Goal: Task Accomplishment & Management: Manage account settings

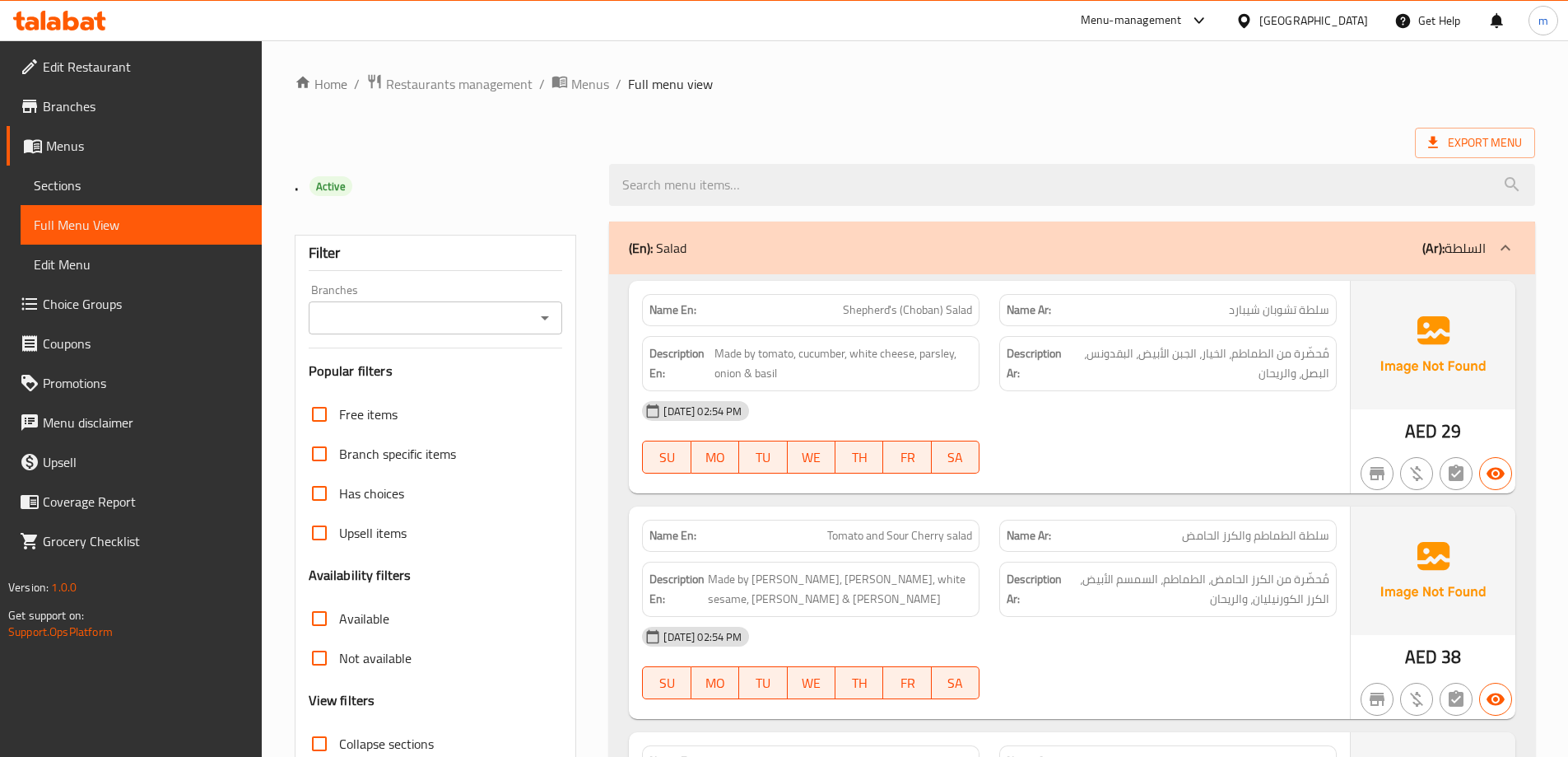
click at [1283, 18] on div "United Arab Emirates" at bounding box center [1314, 21] width 109 height 18
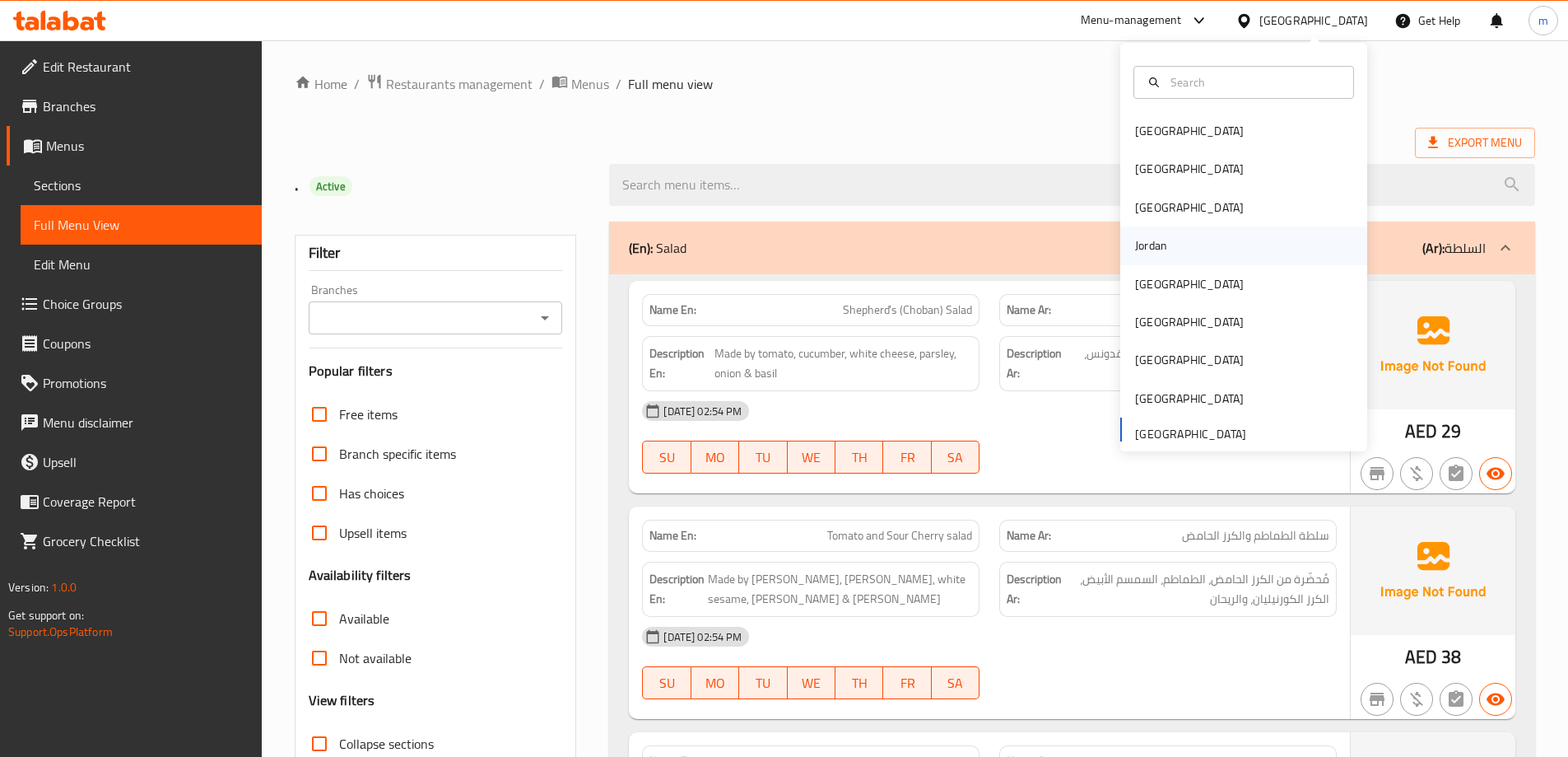
click at [1166, 239] on div "Jordan" at bounding box center [1151, 245] width 58 height 38
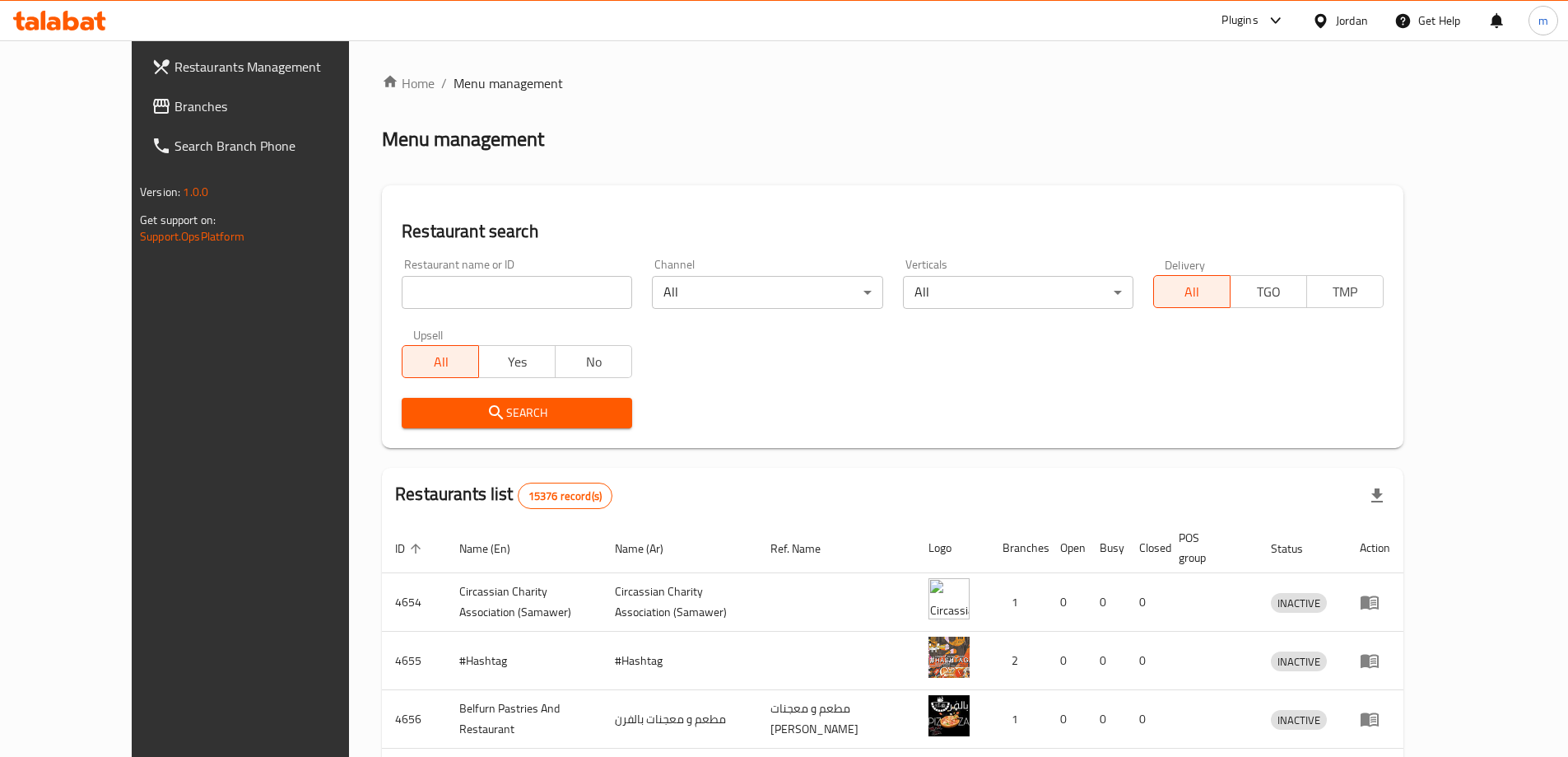
click at [174, 115] on span "Branches" at bounding box center [277, 106] width 206 height 20
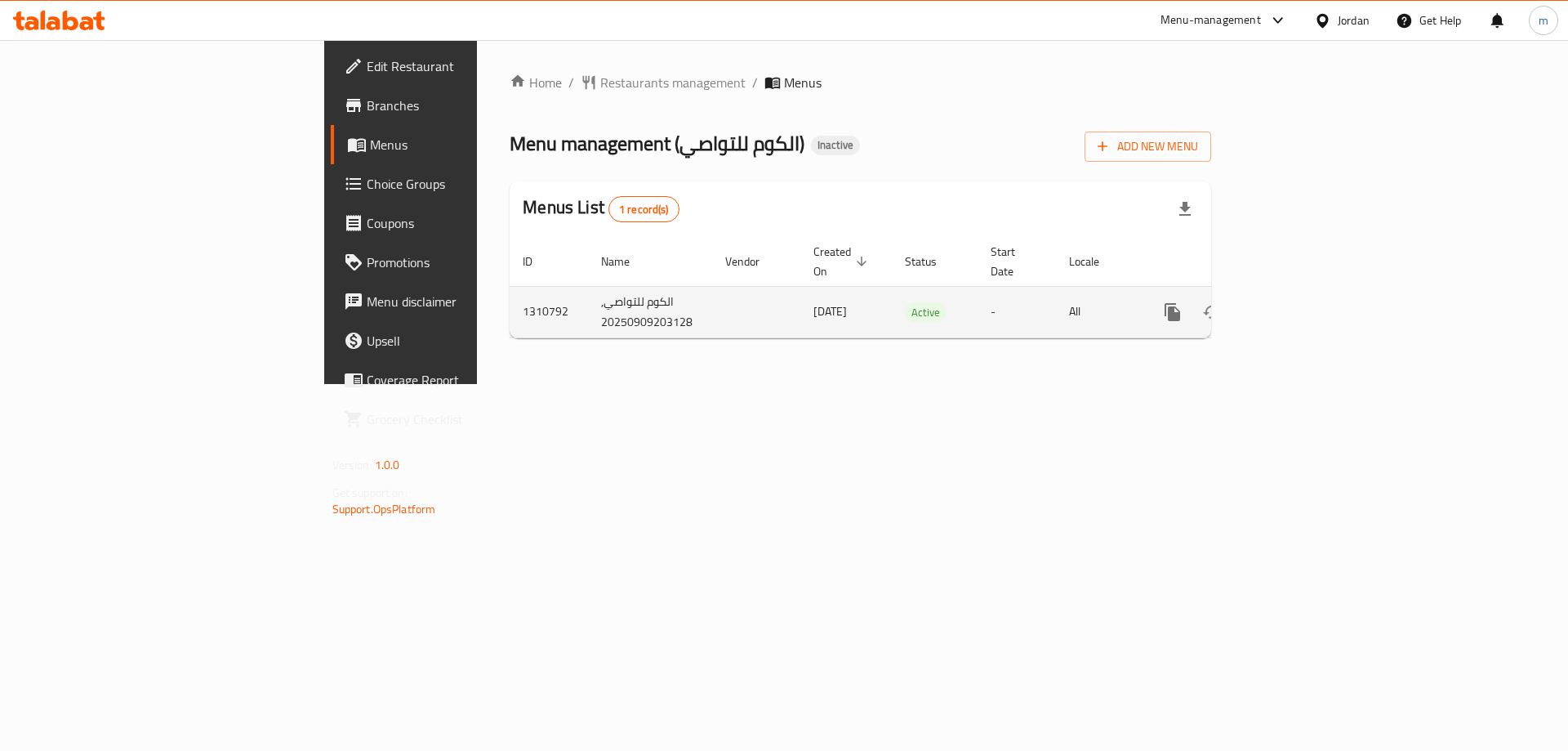
click at [1299, 302] on icon "enhanced table" at bounding box center [1290, 312] width 20 height 20
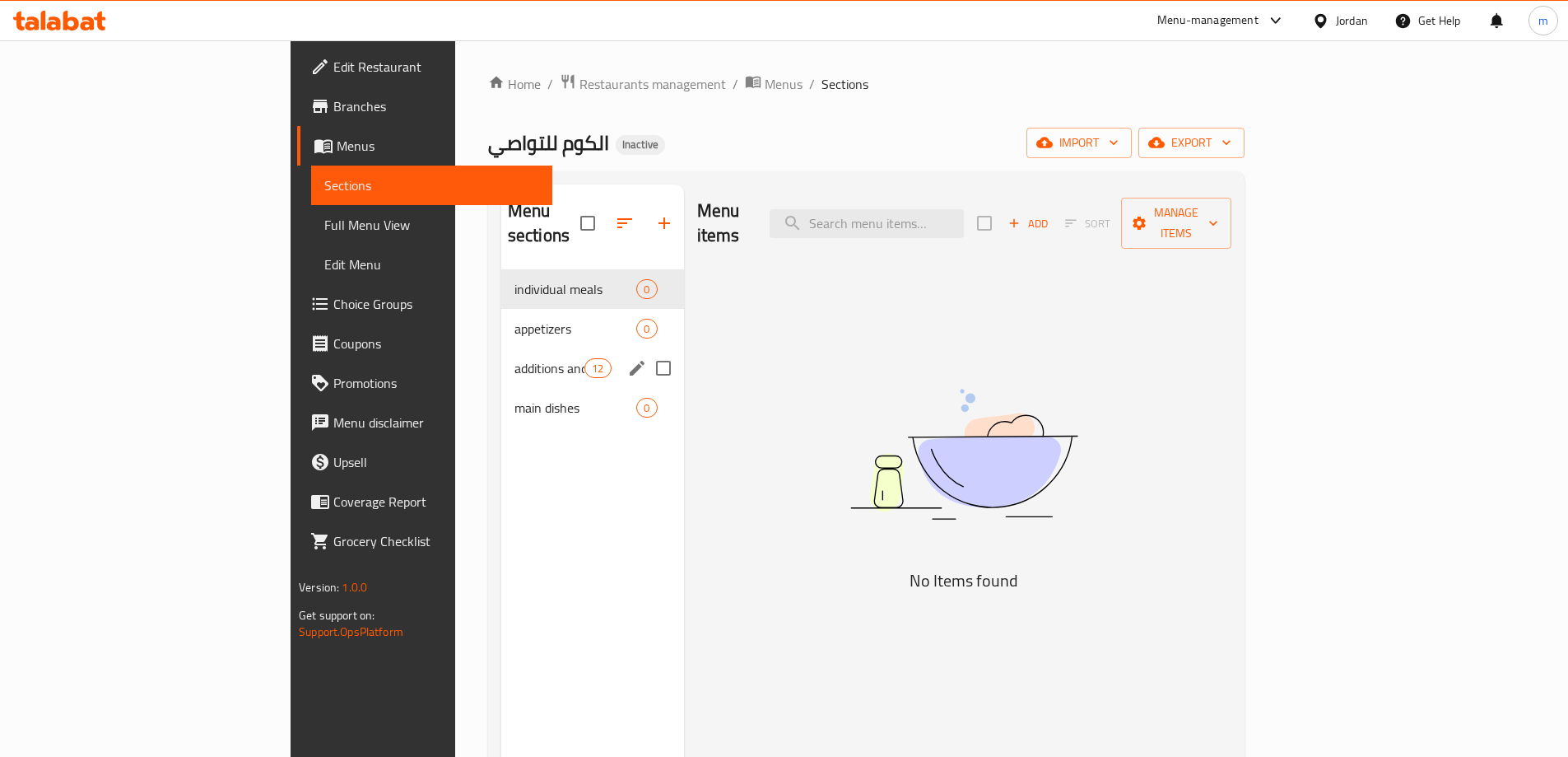
click at [501, 360] on div "additions and beverages 12" at bounding box center [592, 367] width 183 height 39
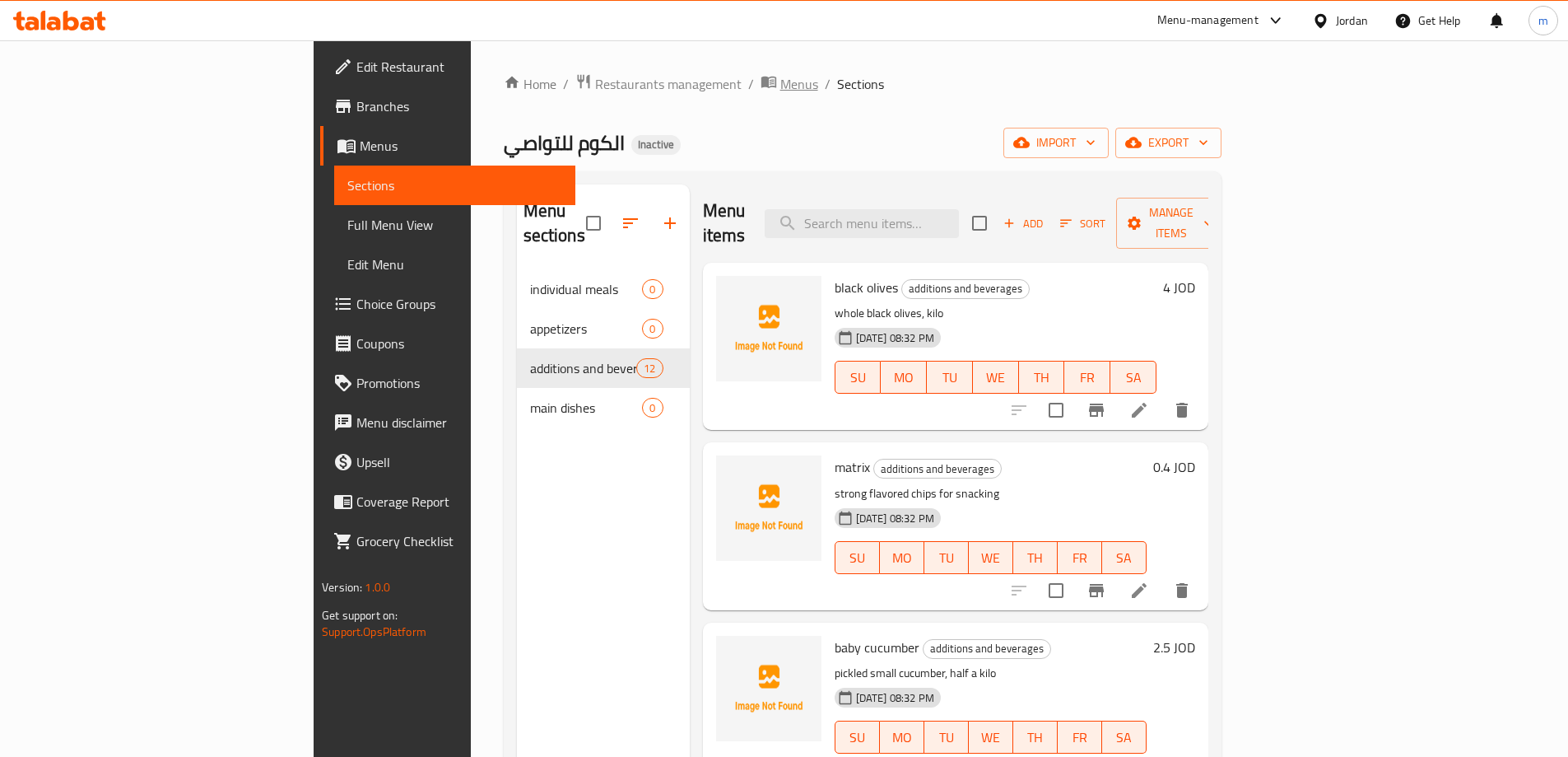
click at [780, 92] on span "Menus" at bounding box center [799, 85] width 38 height 20
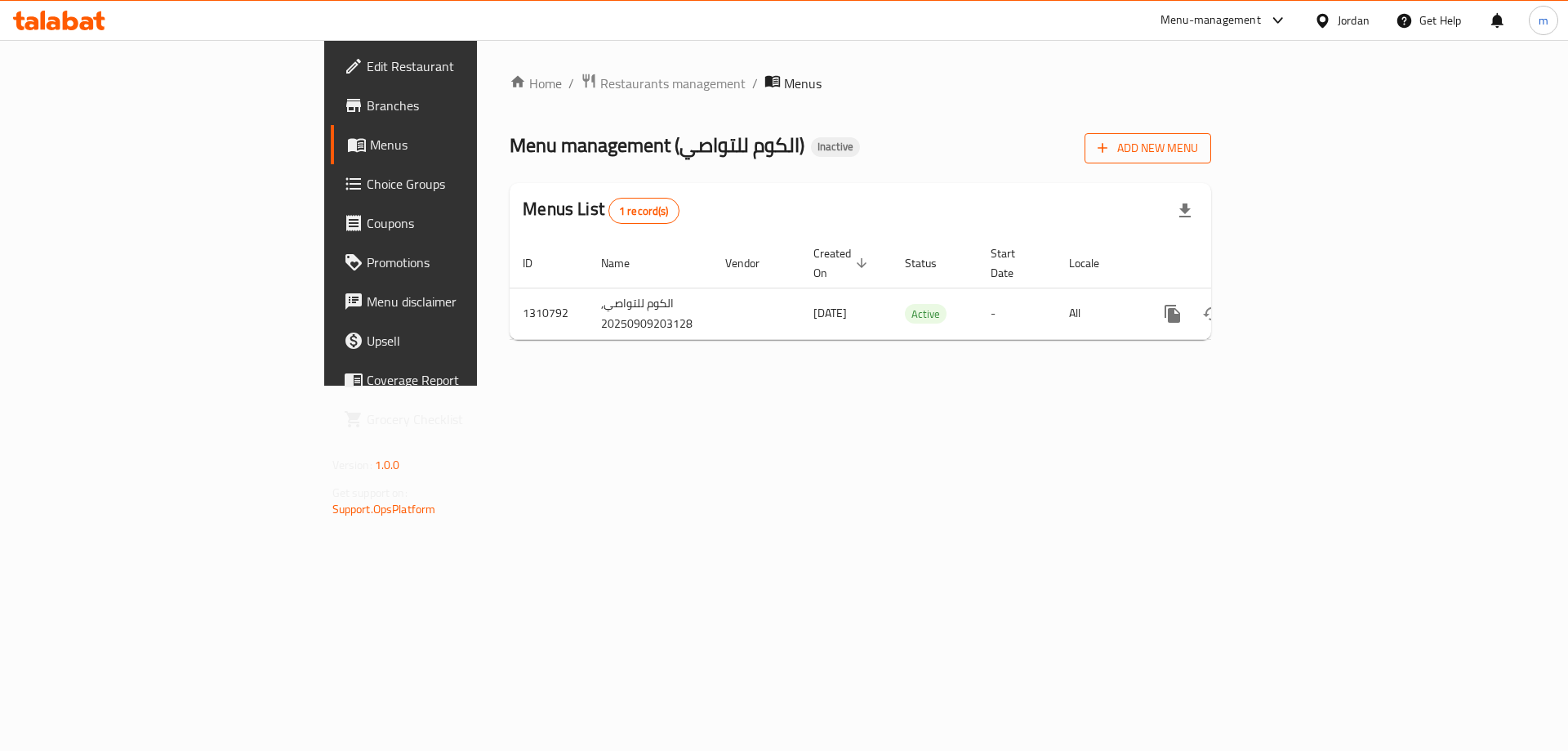
click at [1198, 151] on span "Add New Menu" at bounding box center [1147, 148] width 100 height 21
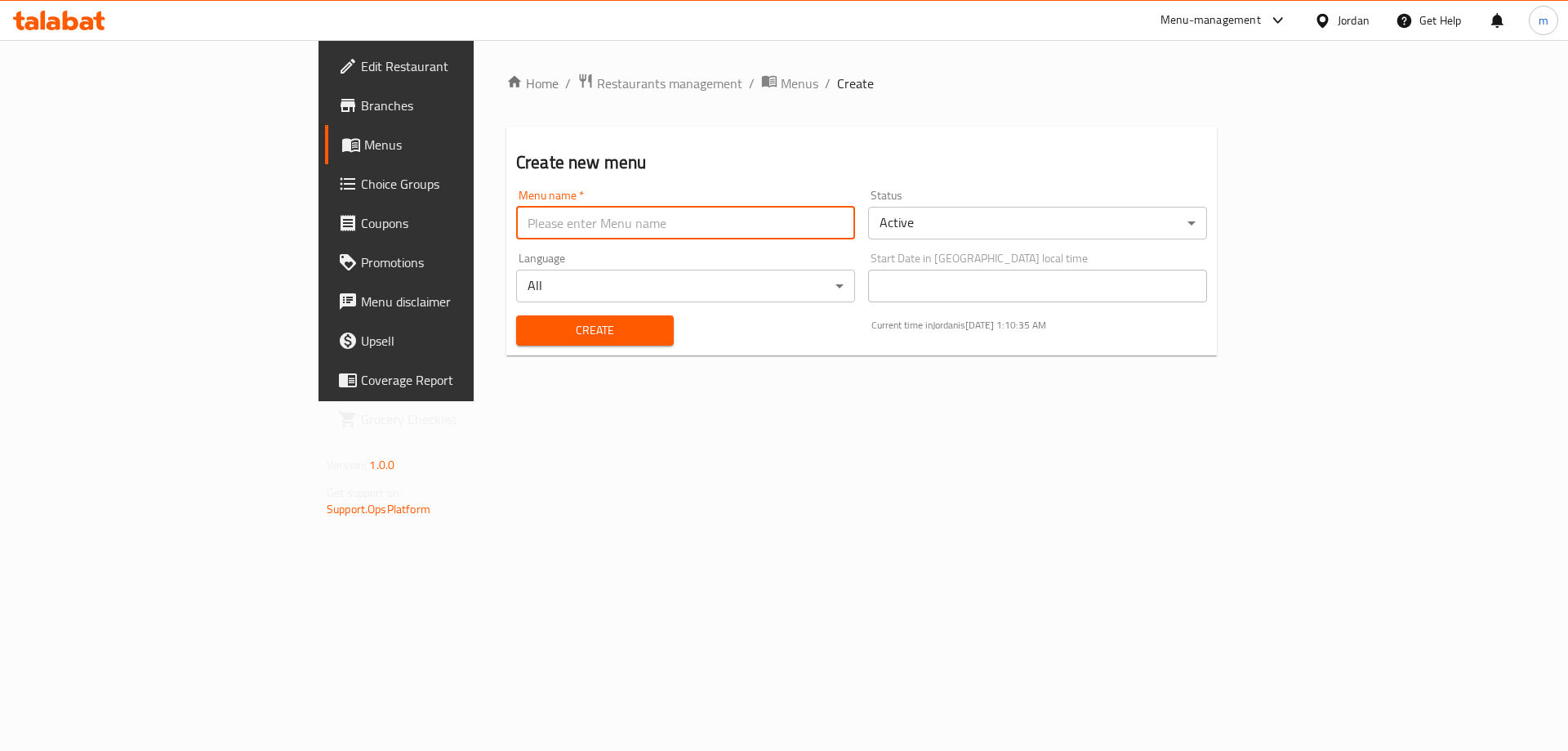
click at [692, 220] on input "text" at bounding box center [686, 223] width 339 height 32
type input "ابو نوح"
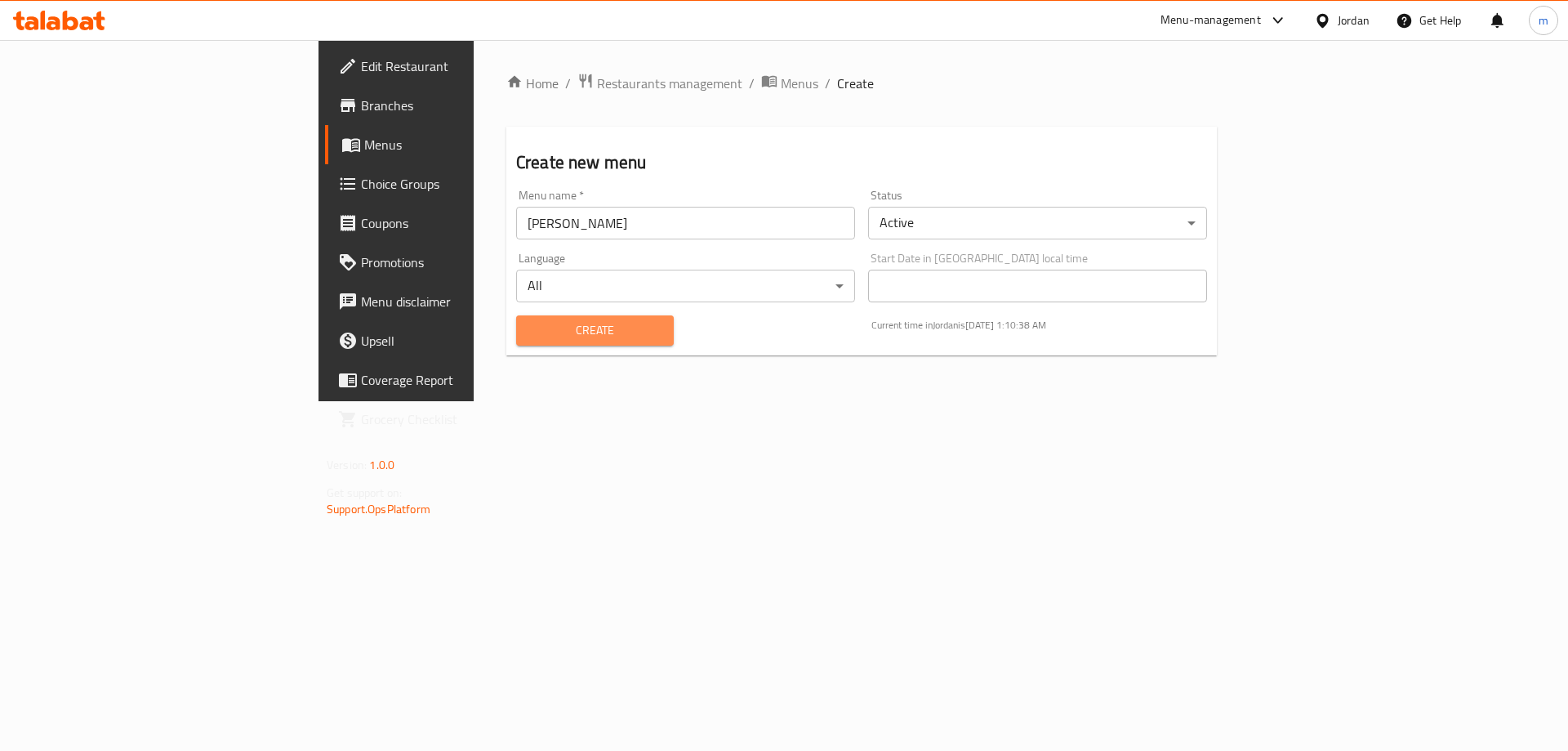
click at [529, 325] on span "Create" at bounding box center [595, 330] width 132 height 21
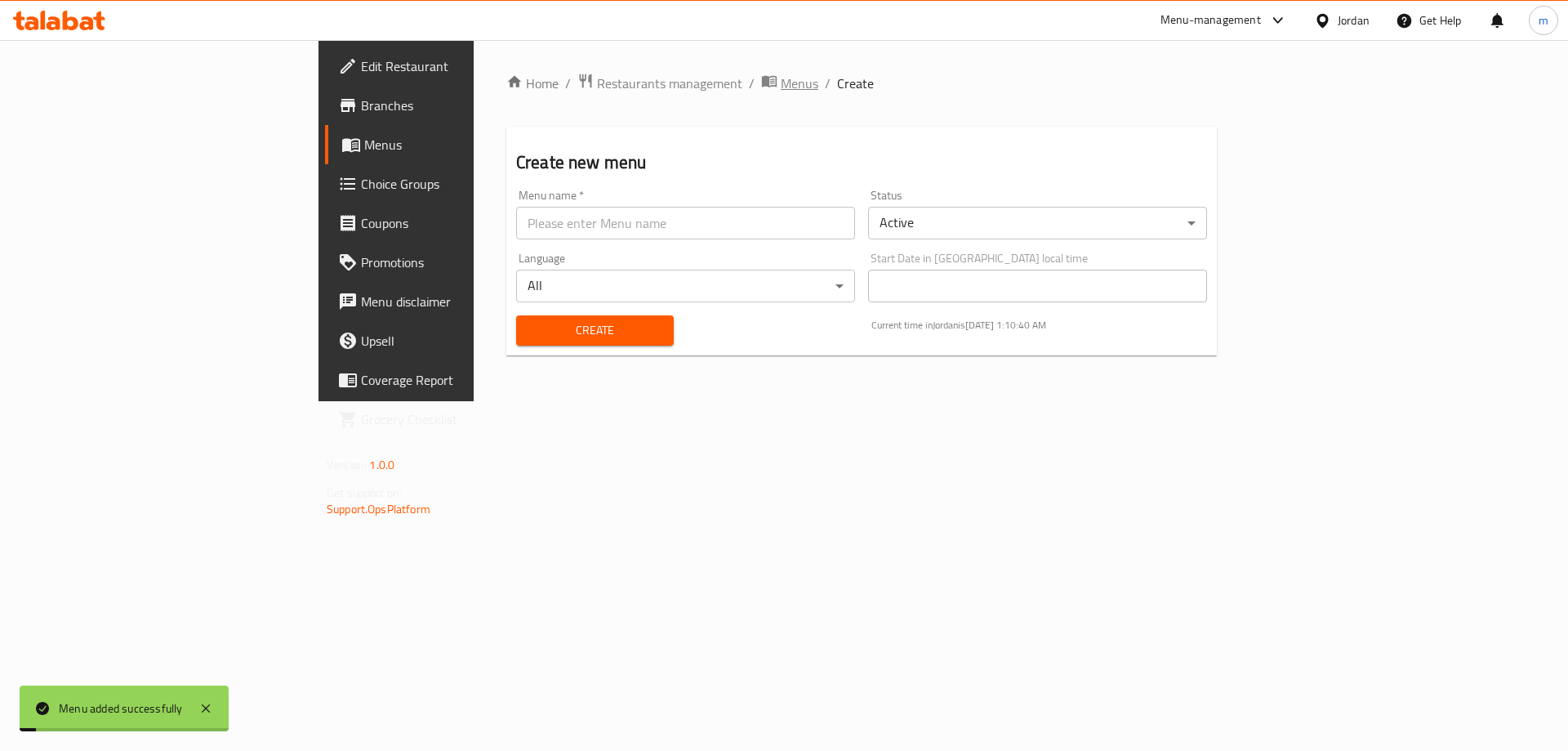
click at [780, 87] on span "Menus" at bounding box center [799, 84] width 38 height 20
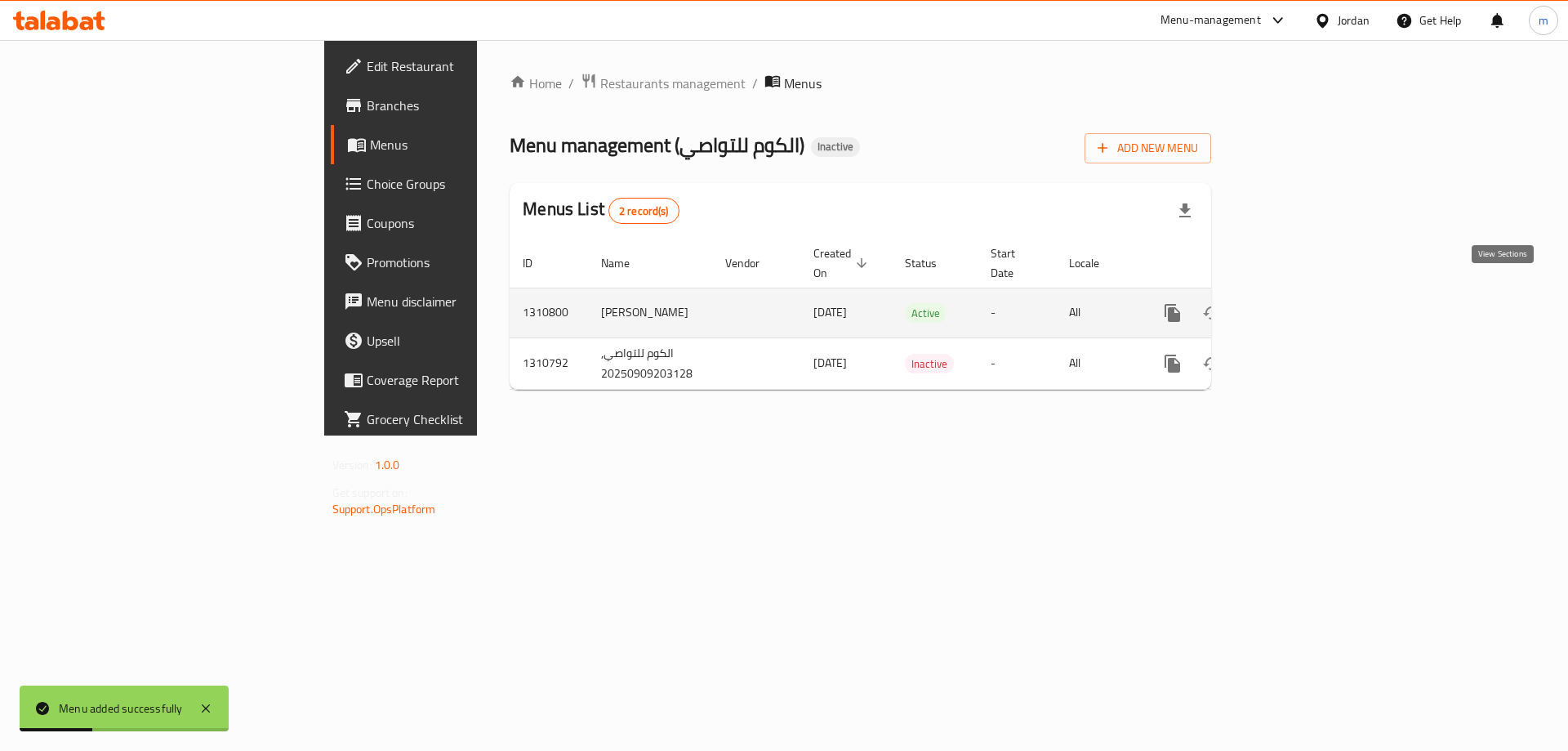
click at [1309, 298] on link "enhanced table" at bounding box center [1290, 312] width 39 height 39
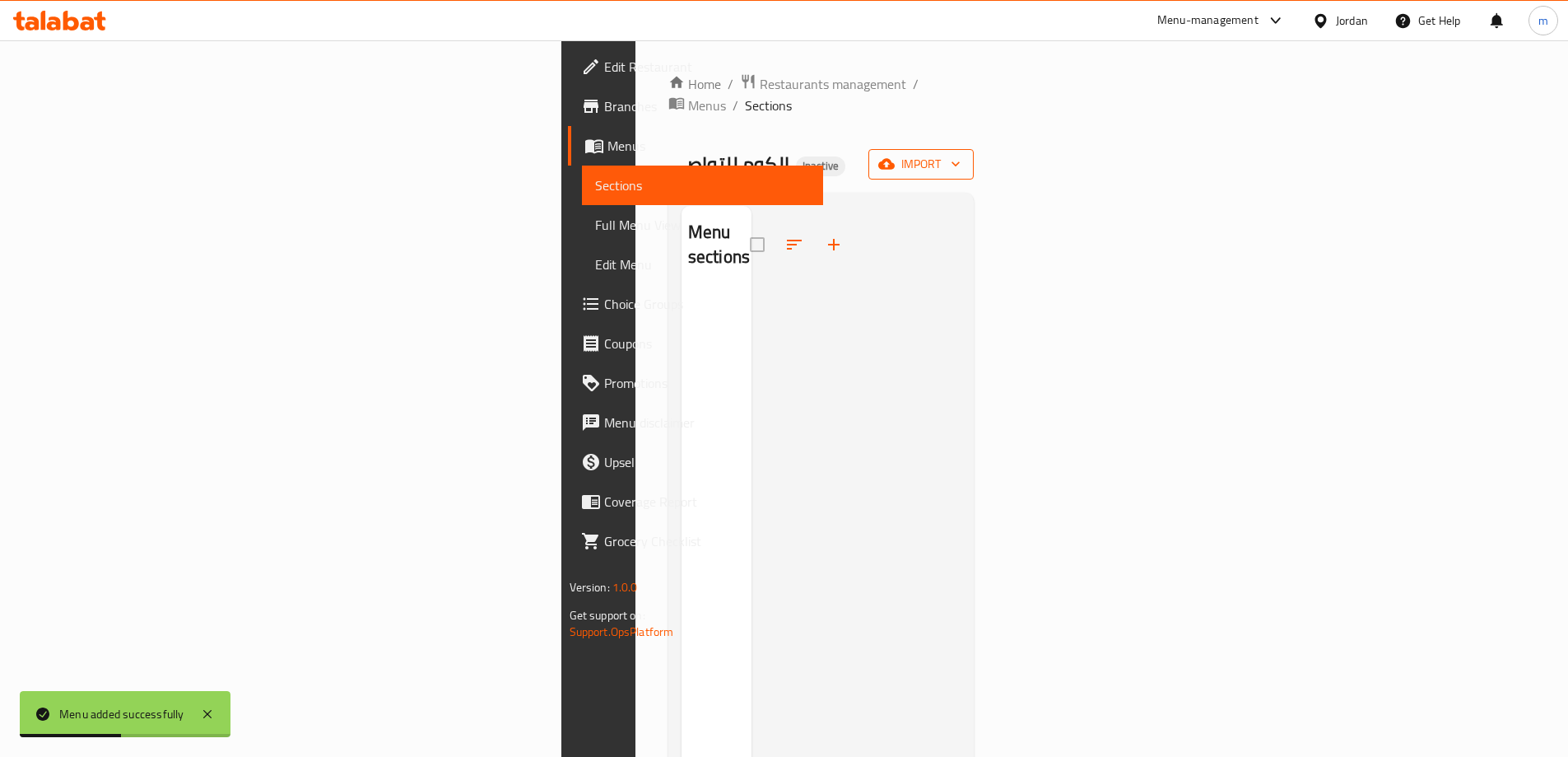
click at [895, 155] on icon "button" at bounding box center [887, 164] width 16 height 16
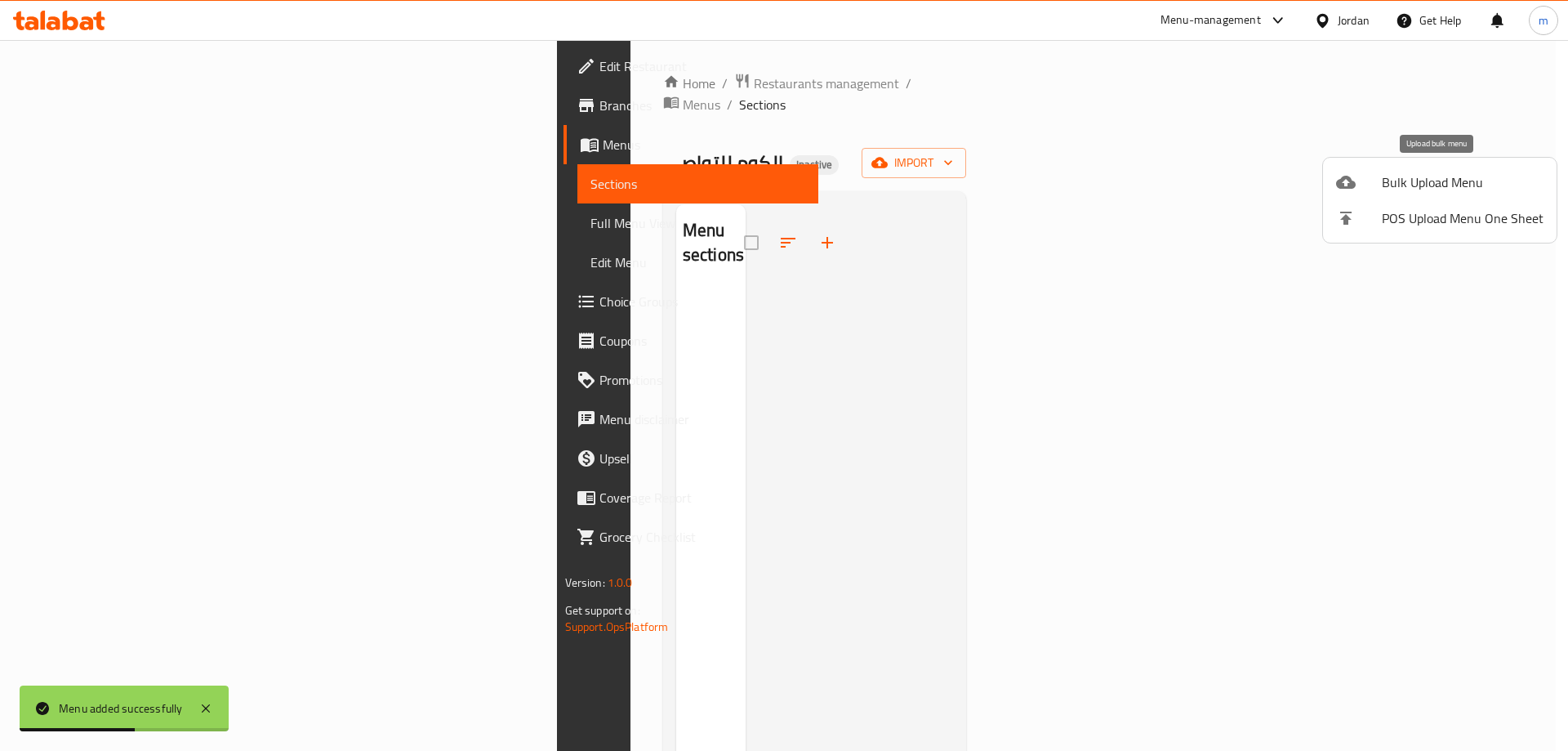
click at [1403, 168] on li "Bulk Upload Menu" at bounding box center [1439, 182] width 233 height 36
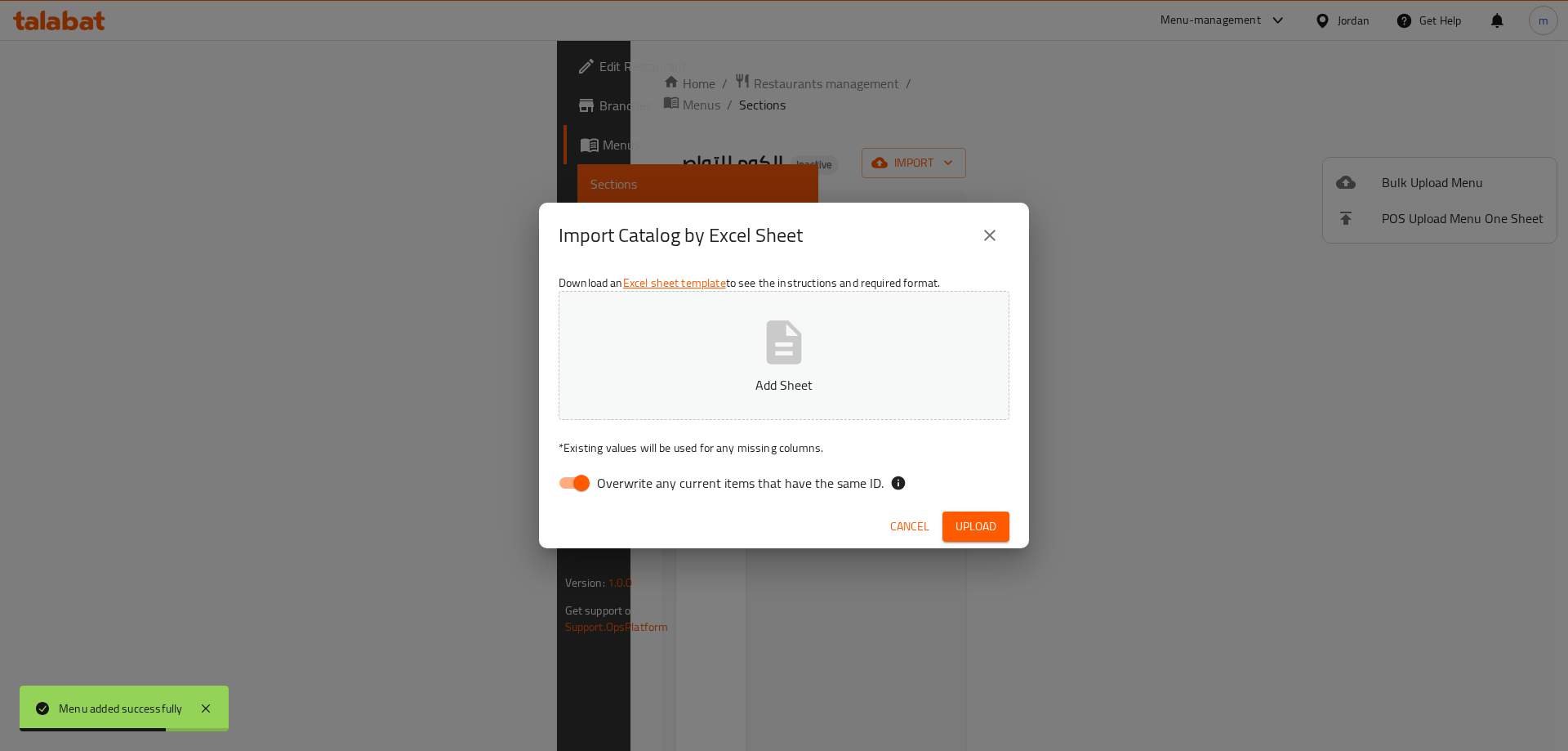
click at [579, 484] on input "Overwrite any current items that have the same ID." at bounding box center [580, 482] width 93 height 31
checkbox input "false"
click at [630, 398] on button "Add Sheet" at bounding box center [784, 355] width 451 height 129
click at [969, 527] on span "Upload" at bounding box center [975, 527] width 41 height 21
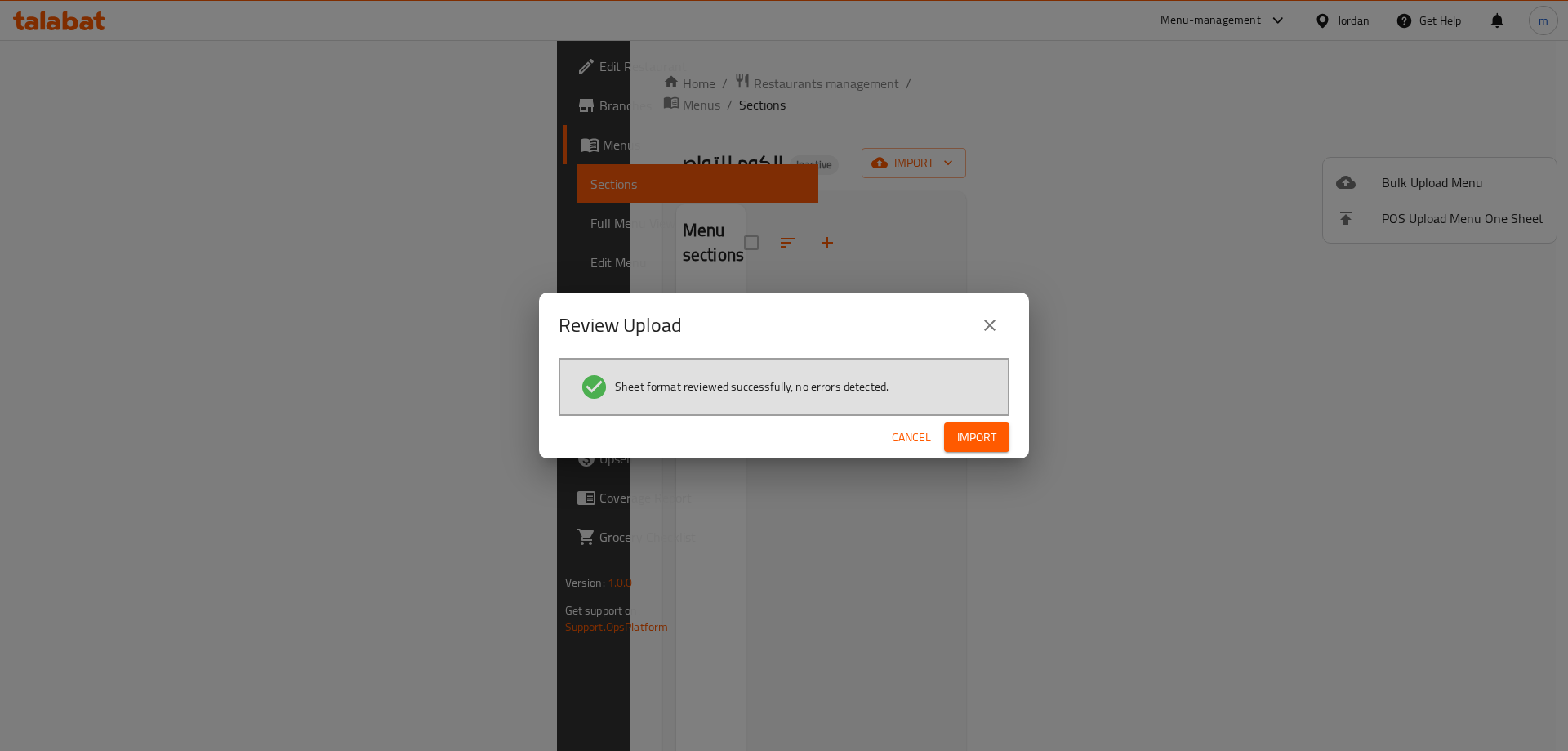
click at [1008, 439] on button "Import" at bounding box center [976, 437] width 65 height 31
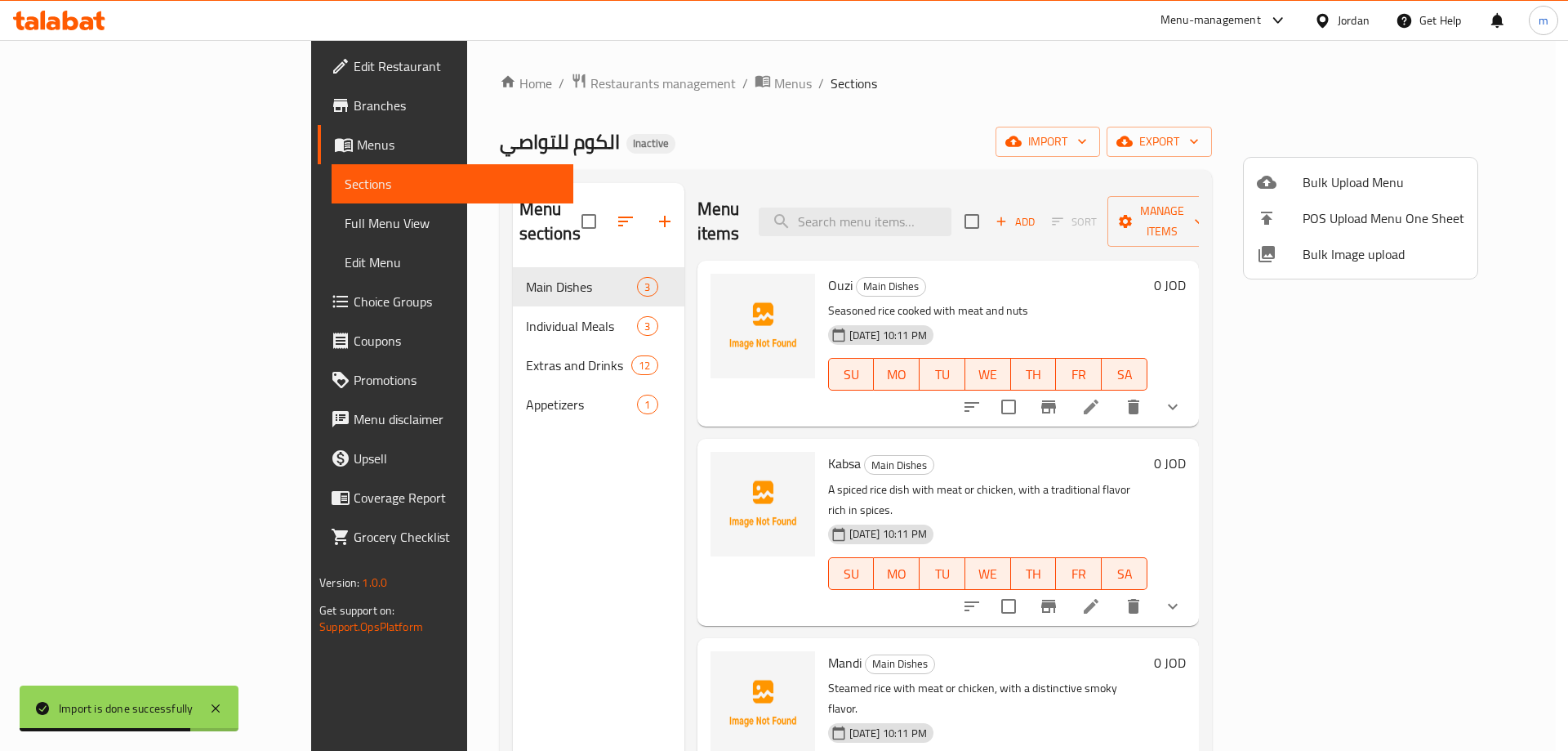
click at [128, 220] on div at bounding box center [784, 375] width 1568 height 751
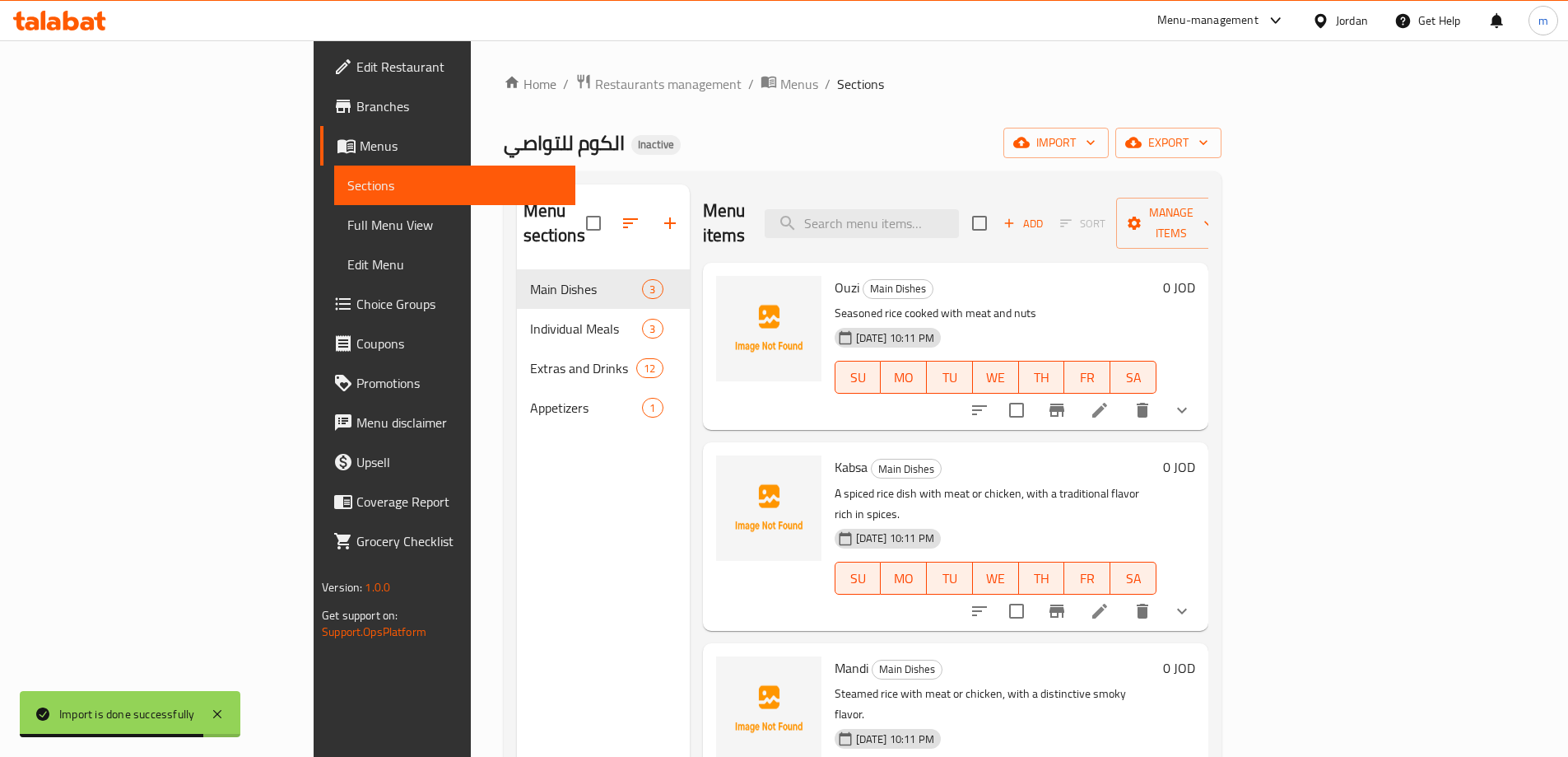
click at [347, 222] on span "Full Menu View" at bounding box center [454, 224] width 214 height 20
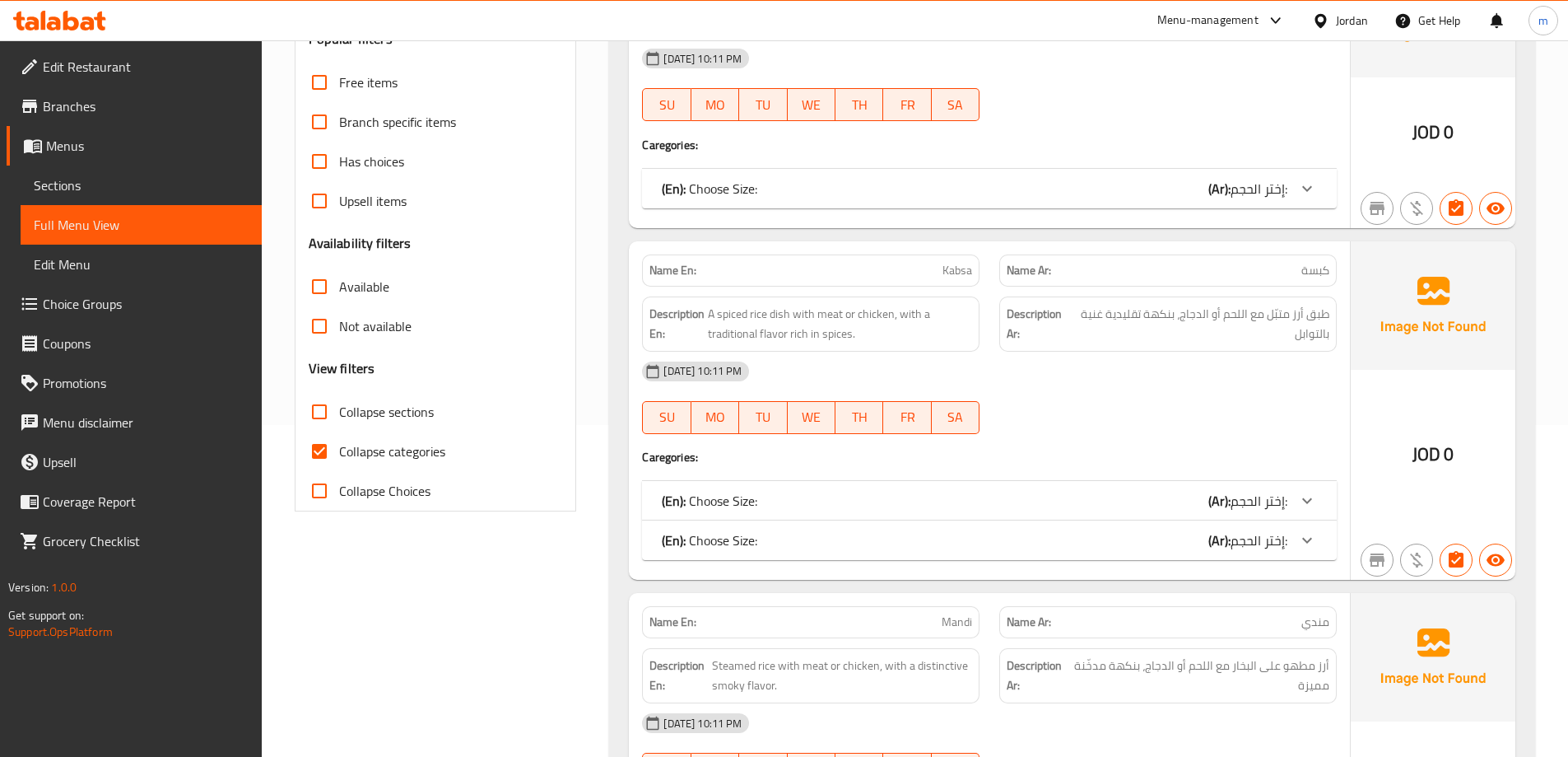
scroll to position [412, 0]
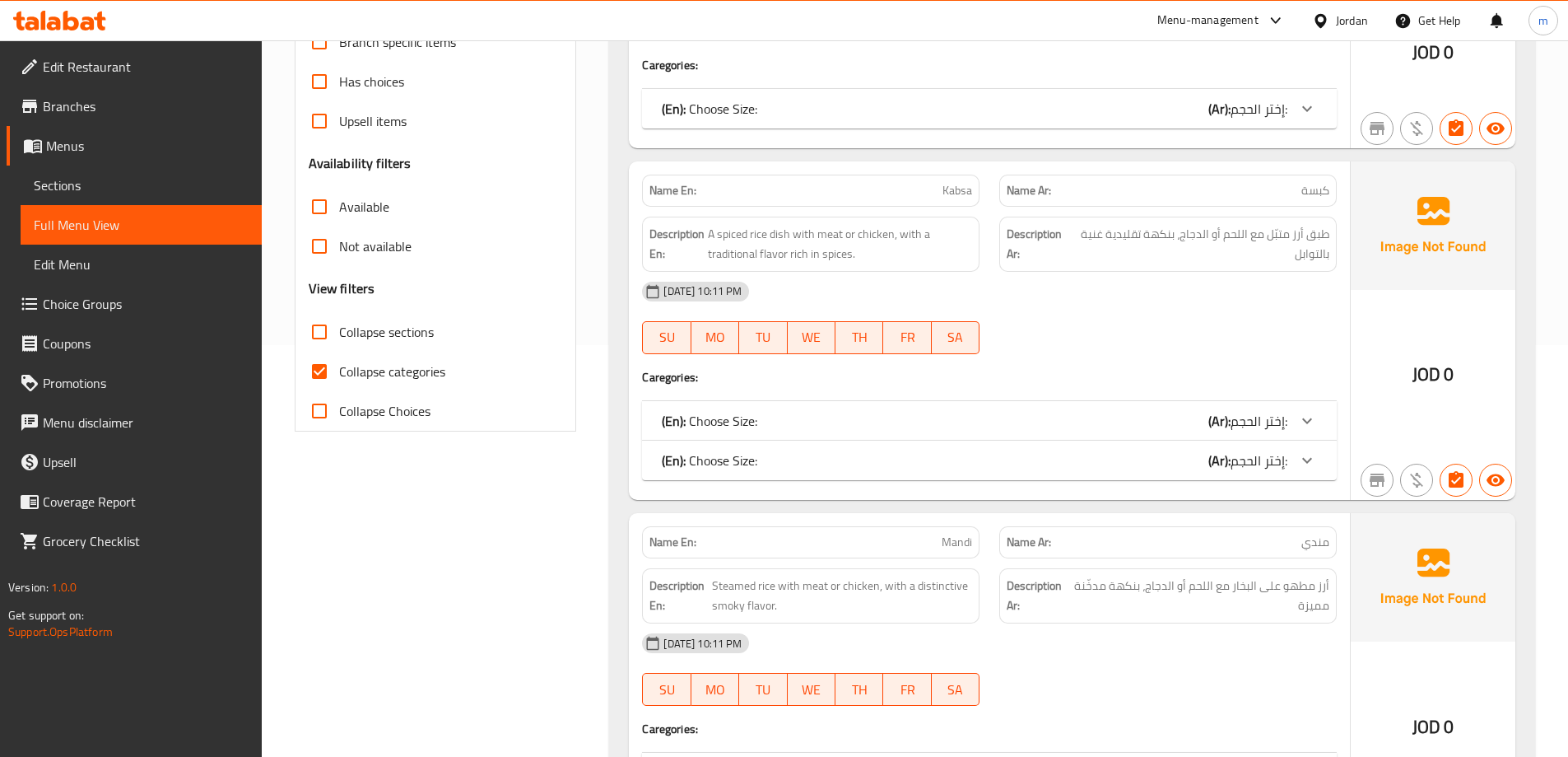
click at [414, 373] on span "Collapse categories" at bounding box center [392, 372] width 106 height 20
click at [339, 373] on input "Collapse categories" at bounding box center [319, 371] width 39 height 39
checkbox input "false"
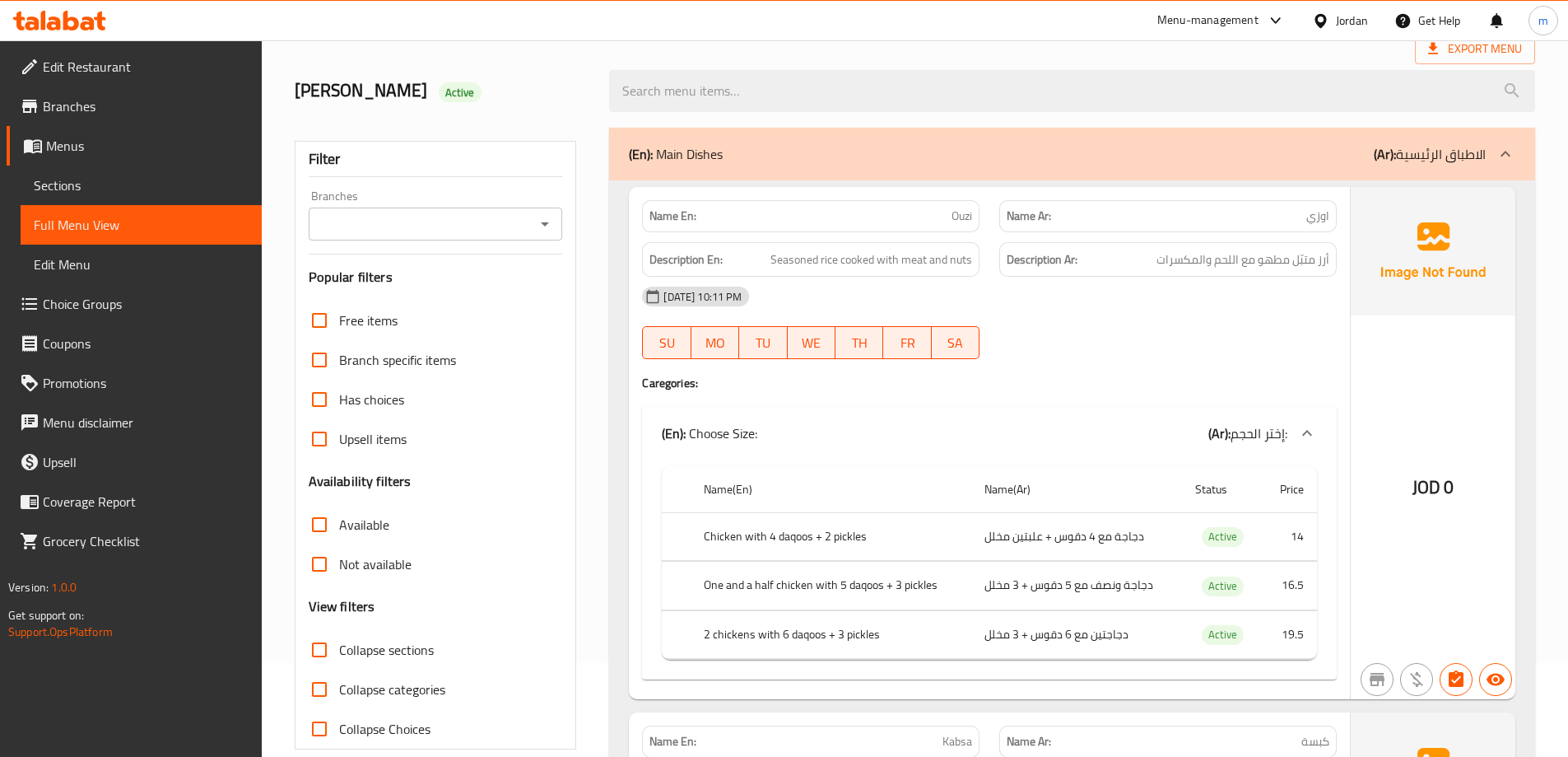
scroll to position [0, 0]
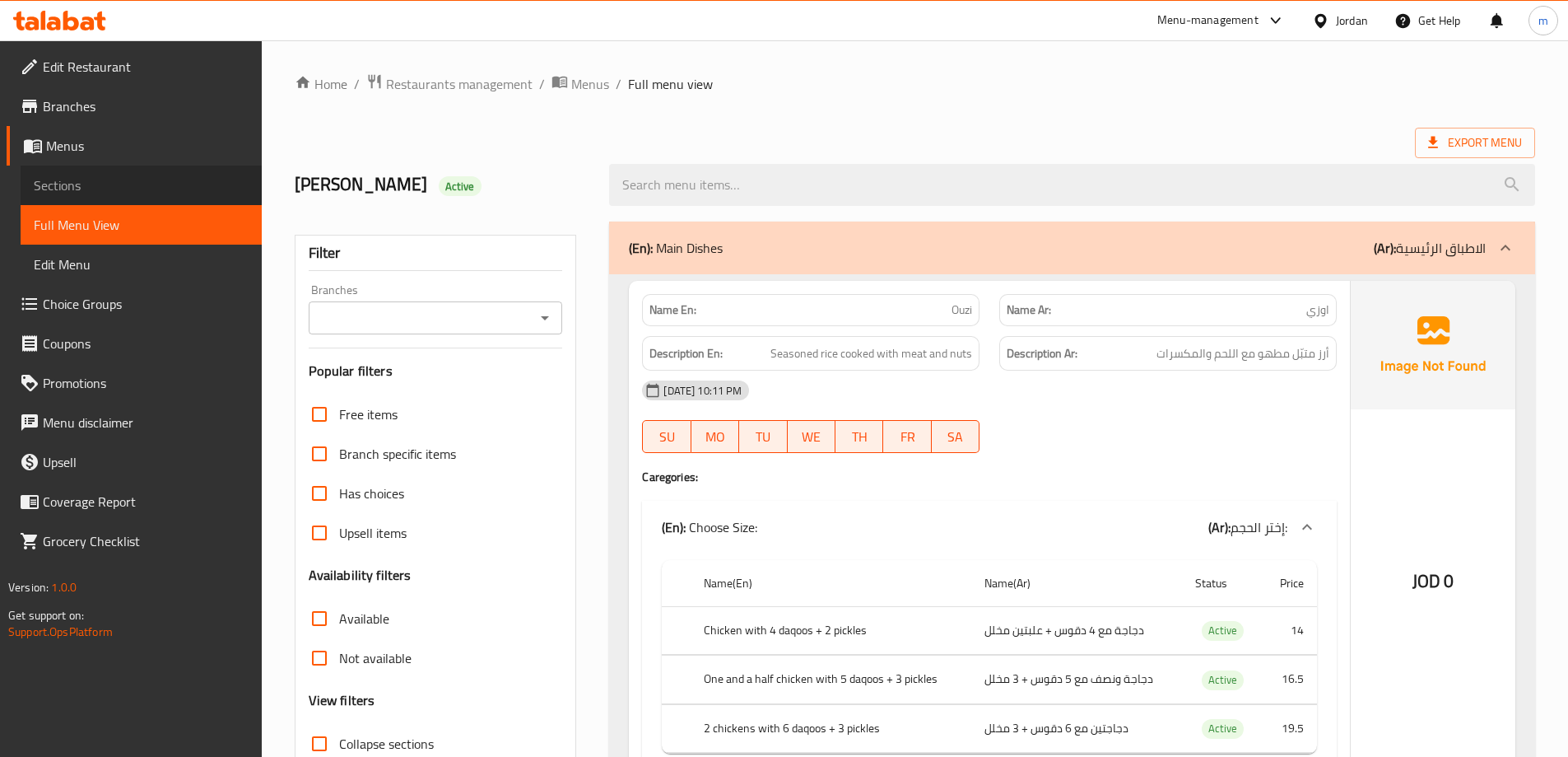
click at [155, 195] on link "Sections" at bounding box center [141, 184] width 241 height 39
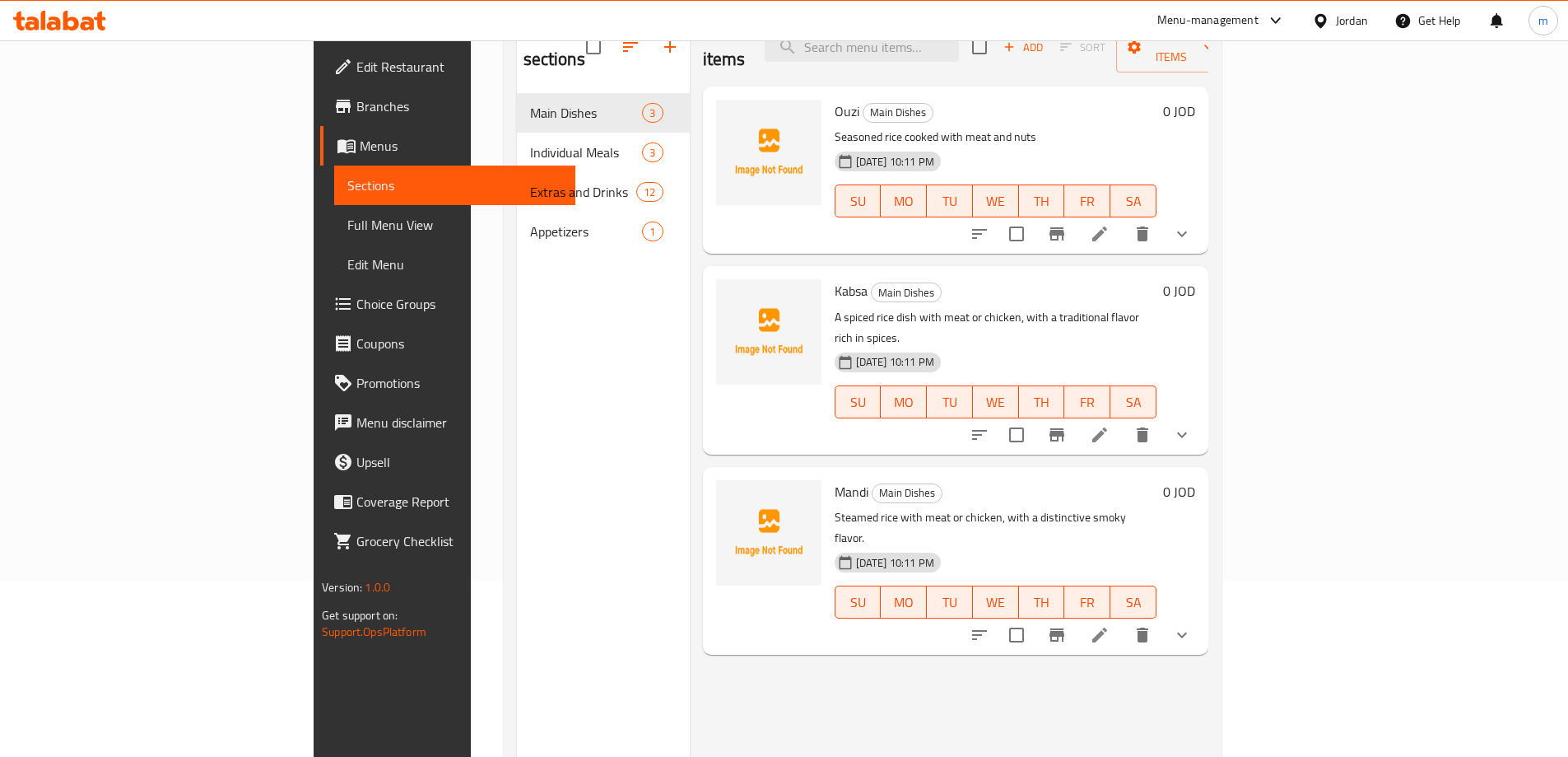
scroll to position [65, 0]
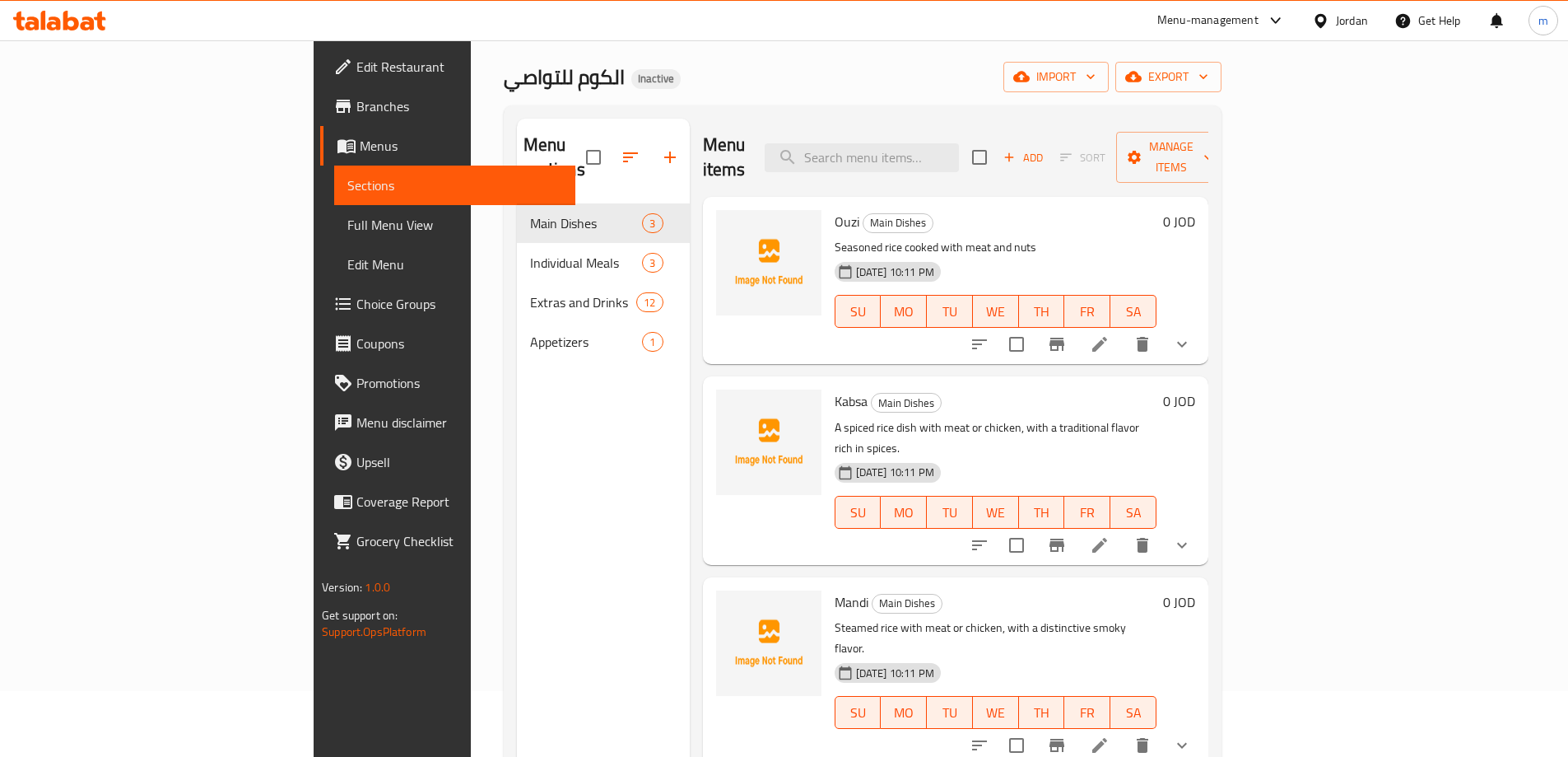
click at [1123, 530] on li at bounding box center [1099, 544] width 46 height 30
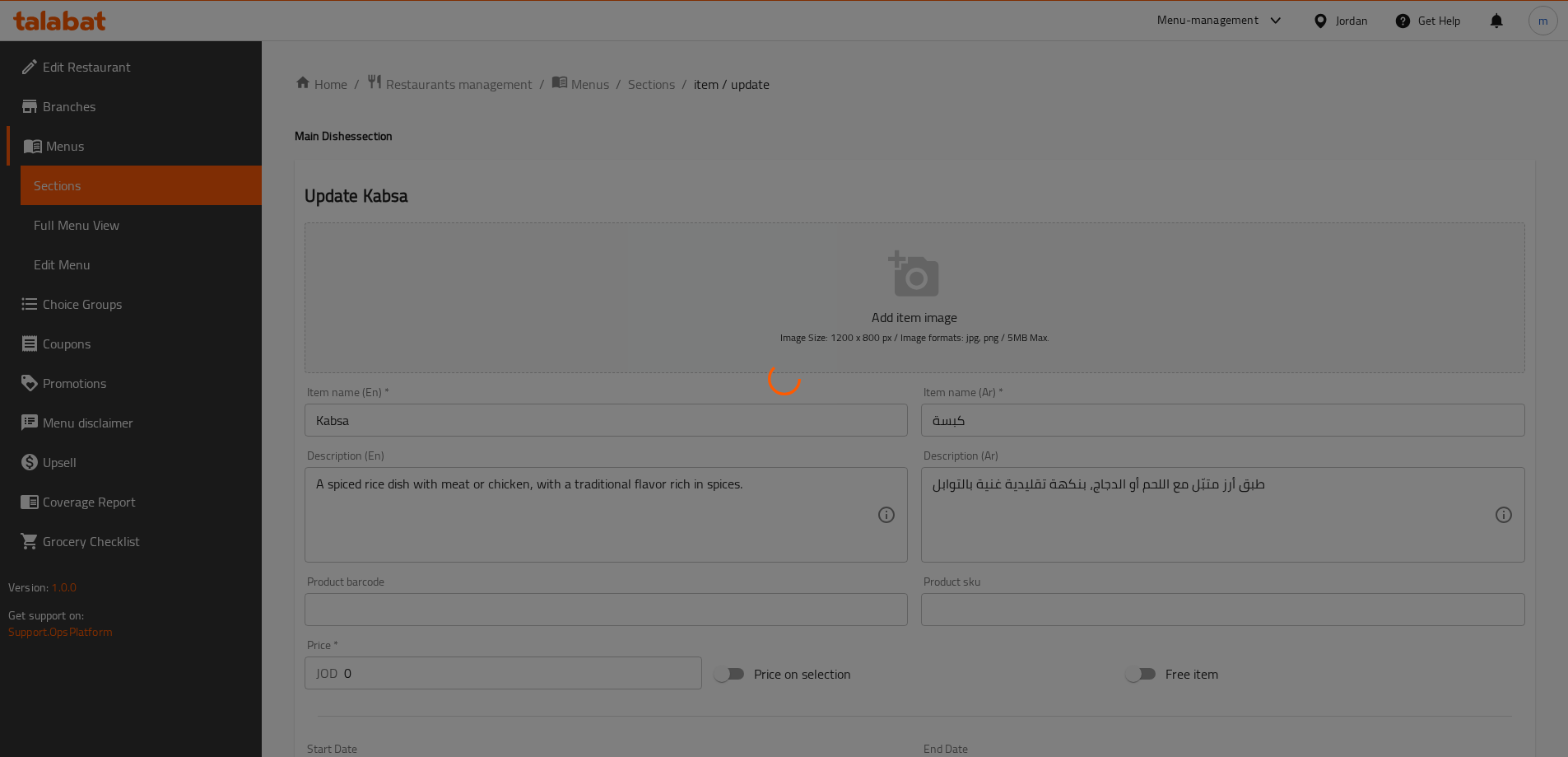
type input "إختر الحجم:"
type input "1"
type input "إختر الحجم:"
type input "1"
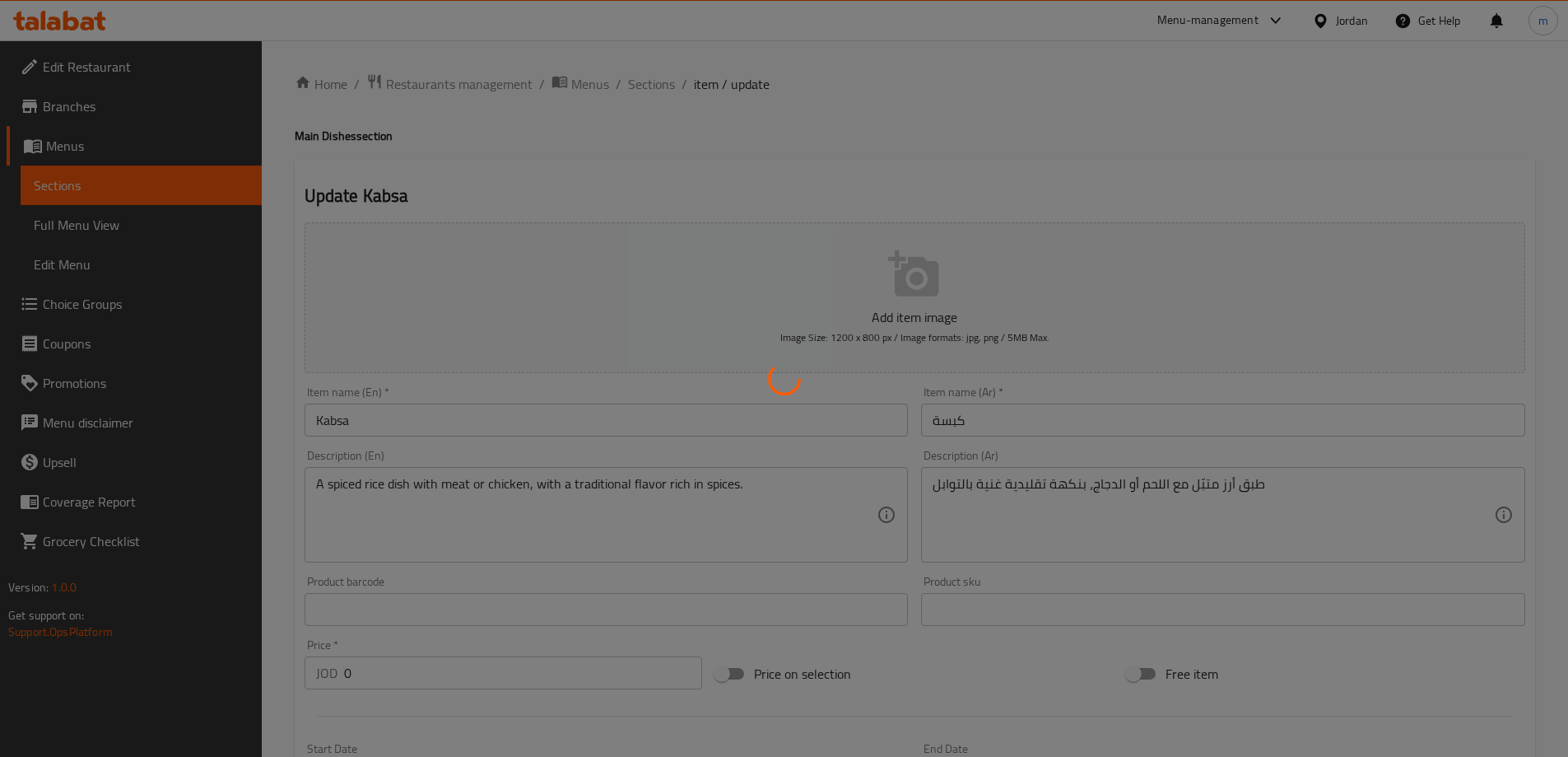
type input "1"
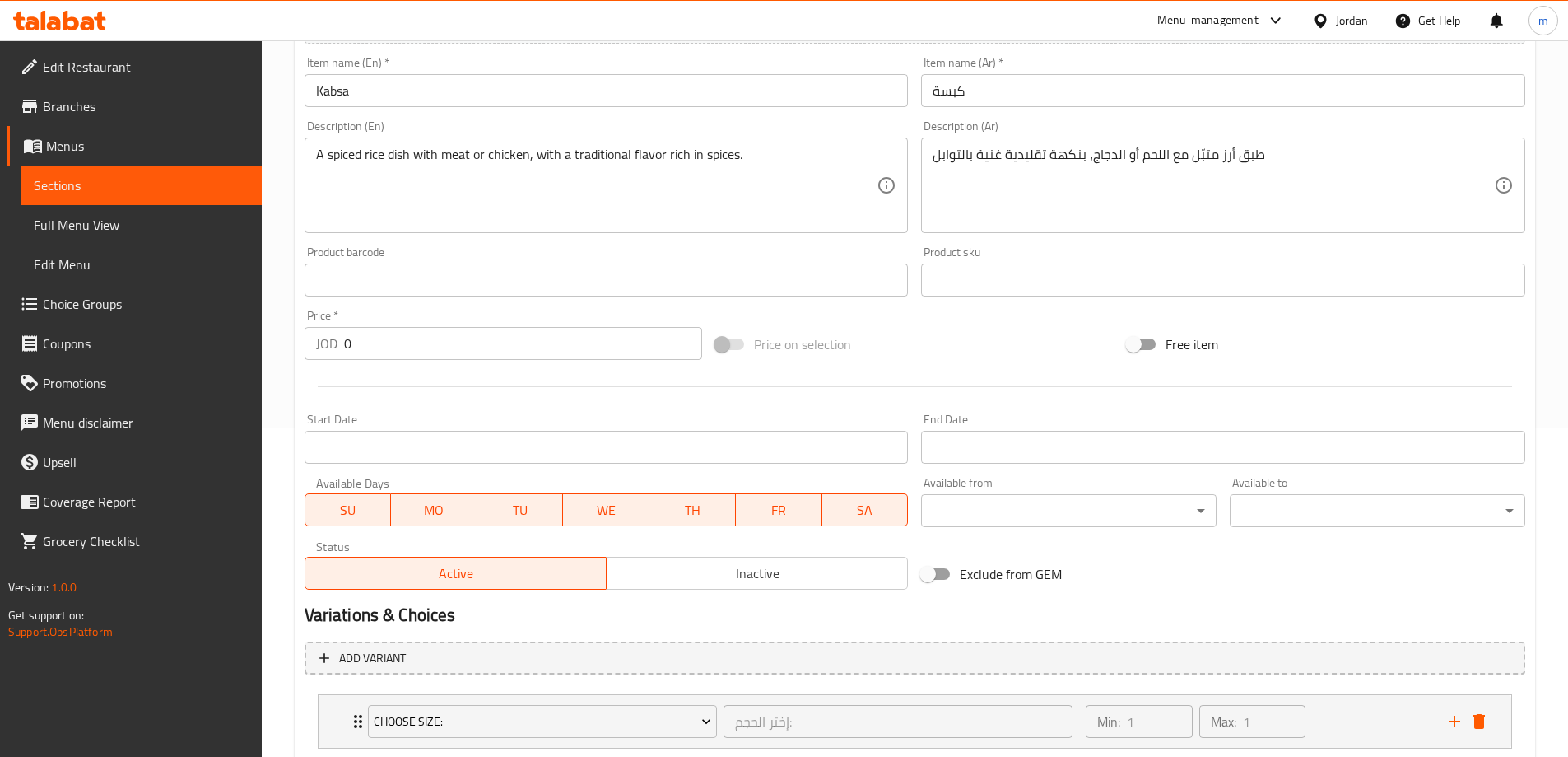
scroll to position [502, 0]
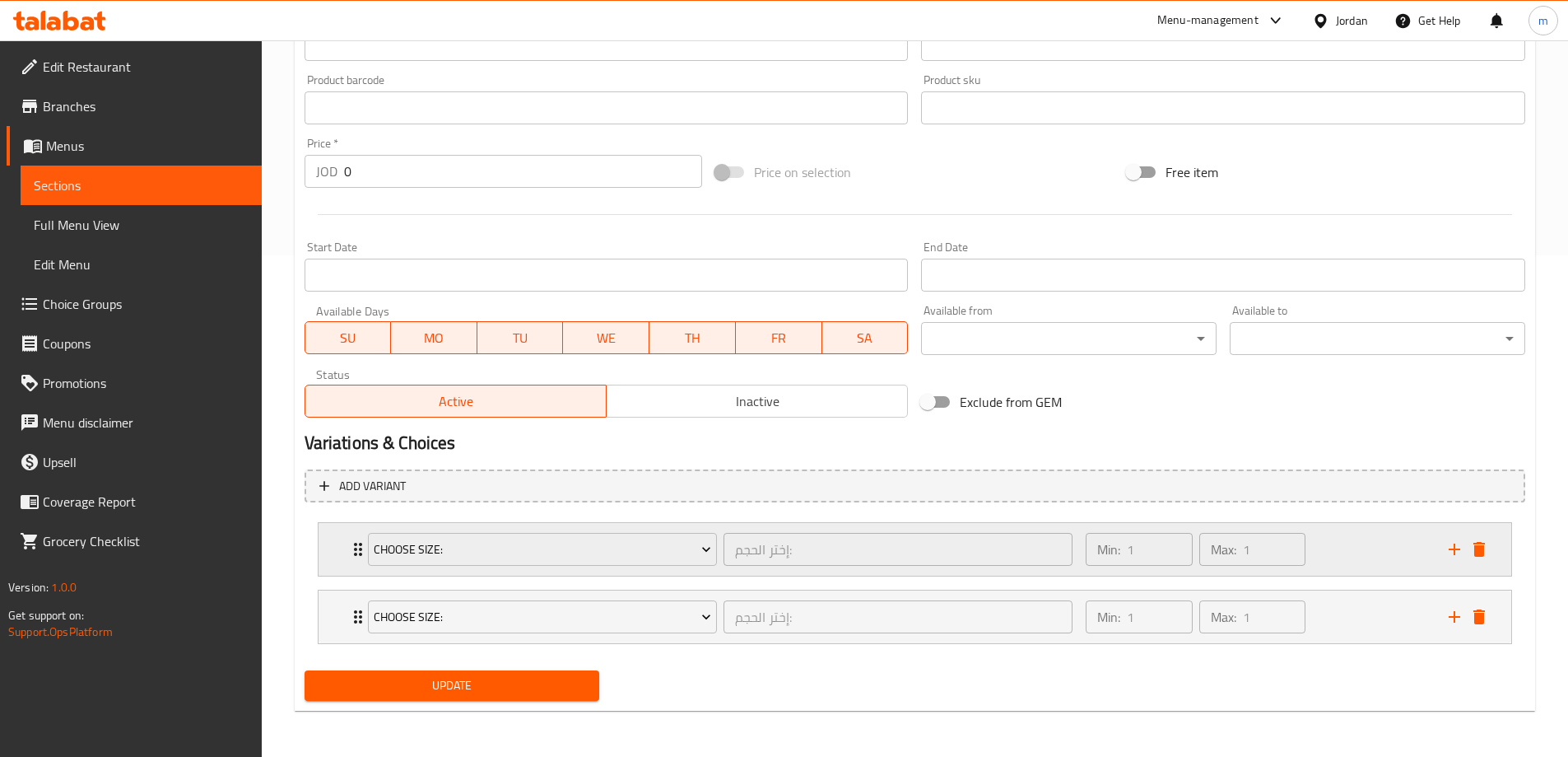
click at [343, 548] on div "Choose Size: إختر الحجم: ​ Min: 1 ​ Max: 1 ​" at bounding box center [915, 549] width 1193 height 53
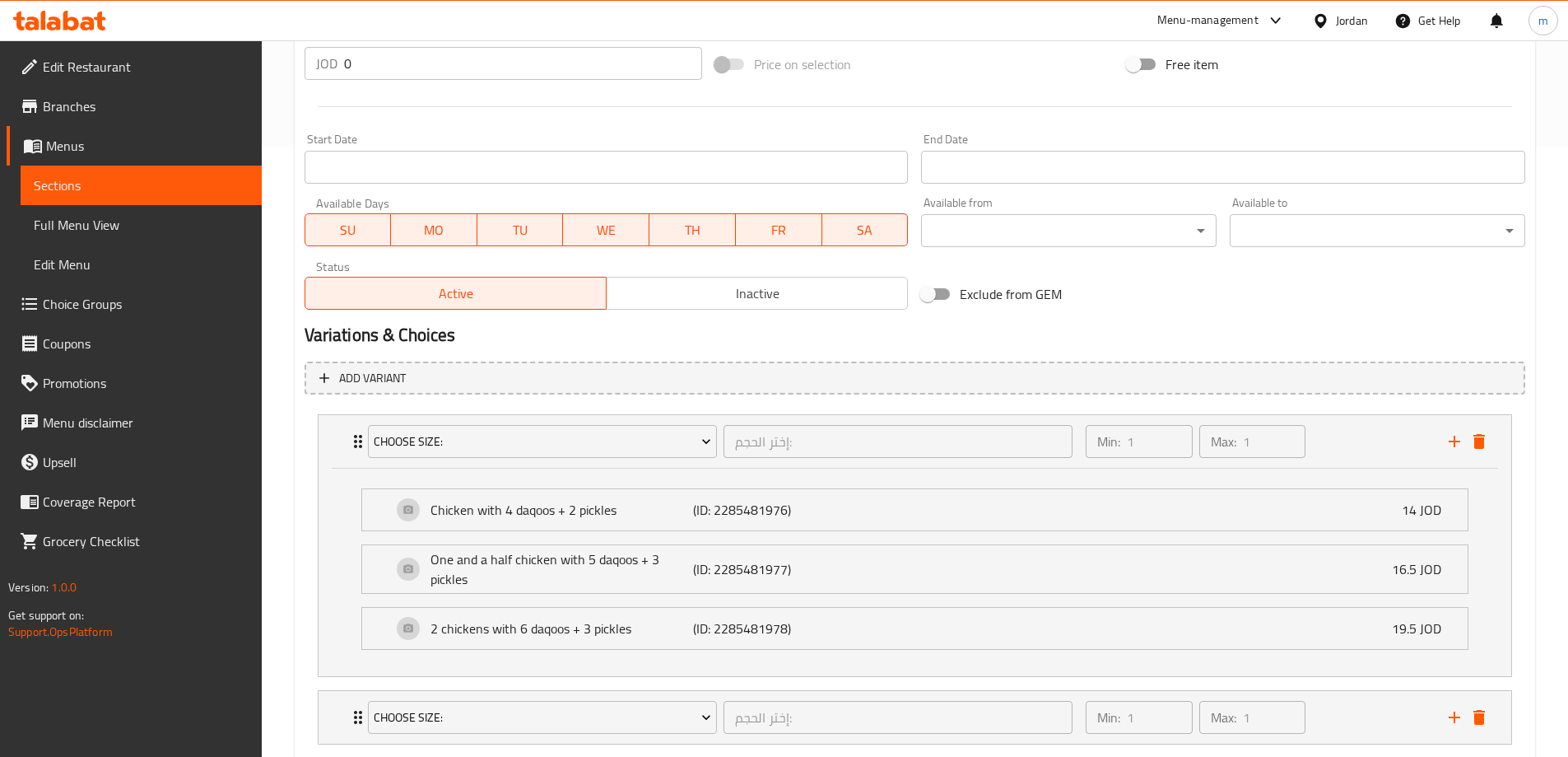
scroll to position [666, 0]
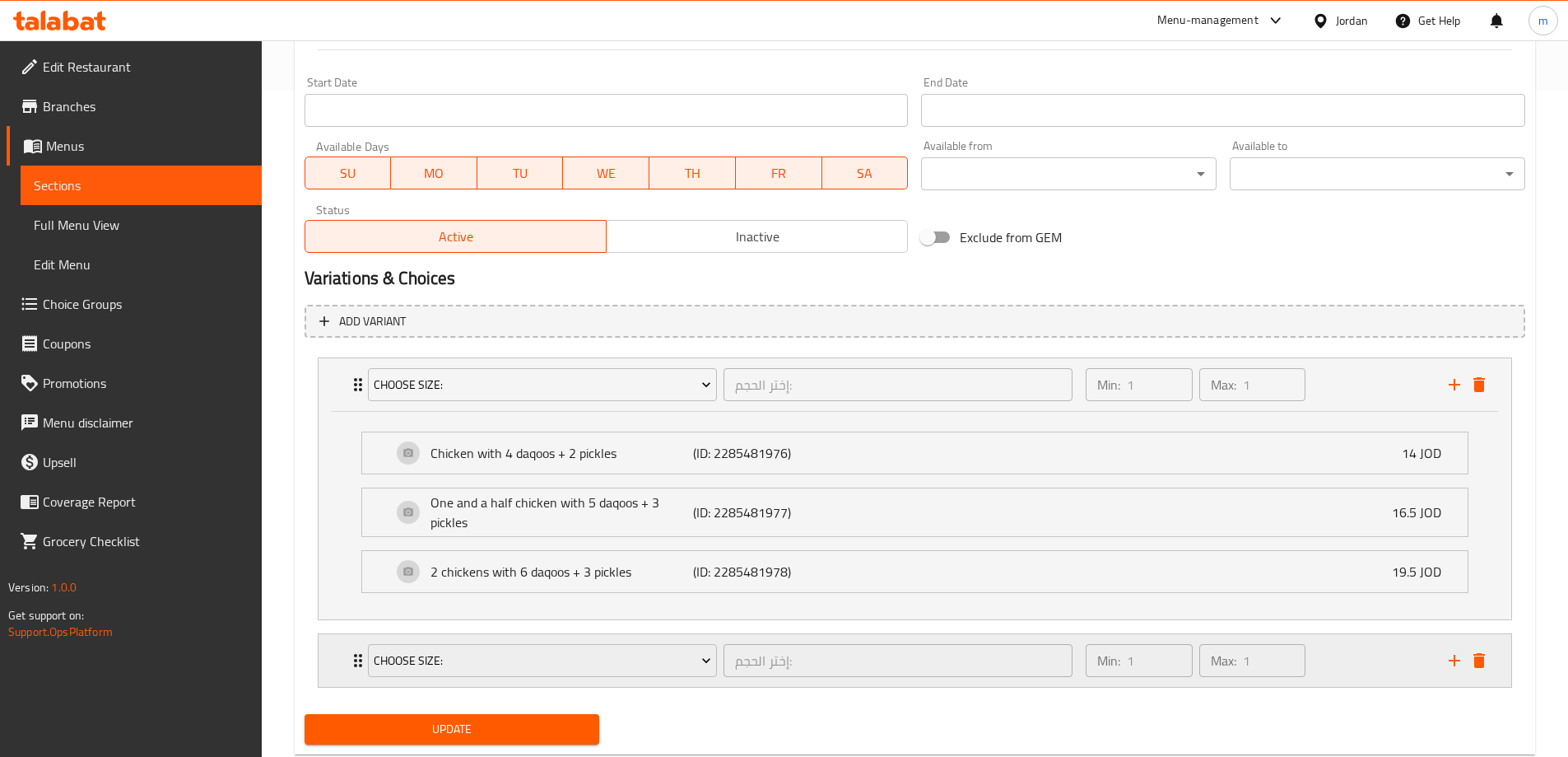
click at [341, 665] on div "Choose Size: إختر الحجم: ​ Min: 1 ​ Max: 1 ​" at bounding box center [915, 661] width 1193 height 53
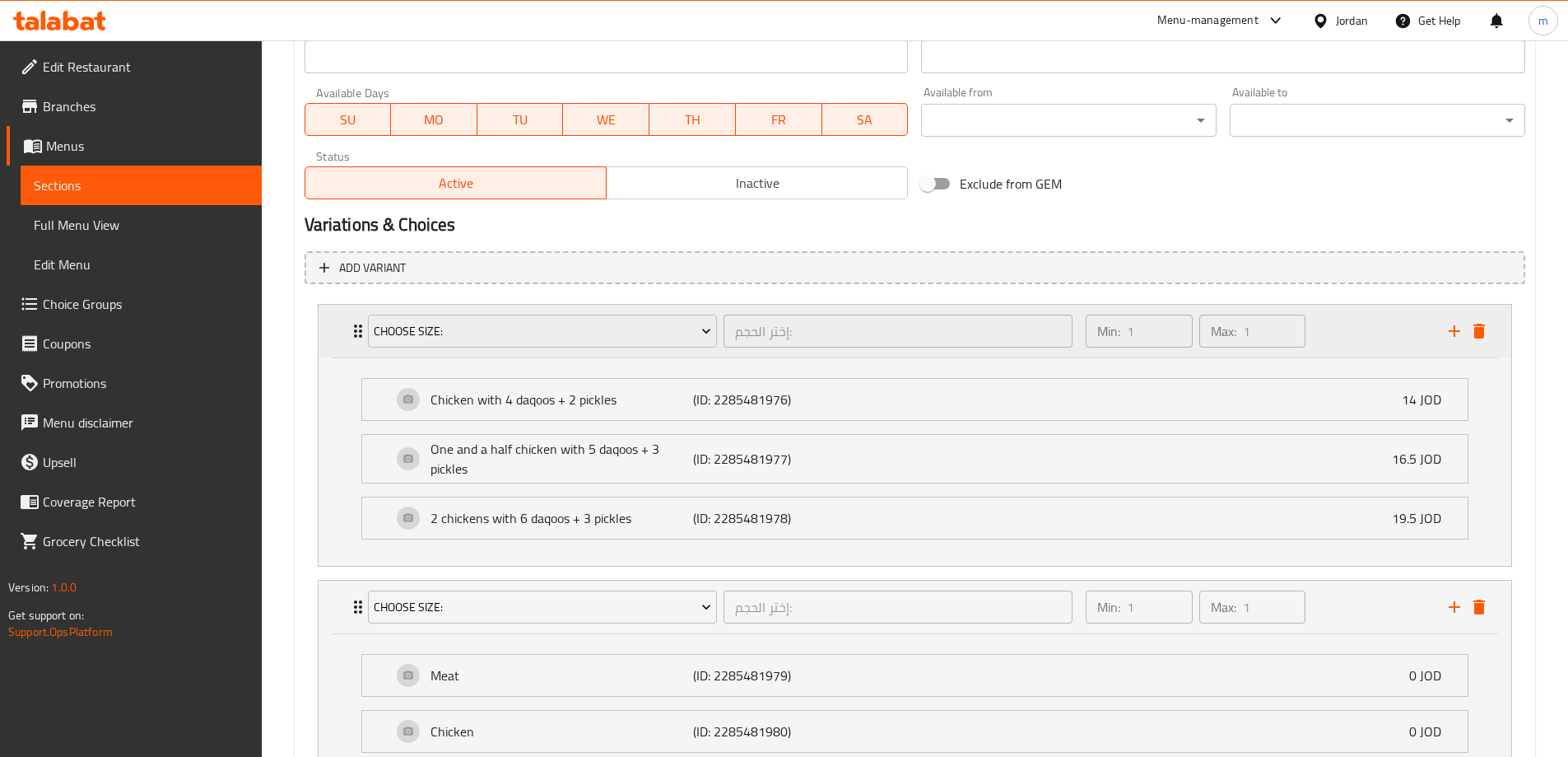
scroll to position [691, 0]
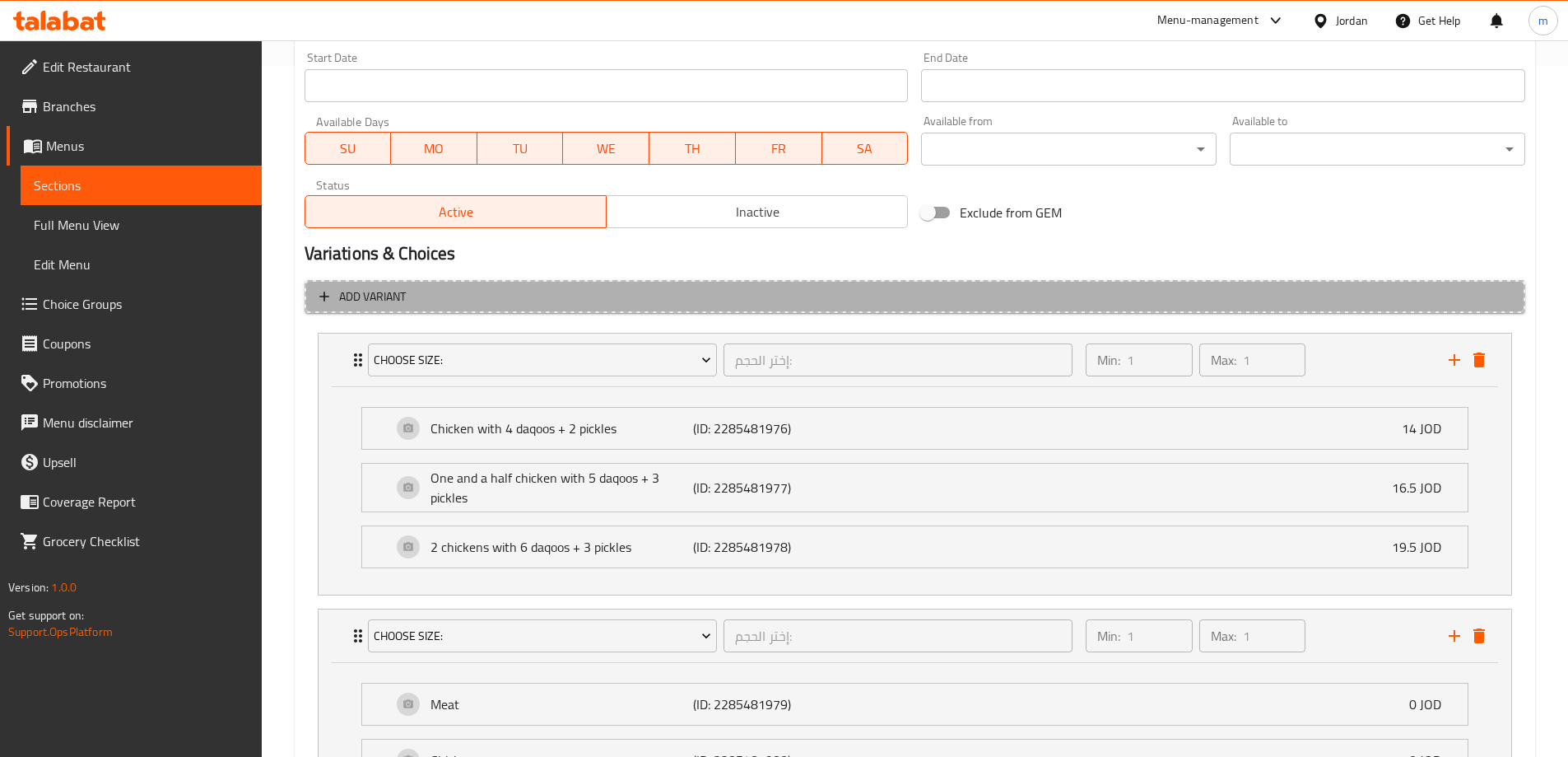
click at [420, 290] on span "Add variant" at bounding box center [915, 296] width 1191 height 21
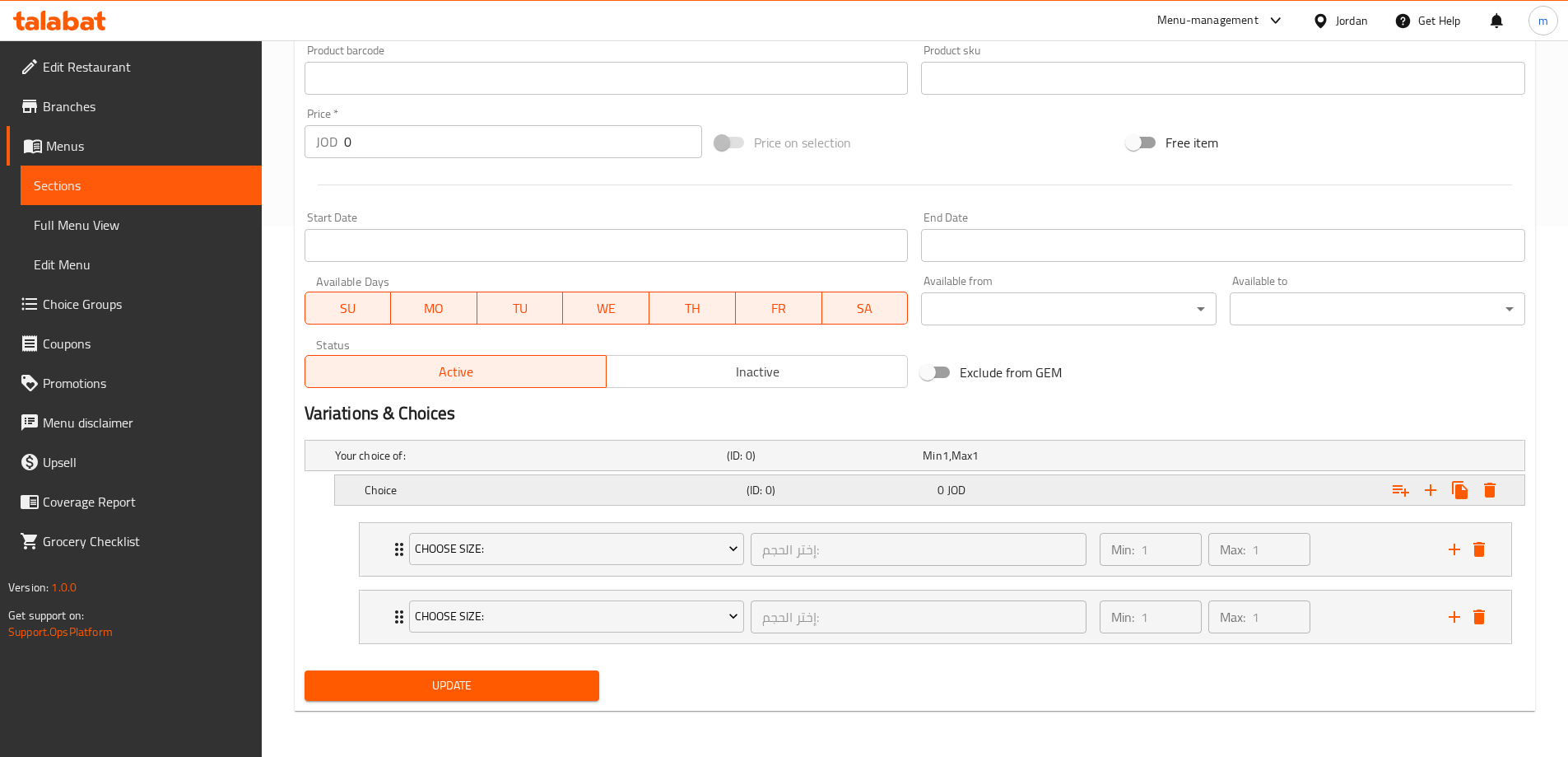
click at [1438, 505] on div "Expand" at bounding box center [1316, 490] width 382 height 36
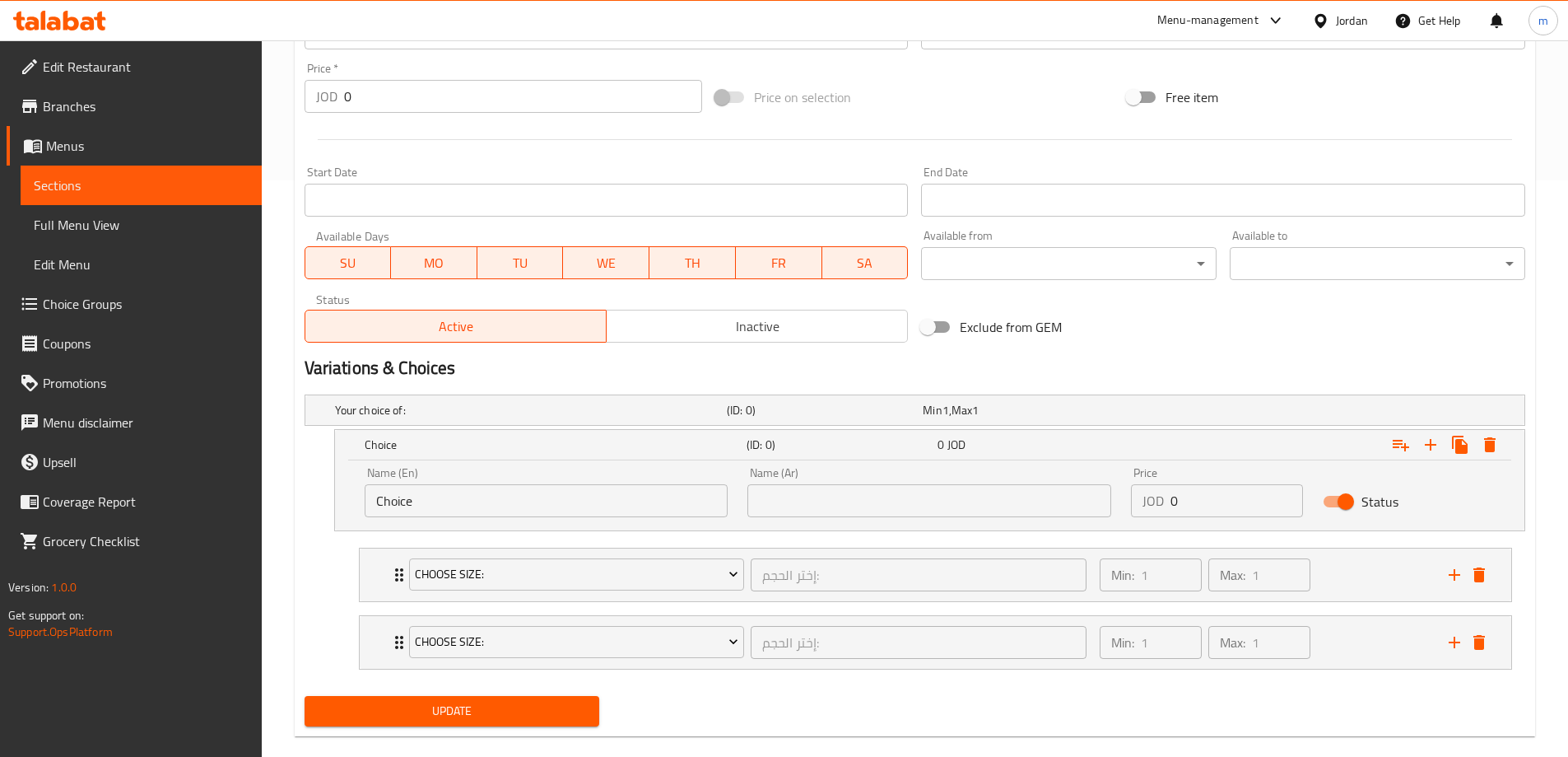
scroll to position [602, 0]
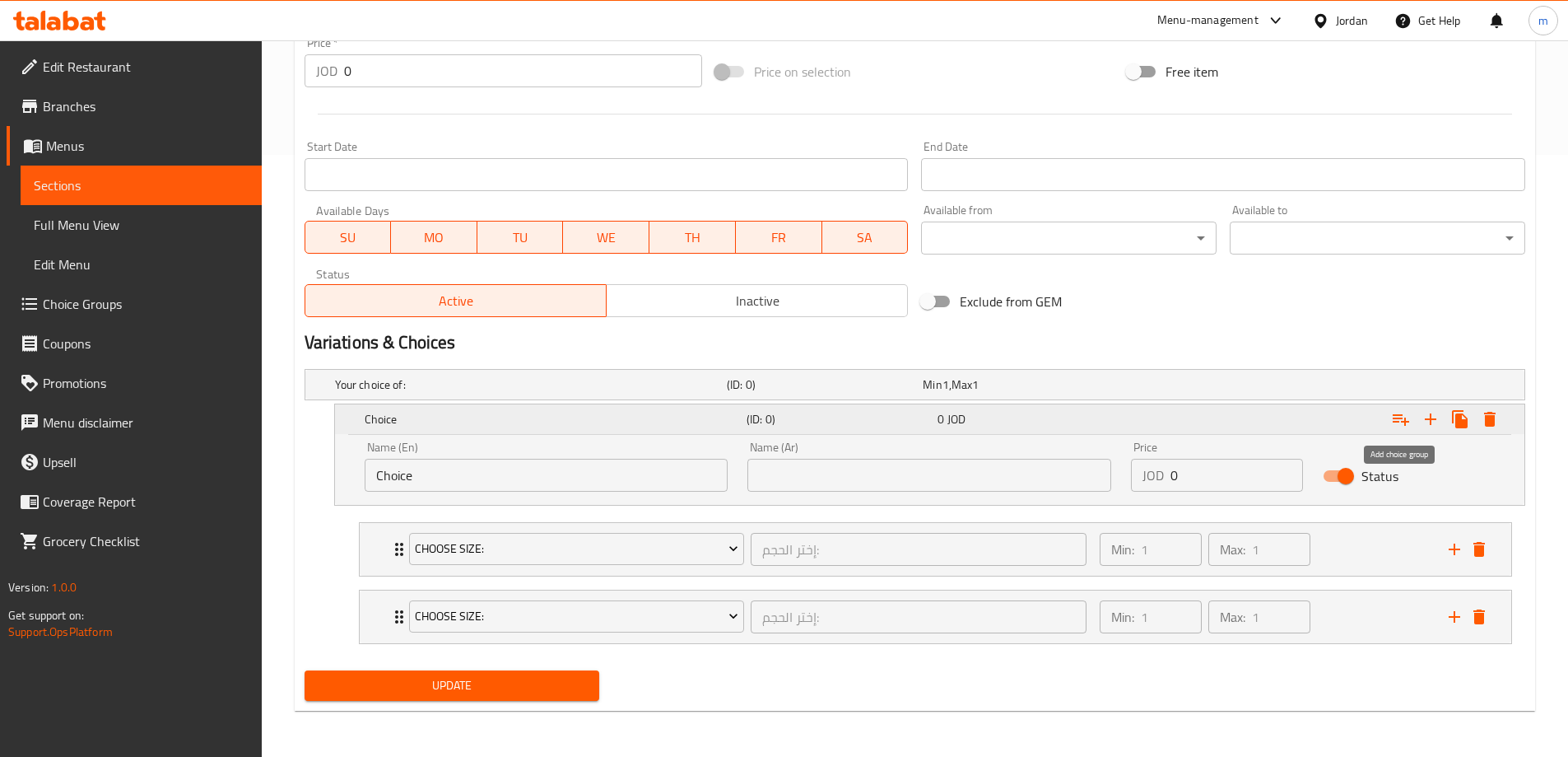
click at [1404, 425] on icon "Expand" at bounding box center [1401, 419] width 20 height 20
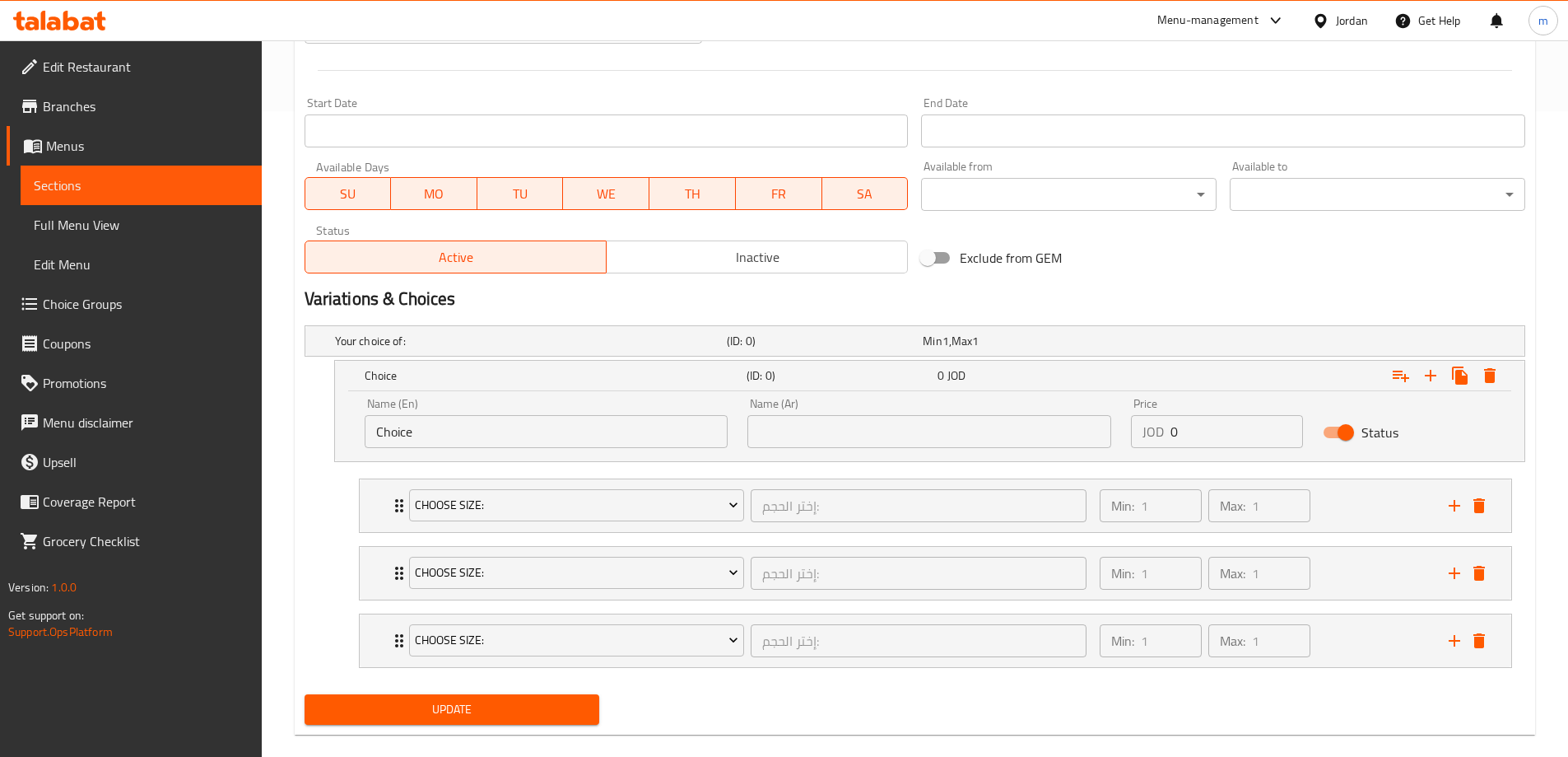
scroll to position [670, 0]
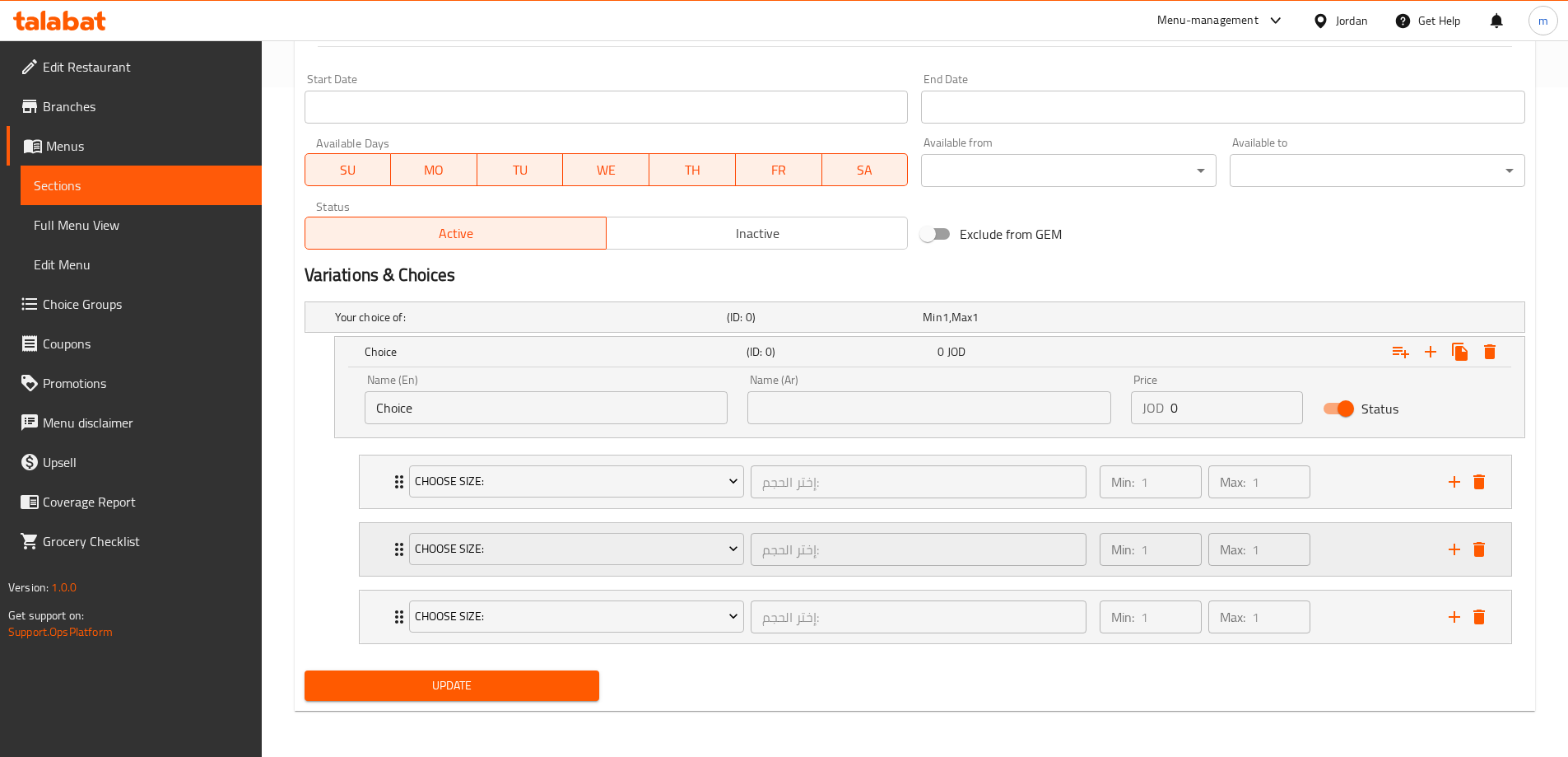
click at [362, 547] on div "Choose Size: إختر الحجم: ​ Min: 1 ​ Max: 1 ​" at bounding box center [936, 549] width 1152 height 53
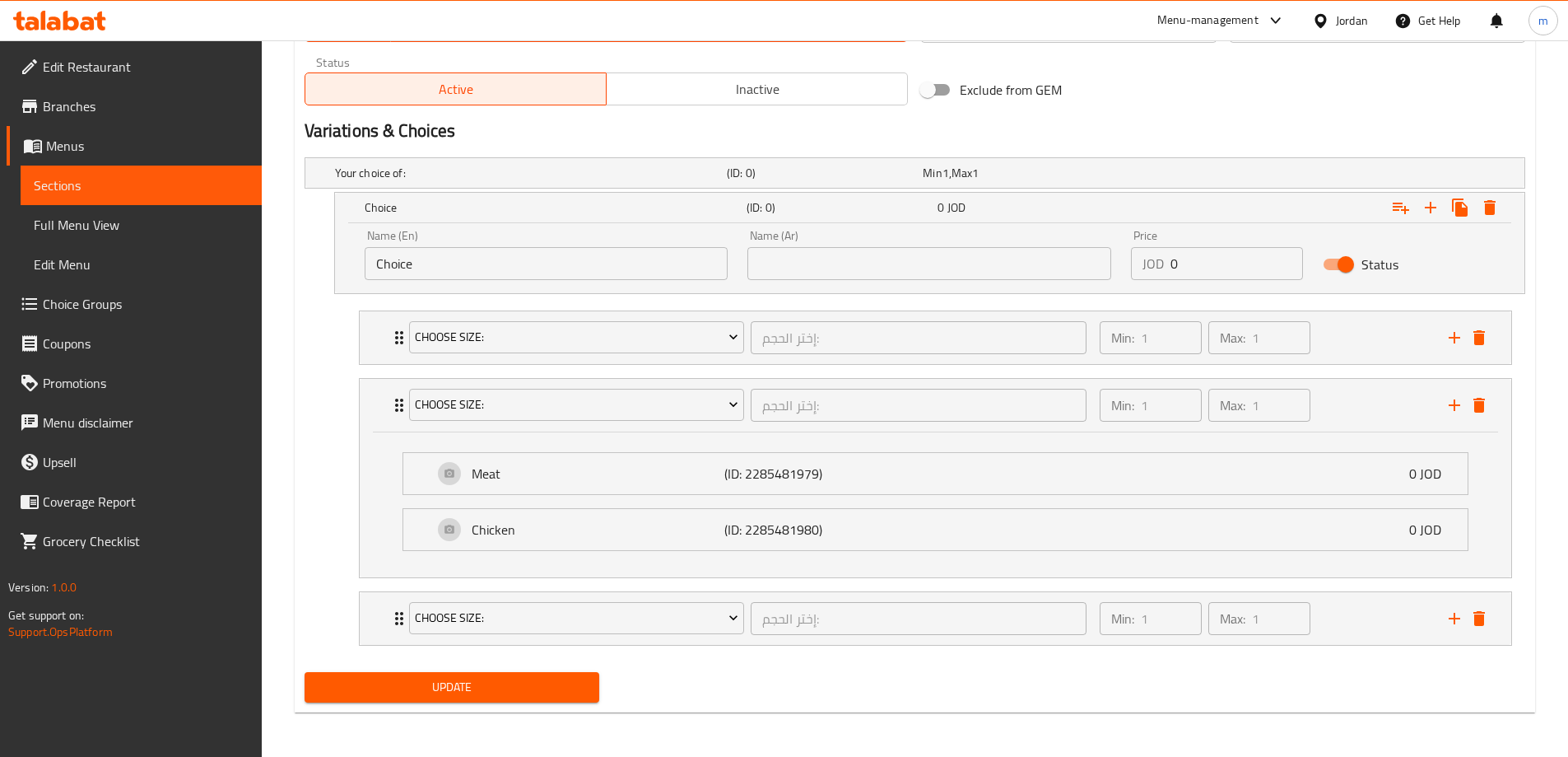
scroll to position [815, 0]
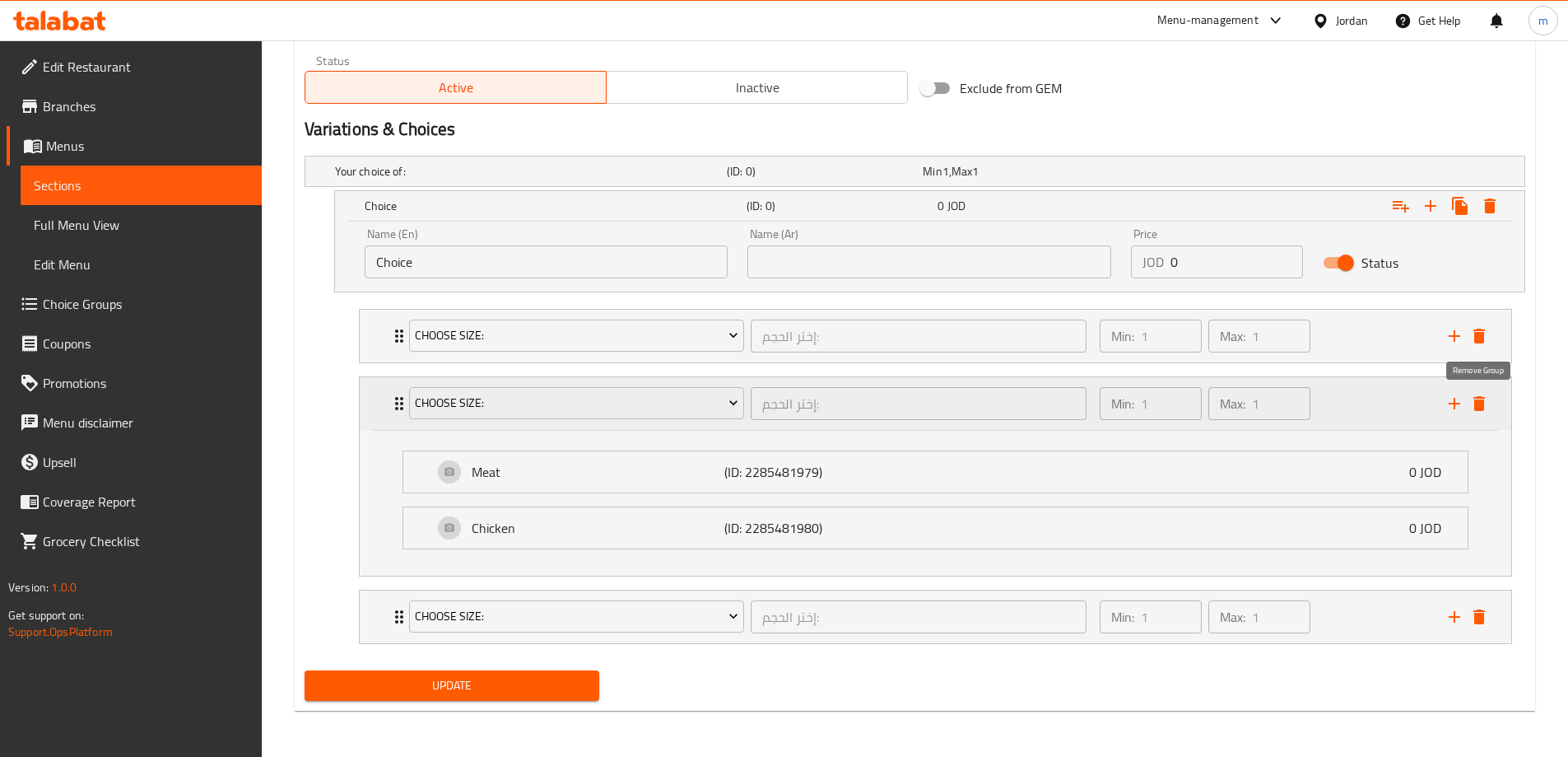
click at [1478, 413] on button "delete" at bounding box center [1479, 403] width 25 height 25
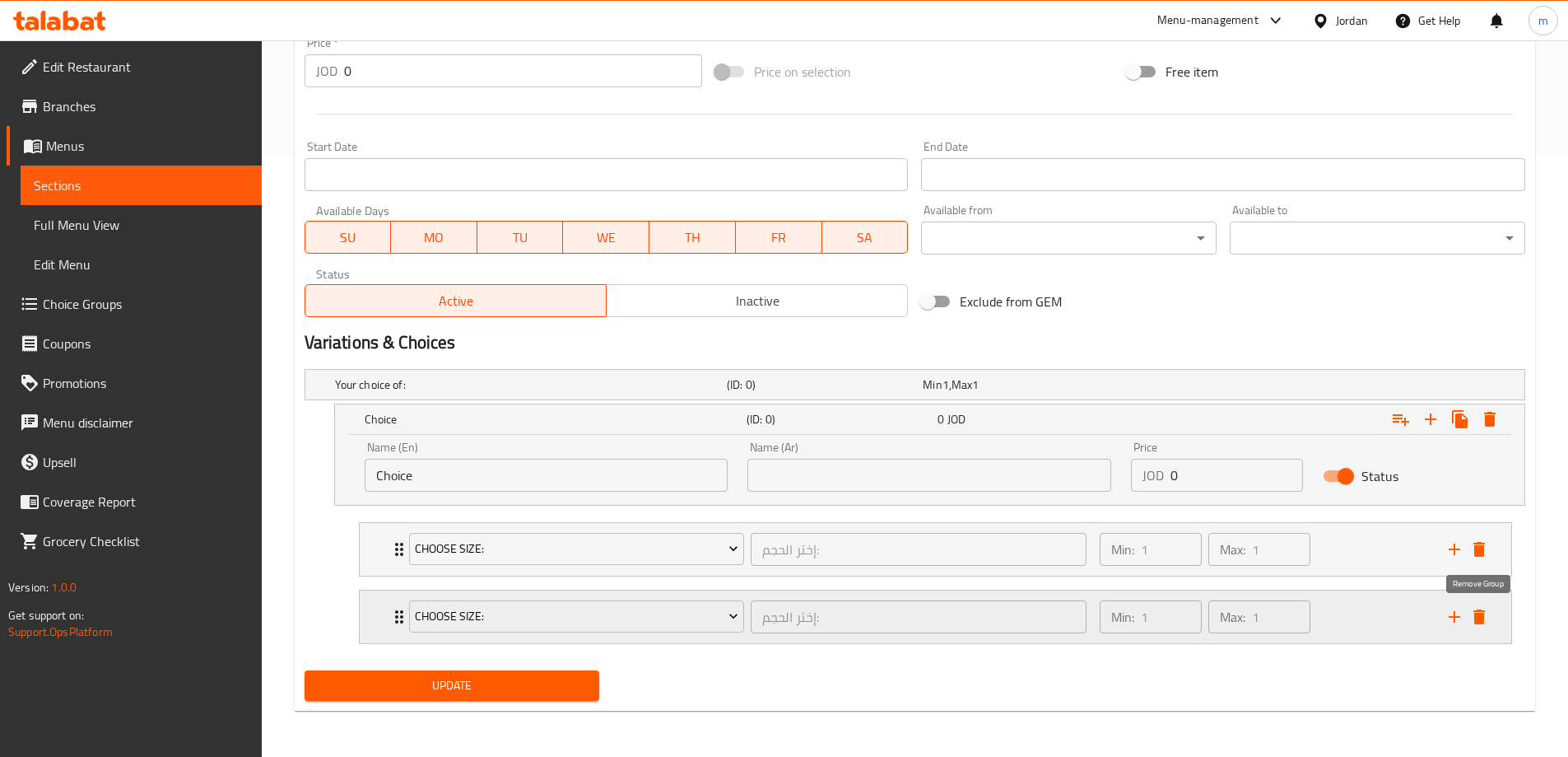
click at [1478, 614] on icon "delete" at bounding box center [1479, 616] width 12 height 15
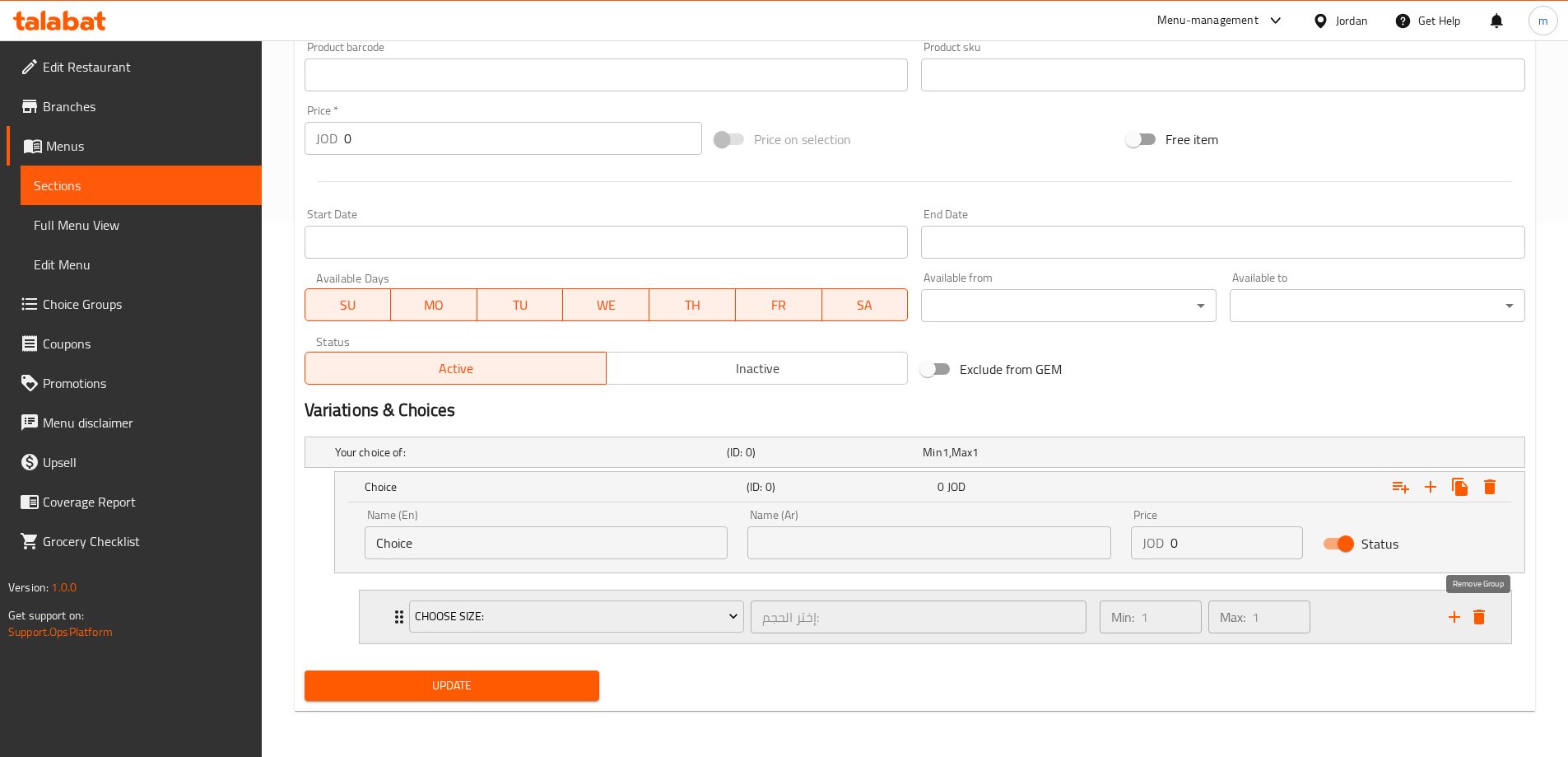
click at [1475, 615] on icon "delete" at bounding box center [1479, 616] width 12 height 15
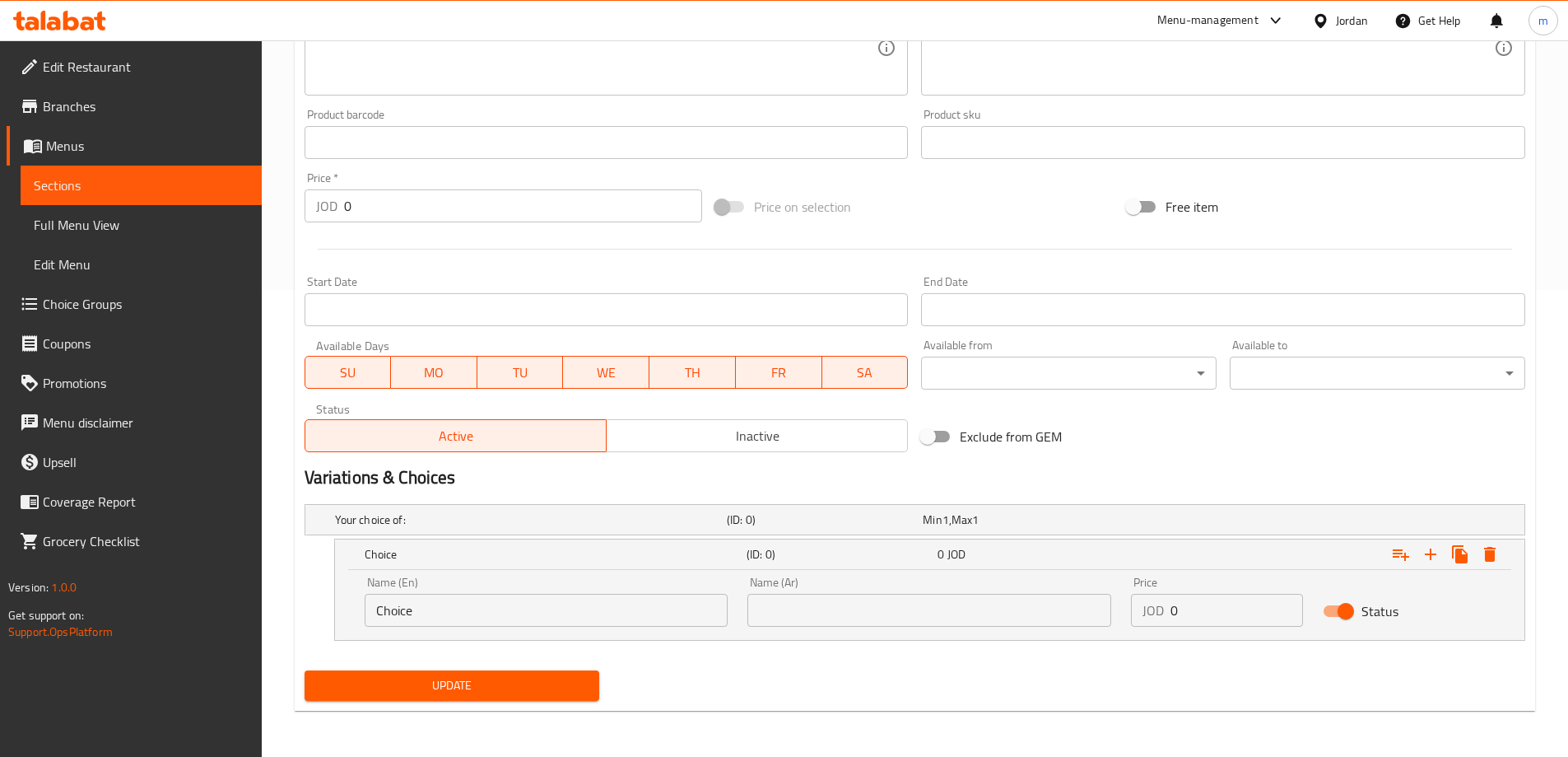
scroll to position [467, 0]
click at [1492, 561] on icon "Expand" at bounding box center [1490, 554] width 12 height 15
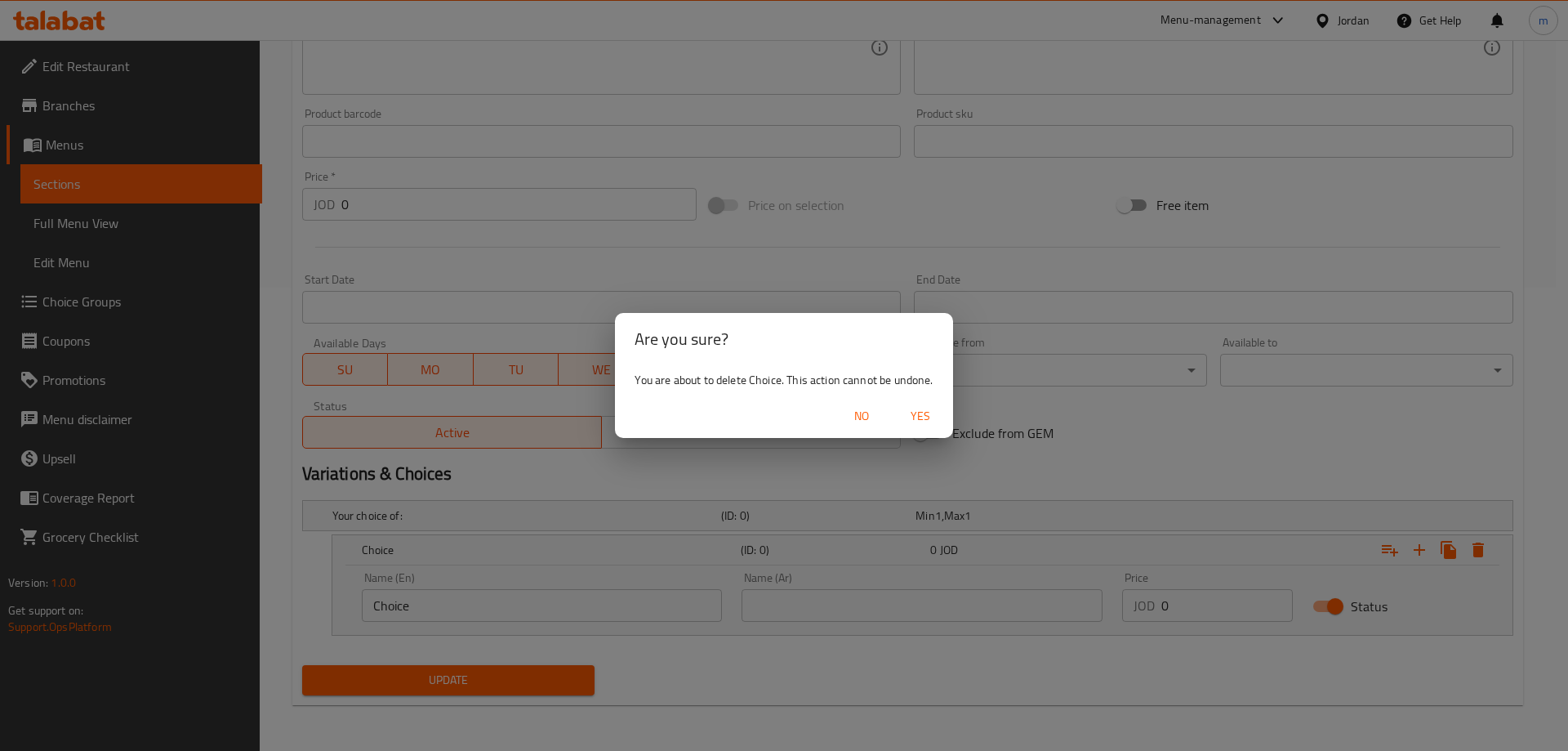
click at [864, 413] on span "No" at bounding box center [861, 416] width 39 height 21
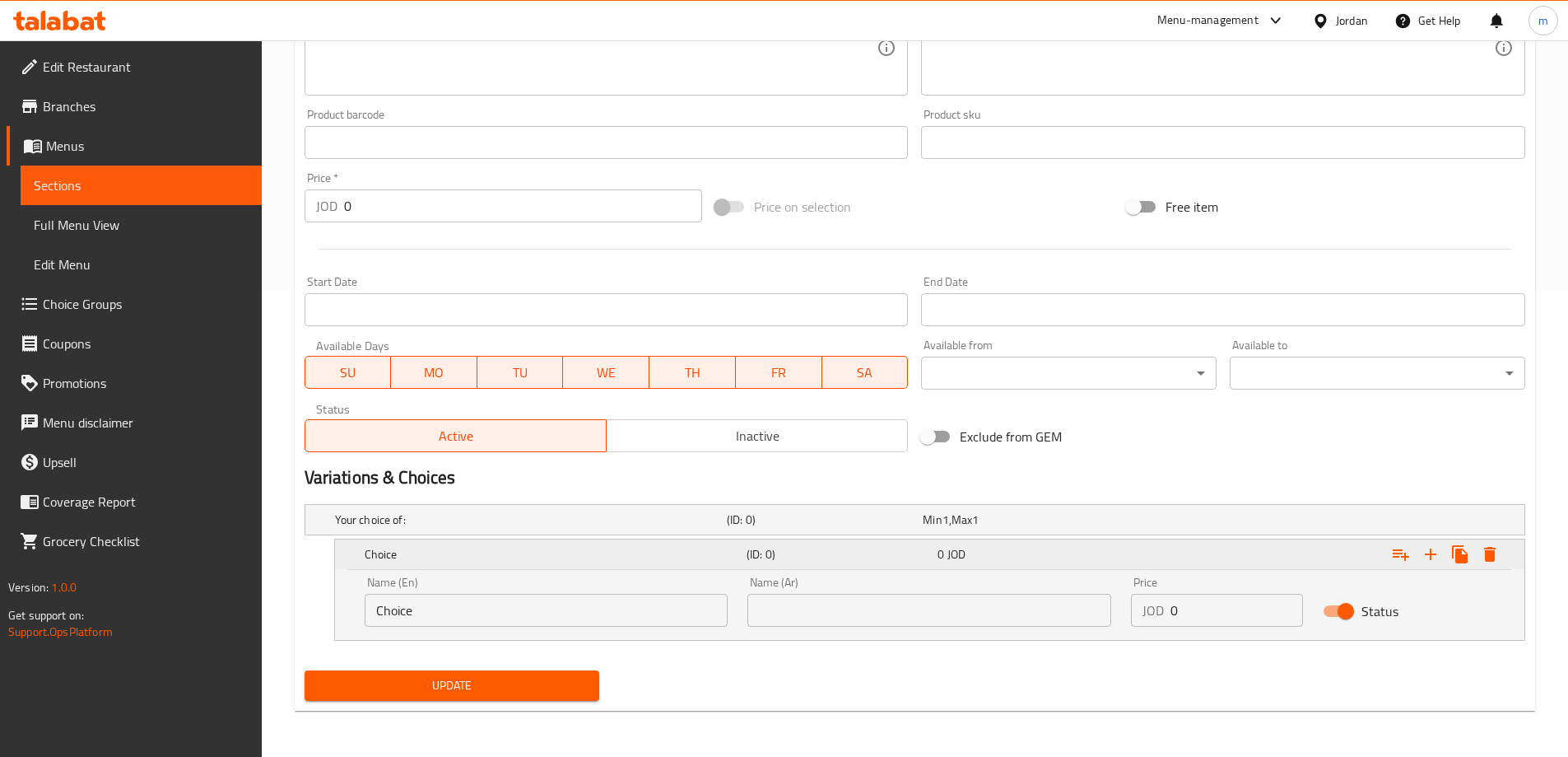
click at [415, 559] on h5 "Choice" at bounding box center [551, 554] width 375 height 16
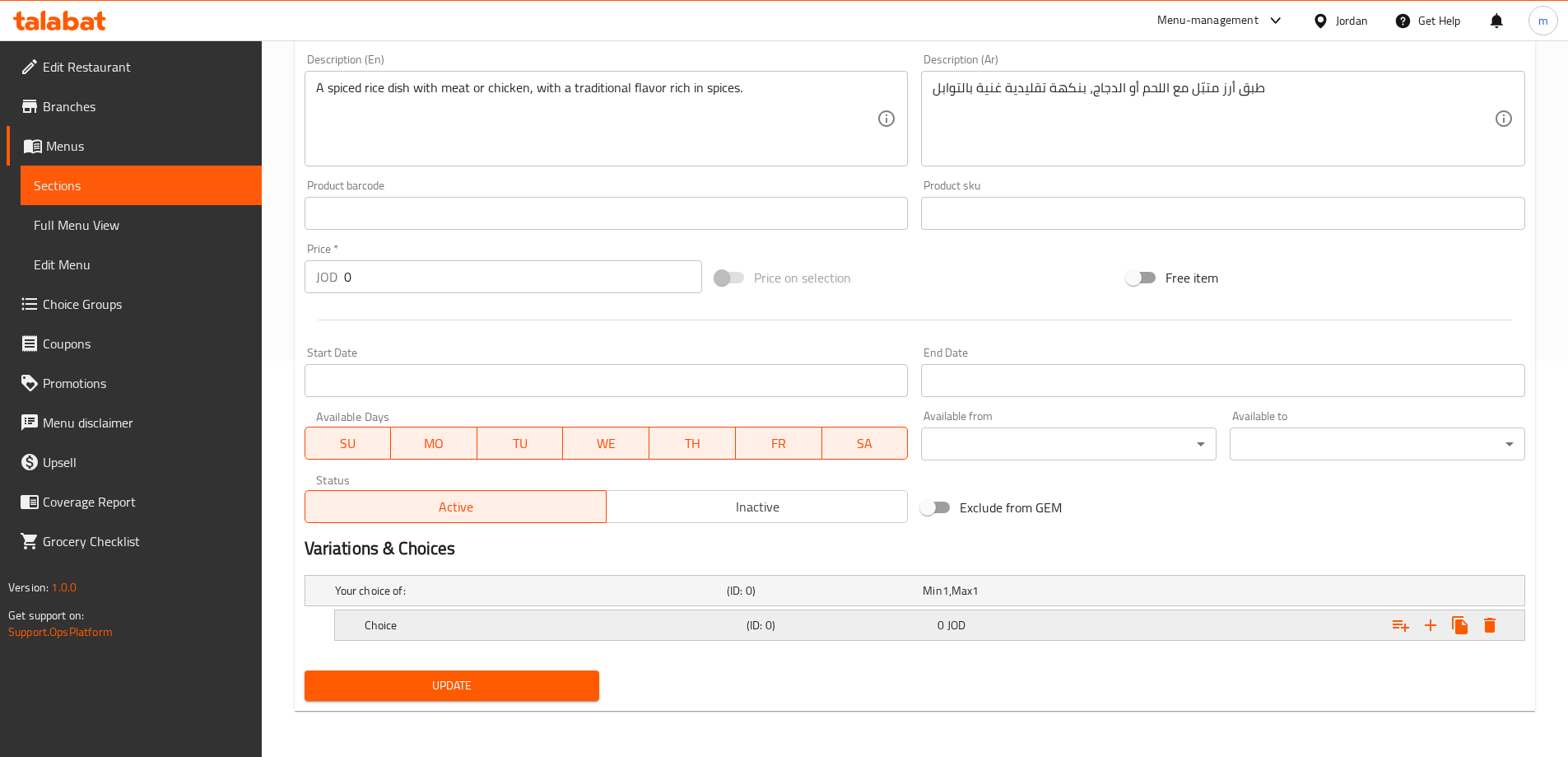
click at [408, 614] on div "Choice" at bounding box center [552, 624] width 382 height 23
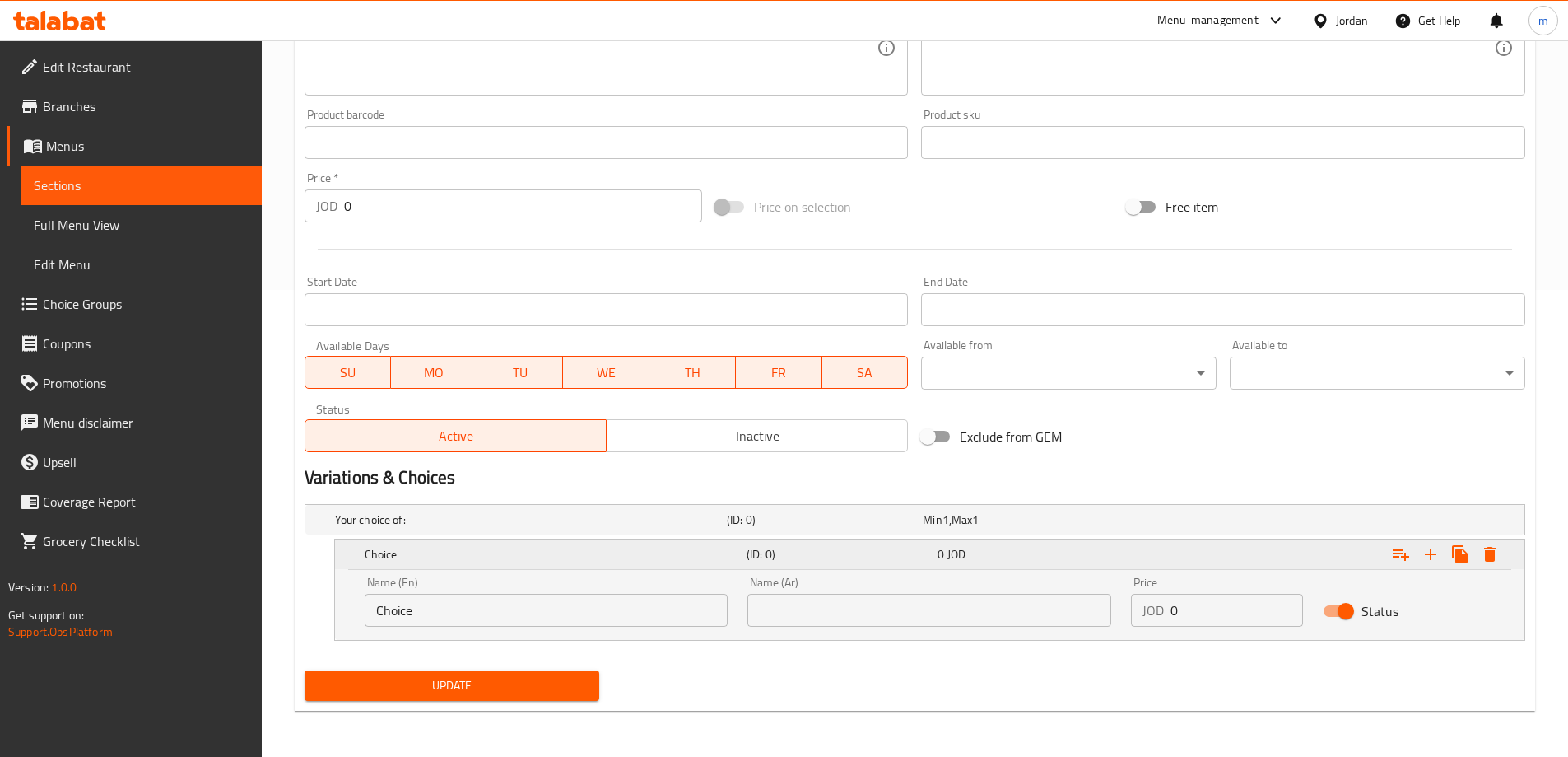
click at [1401, 562] on icon "Expand" at bounding box center [1401, 554] width 20 height 20
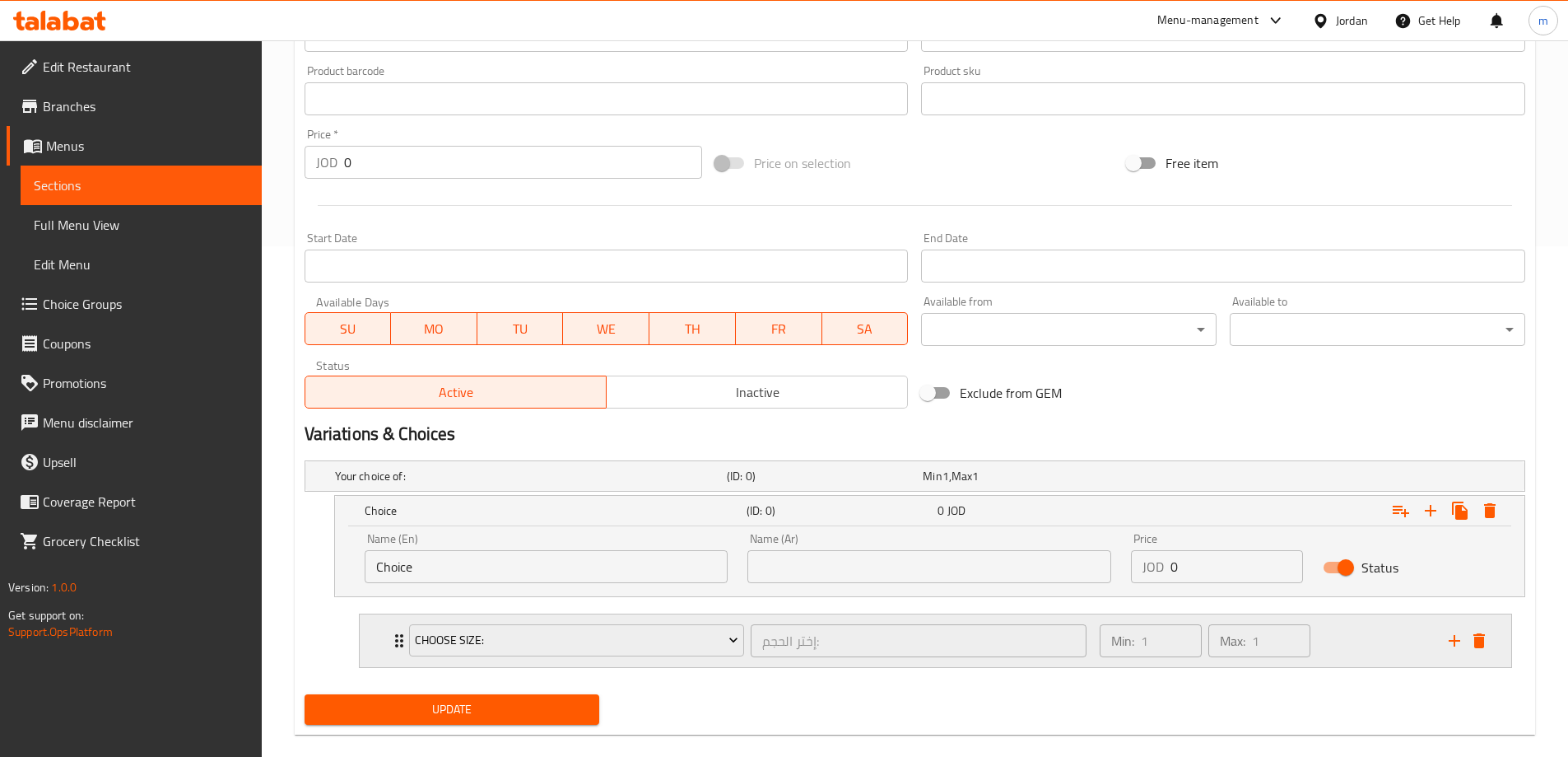
scroll to position [534, 0]
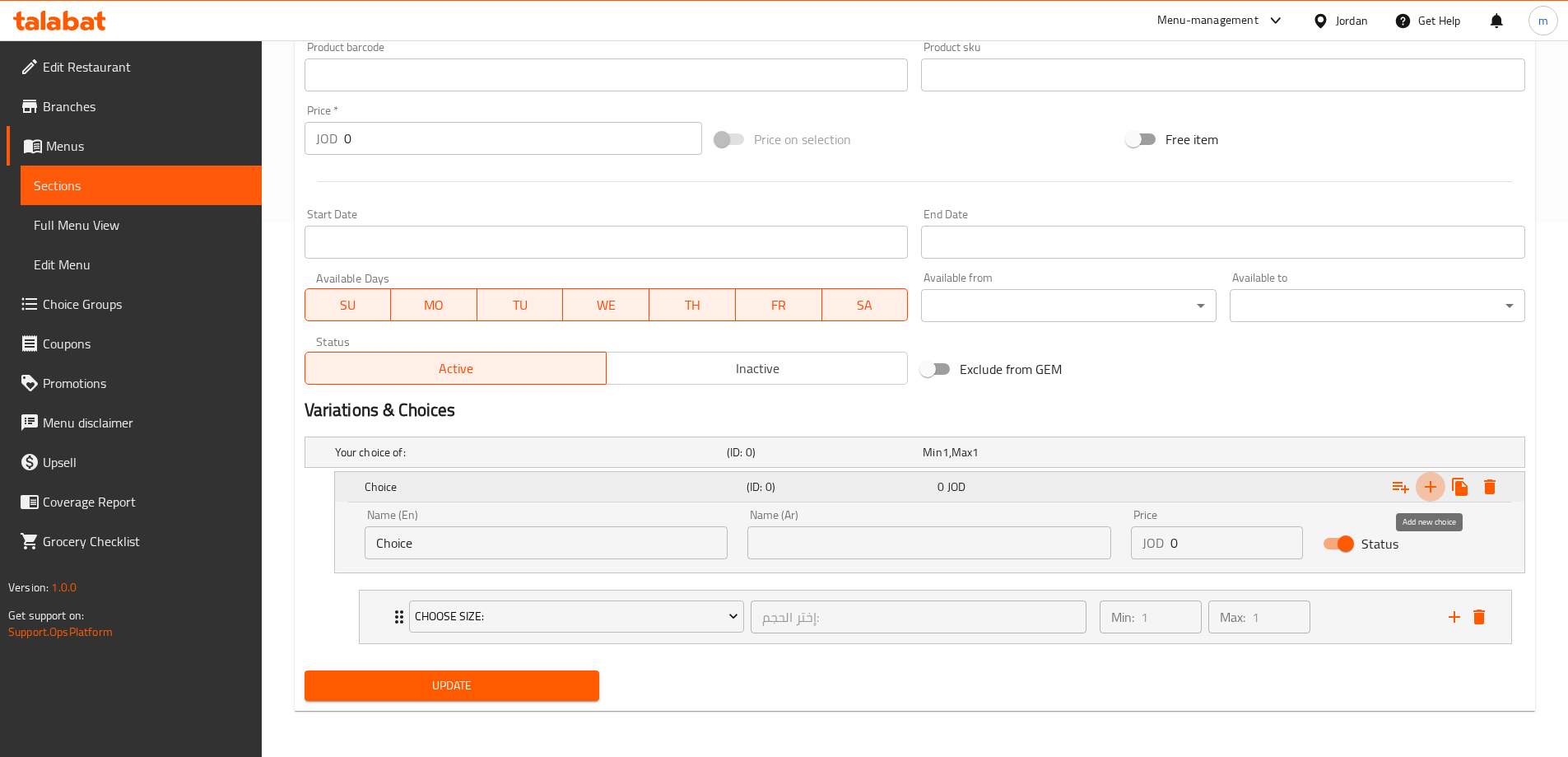
click at [1424, 491] on icon "Expand" at bounding box center [1431, 487] width 20 height 20
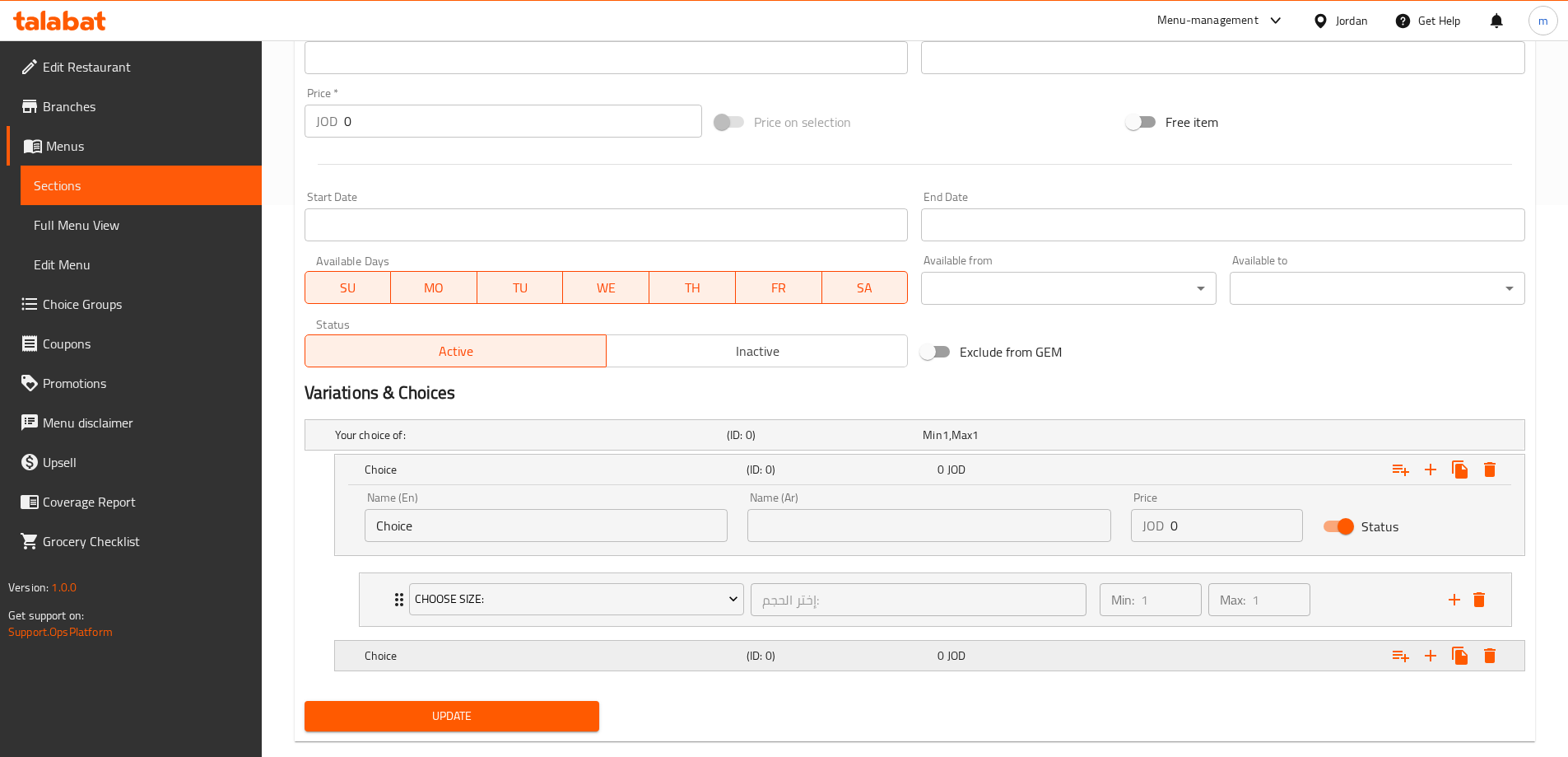
scroll to position [583, 0]
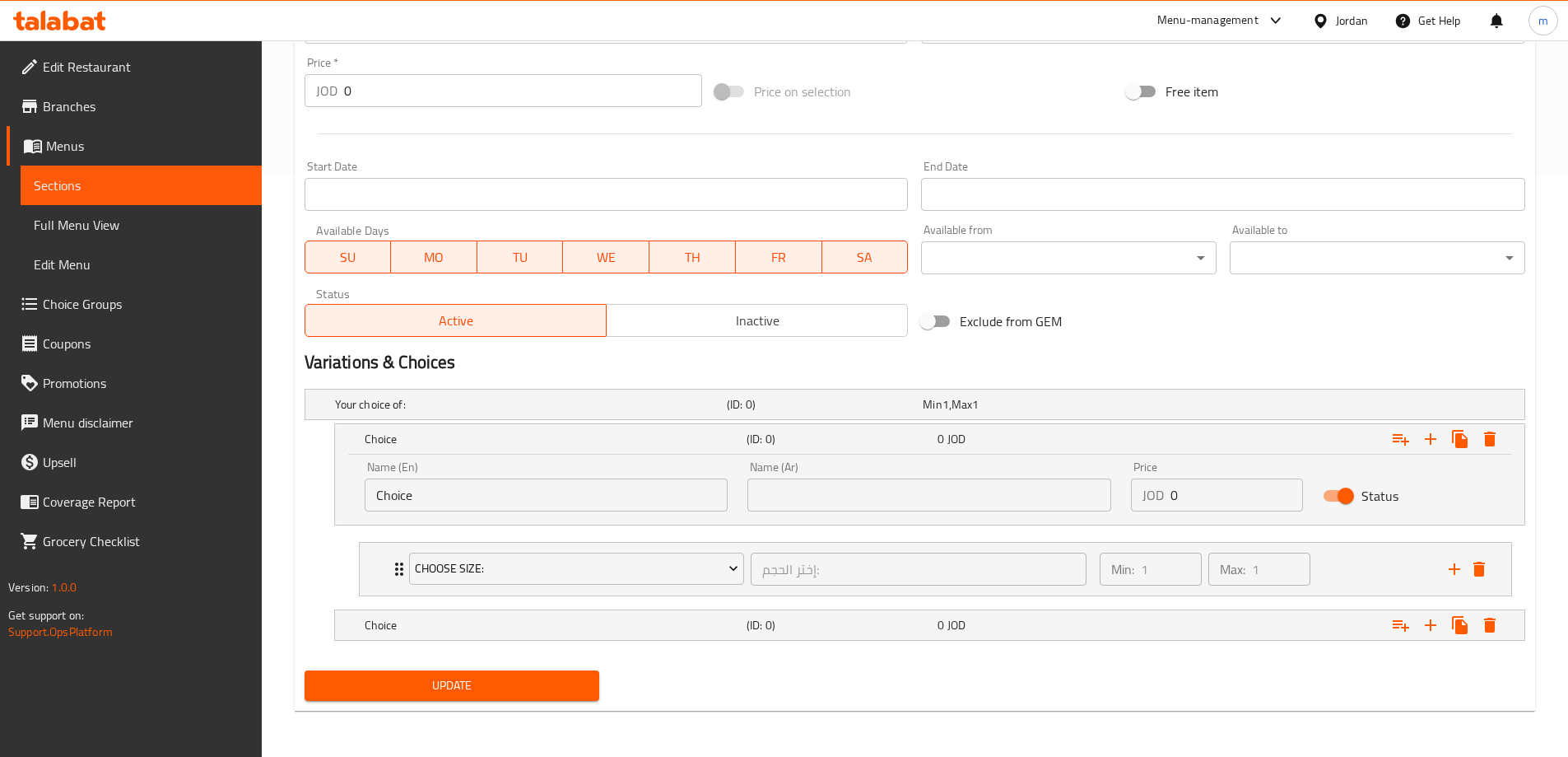
click at [600, 481] on input "Choice" at bounding box center [546, 494] width 363 height 33
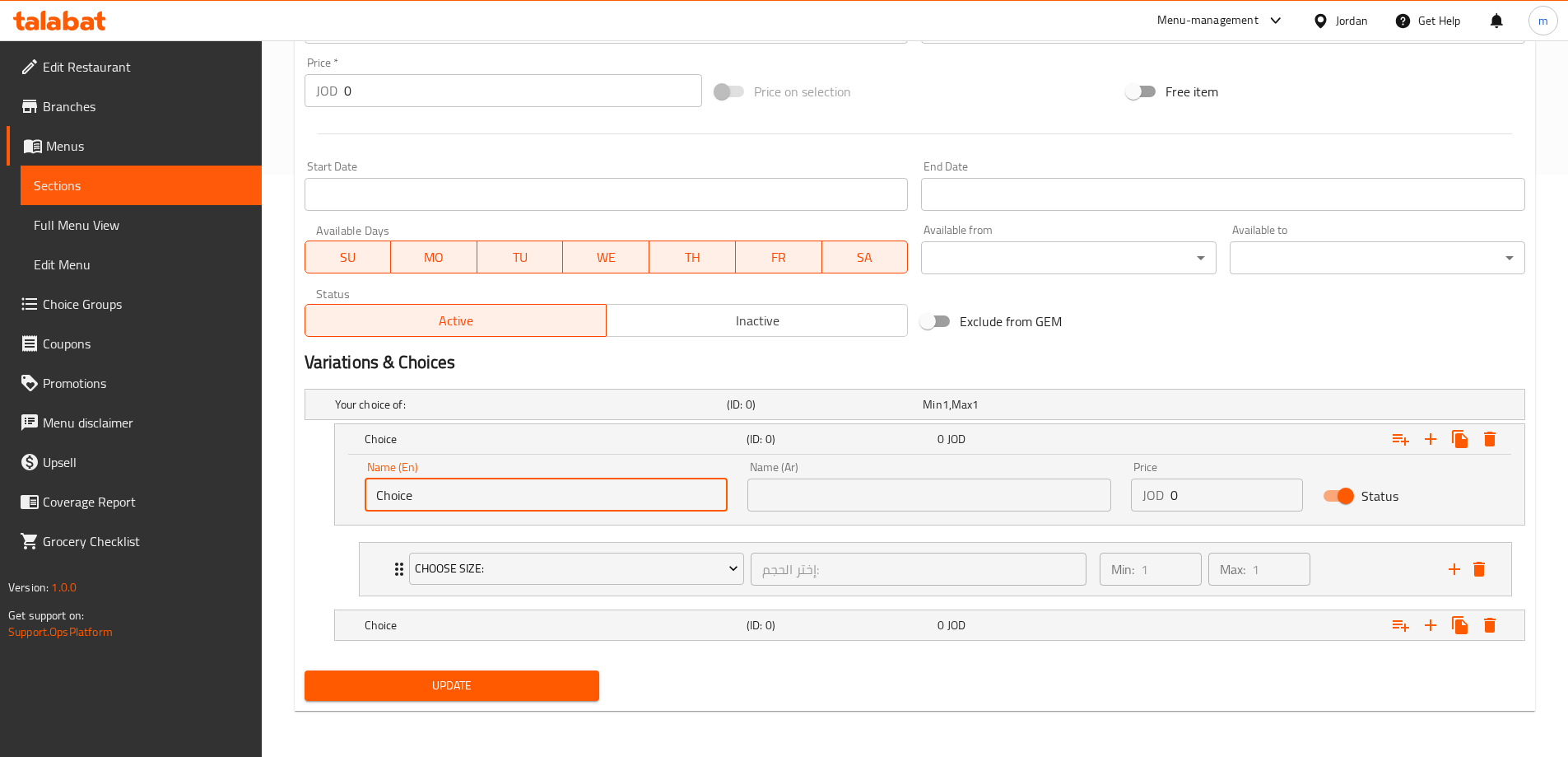
click at [600, 481] on input "Choice" at bounding box center [546, 494] width 363 height 33
paste input "icken"
type input "Chicken"
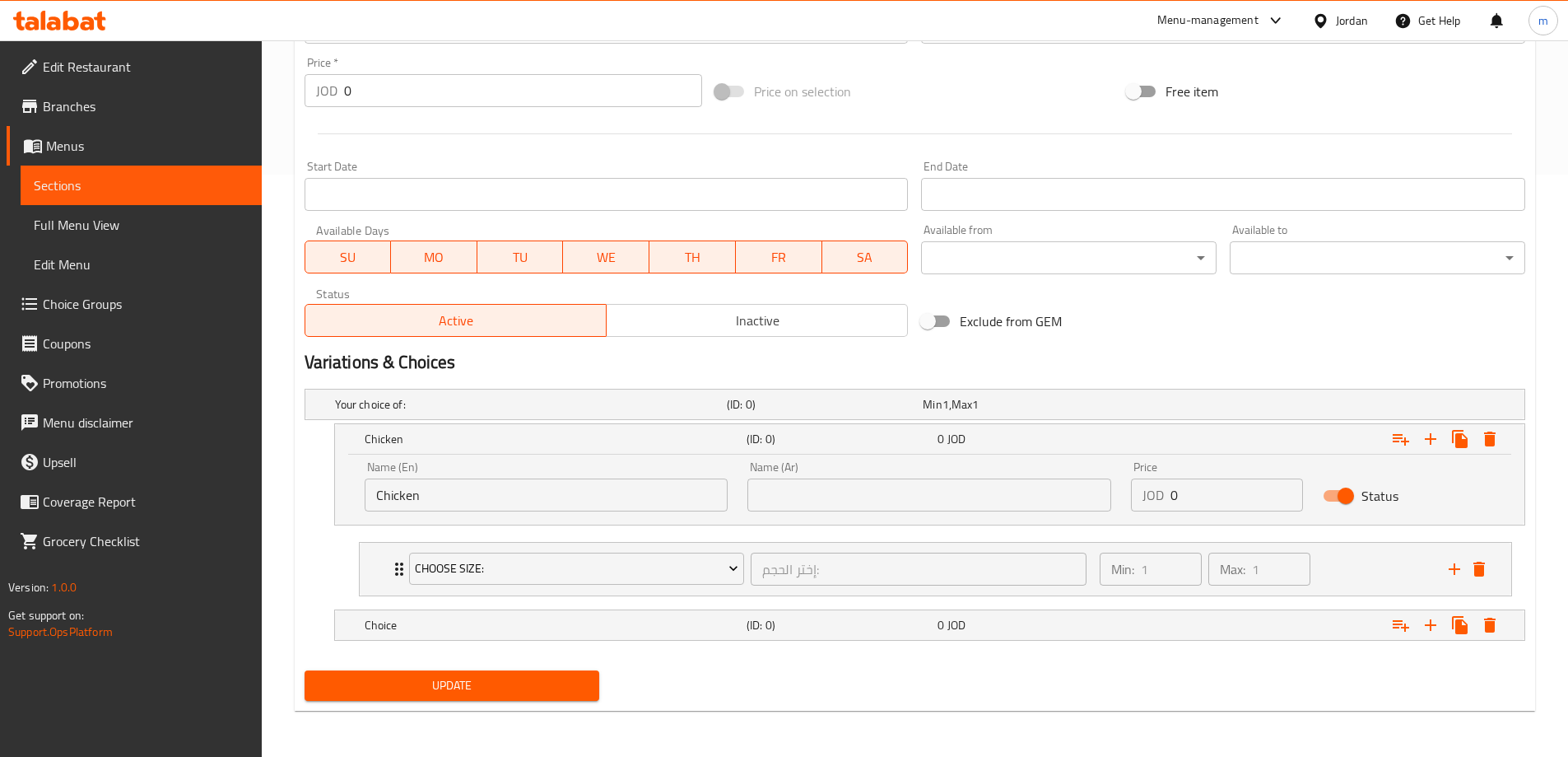
click at [849, 479] on input "text" at bounding box center [929, 494] width 363 height 33
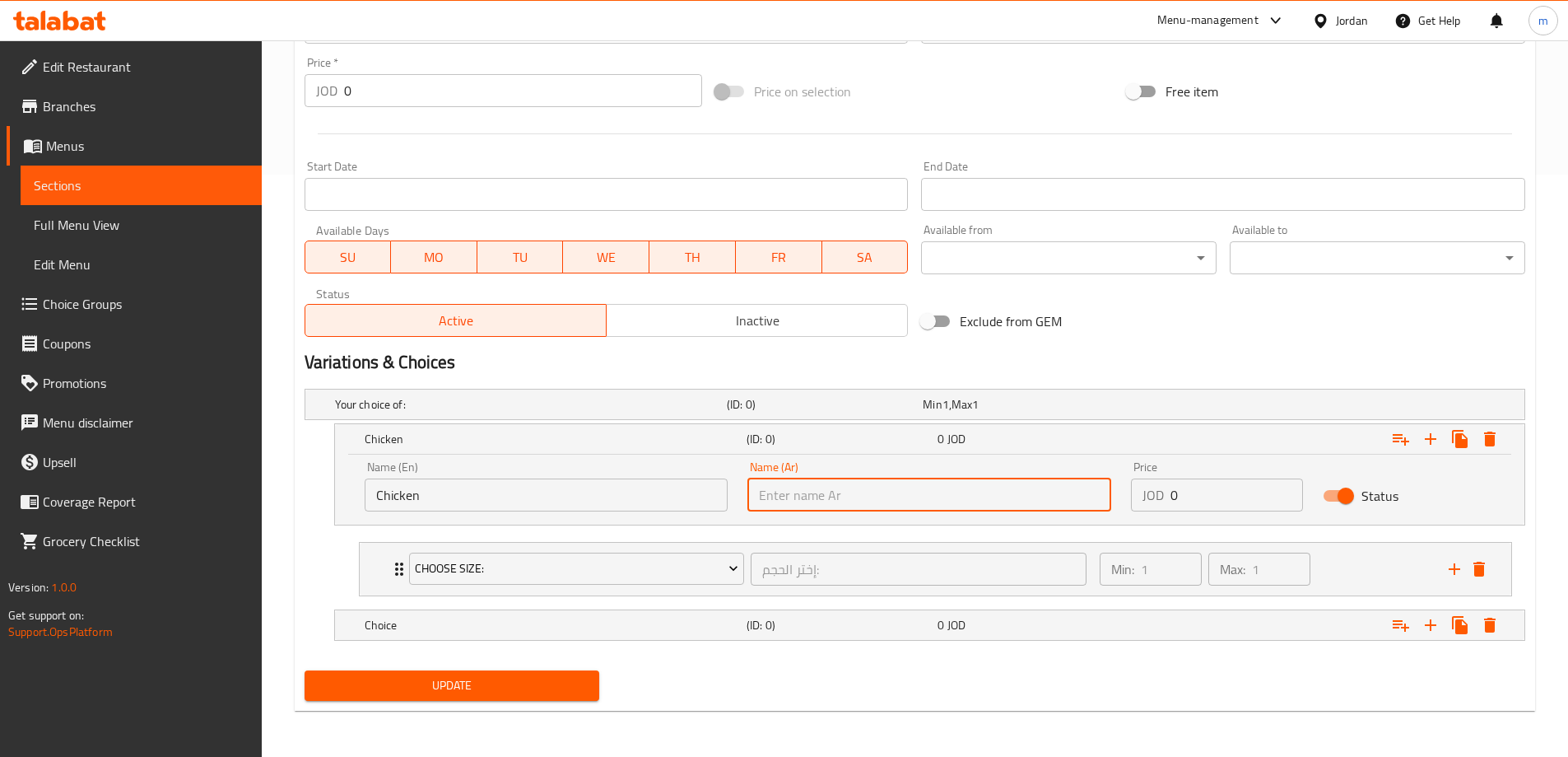
paste input "الدجاج"
type input "الدجاج"
click at [686, 569] on span "Choose Size:" at bounding box center [577, 568] width 323 height 21
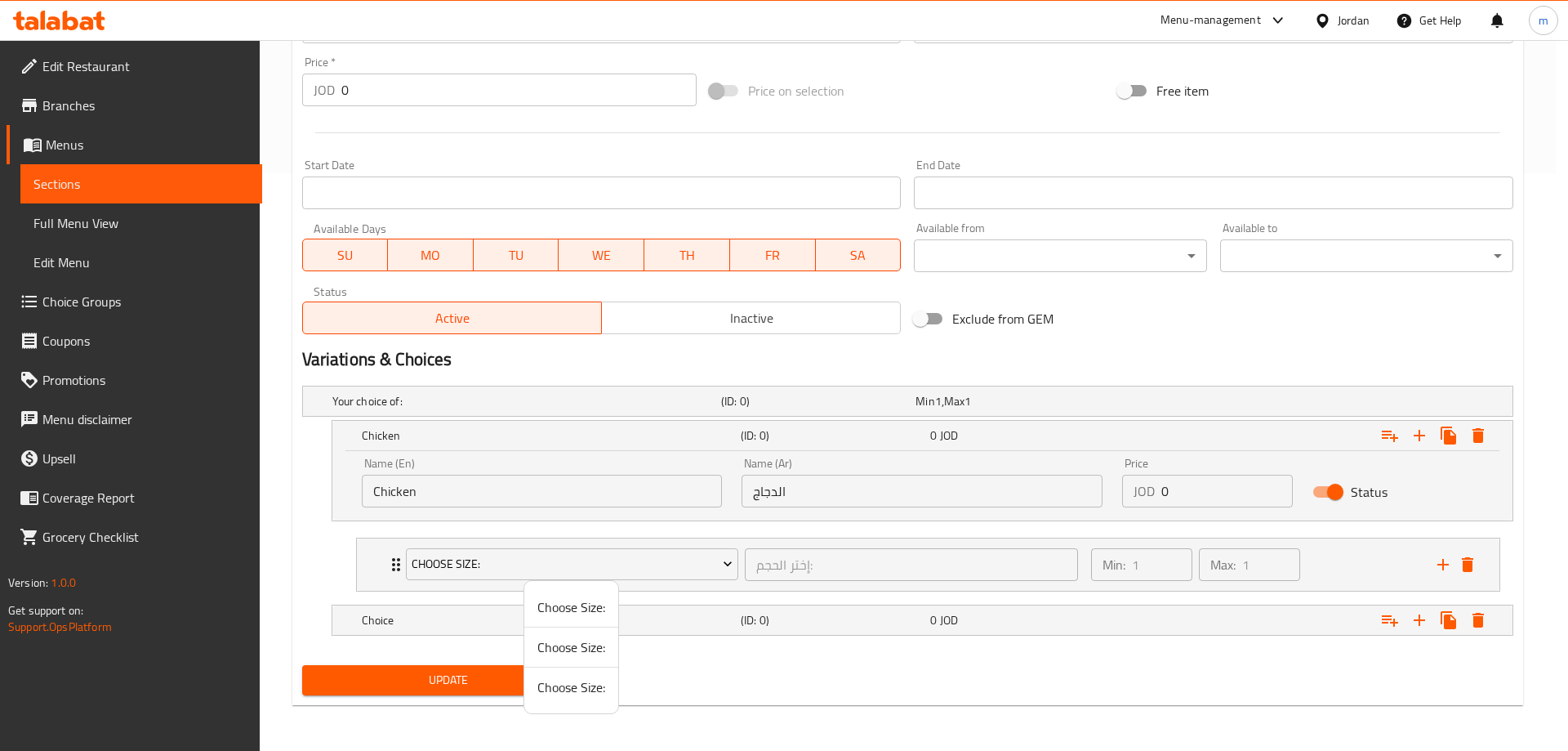
click at [386, 559] on div at bounding box center [784, 375] width 1568 height 751
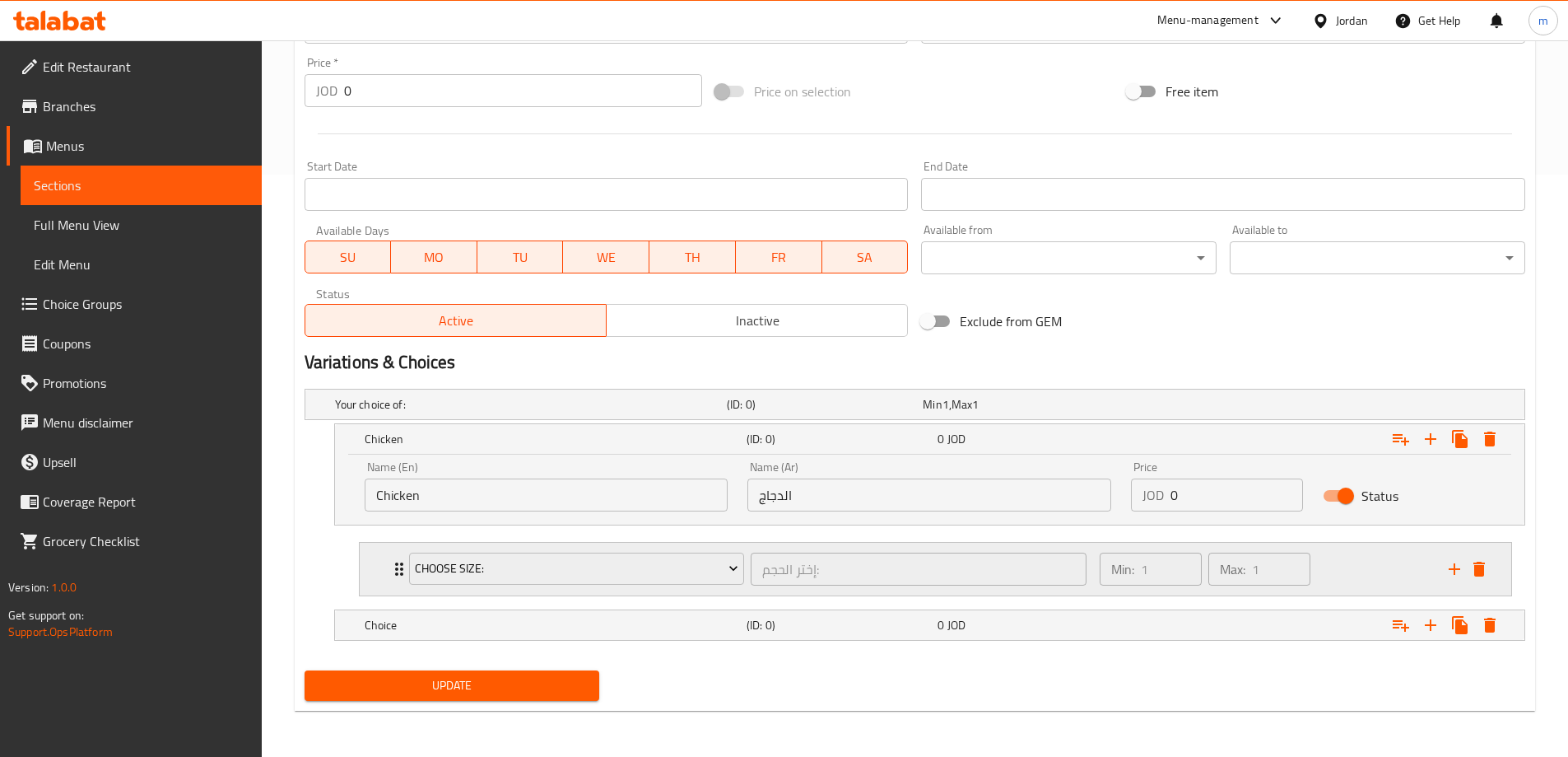
click at [394, 563] on icon "Expand" at bounding box center [400, 569] width 20 height 20
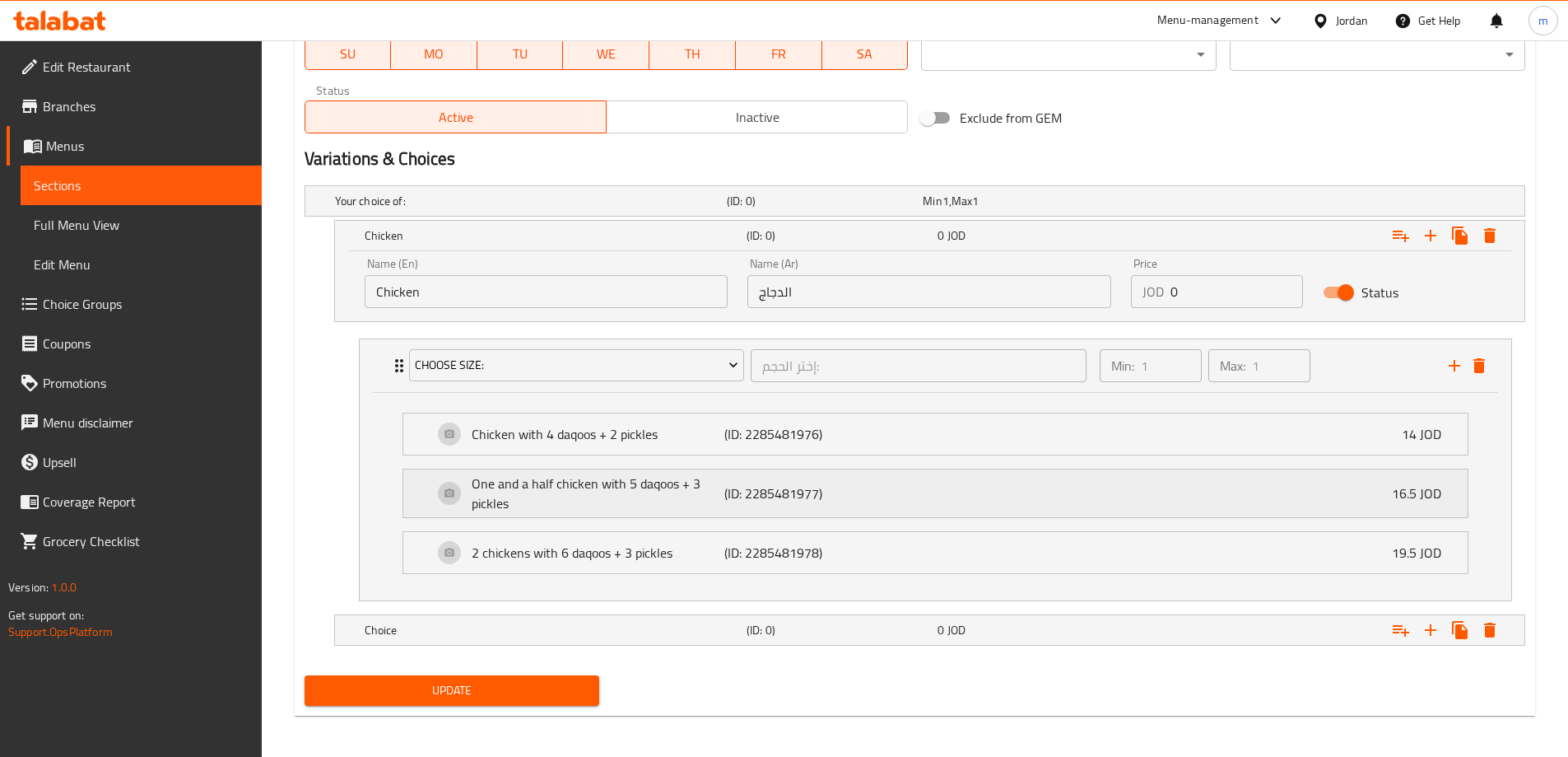
scroll to position [791, 0]
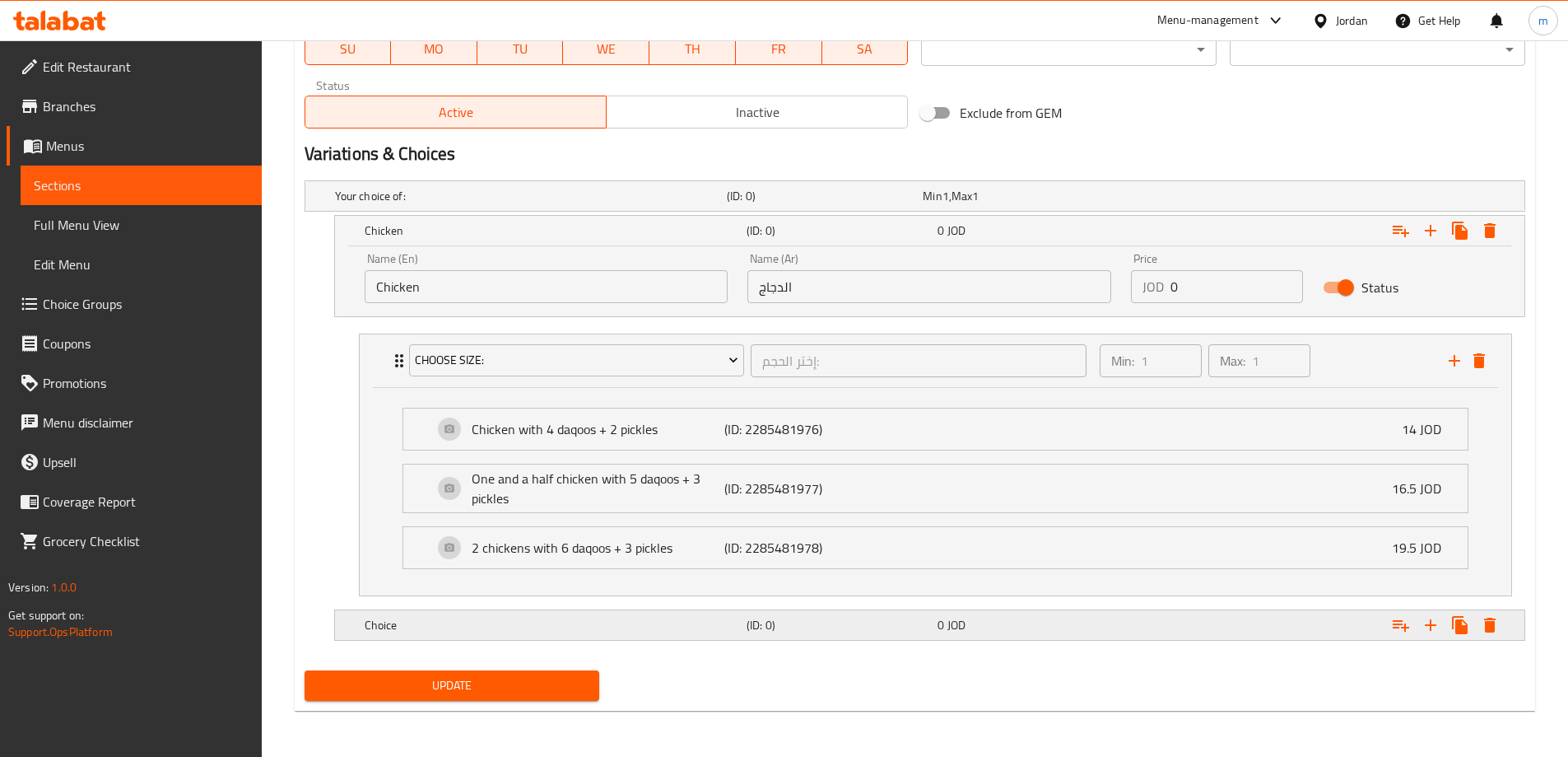
click at [451, 623] on h5 "Choice" at bounding box center [551, 625] width 375 height 16
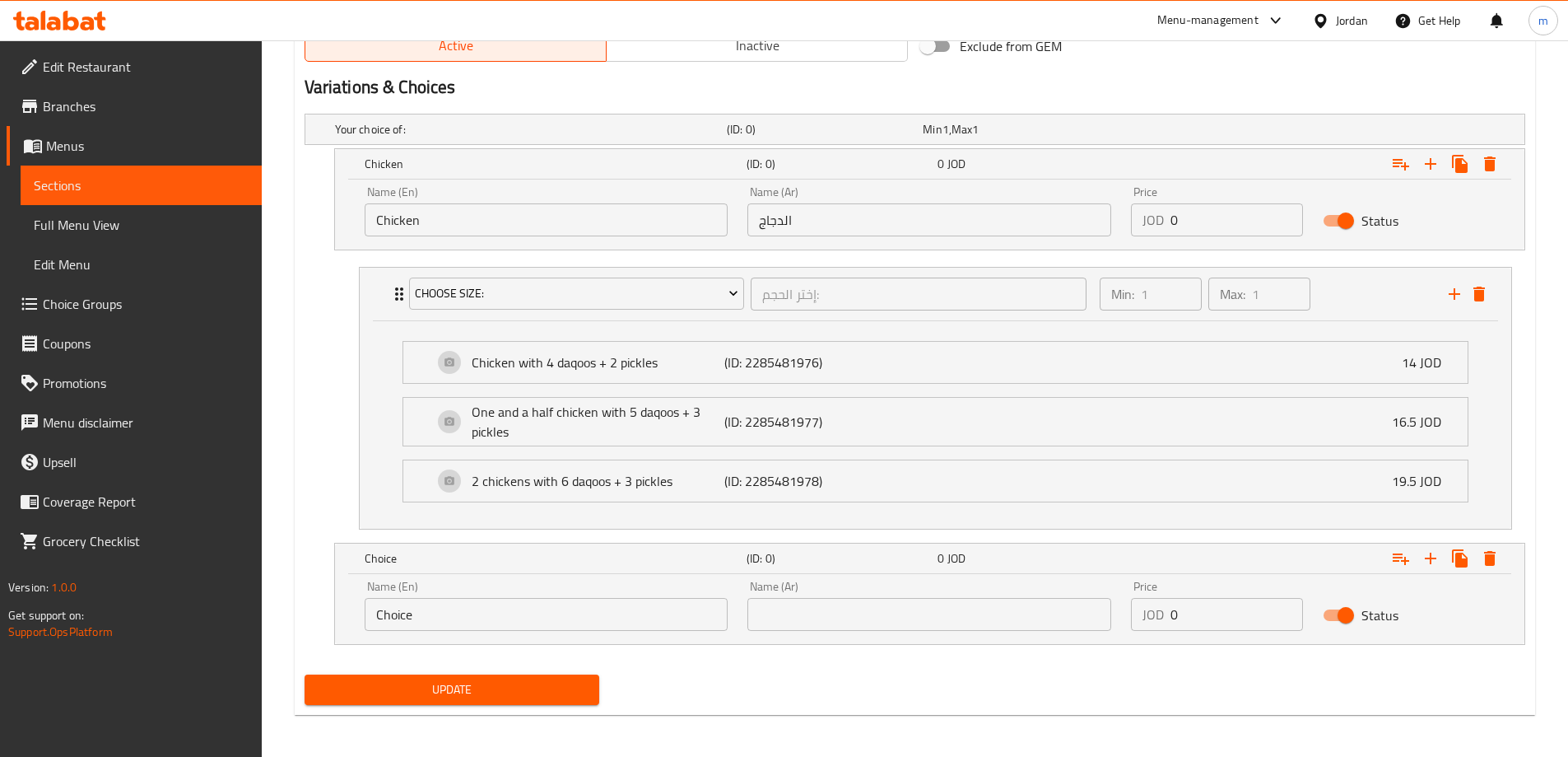
scroll to position [862, 0]
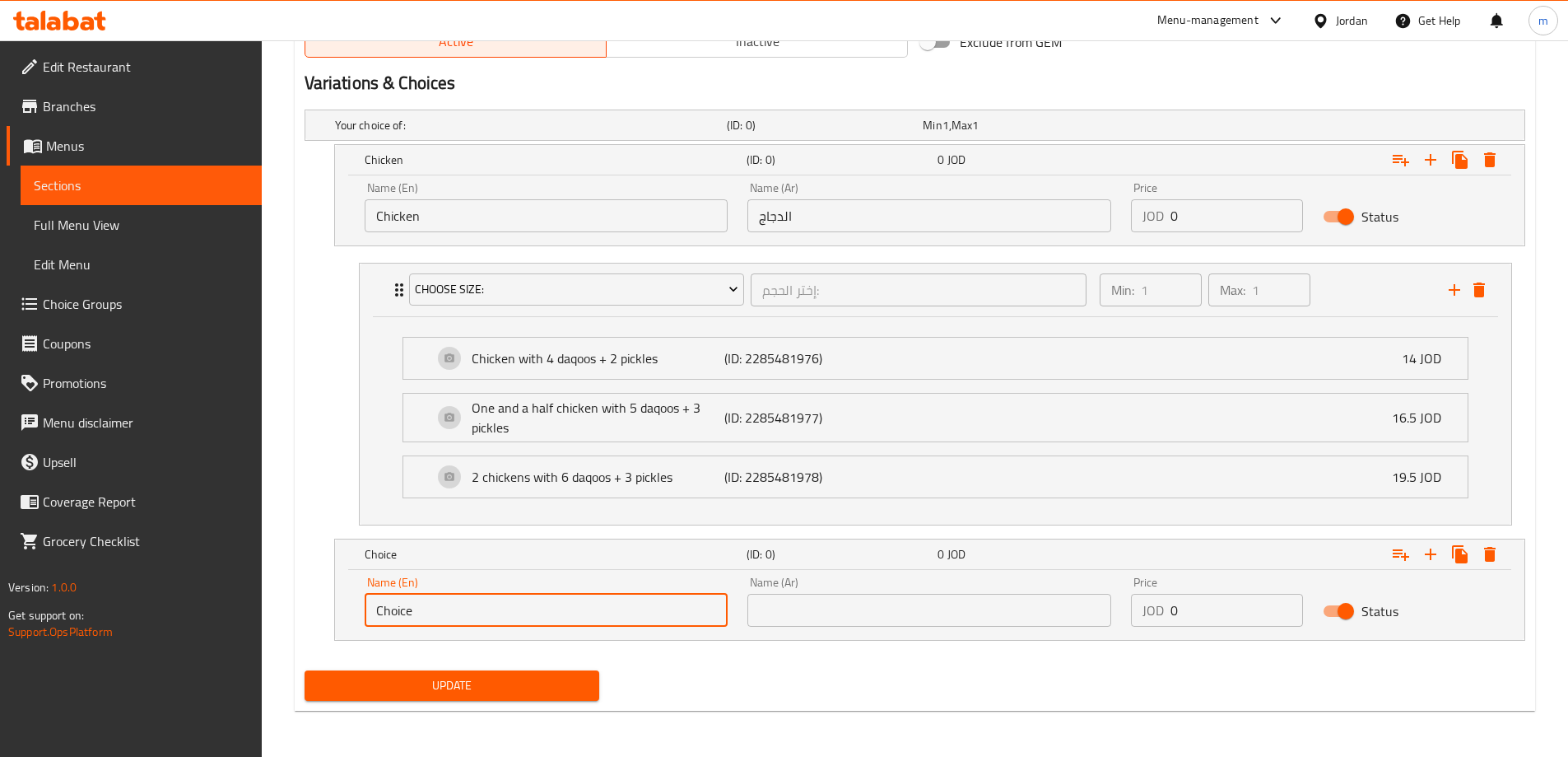
click at [523, 614] on input "Choice" at bounding box center [546, 610] width 363 height 33
paste input "اللحم"
click at [523, 614] on input "Choice" at bounding box center [546, 610] width 363 height 33
type input "Choice"
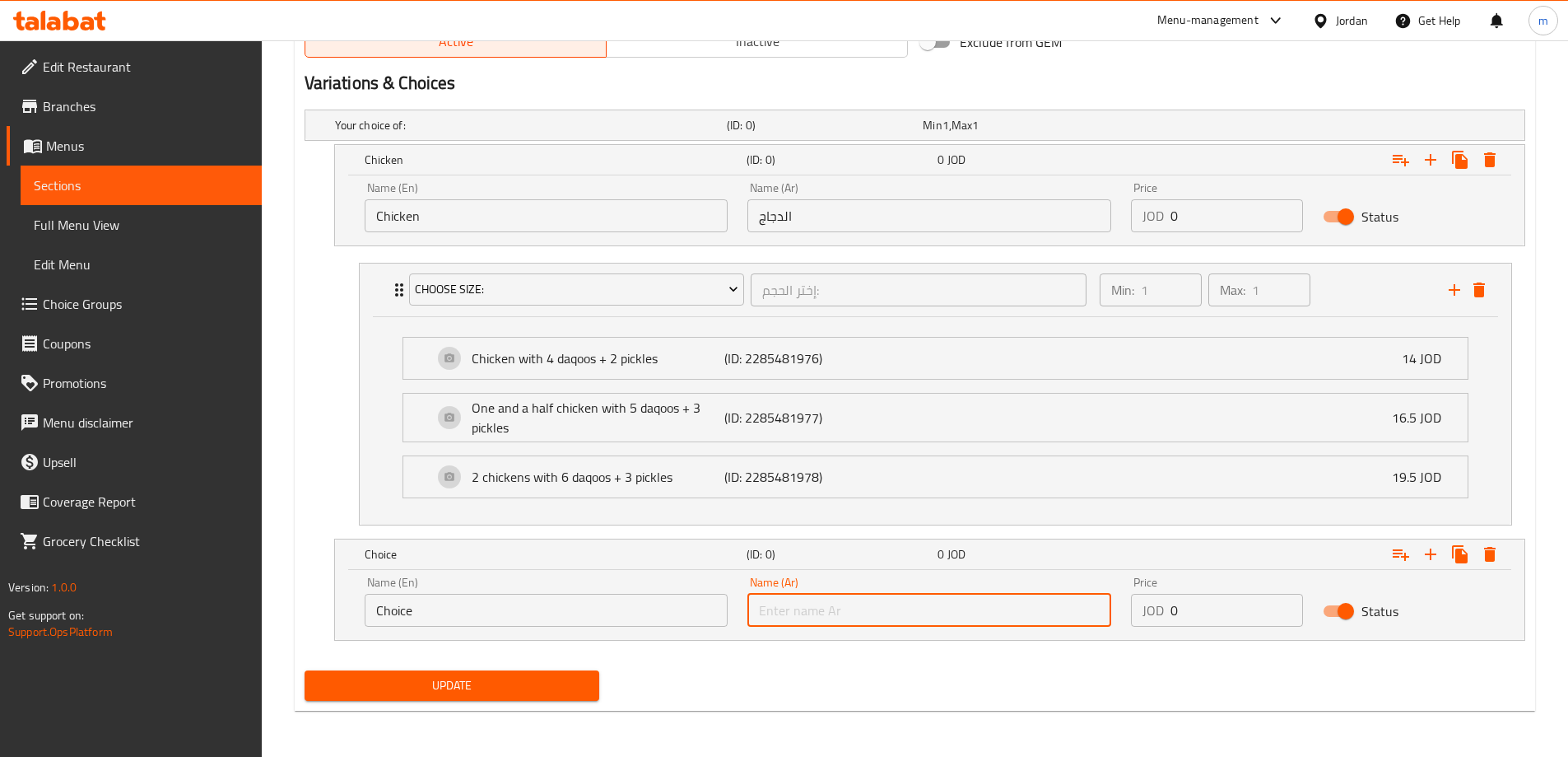
click at [850, 605] on input "text" at bounding box center [929, 610] width 363 height 33
paste input "اللحم"
type input "اللحم"
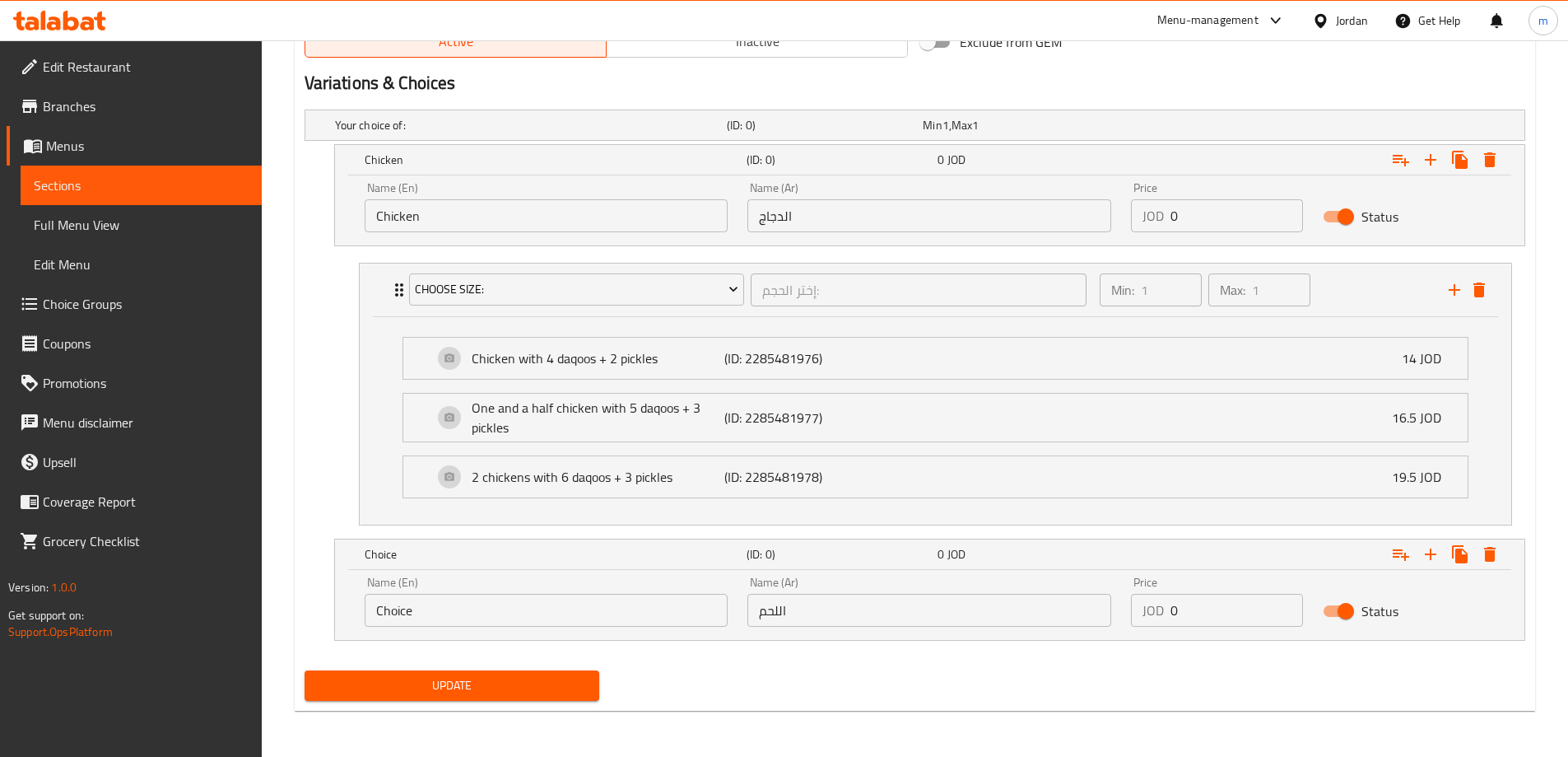
click at [663, 618] on input "Choice" at bounding box center [546, 610] width 363 height 33
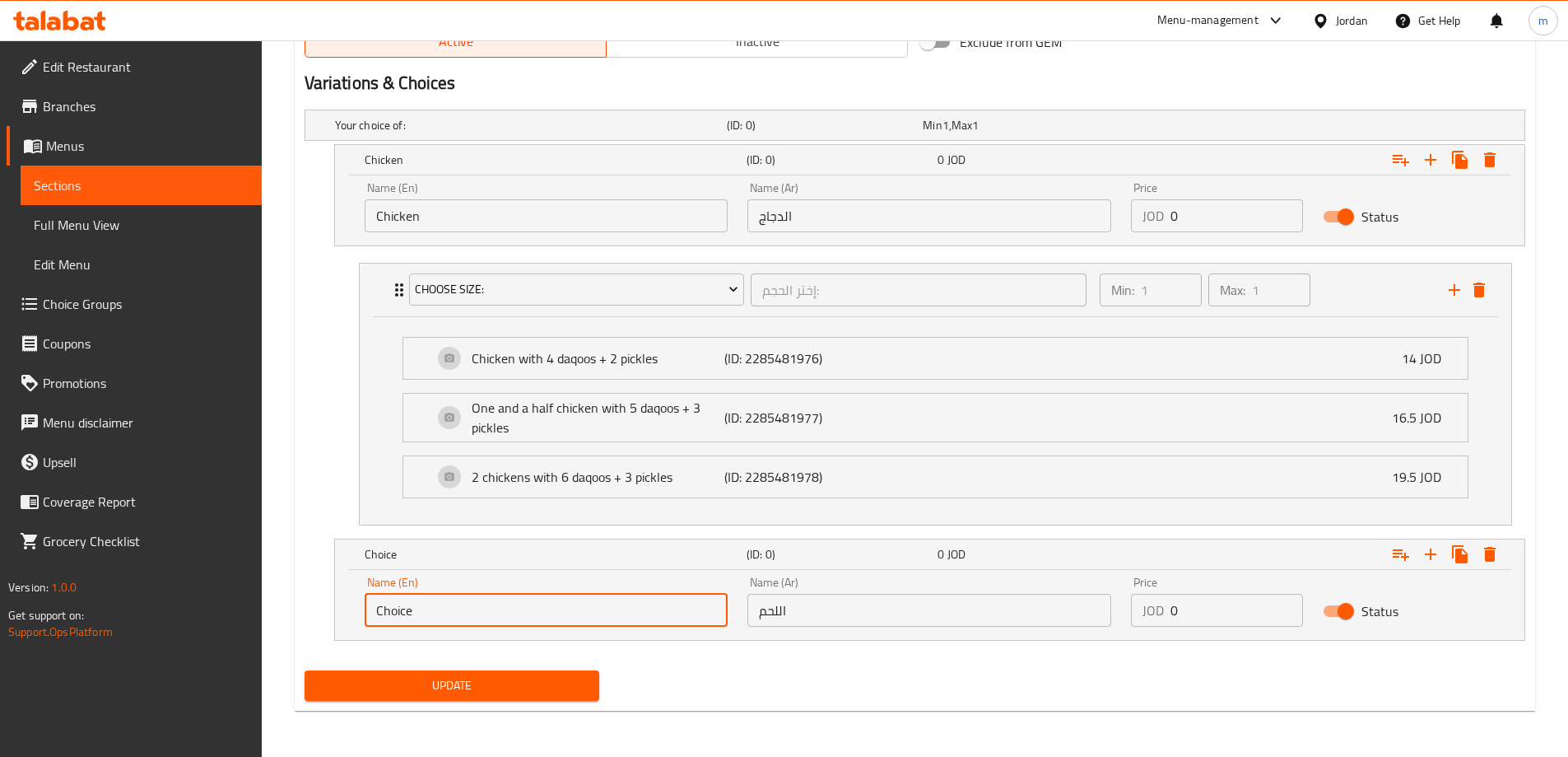
paste input "Meat"
click at [527, 618] on input "ChoiceMeat" at bounding box center [546, 610] width 363 height 33
paste input "text"
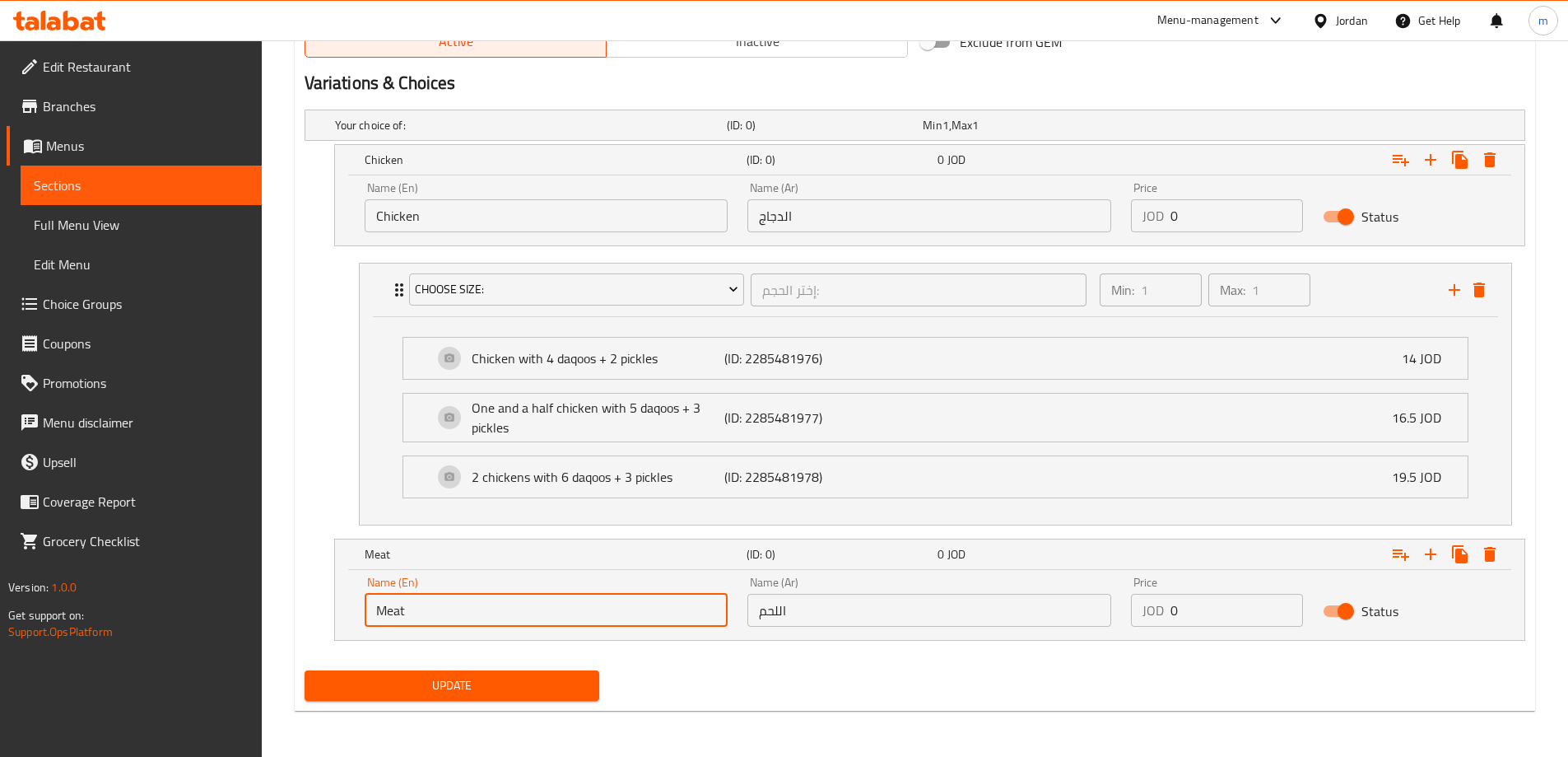
type input "Meat"
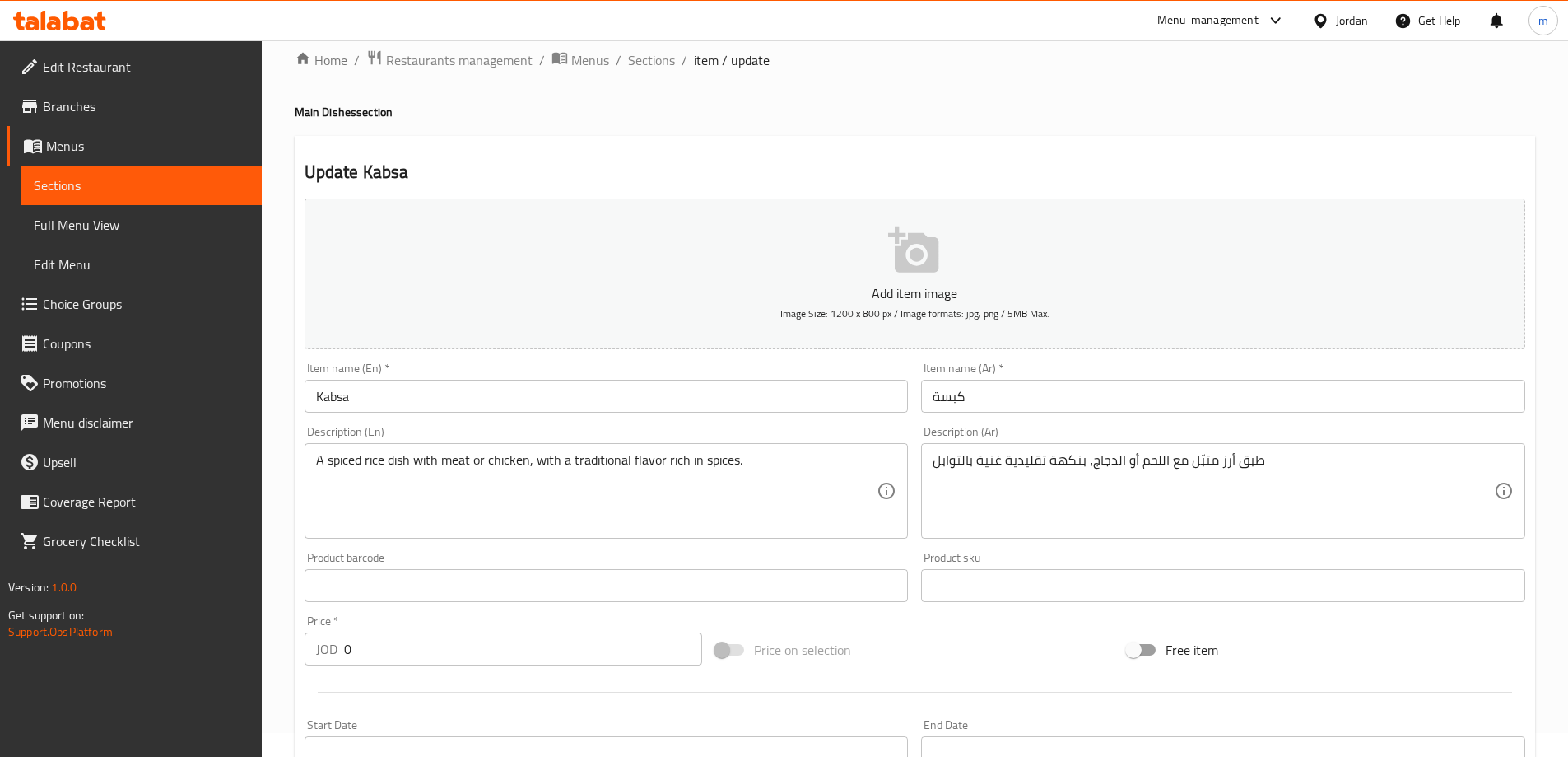
scroll to position [0, 0]
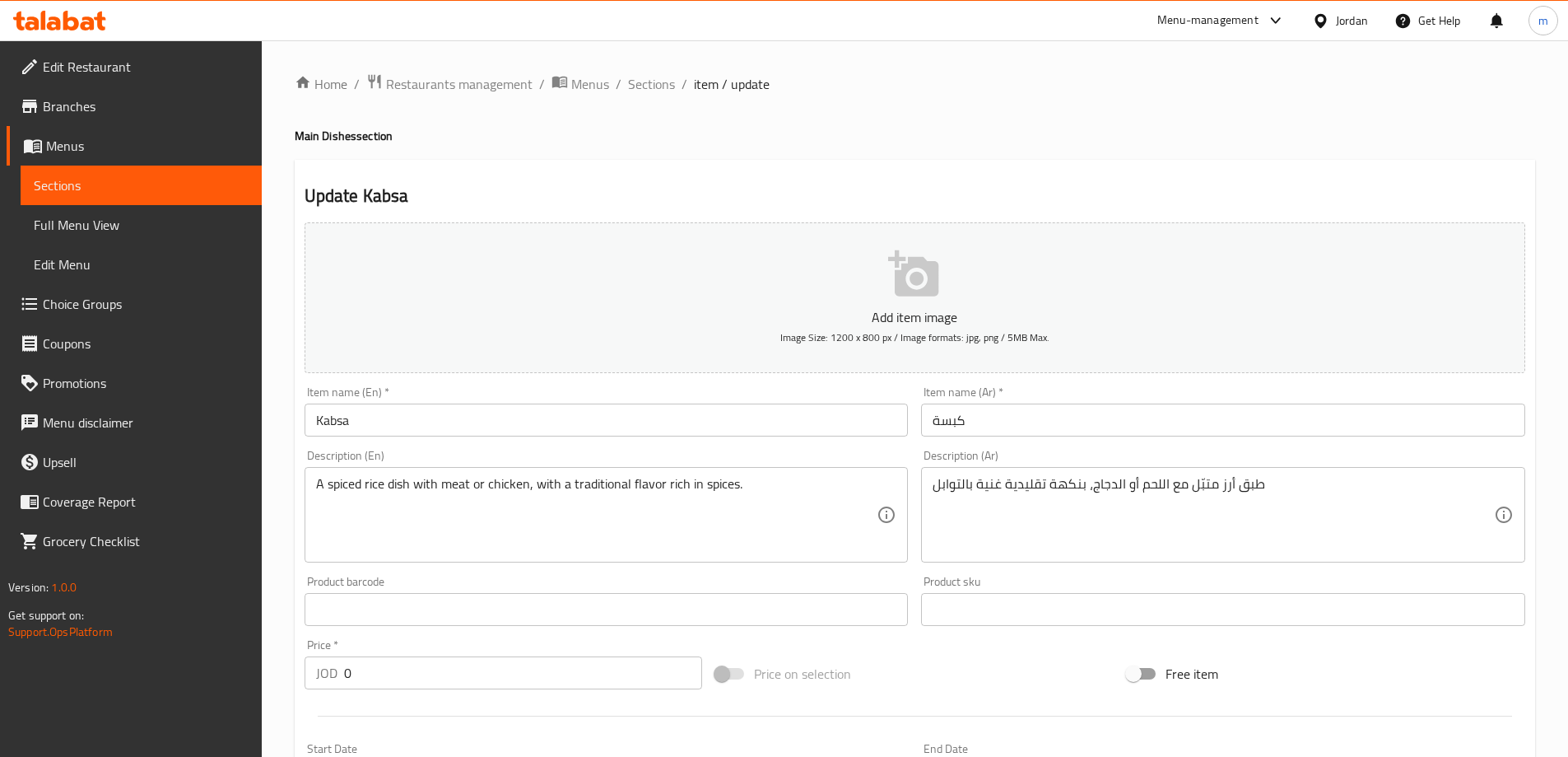
click at [691, 431] on input "Kabsa" at bounding box center [606, 420] width 604 height 33
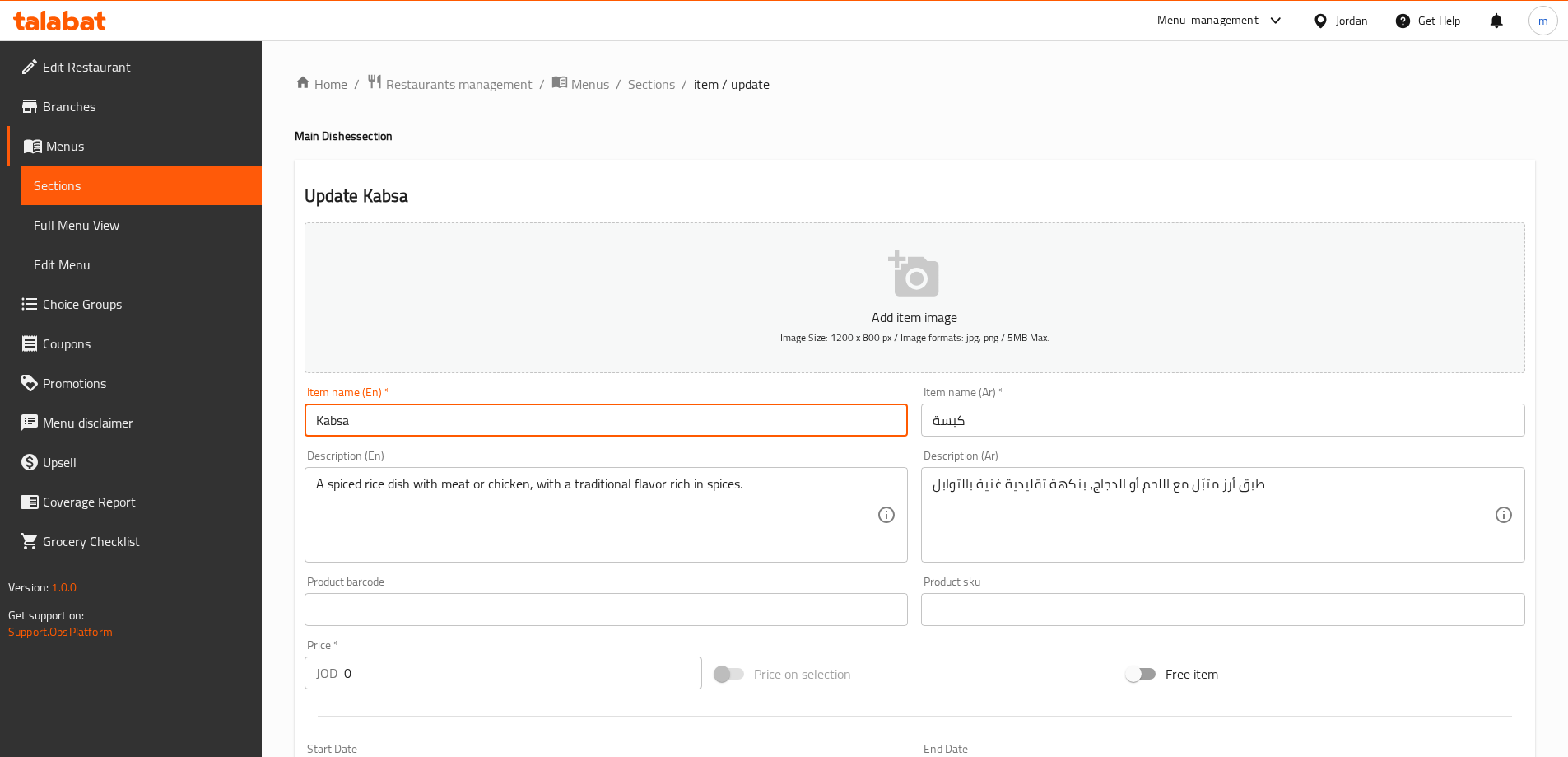
click at [691, 431] on input "Kabsa" at bounding box center [606, 420] width 604 height 33
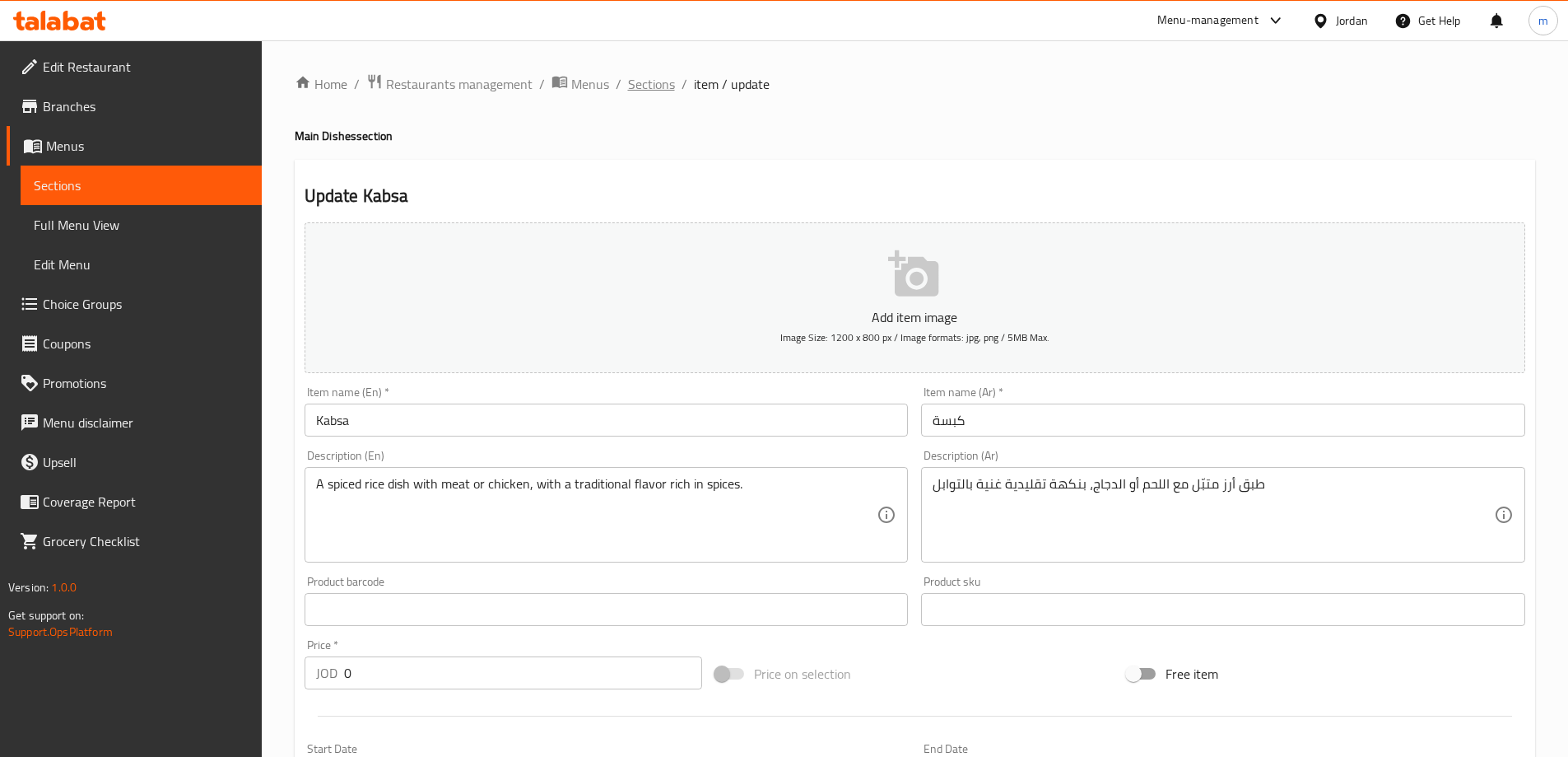
click at [628, 75] on span "Sections" at bounding box center [651, 85] width 47 height 20
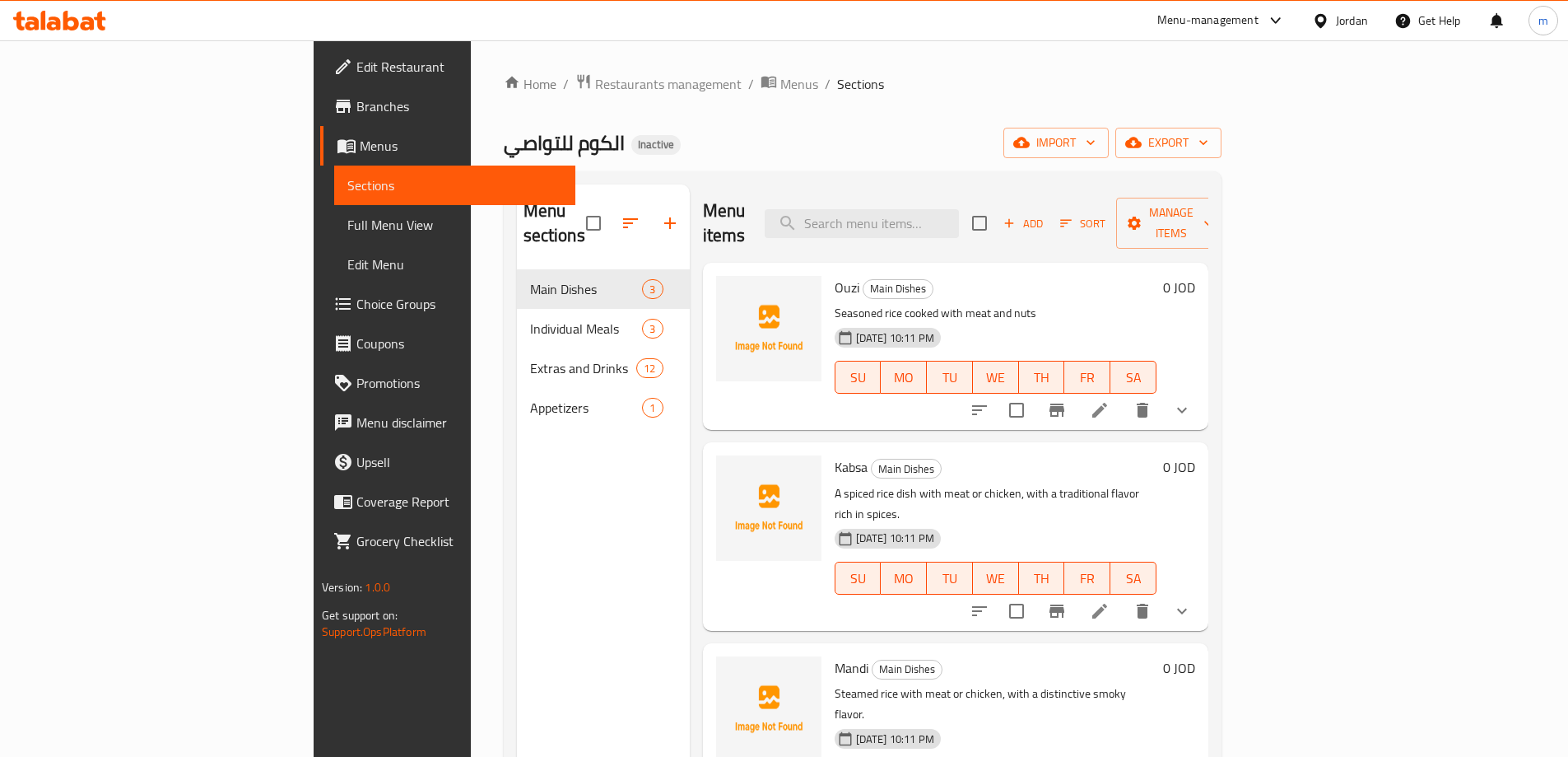
scroll to position [83, 0]
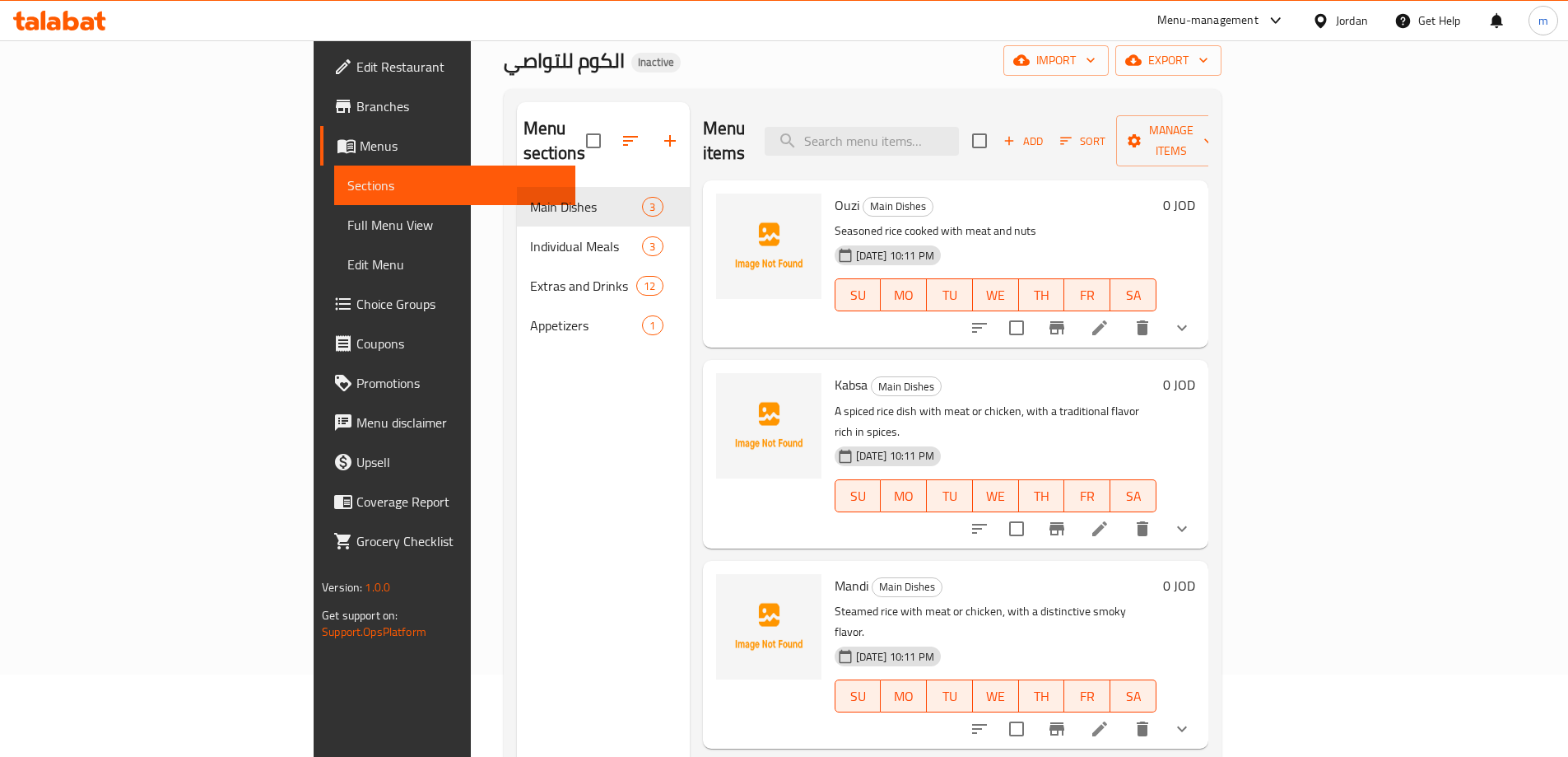
click at [835, 573] on span "Mandi" at bounding box center [851, 585] width 34 height 25
copy h6 "Mandi"
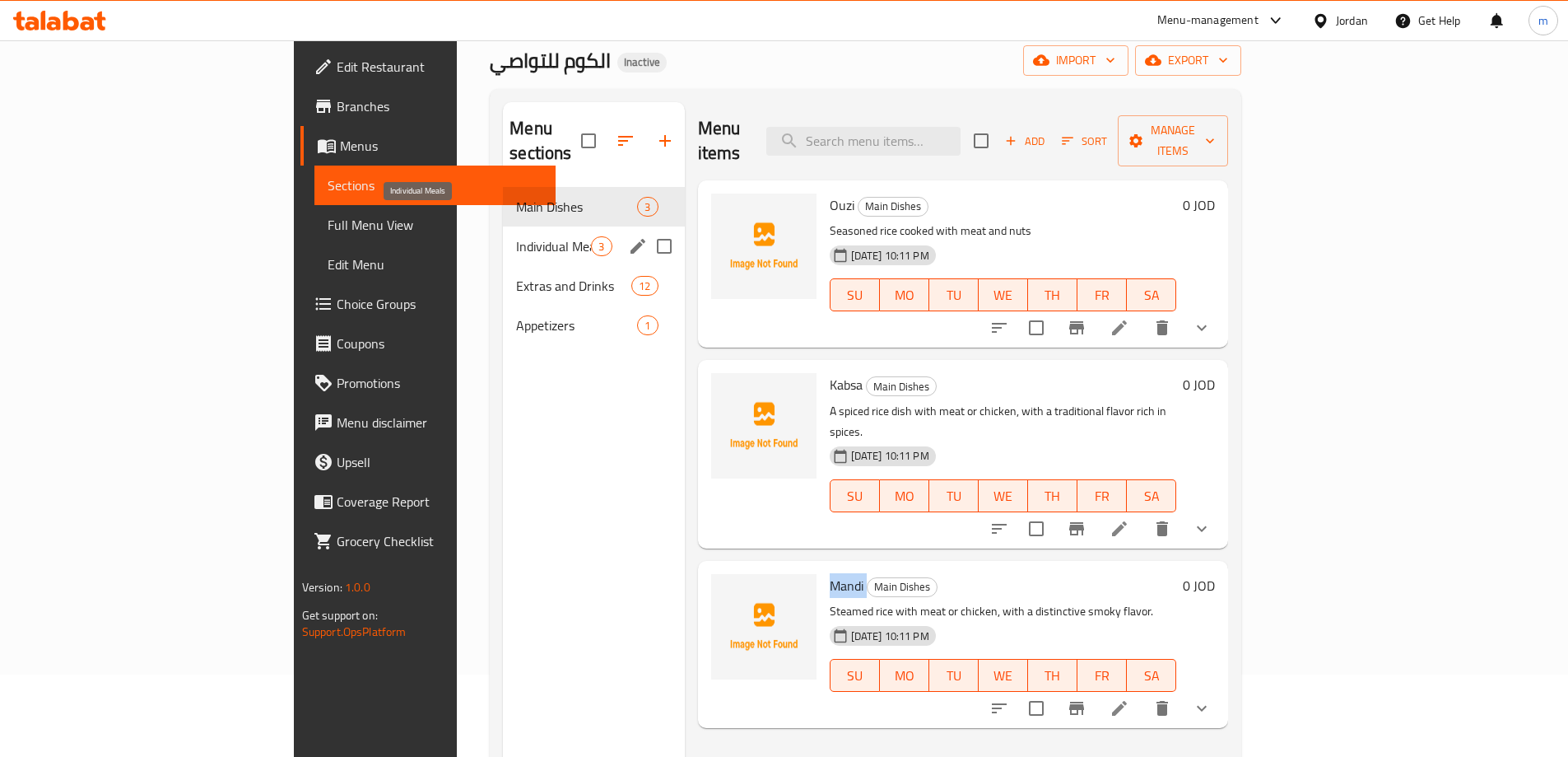
click at [516, 236] on span "Individual Meals" at bounding box center [553, 246] width 74 height 20
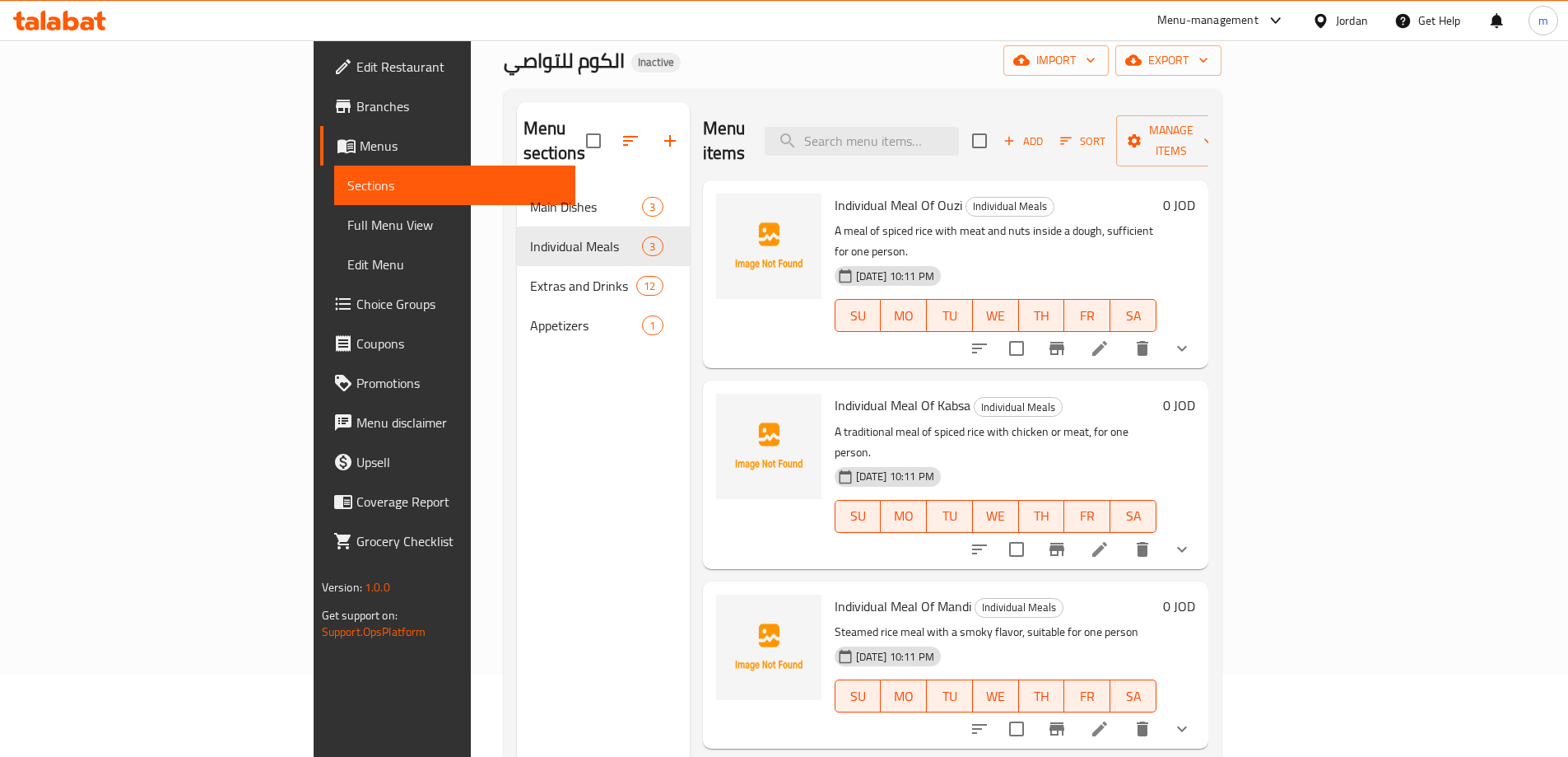
click at [835, 393] on span "Individual Meal Of Kabsa" at bounding box center [902, 404] width 135 height 25
copy h6 "Individual Meal Of Kabsa"
click at [1156, 194] on h6 "Individual Meal Of Ouzi Individual Meals" at bounding box center [996, 204] width 322 height 23
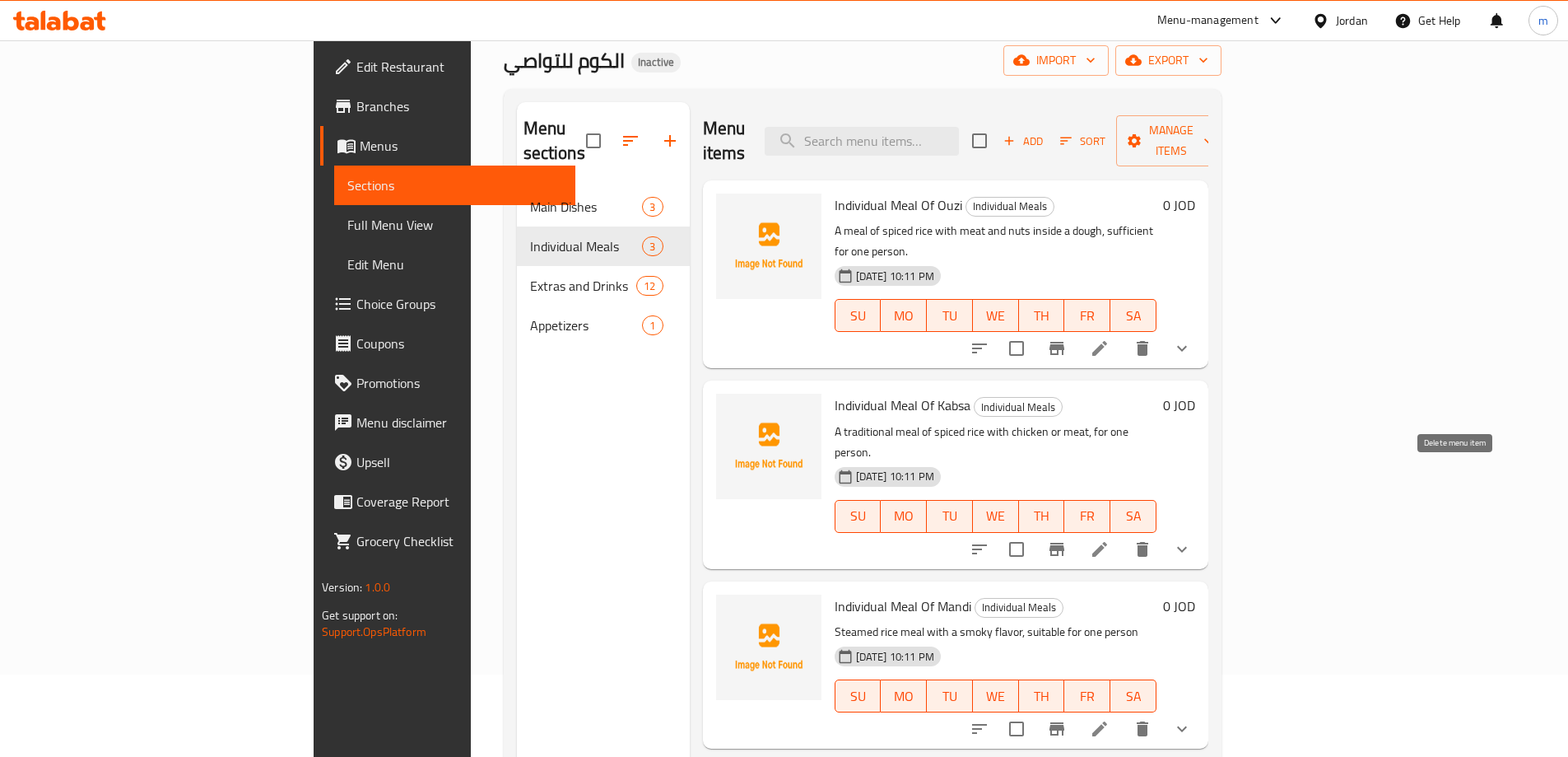
click at [1152, 539] on icon "delete" at bounding box center [1143, 549] width 20 height 20
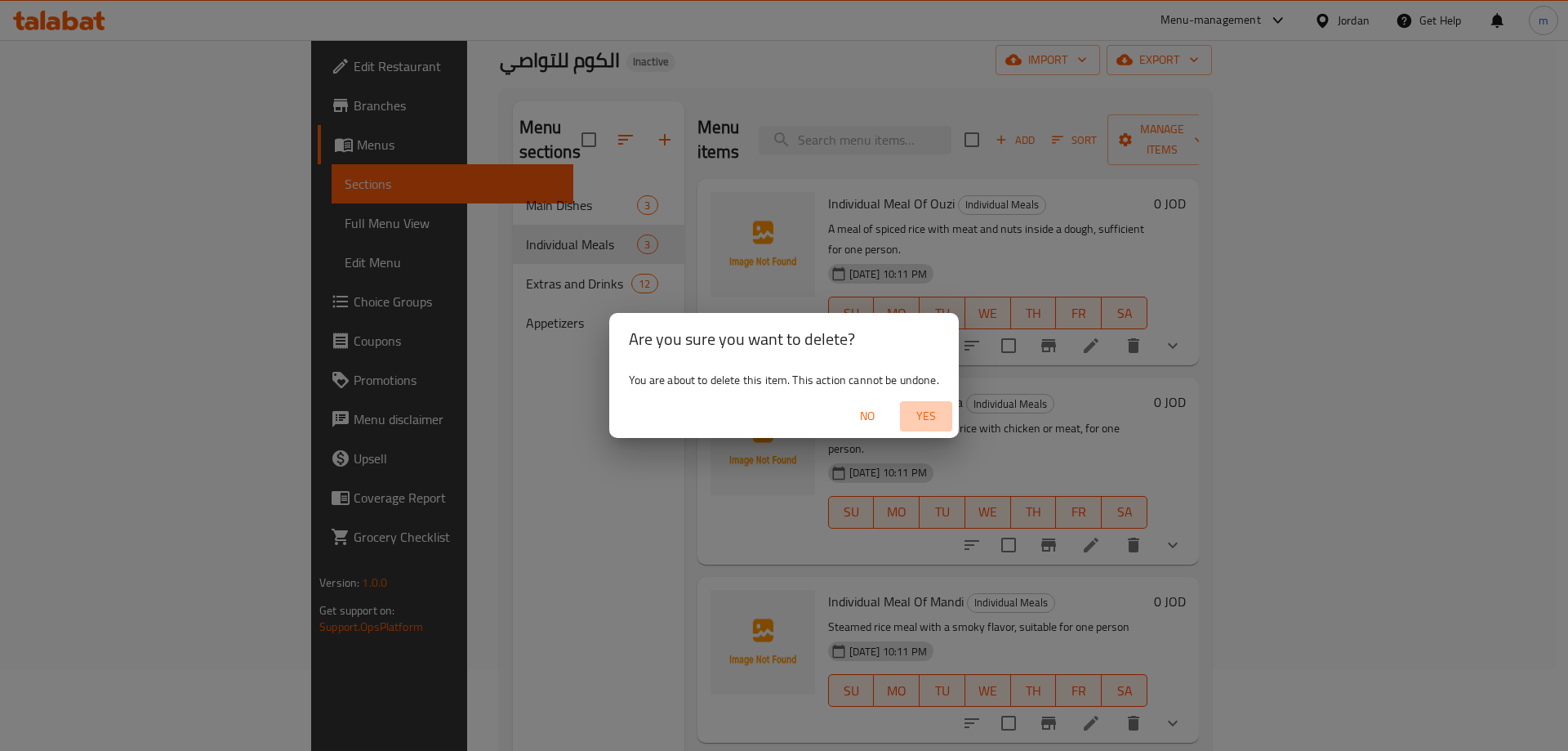
click at [922, 424] on span "Yes" at bounding box center [925, 416] width 39 height 21
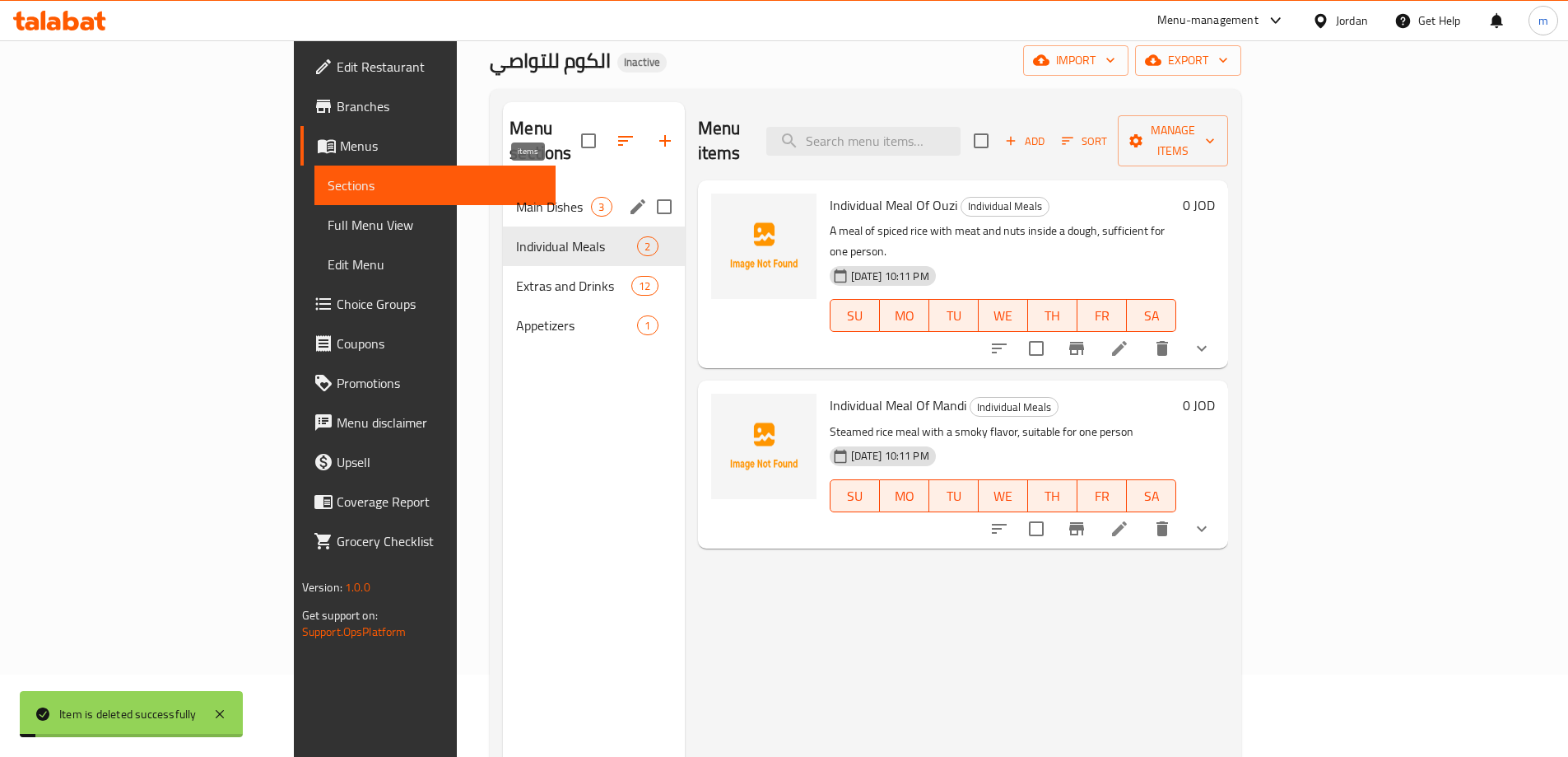
click at [591, 199] on span "3" at bounding box center [600, 206] width 19 height 15
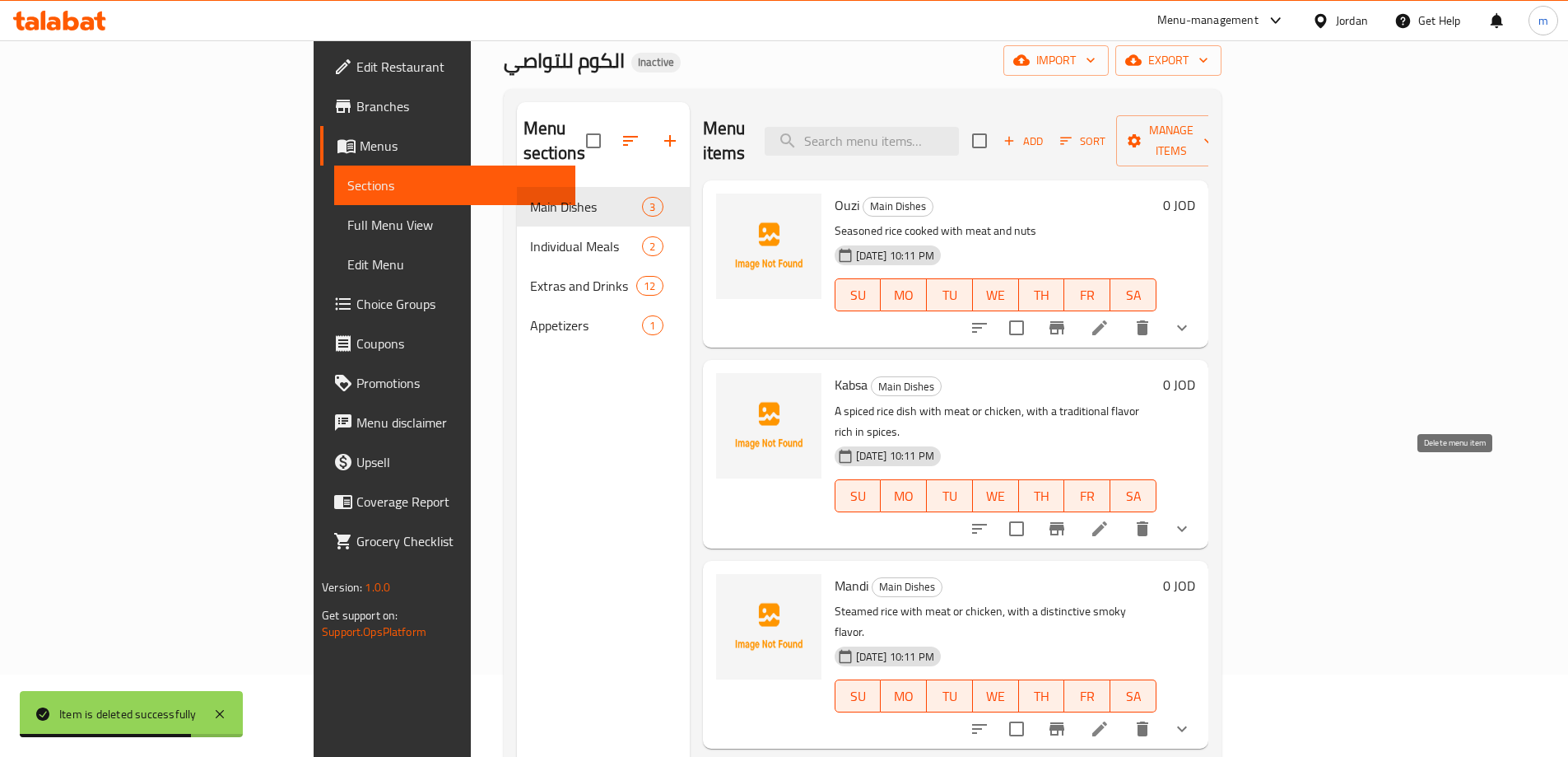
click at [1152, 519] on icon "delete" at bounding box center [1143, 529] width 20 height 20
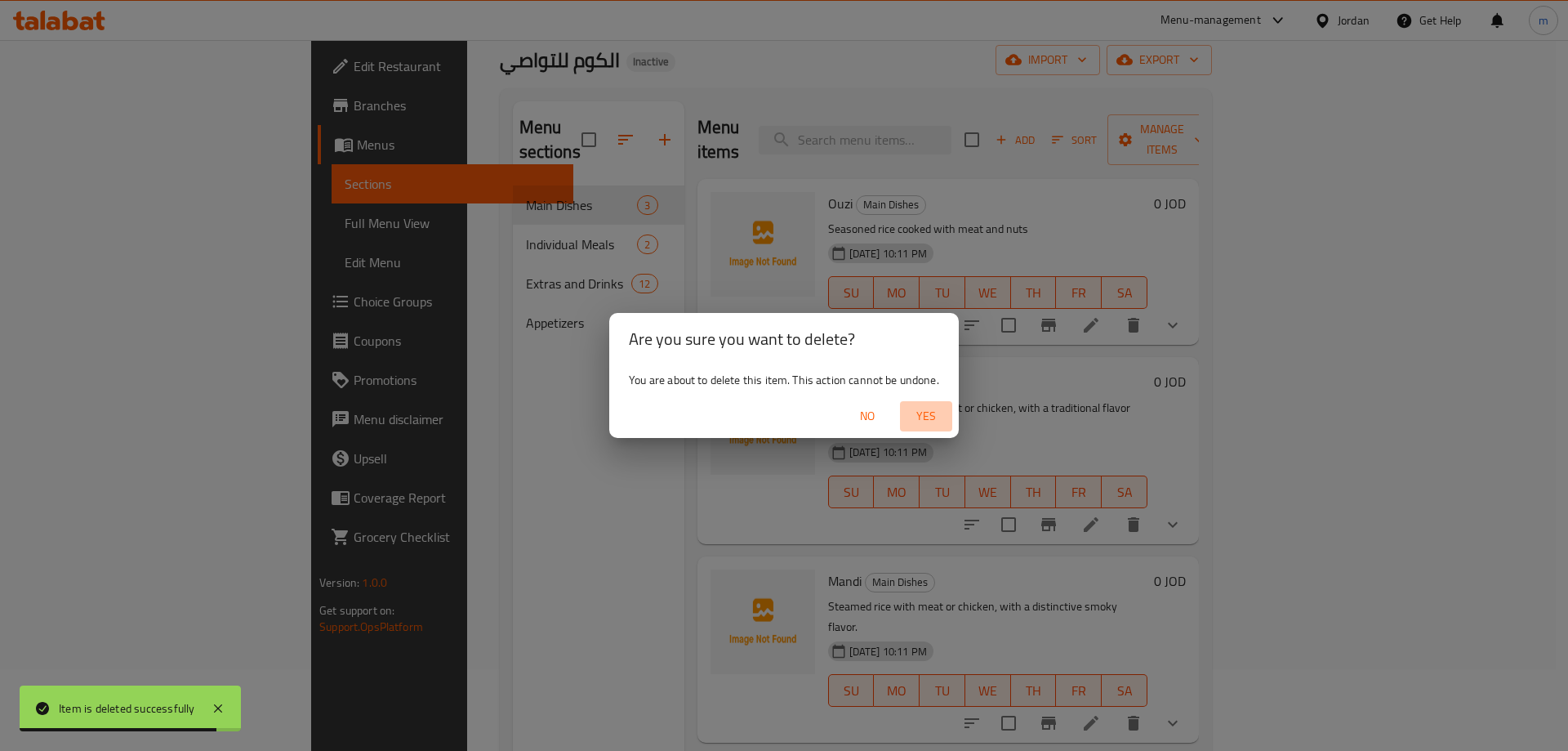
click at [925, 415] on span "Yes" at bounding box center [925, 416] width 39 height 21
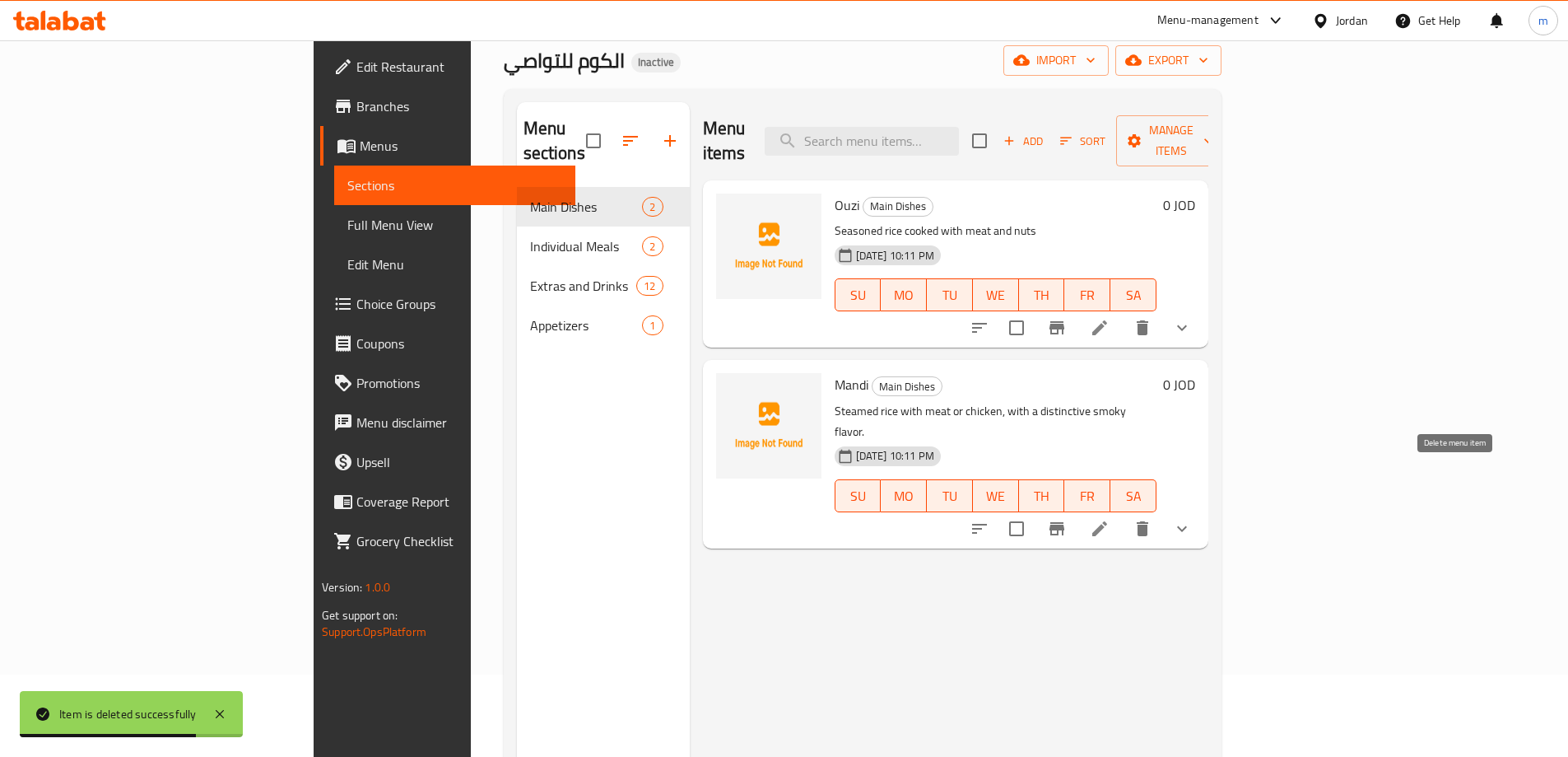
click at [1148, 522] on icon "delete" at bounding box center [1142, 529] width 12 height 15
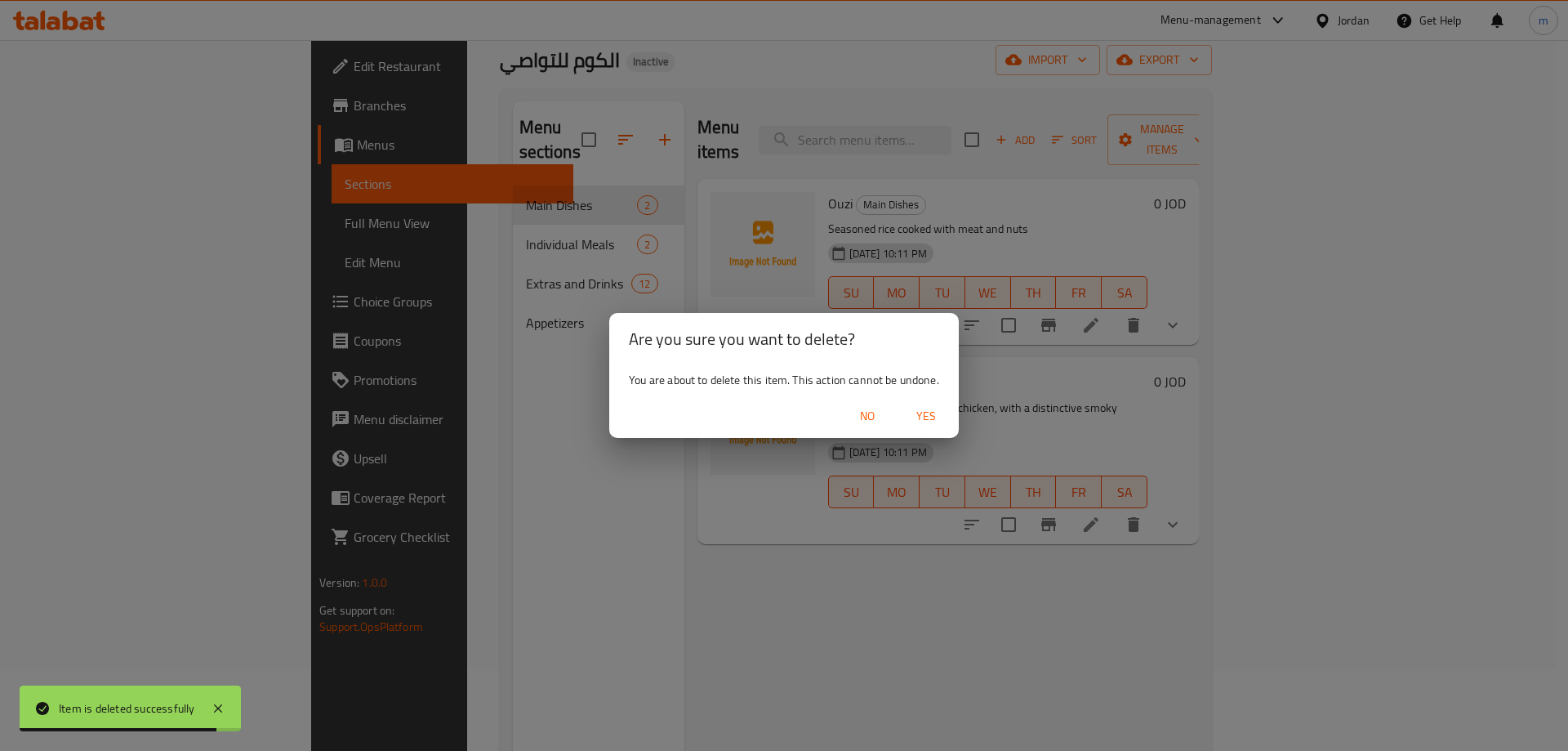
click at [939, 417] on span "Yes" at bounding box center [925, 416] width 39 height 21
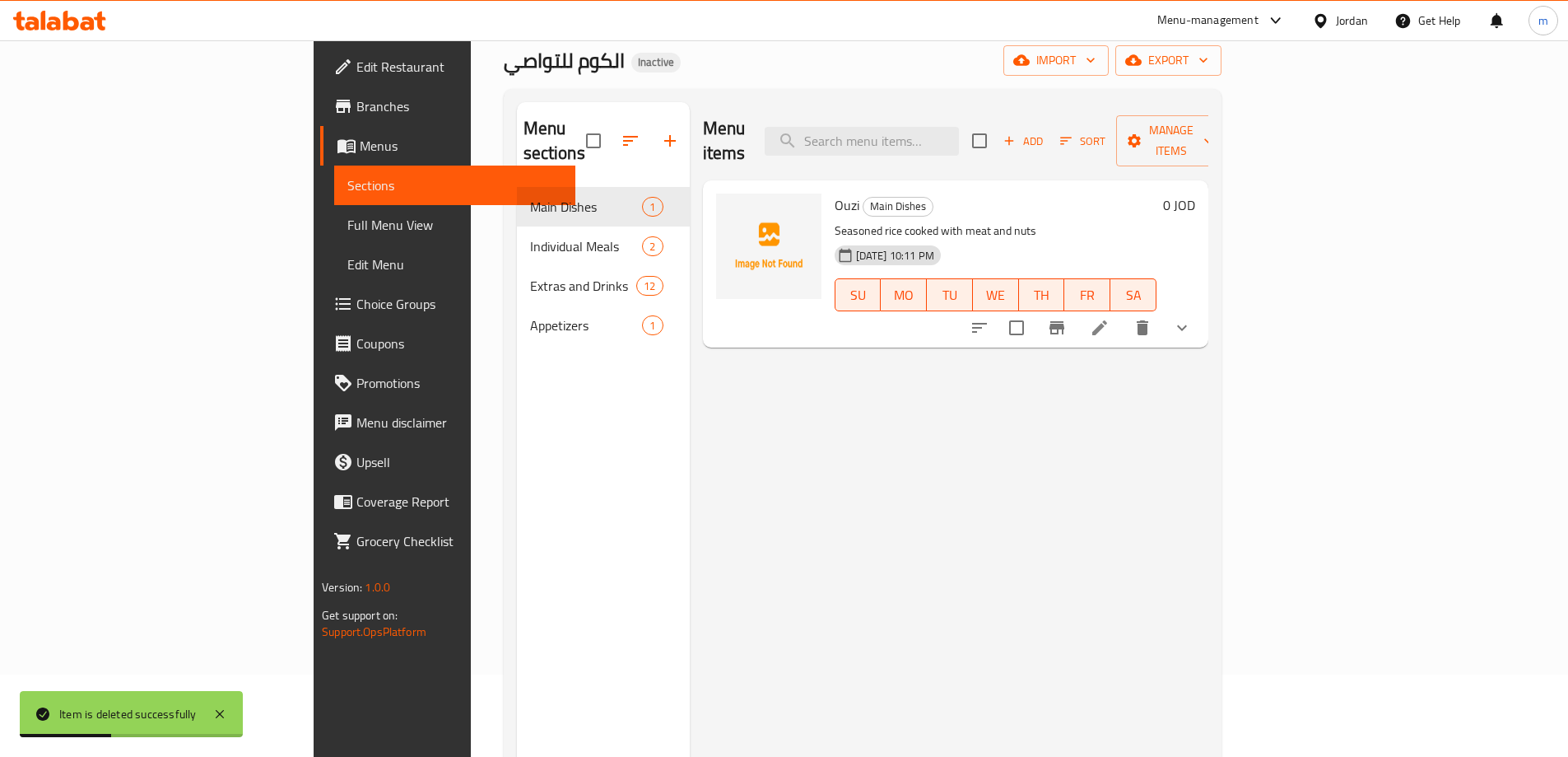
click at [334, 241] on link "Full Menu View" at bounding box center [454, 224] width 241 height 39
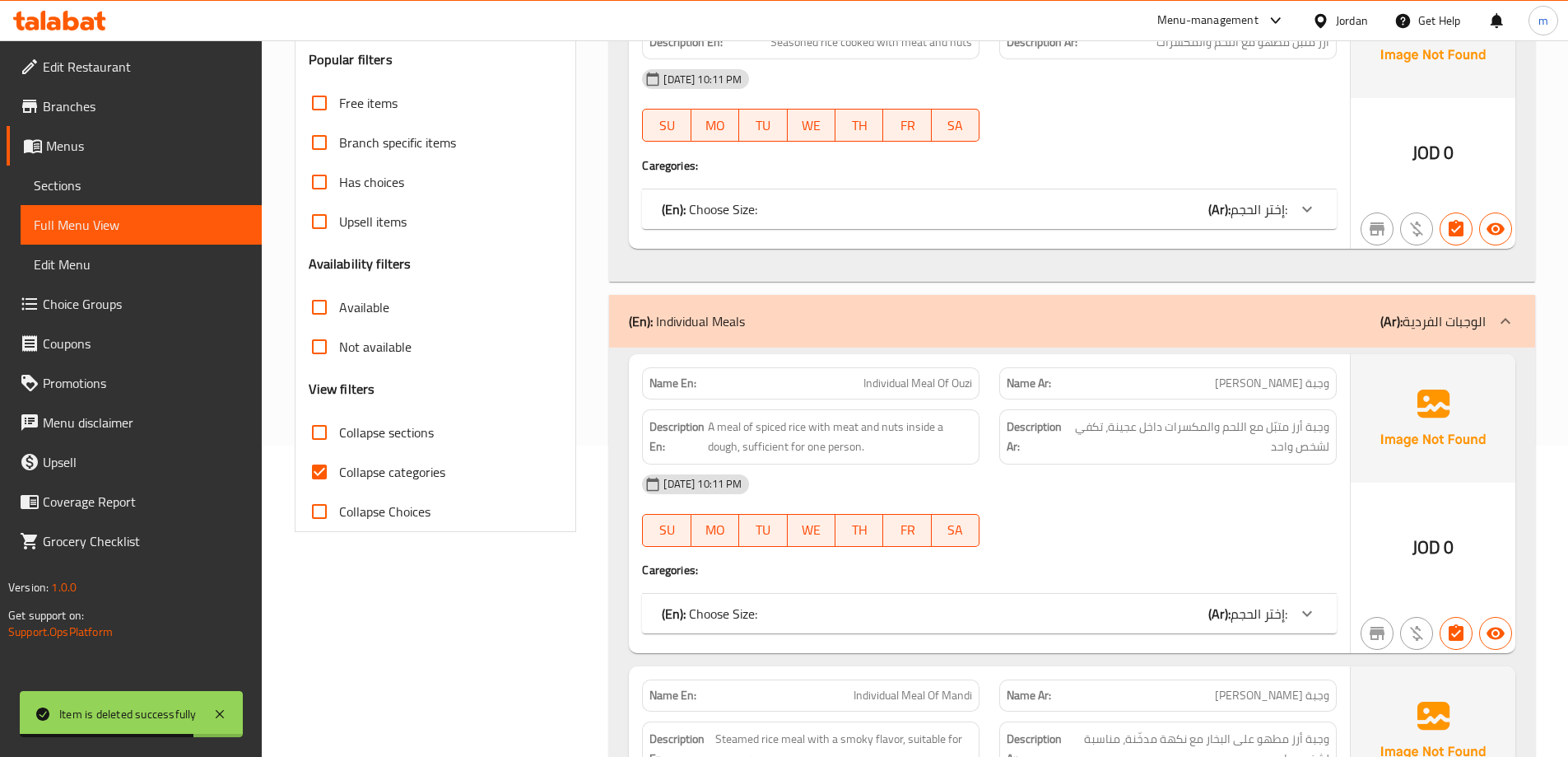
scroll to position [494, 0]
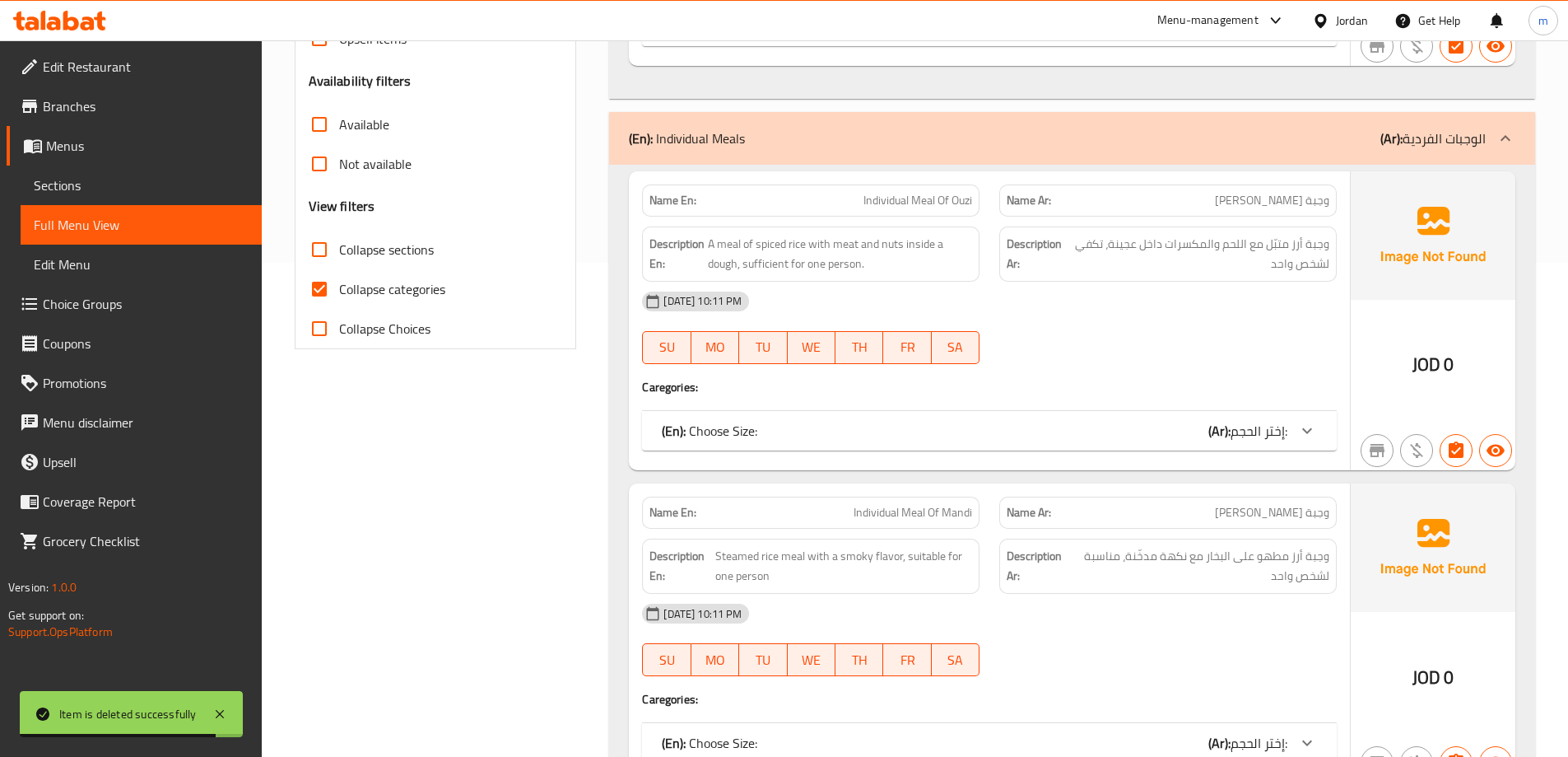
click at [408, 283] on span "Collapse categories" at bounding box center [392, 289] width 106 height 20
click at [339, 283] on input "Collapse categories" at bounding box center [319, 288] width 39 height 39
checkbox input "false"
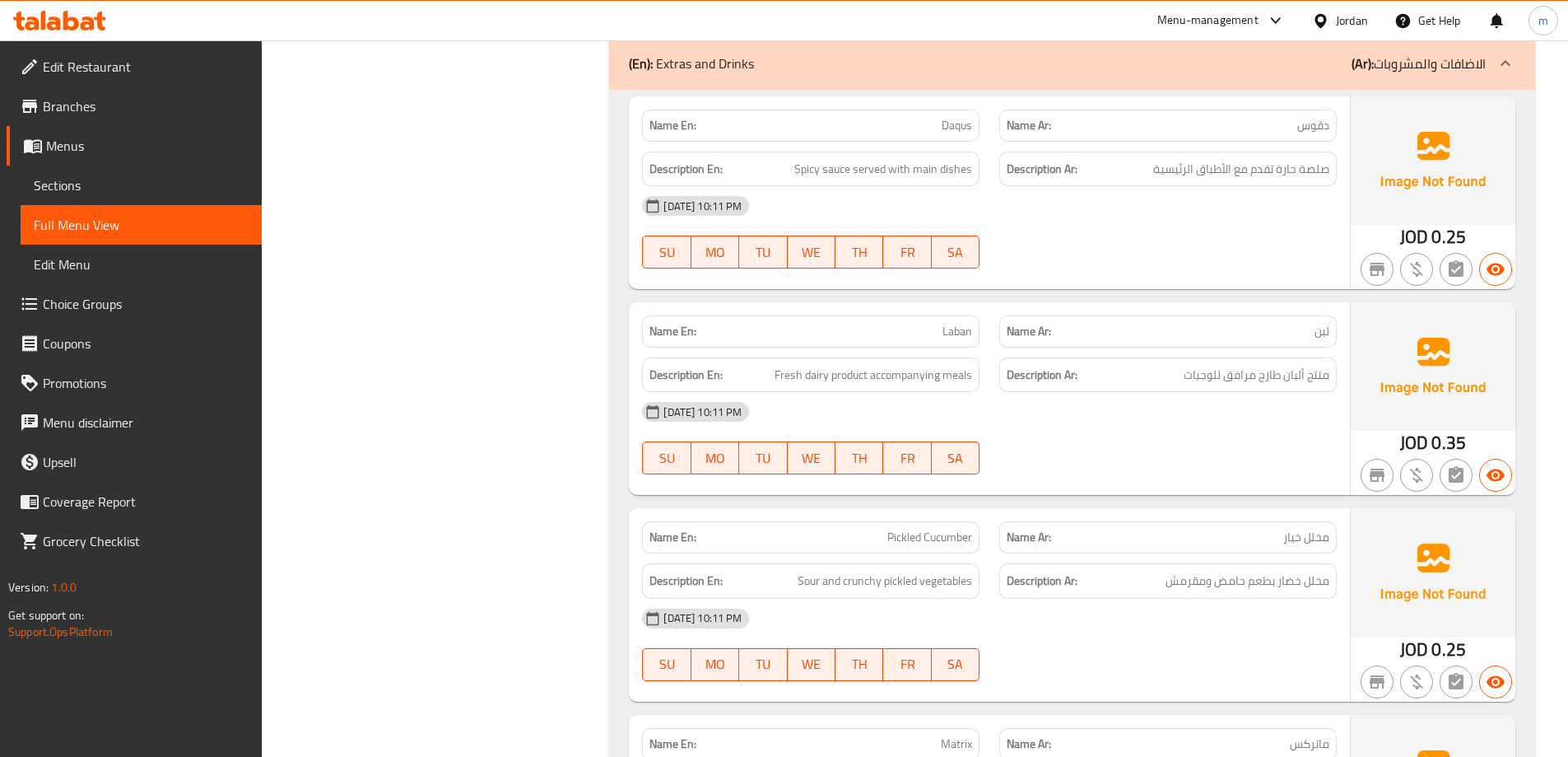
scroll to position [1894, 0]
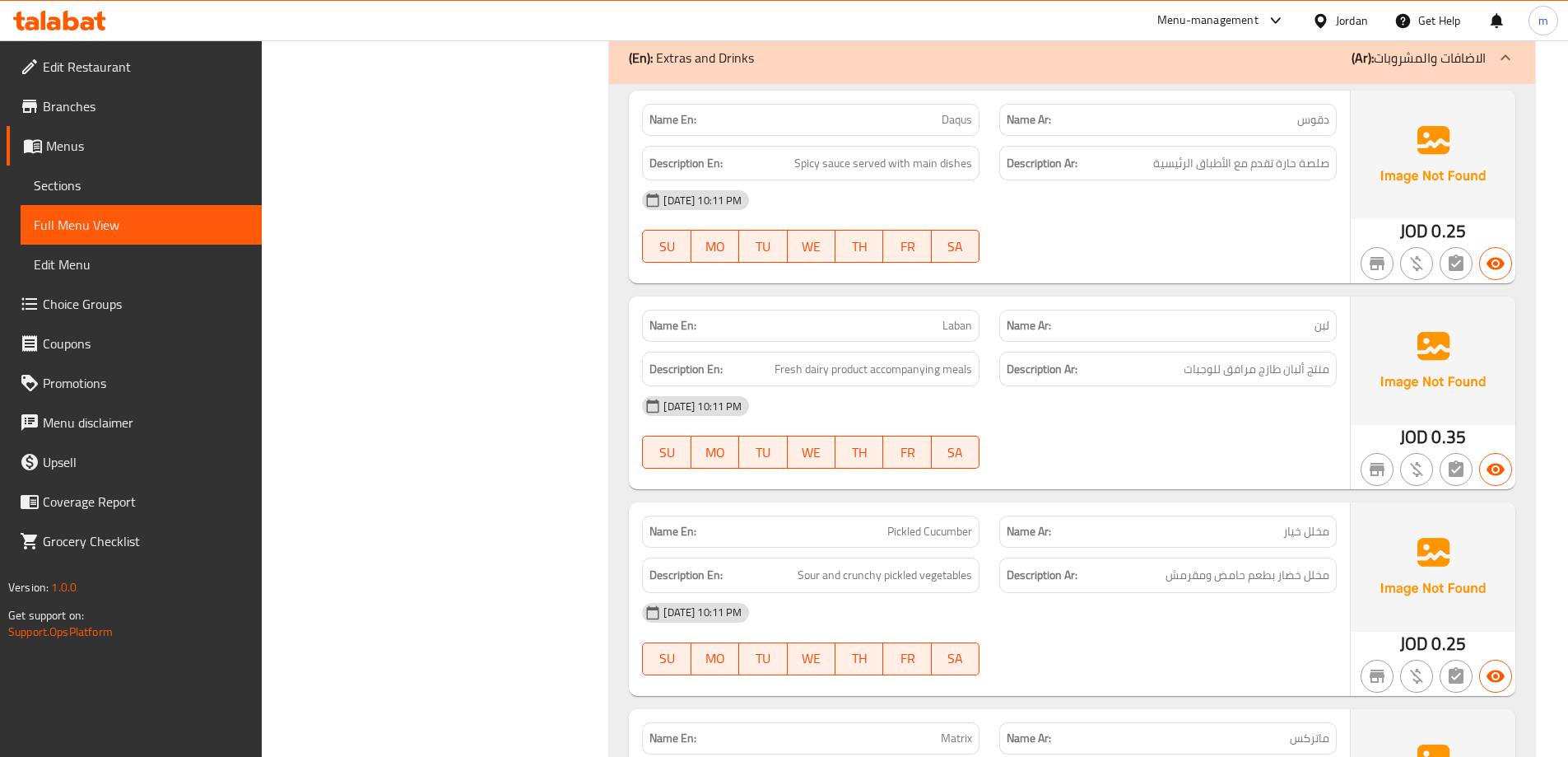
click at [1328, 317] on span "لبن" at bounding box center [1322, 325] width 15 height 17
click at [1284, 328] on p "Name Ar: لبن" at bounding box center [1167, 325] width 323 height 17
click at [1315, 325] on span "لبن" at bounding box center [1322, 325] width 15 height 17
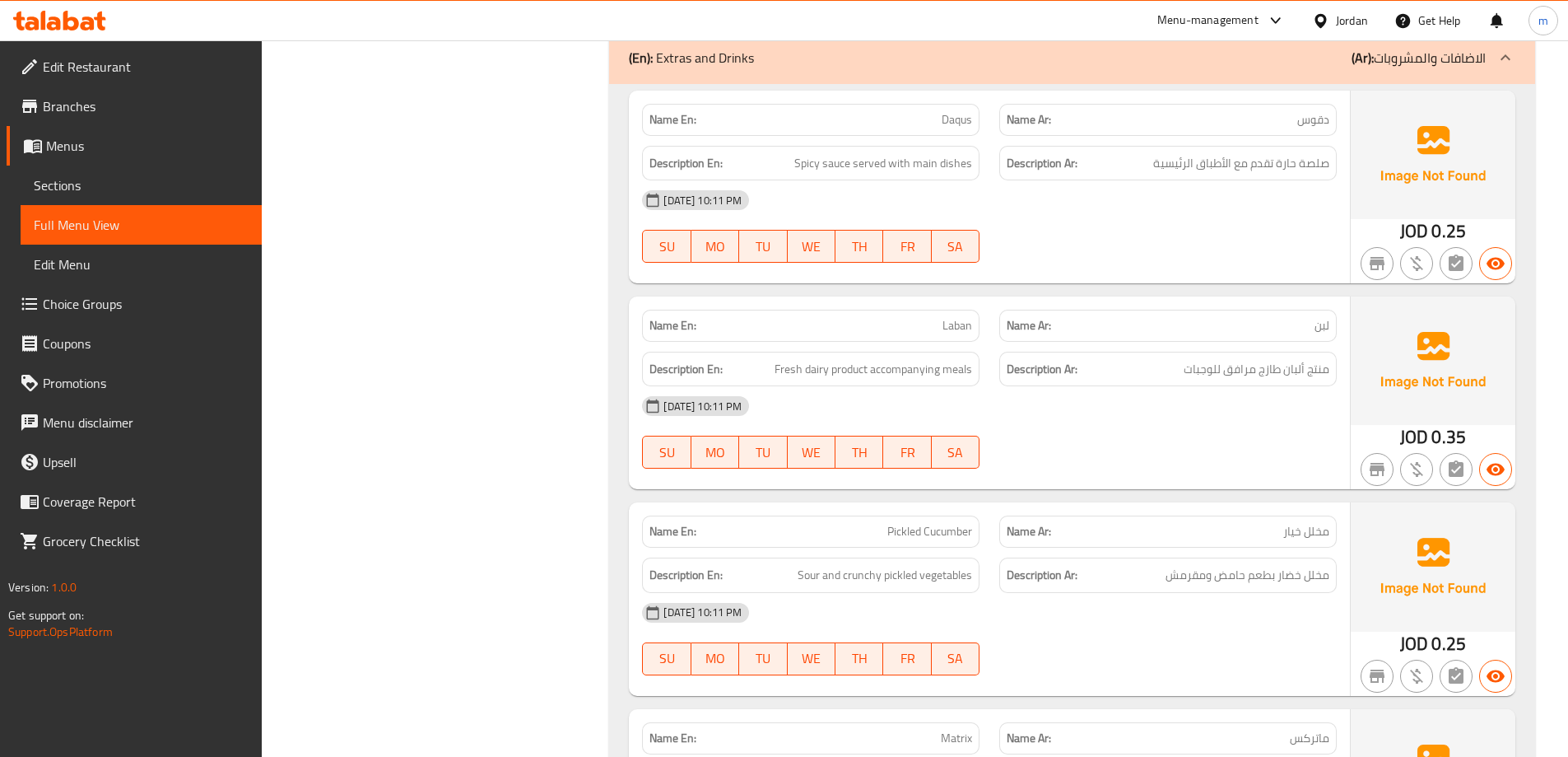
click at [1329, 322] on div "Name Ar: لبن" at bounding box center [1167, 325] width 337 height 32
copy span "لبن"
click at [1156, 434] on div "09-09-2025 10:11 PM SU MO TU WE TH FR SA" at bounding box center [989, 432] width 714 height 92
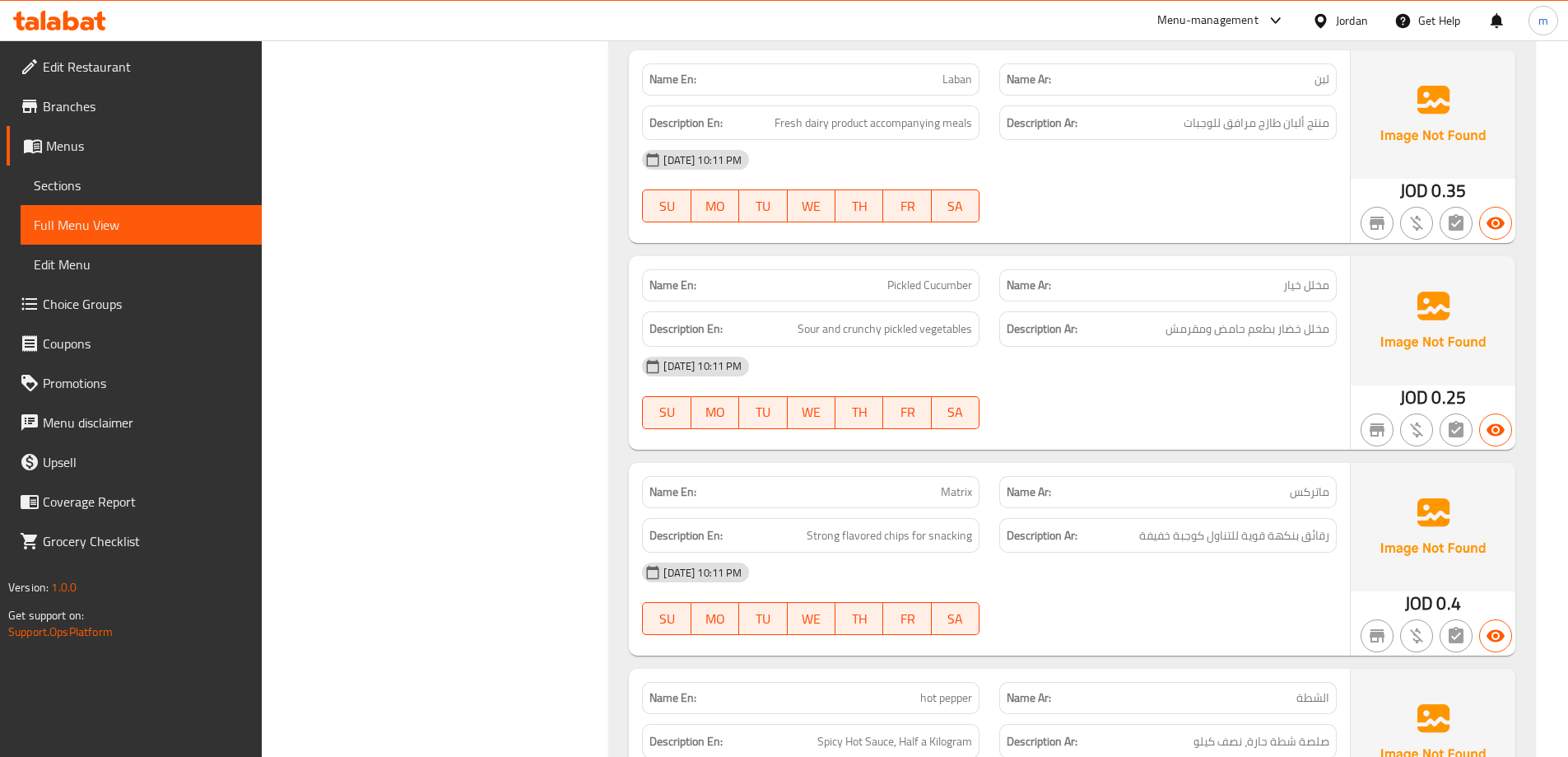
scroll to position [2141, 0]
click at [1297, 322] on span "مخلل خضار بطعم حامض ومقرمش" at bounding box center [1247, 328] width 164 height 21
copy div "مخلل خضار بطعم حامض ومقرمش"
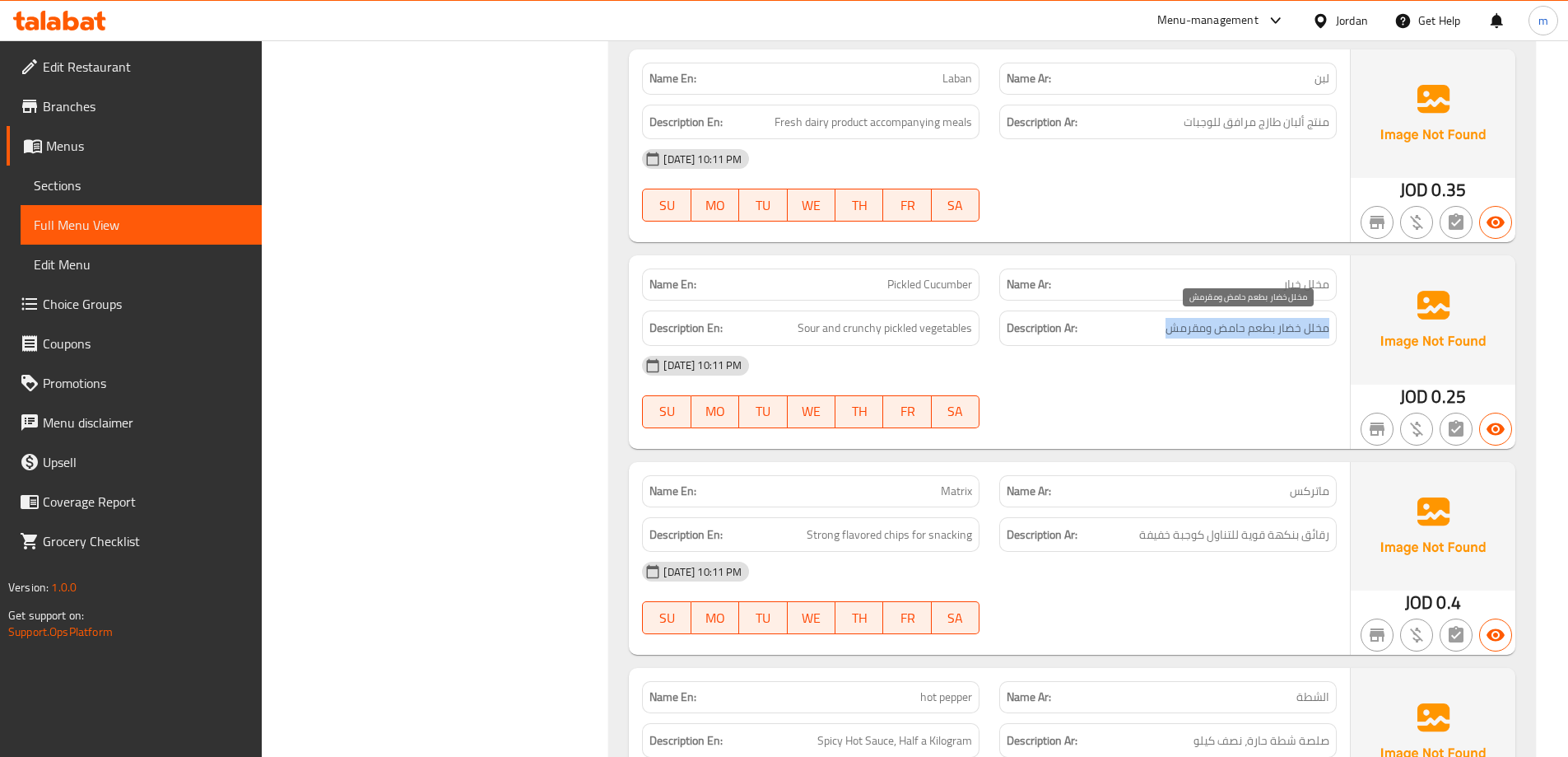
click at [1196, 327] on span "مخلل خضار بطعم حامض ومقرمش" at bounding box center [1247, 328] width 164 height 21
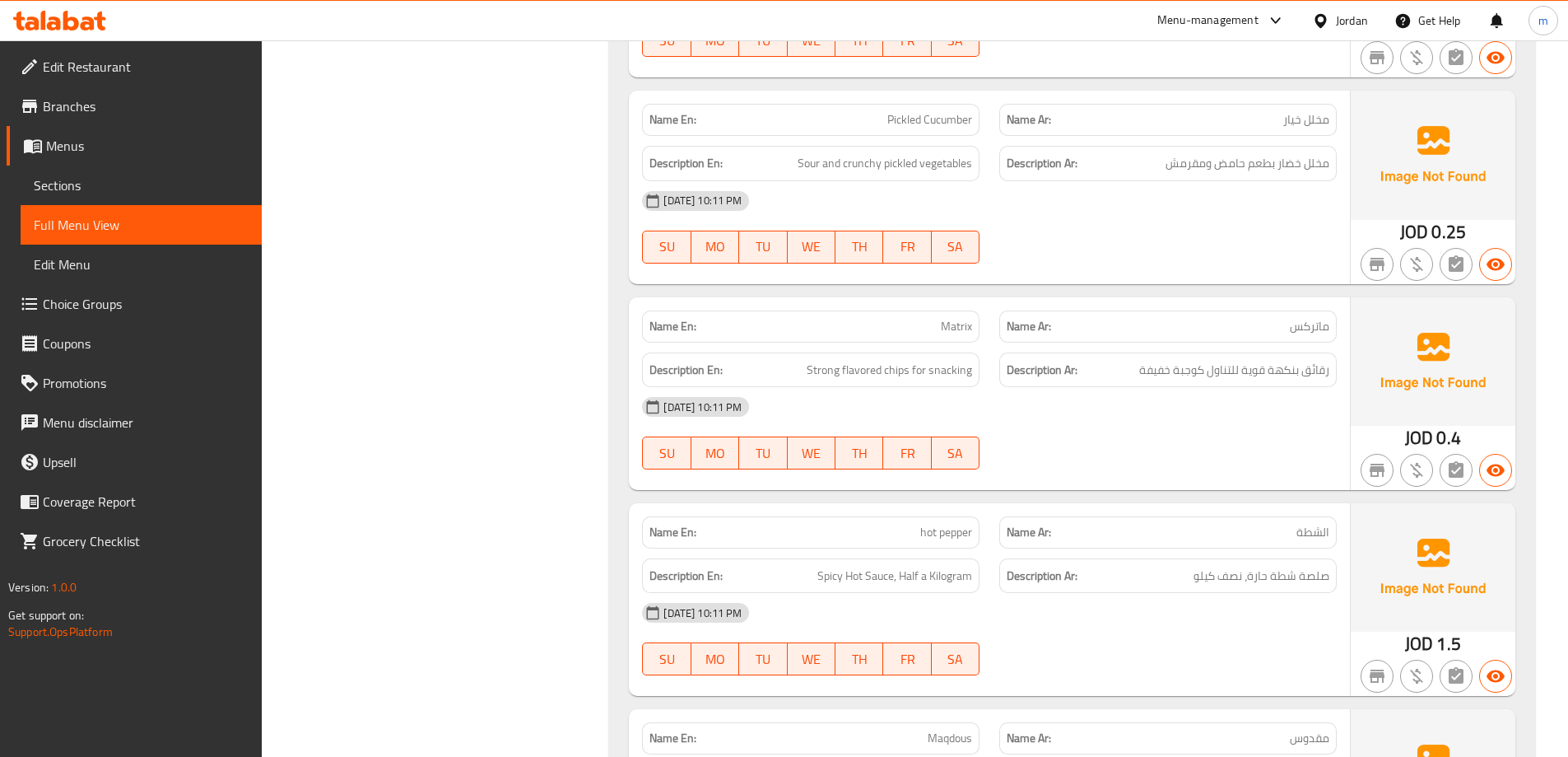
scroll to position [2553, 0]
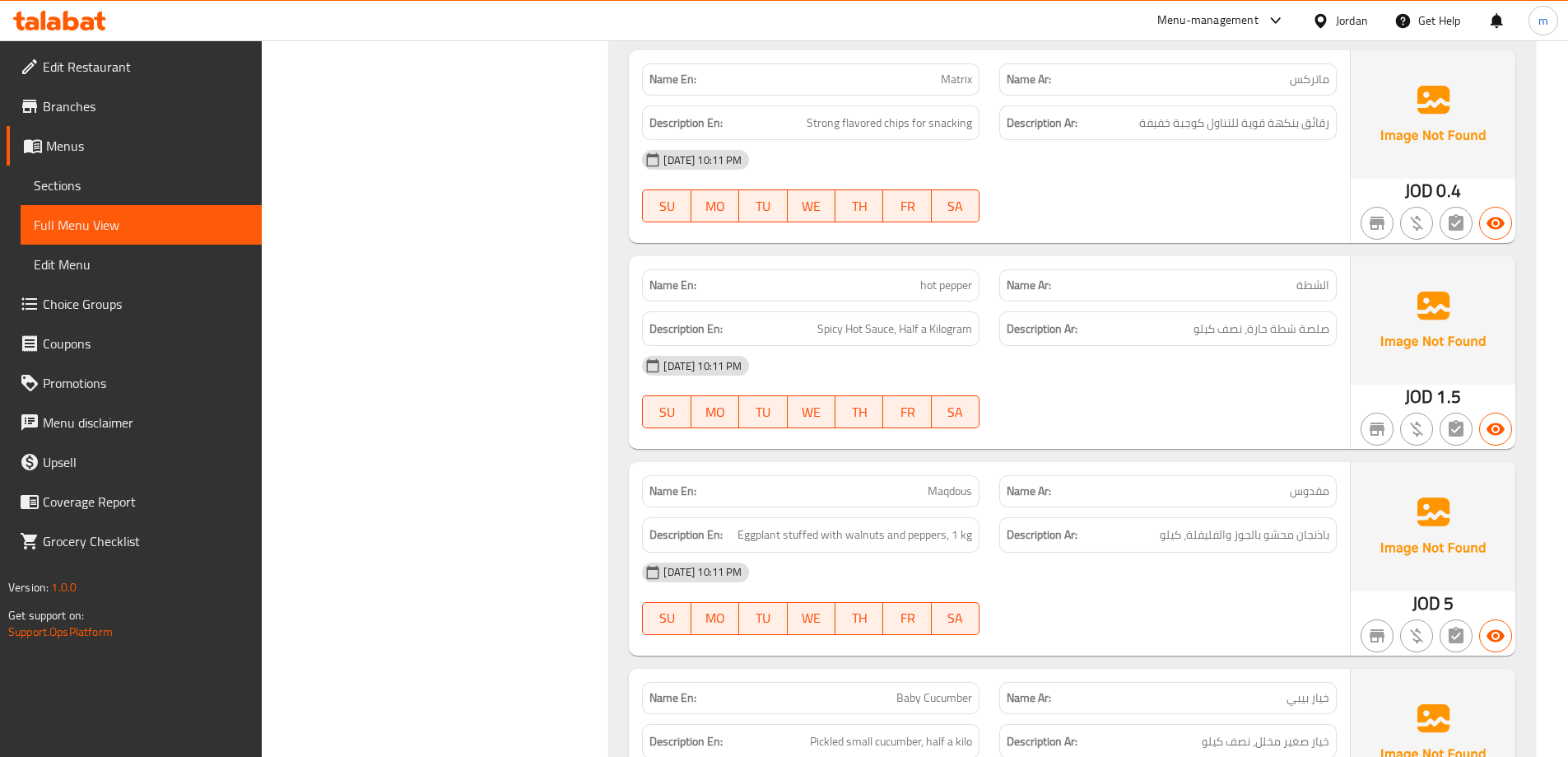
click at [945, 284] on span "hot pepper" at bounding box center [946, 284] width 52 height 17
copy span "hot pepper"
click at [206, 188] on span "Sections" at bounding box center [141, 185] width 214 height 20
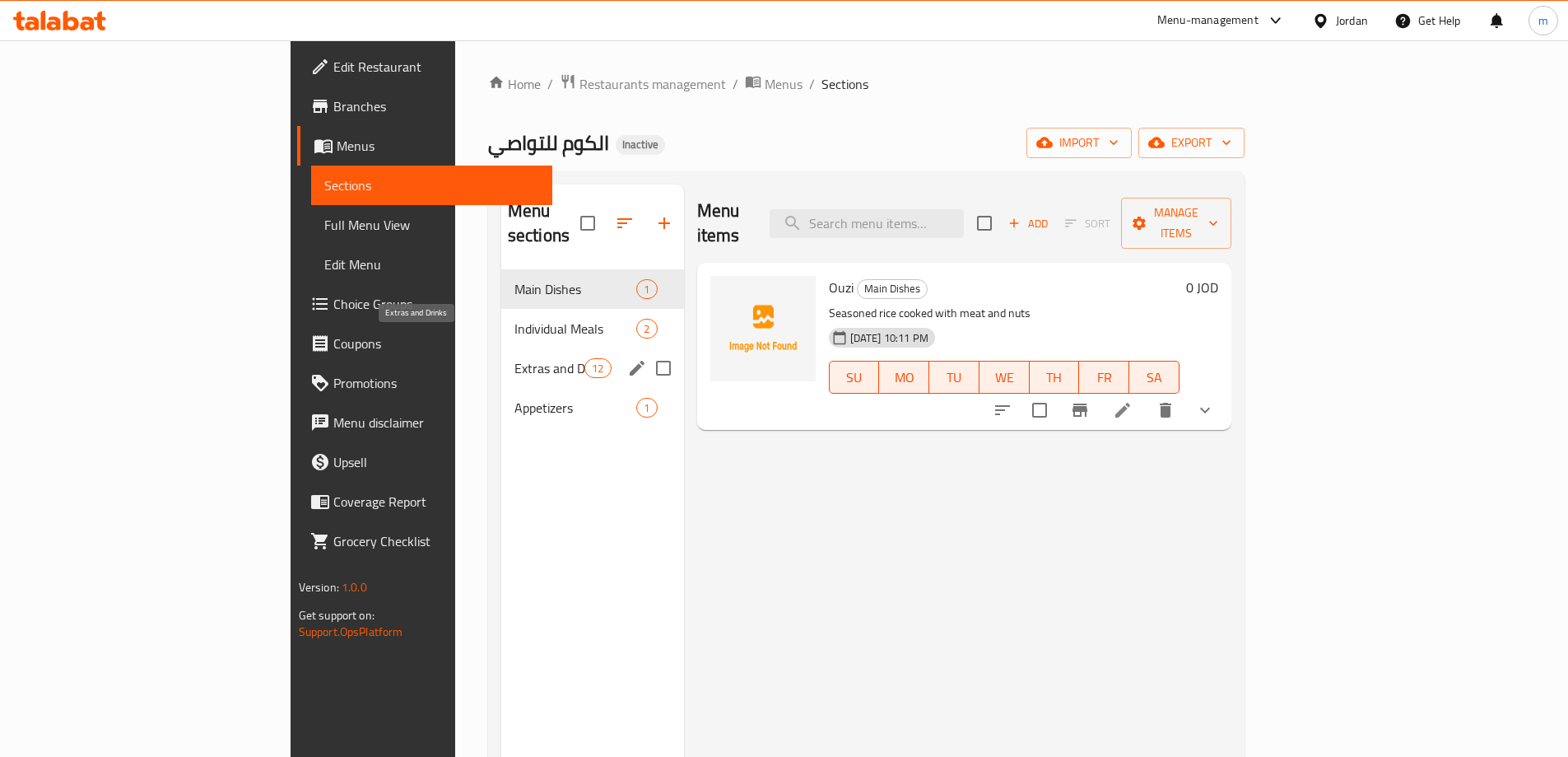
click at [514, 358] on span "Extras and Drinks" at bounding box center [549, 368] width 70 height 20
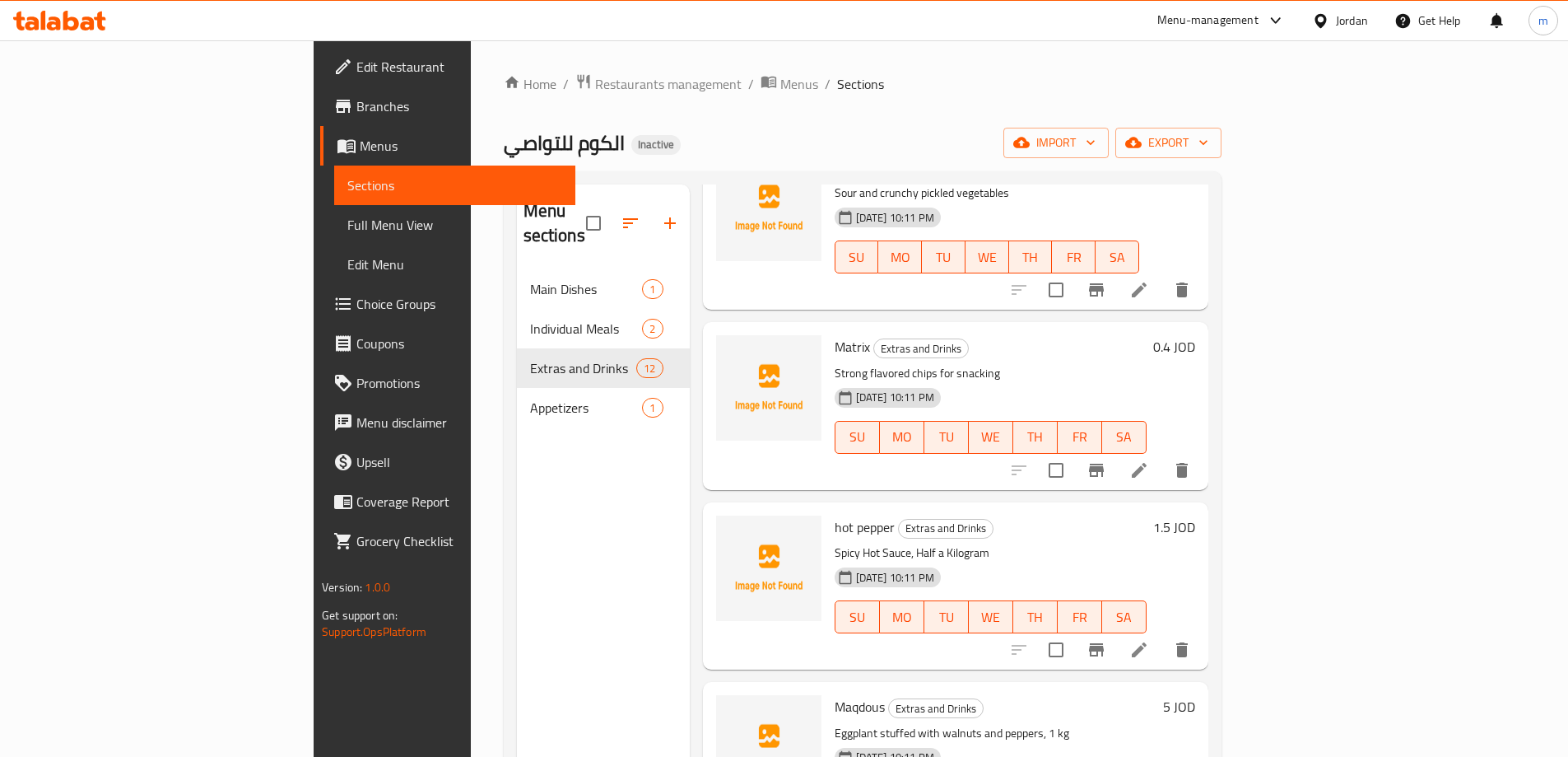
scroll to position [583, 0]
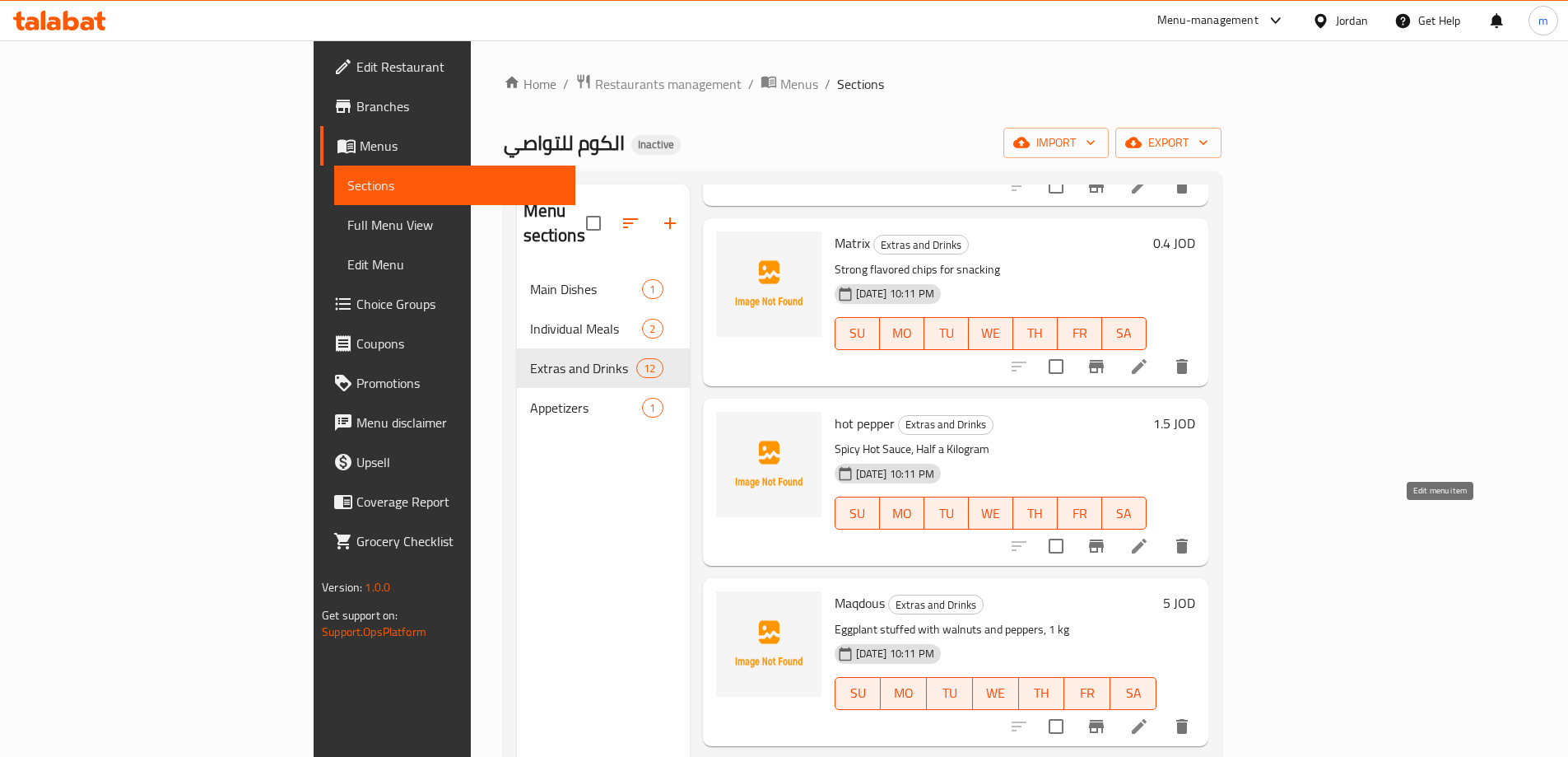
click at [1146, 539] on icon at bounding box center [1139, 546] width 15 height 15
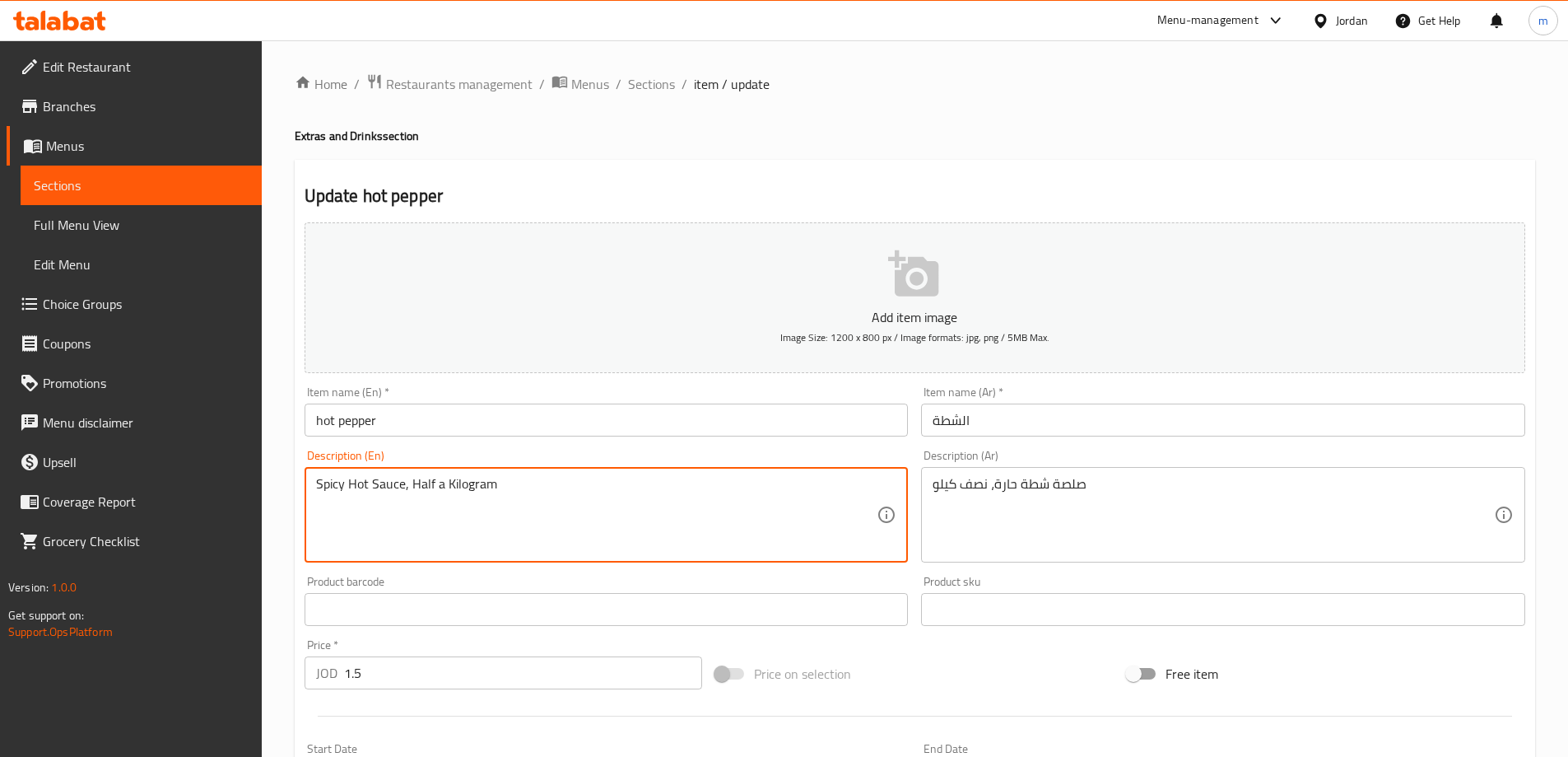
drag, startPoint x: 346, startPoint y: 485, endPoint x: 404, endPoint y: 477, distance: 58.5
click at [389, 417] on input "hot pepper" at bounding box center [606, 420] width 604 height 33
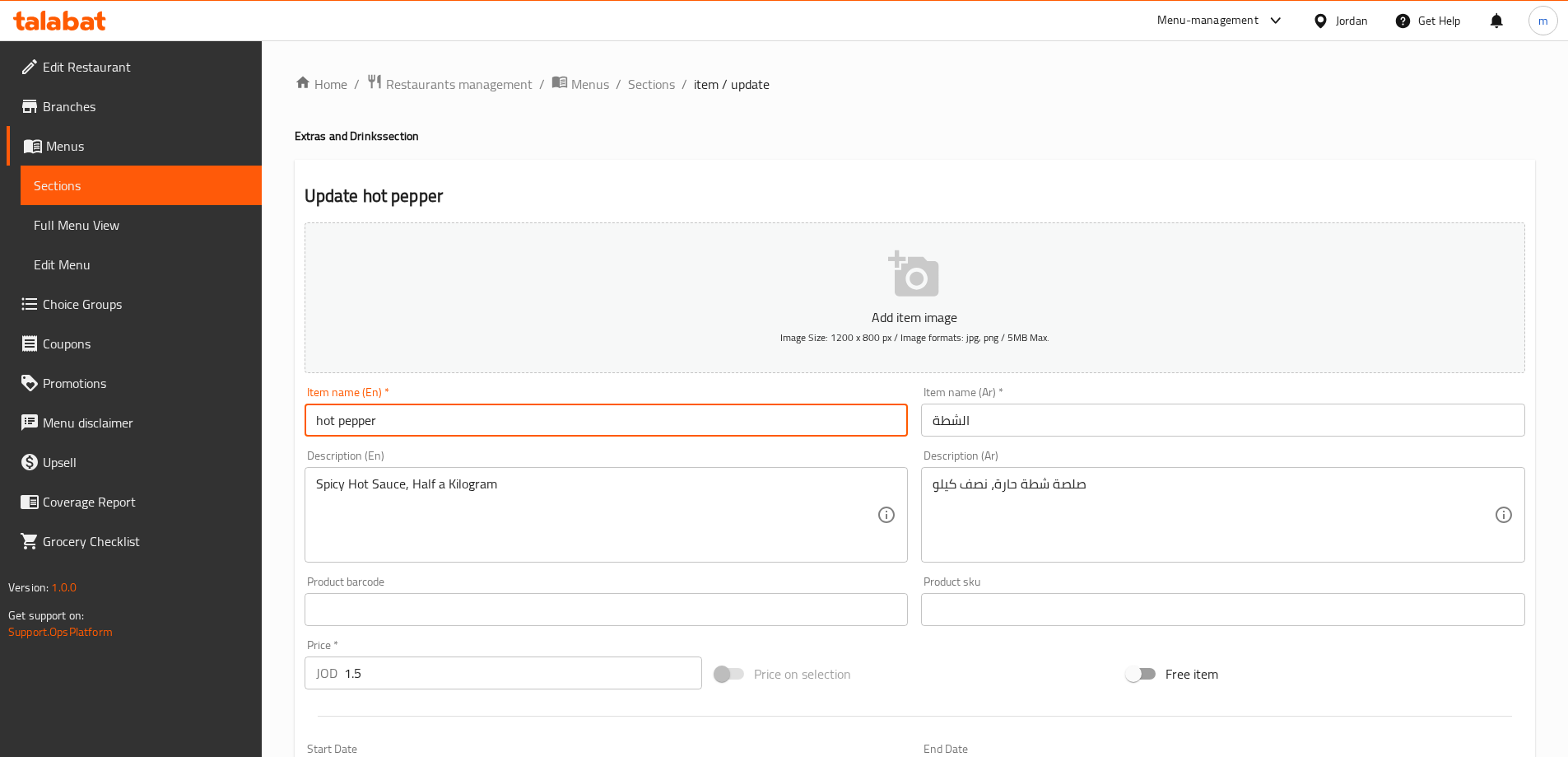
click at [389, 417] on input "hot pepper" at bounding box center [606, 420] width 604 height 33
paste input "Hot Sauce"
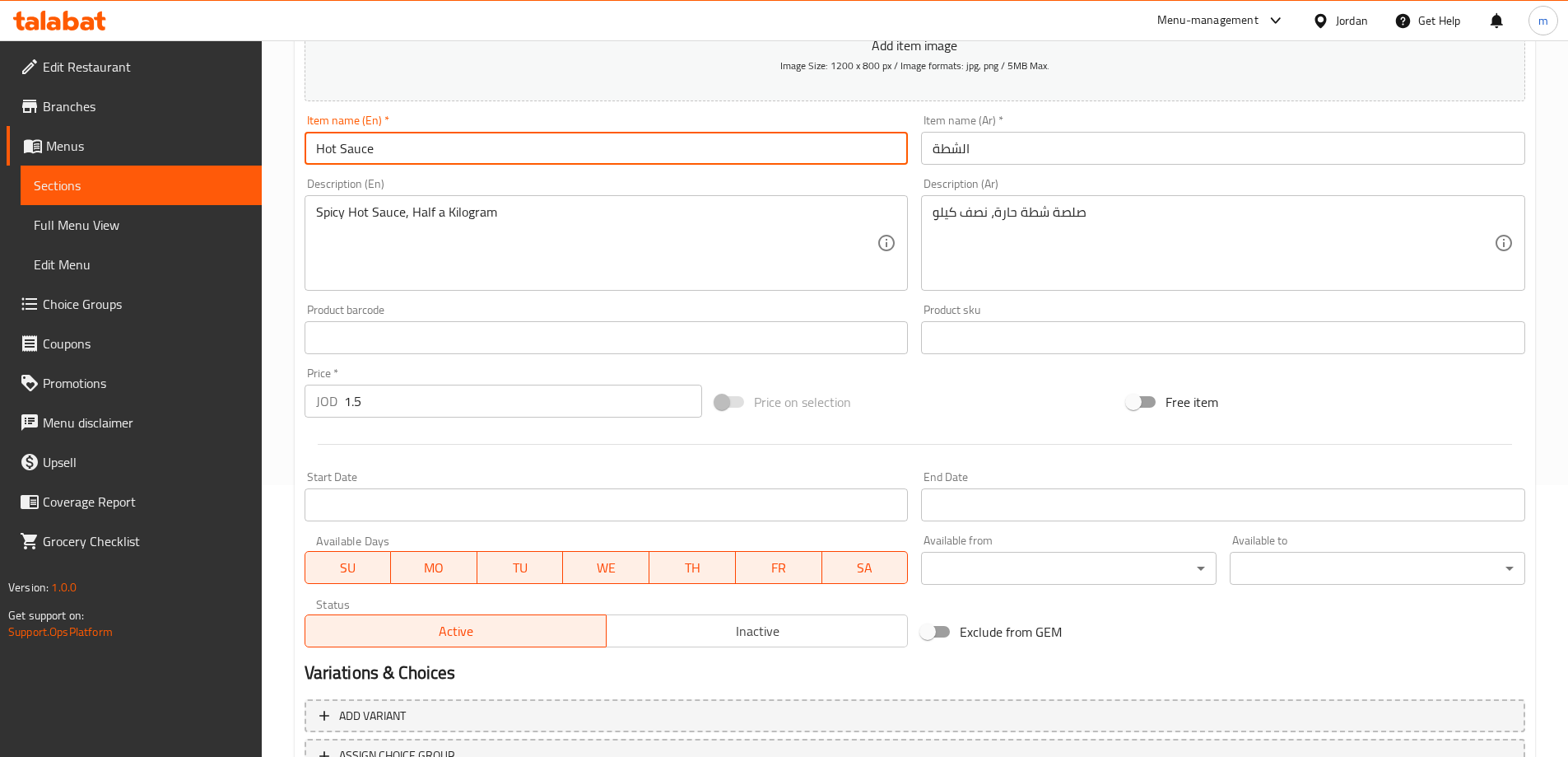
scroll to position [407, 0]
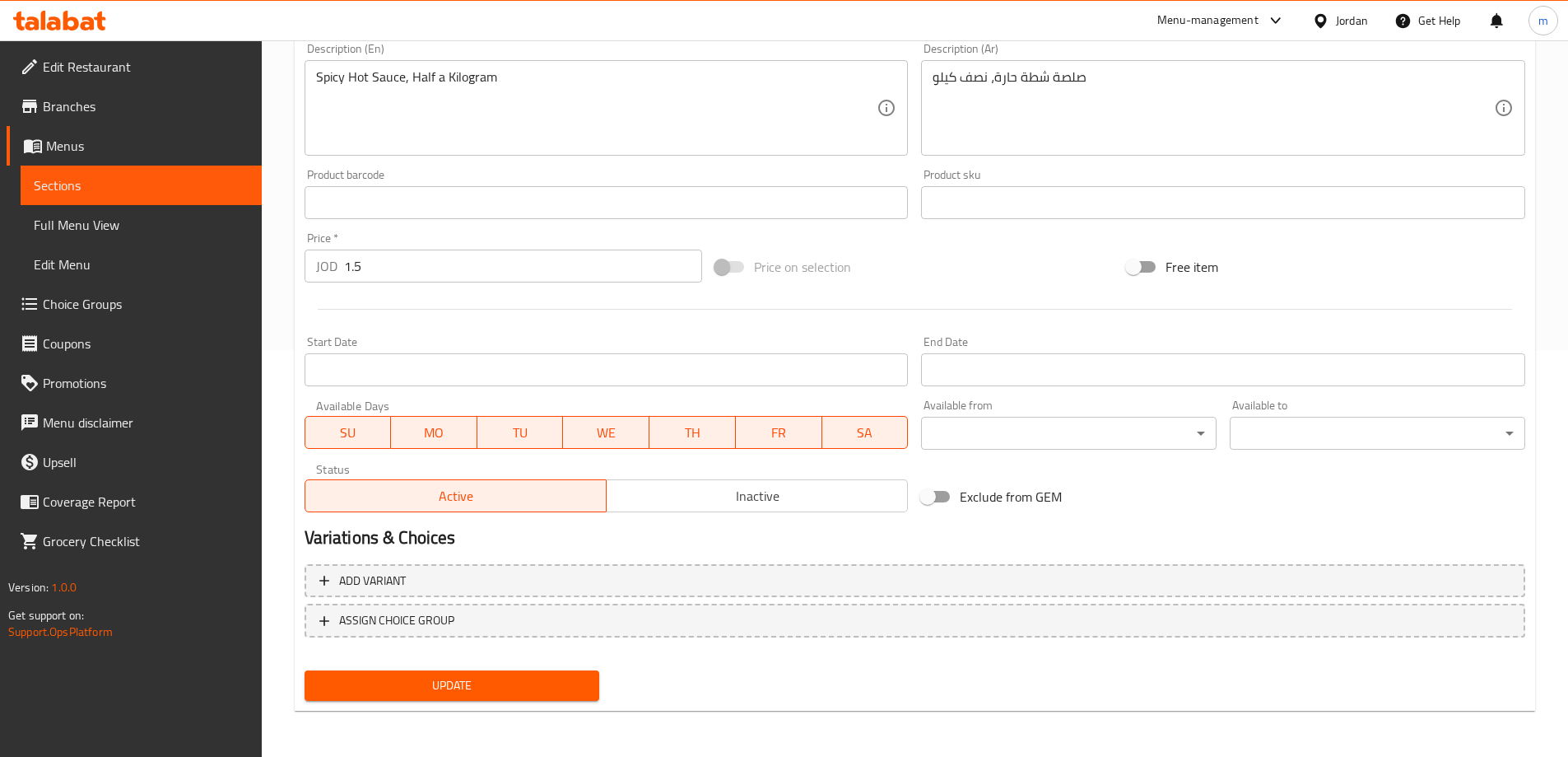
type input "Hot Sauce"
click at [470, 686] on span "Update" at bounding box center [452, 685] width 269 height 21
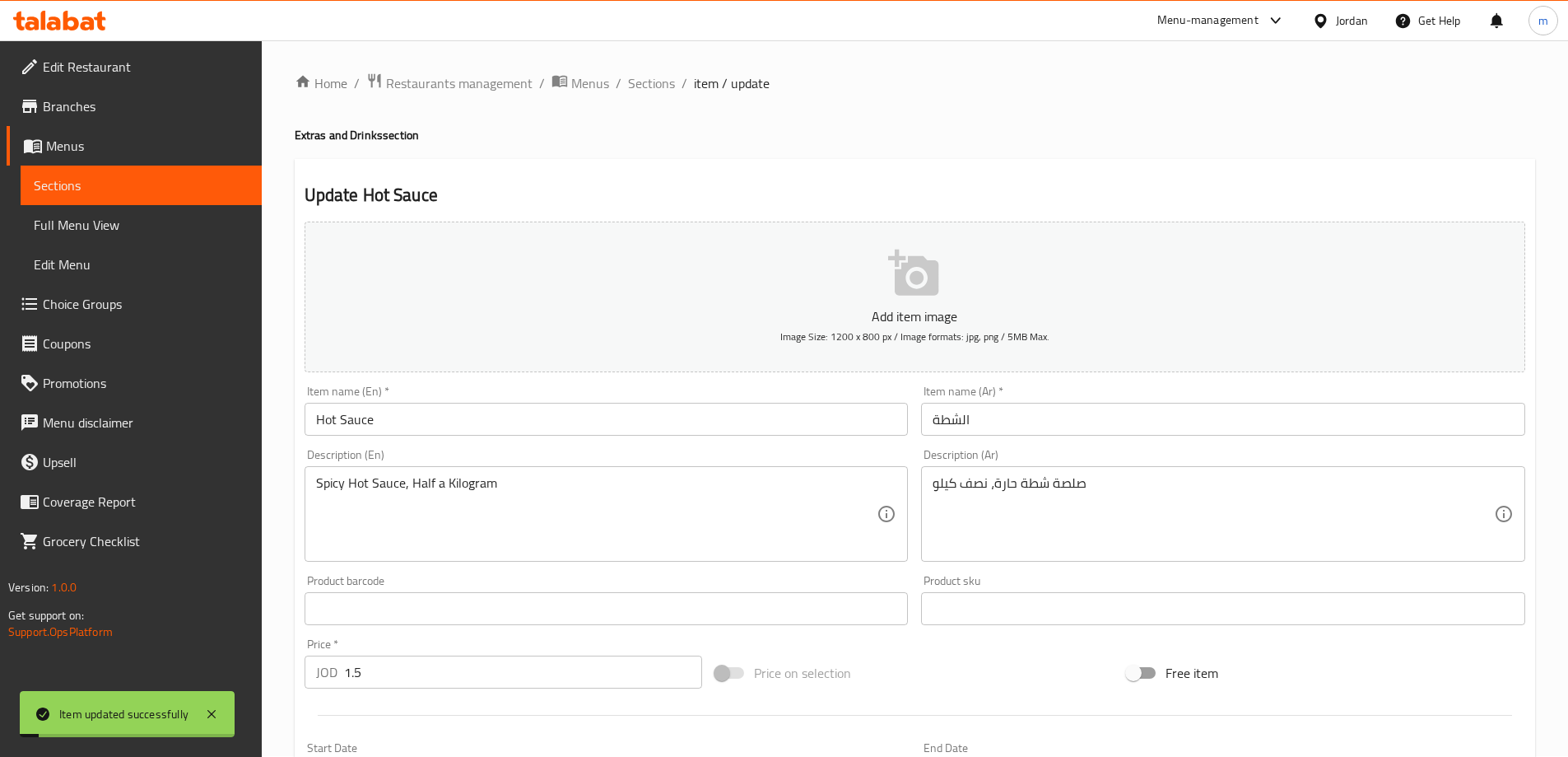
scroll to position [0, 0]
click at [168, 234] on span "Full Menu View" at bounding box center [141, 224] width 214 height 20
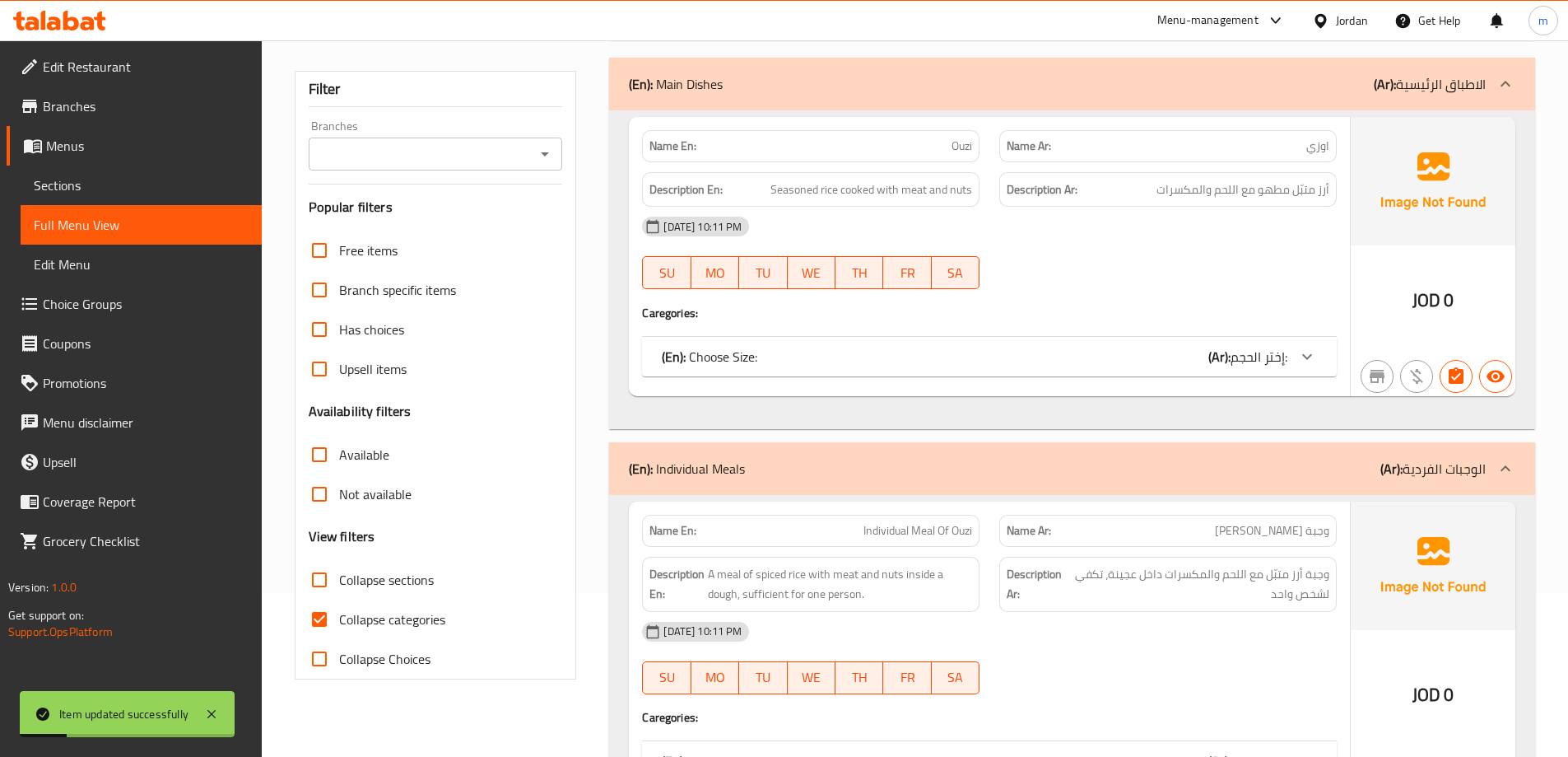
scroll to position [164, 0]
click at [389, 609] on span "Collapse categories" at bounding box center [392, 619] width 106 height 20
click at [339, 608] on input "Collapse categories" at bounding box center [319, 618] width 39 height 39
checkbox input "false"
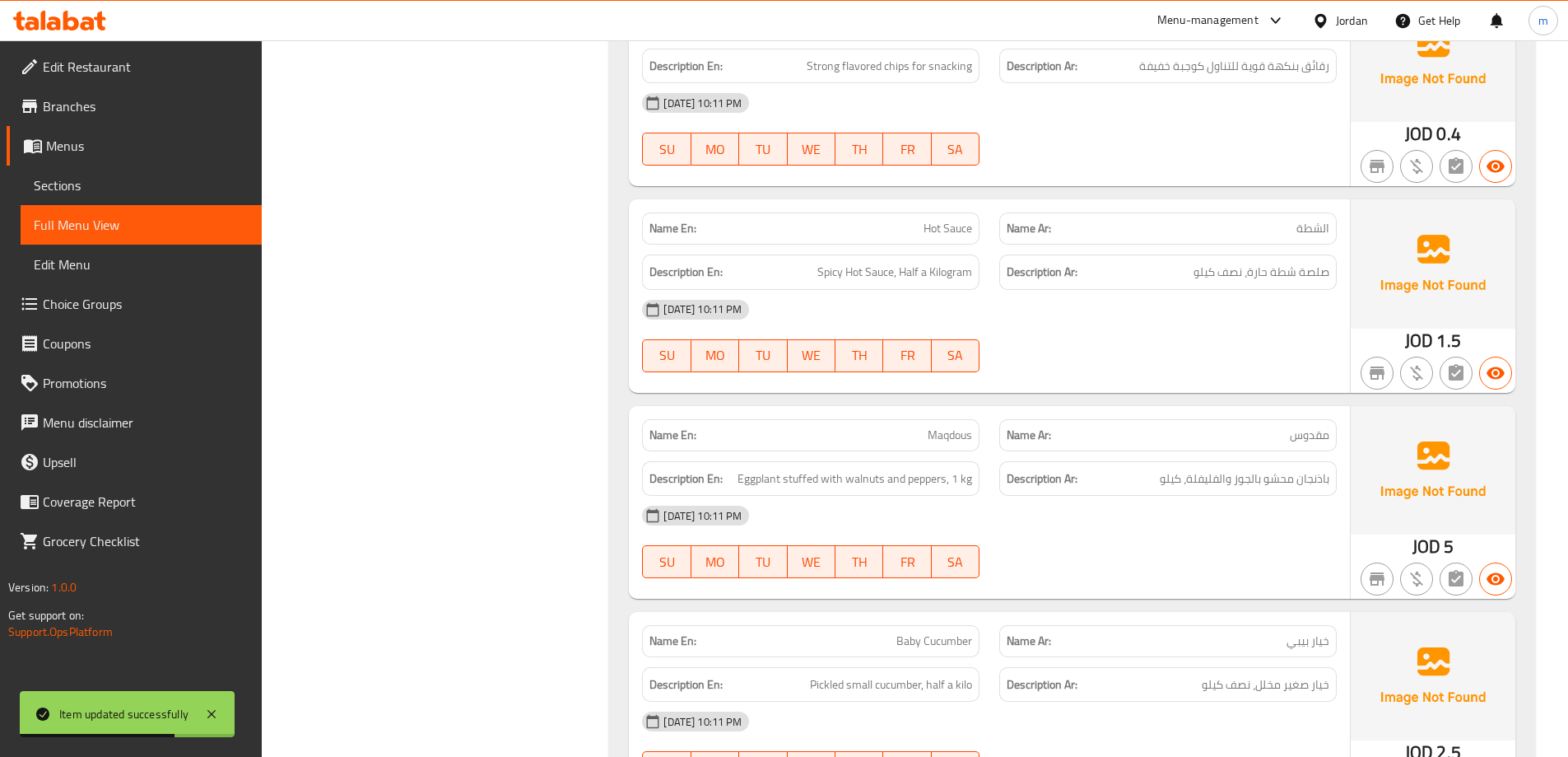
scroll to position [2622, 0]
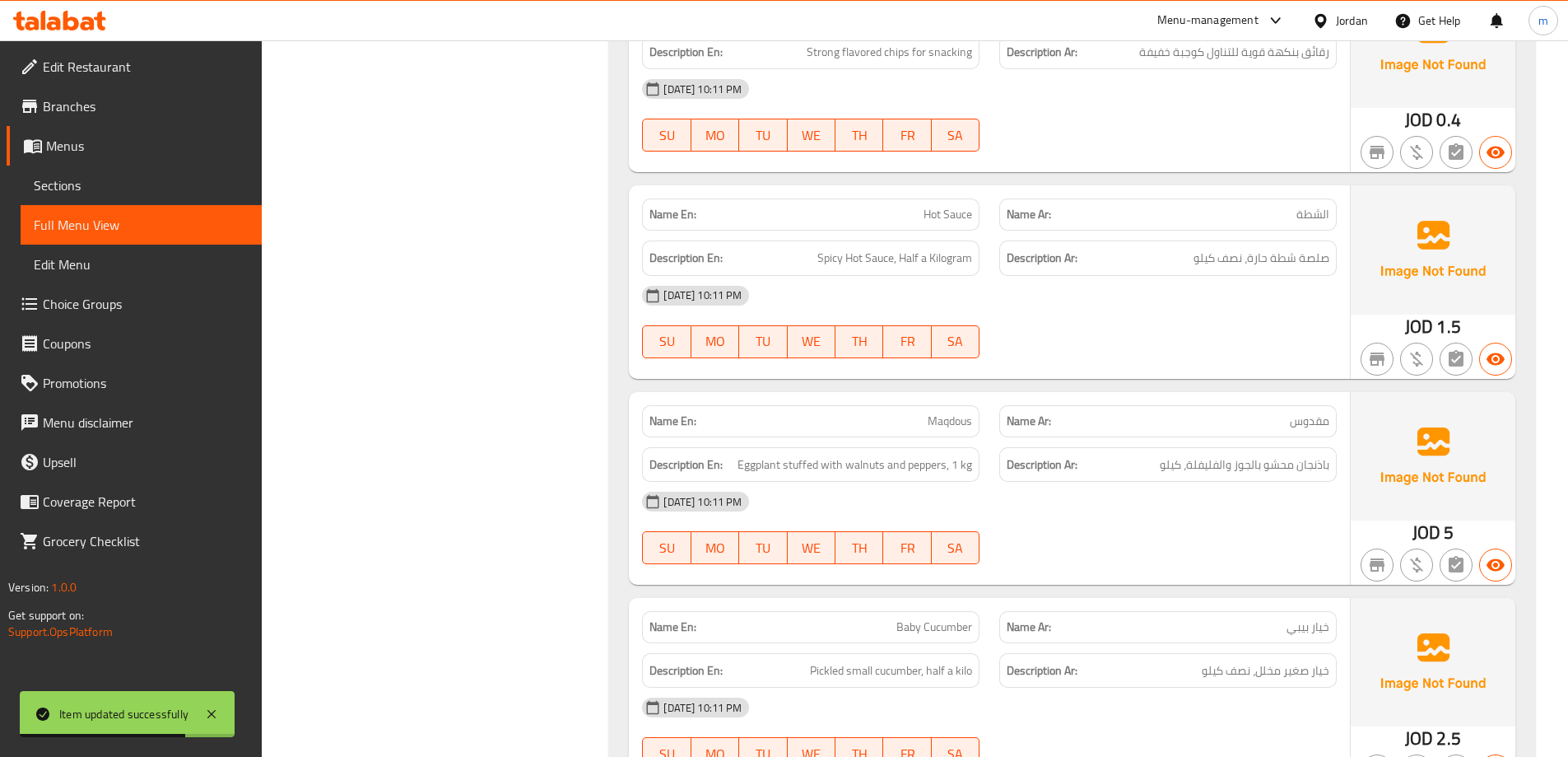
click at [1274, 336] on div "09-09-2025 10:11 PM SU MO TU WE TH FR SA" at bounding box center [989, 322] width 714 height 92
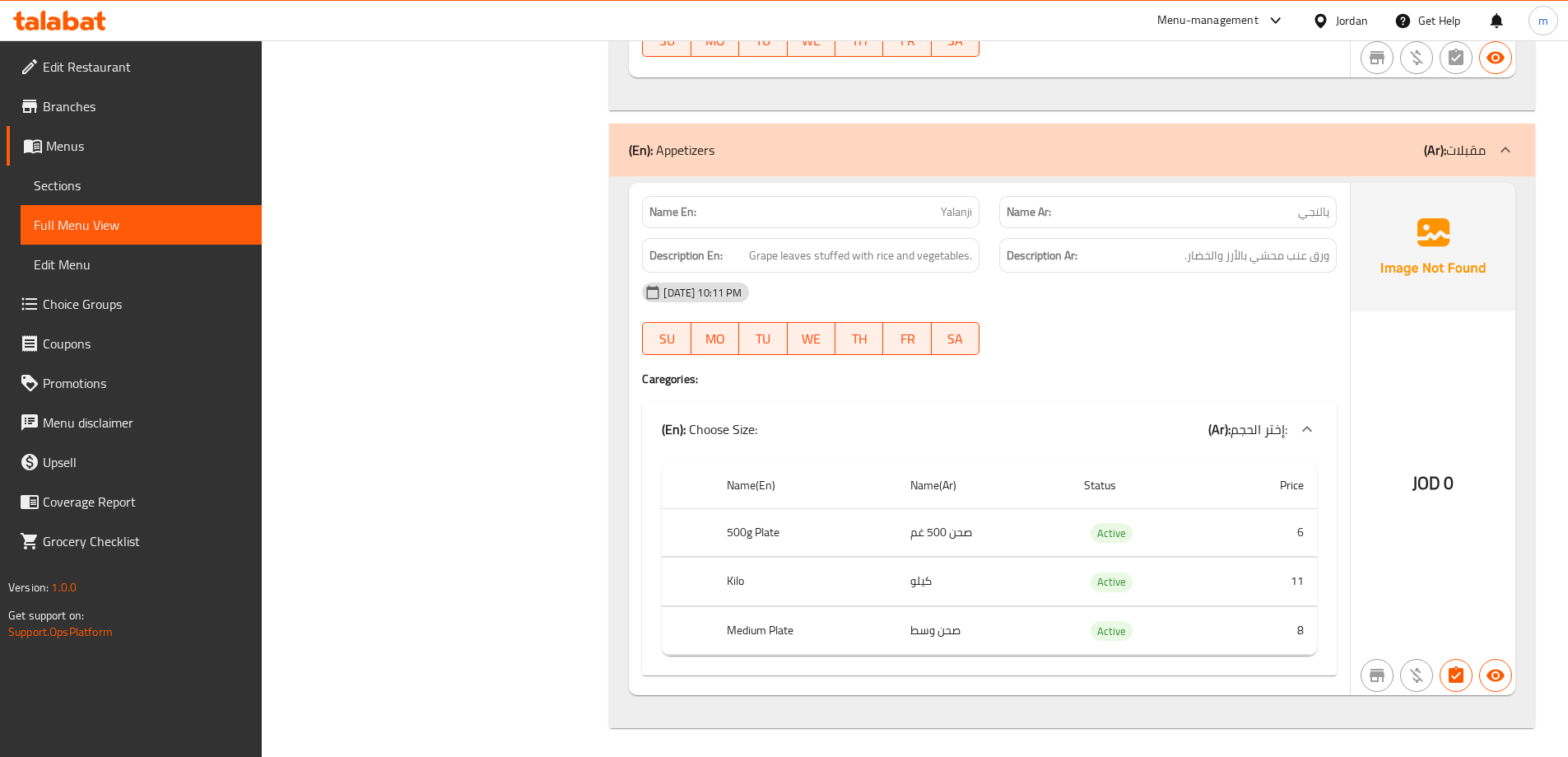
scroll to position [4369, 0]
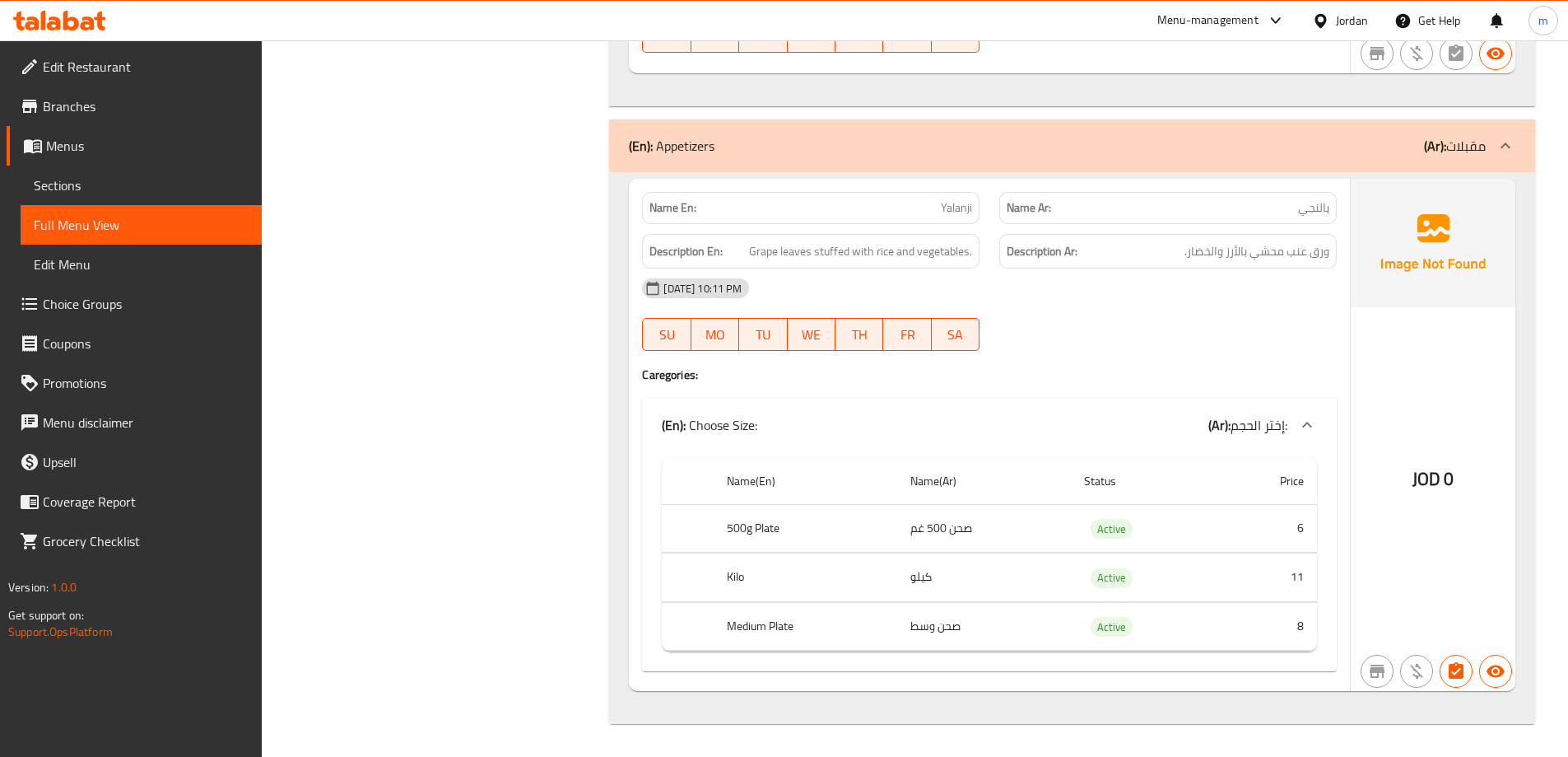
click at [1262, 367] on h4 "Caregories:" at bounding box center [989, 374] width 695 height 16
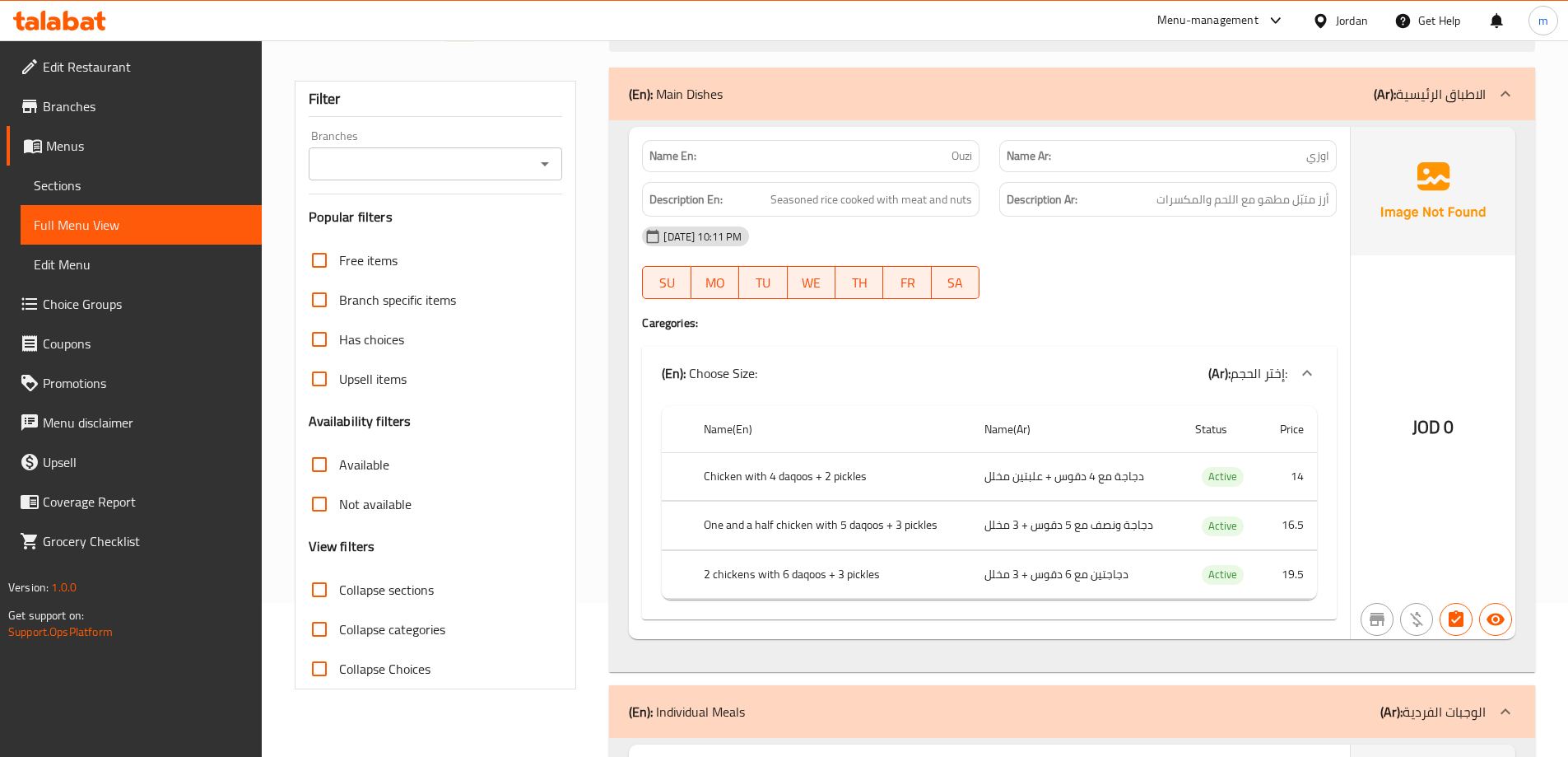
scroll to position [0, 0]
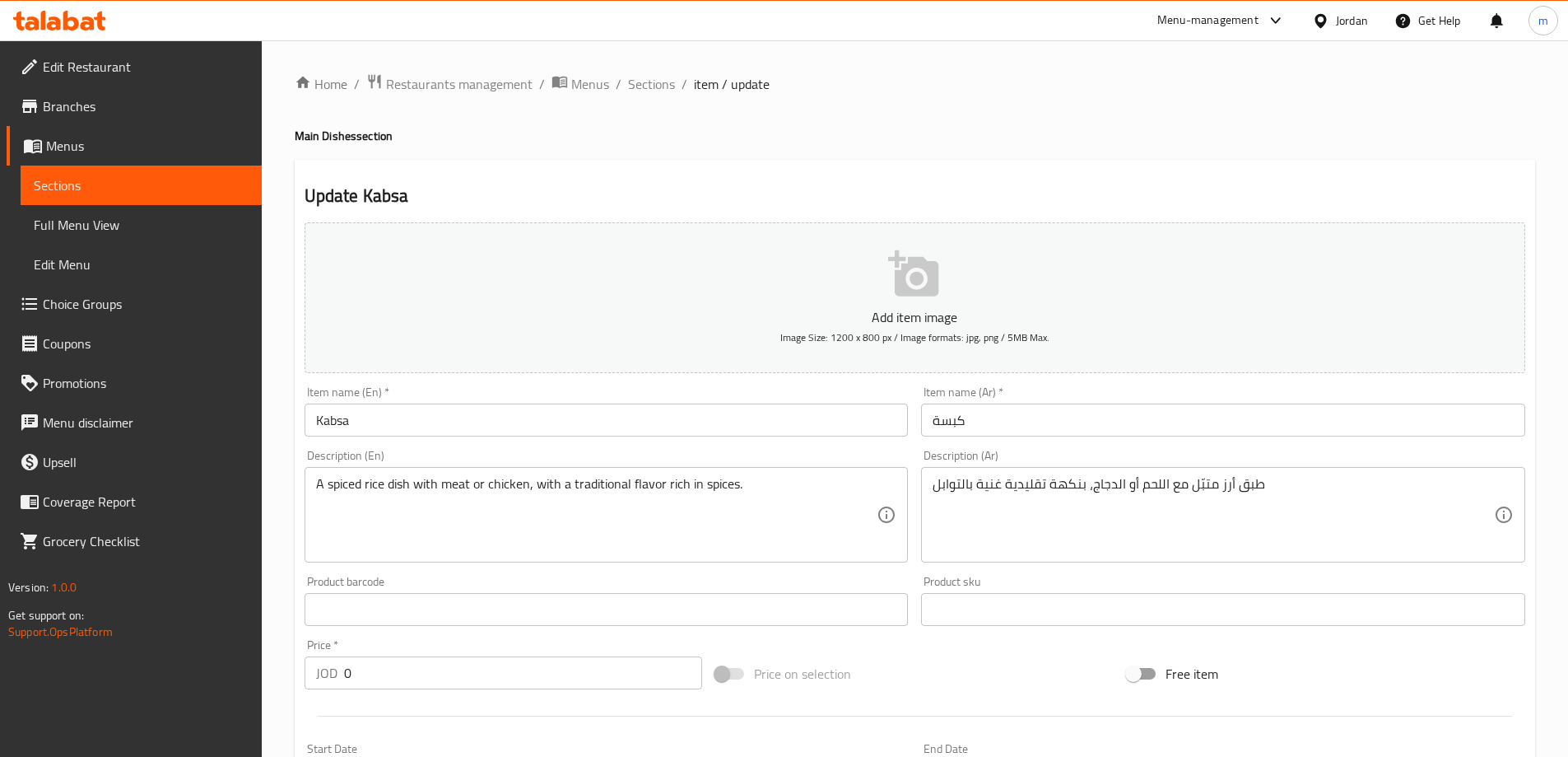
click at [112, 234] on div at bounding box center [784, 378] width 1568 height 757
click at [107, 220] on span "Full Menu View" at bounding box center [141, 224] width 214 height 20
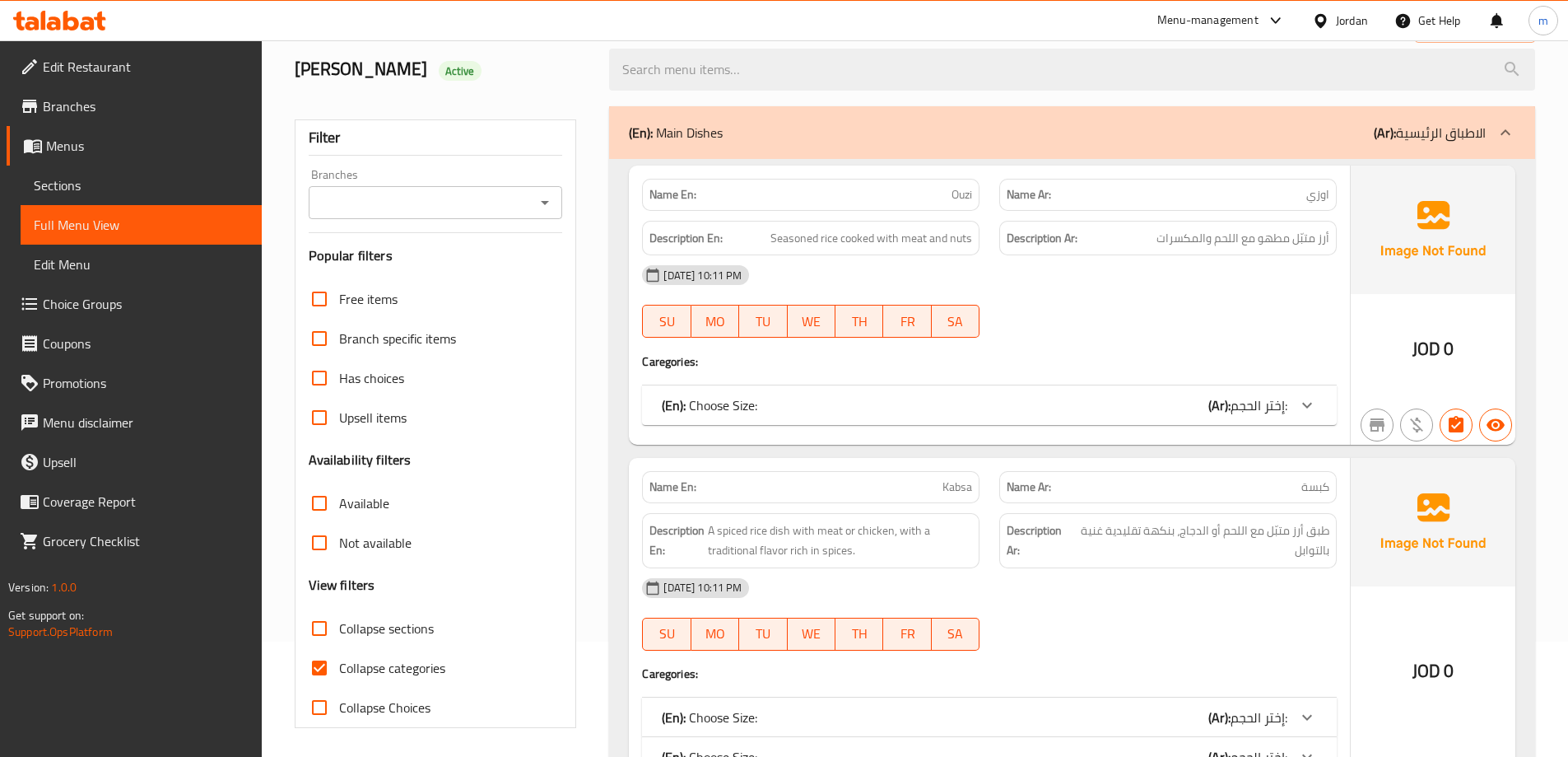
scroll to position [247, 0]
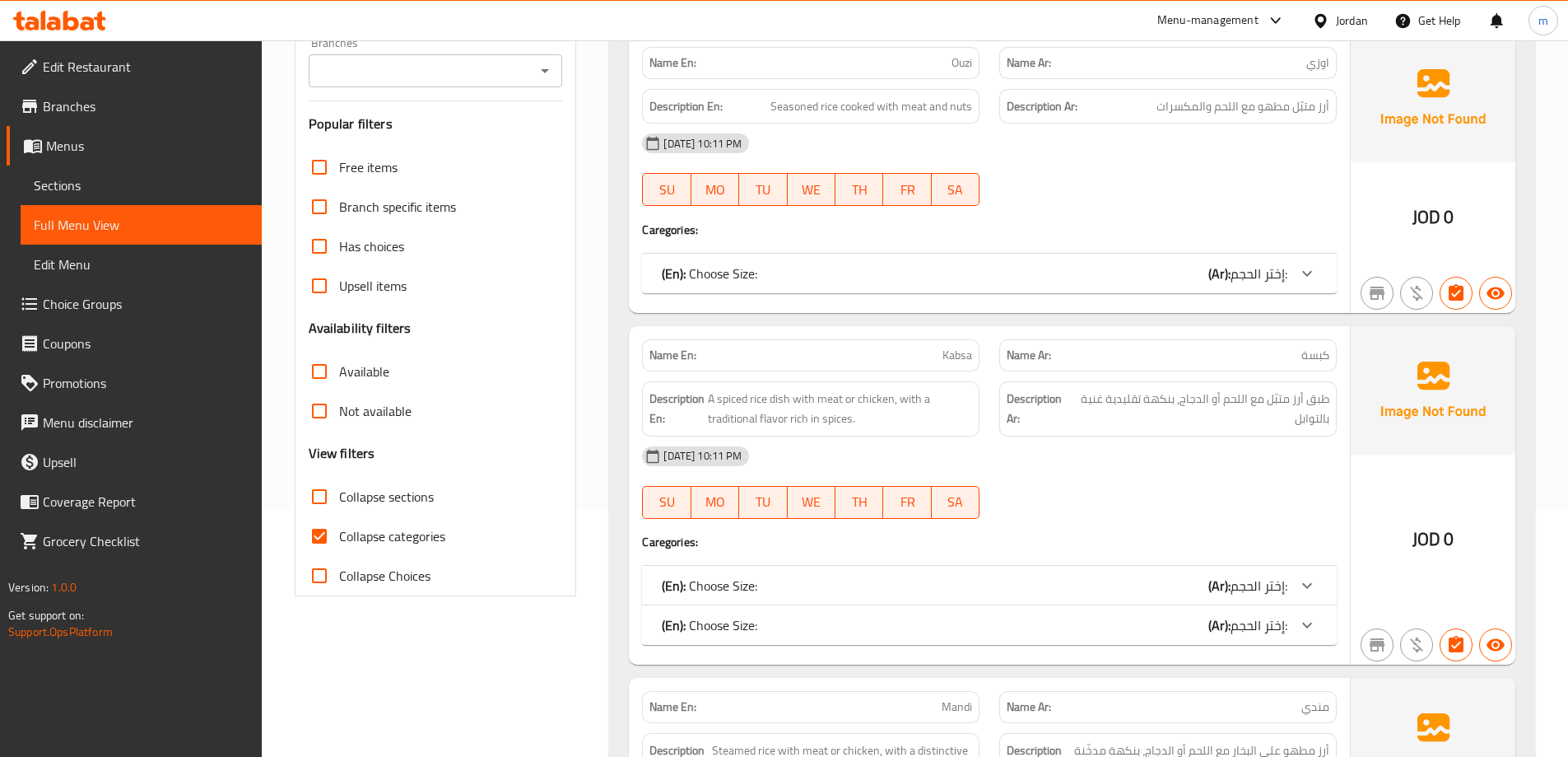
click at [407, 526] on span "Collapse categories" at bounding box center [392, 536] width 106 height 20
click at [339, 524] on input "Collapse categories" at bounding box center [319, 535] width 39 height 39
checkbox input "false"
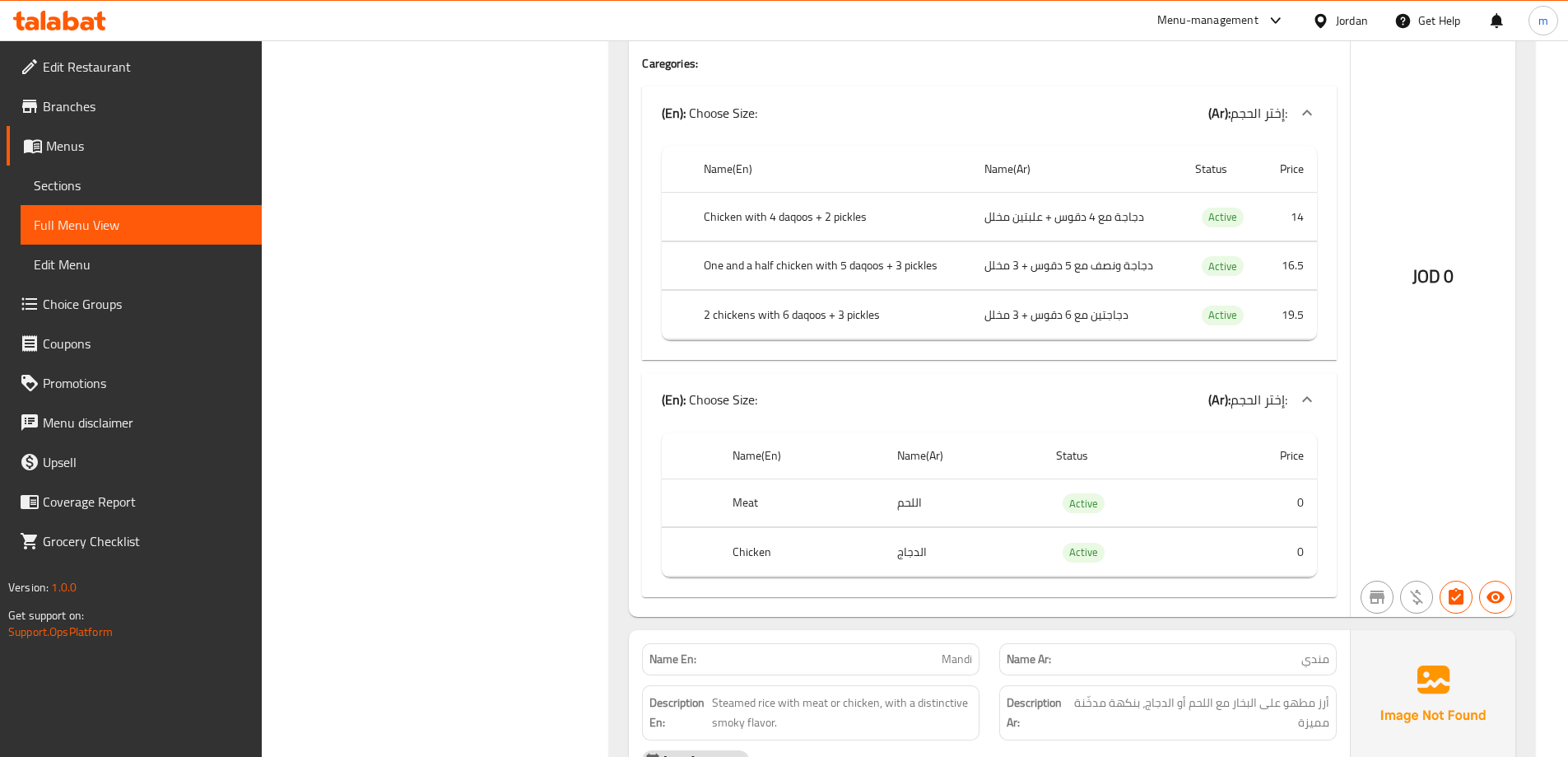
scroll to position [988, 0]
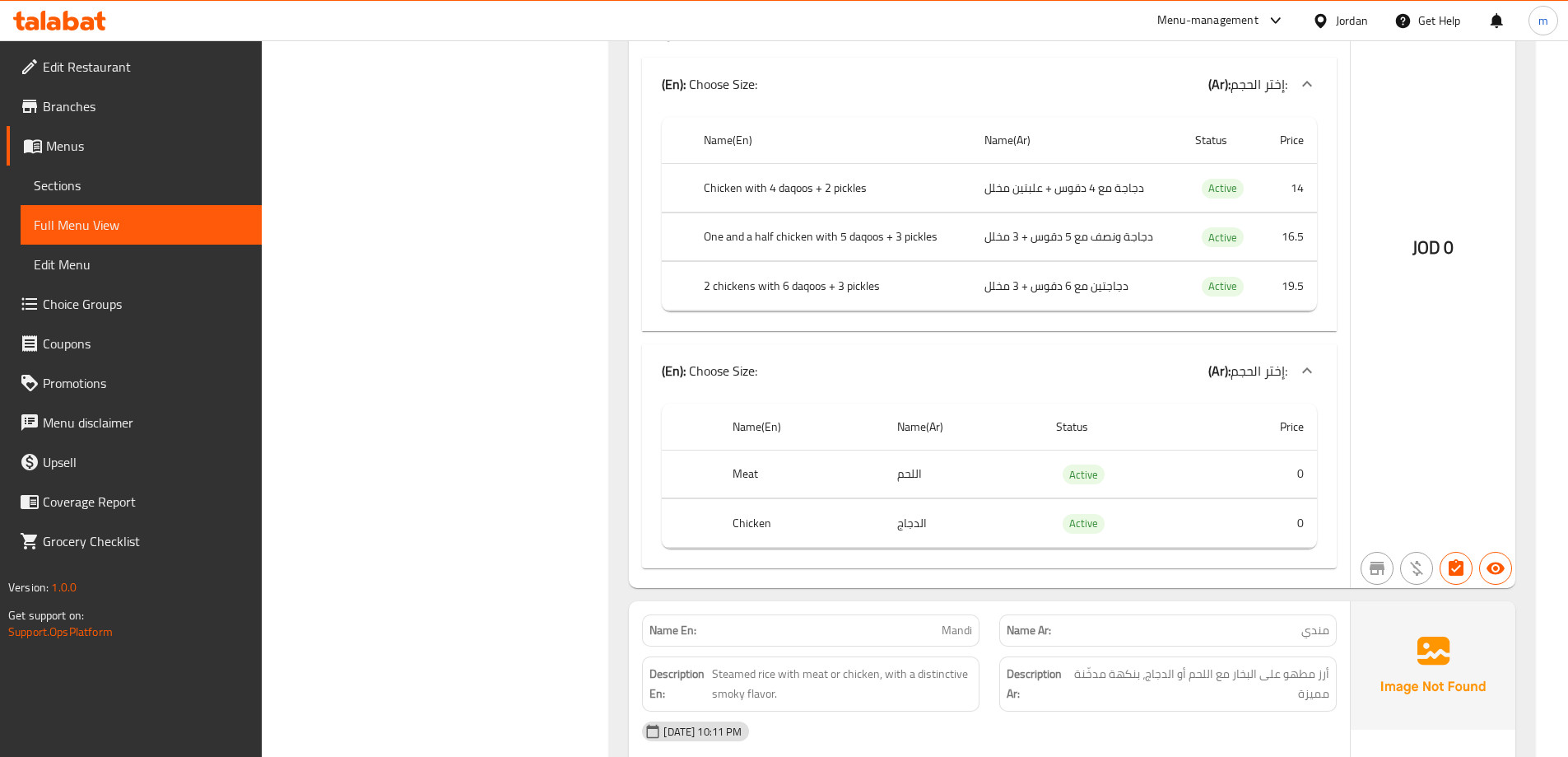
click at [740, 473] on th "Meat" at bounding box center [801, 473] width 164 height 48
copy th "Meat"
click at [759, 515] on th "Chicken" at bounding box center [801, 523] width 164 height 48
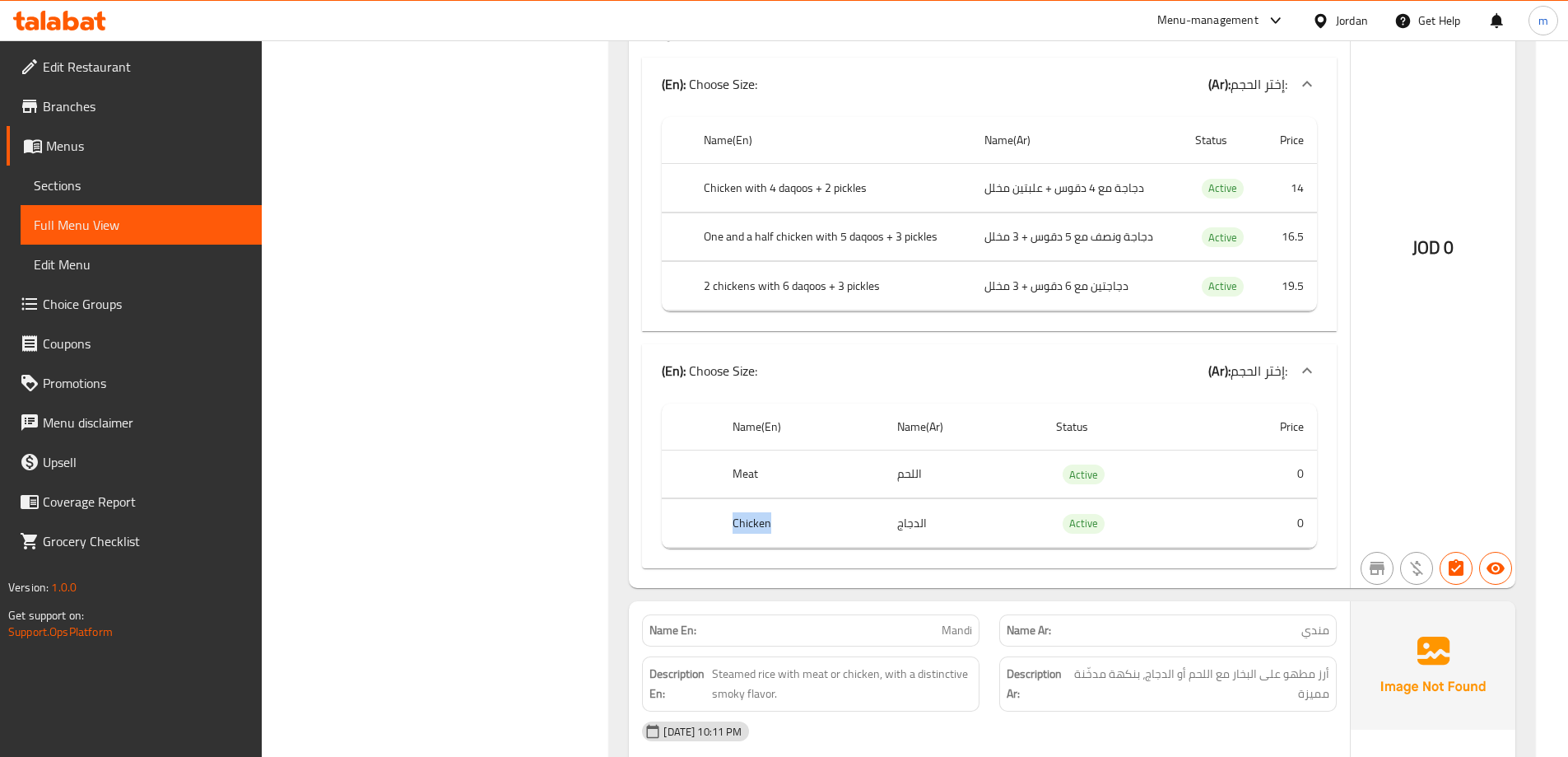
copy th "Chicken"
drag, startPoint x: 881, startPoint y: 502, endPoint x: 894, endPoint y: 507, distance: 13.9
click at [881, 502] on th "Chicken" at bounding box center [801, 523] width 164 height 48
click at [908, 513] on td "الدجاج" at bounding box center [963, 523] width 159 height 48
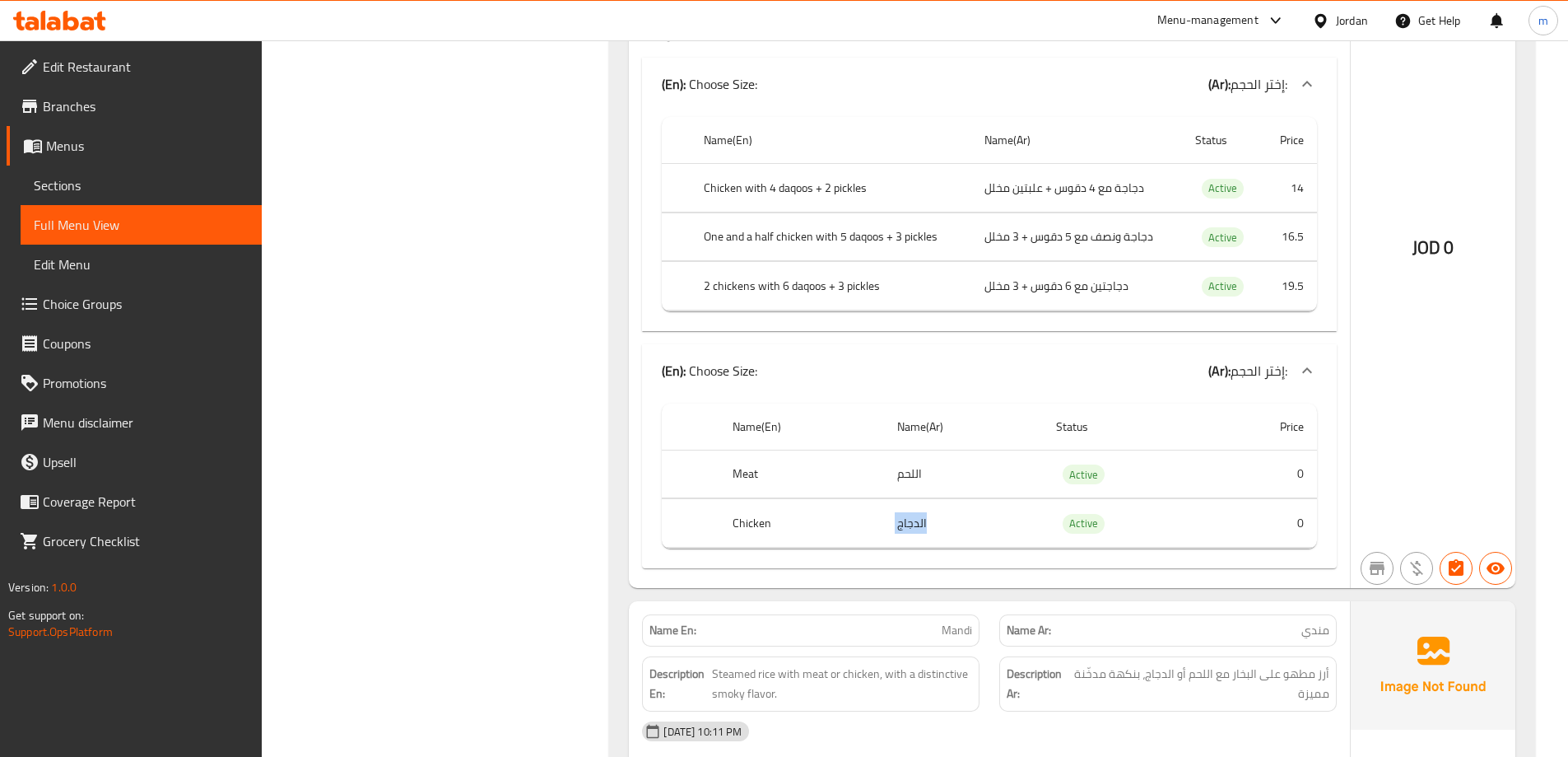
click at [908, 513] on td "الدجاج" at bounding box center [963, 523] width 159 height 48
copy td "الدجاج"
click at [916, 482] on td "اللحم" at bounding box center [963, 473] width 159 height 48
copy td "اللحم"
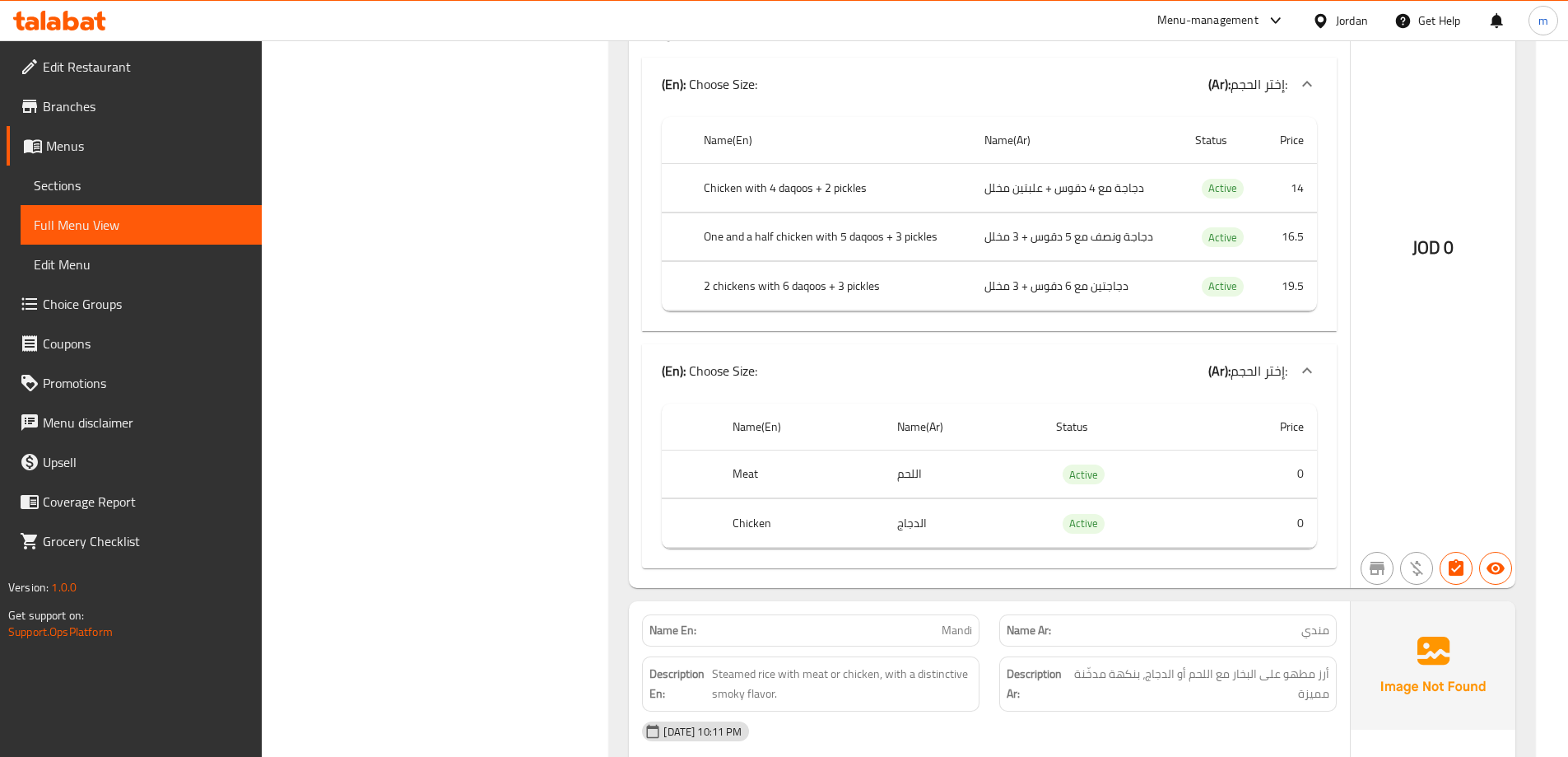
click at [757, 469] on th "Meat" at bounding box center [801, 473] width 164 height 48
copy th "Meat"
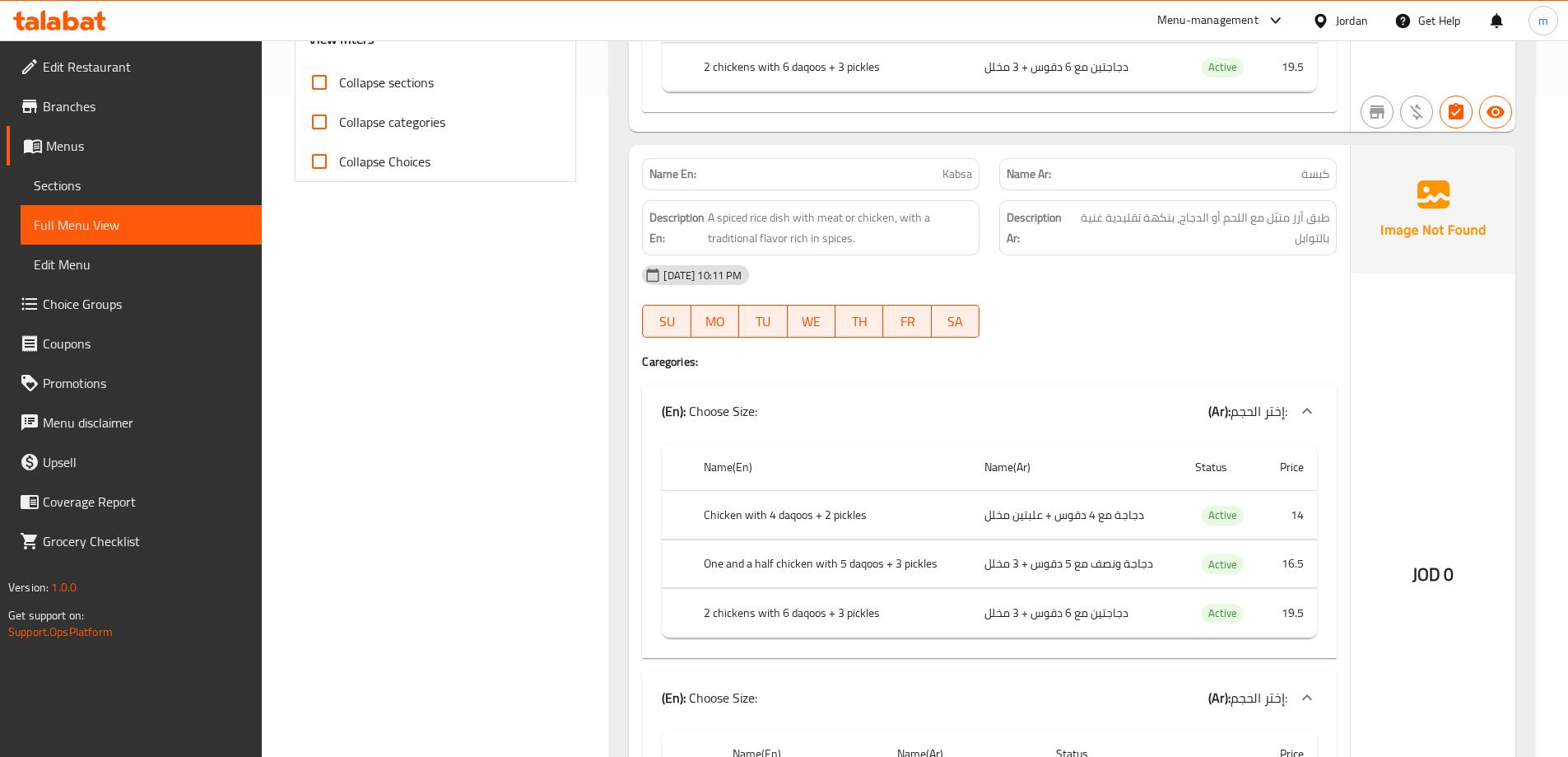
scroll to position [576, 0]
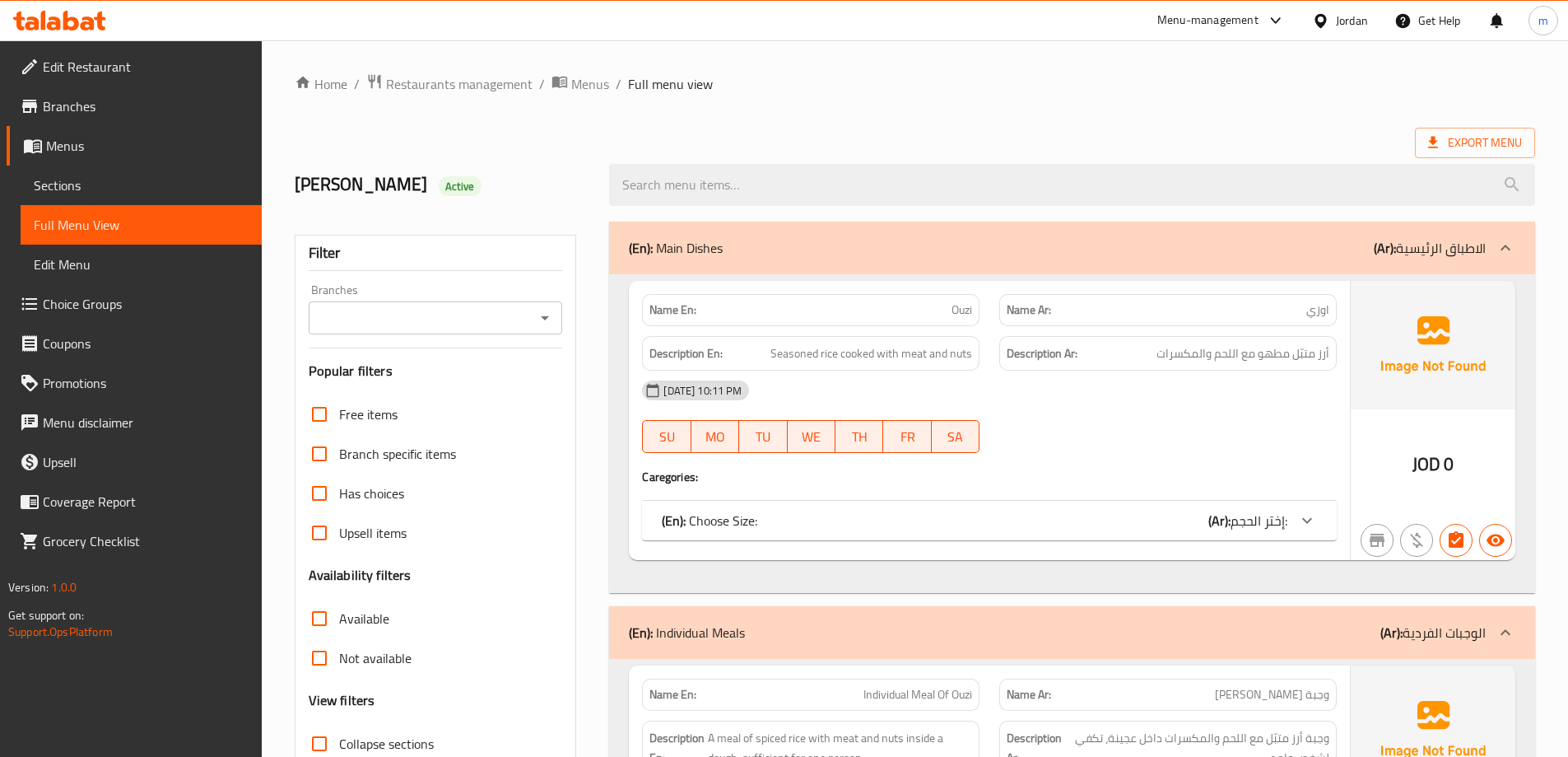
scroll to position [284, 0]
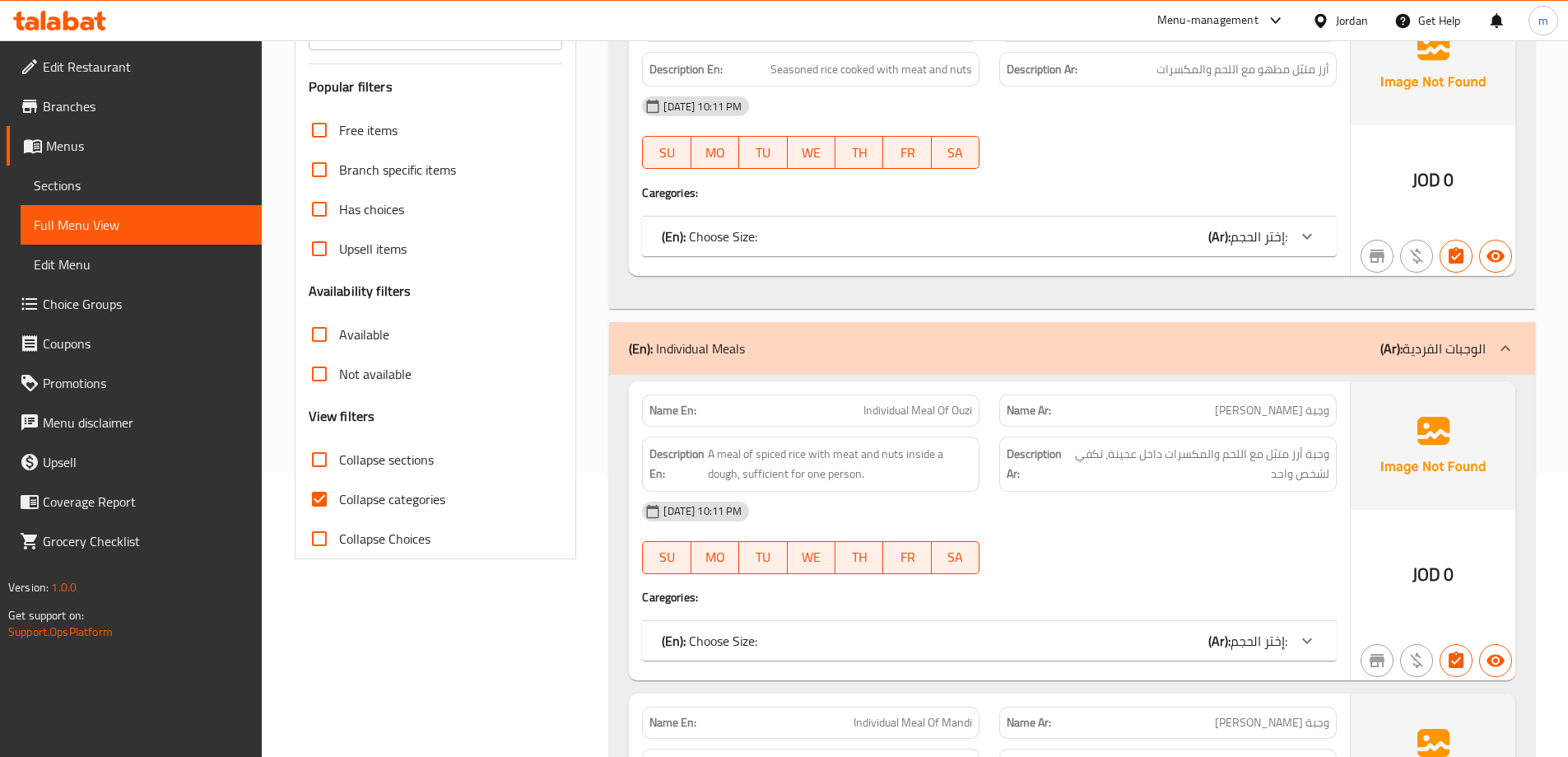
click at [388, 493] on span "Collapse categories" at bounding box center [392, 499] width 106 height 20
click at [339, 493] on input "Collapse categories" at bounding box center [319, 498] width 39 height 39
checkbox input "false"
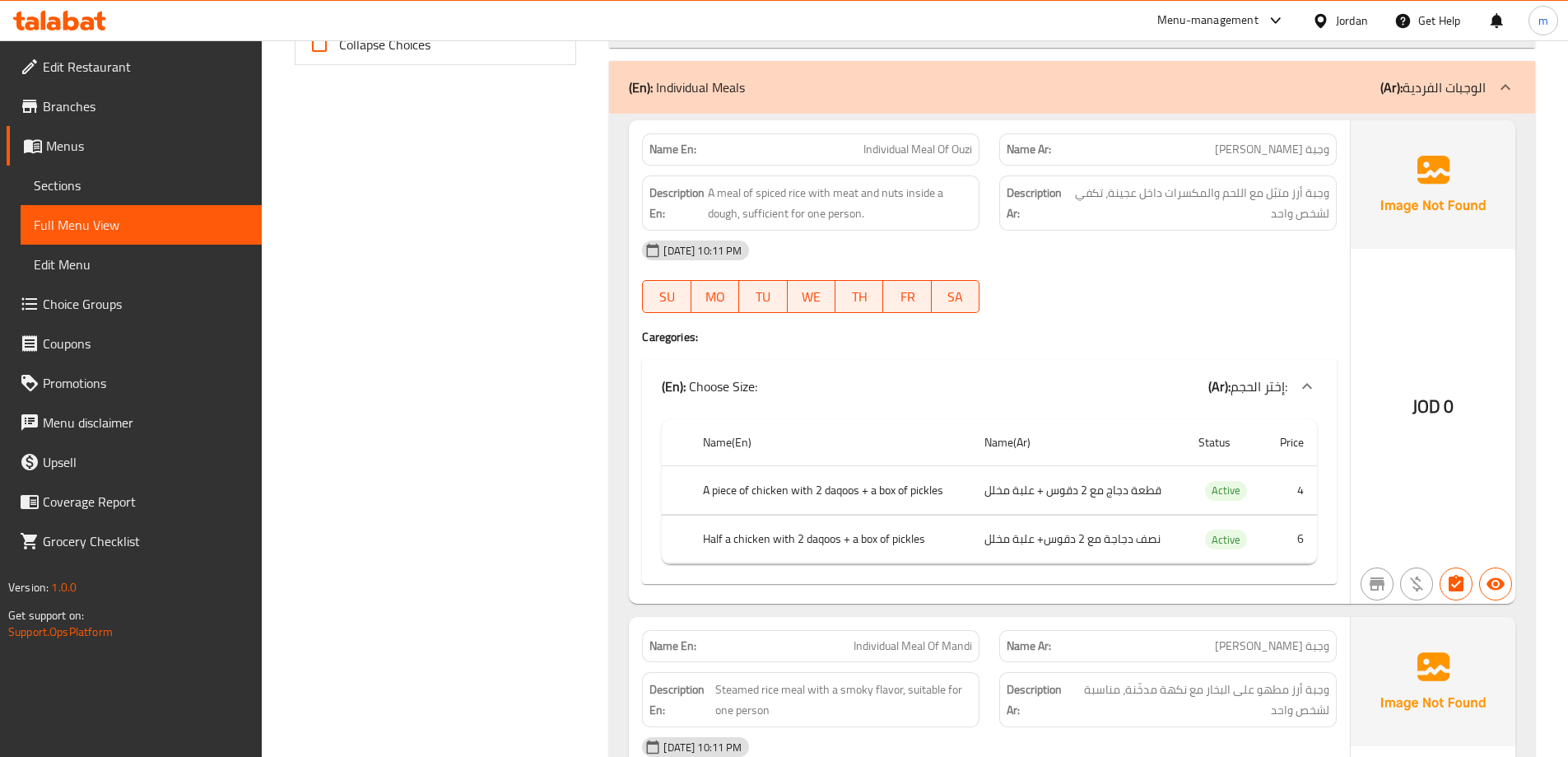
scroll to position [1272, 0]
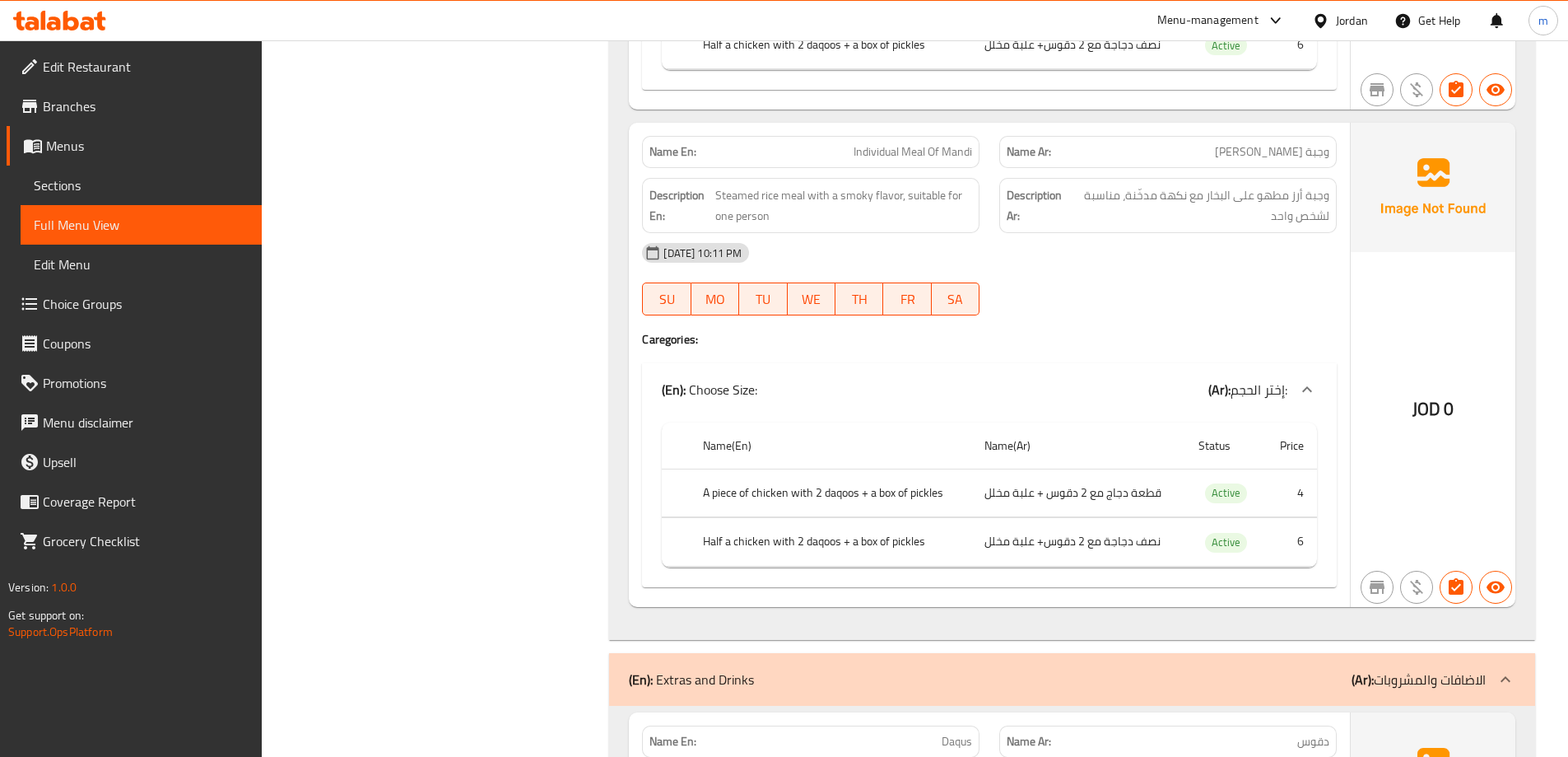
drag, startPoint x: 1318, startPoint y: 309, endPoint x: 1318, endPoint y: 212, distance: 97.0
click at [1318, 309] on div at bounding box center [1167, 315] width 357 height 20
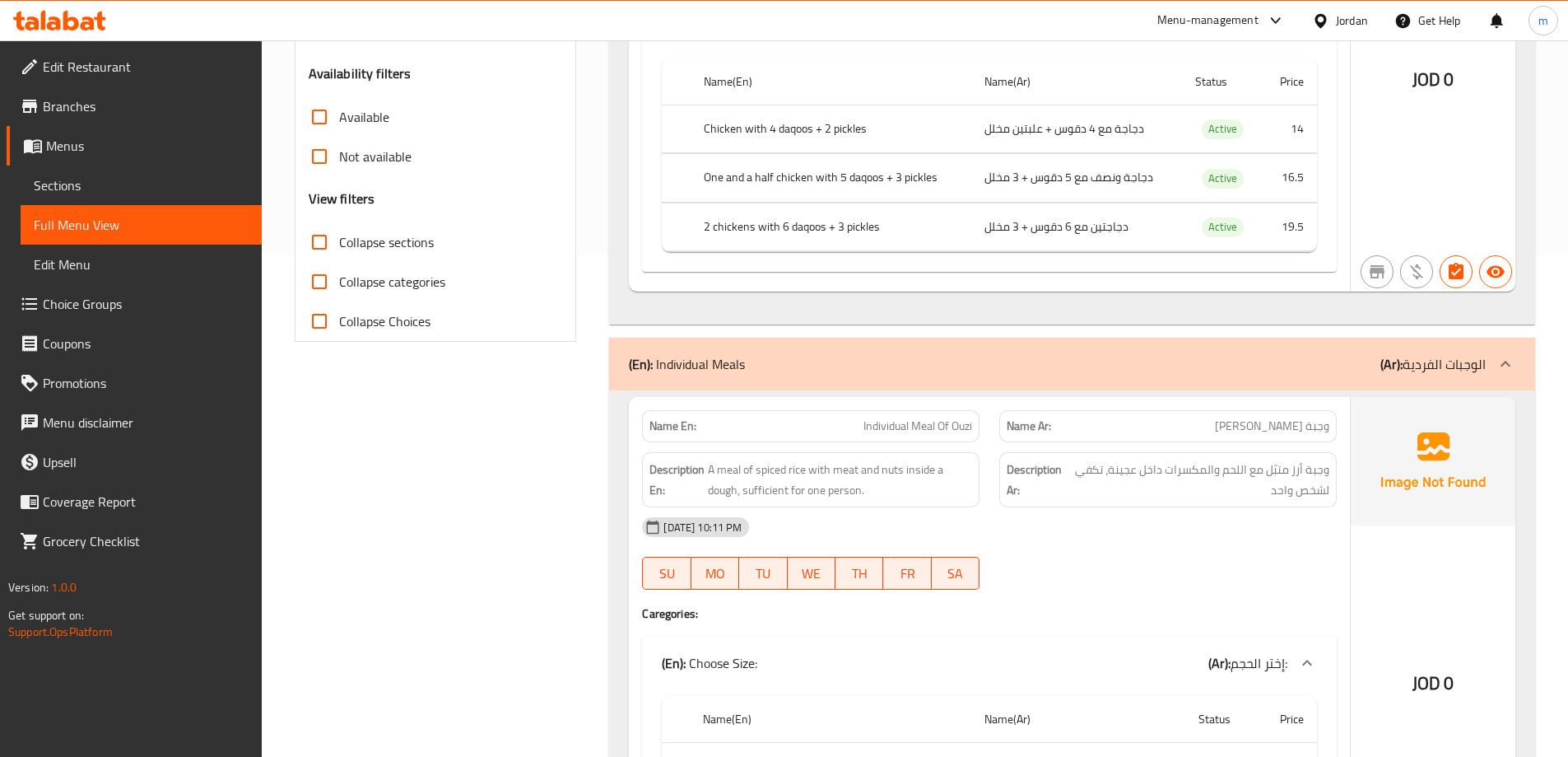
scroll to position [0, 0]
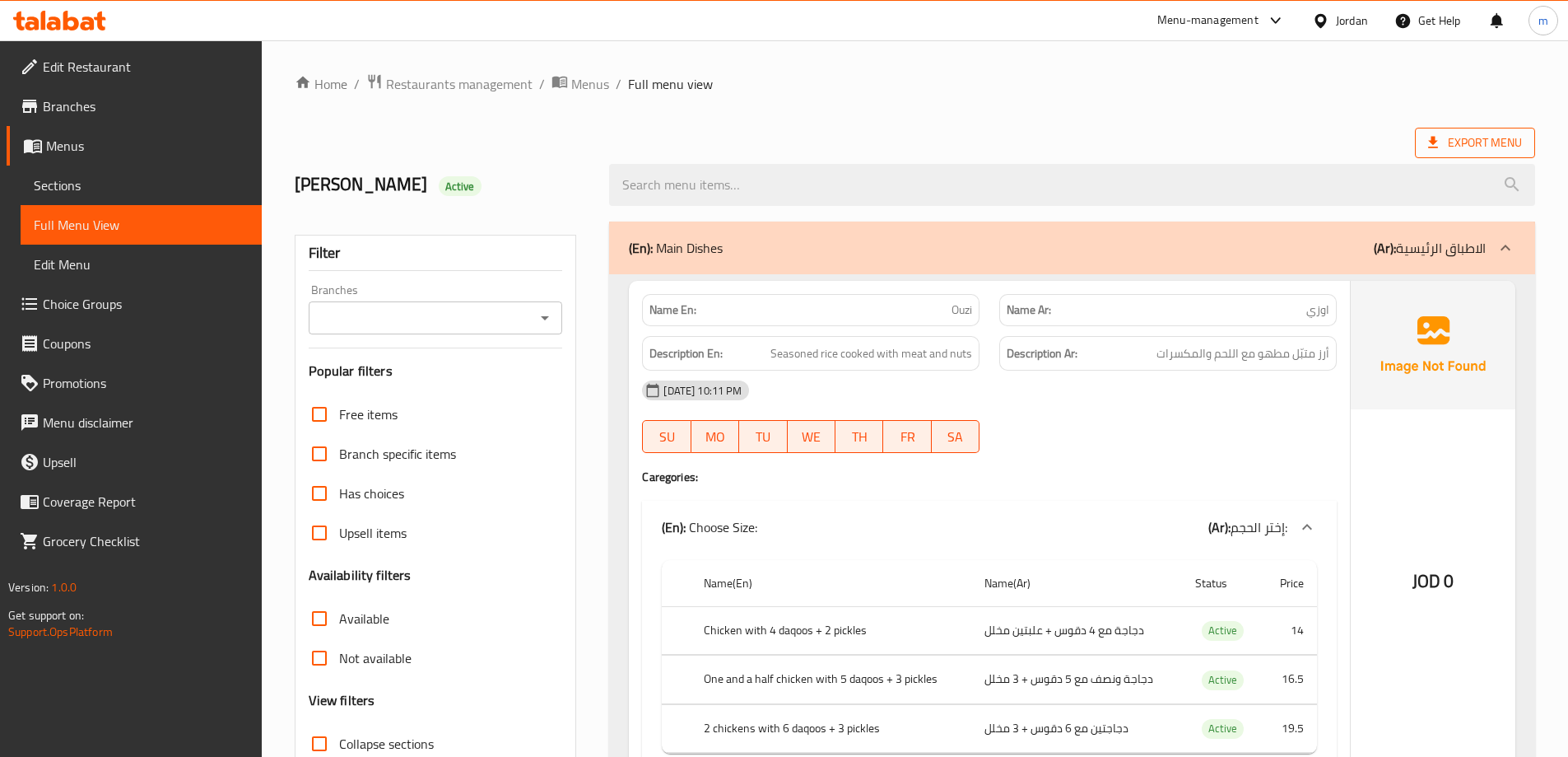
click at [1484, 134] on span "Export Menu" at bounding box center [1474, 143] width 94 height 21
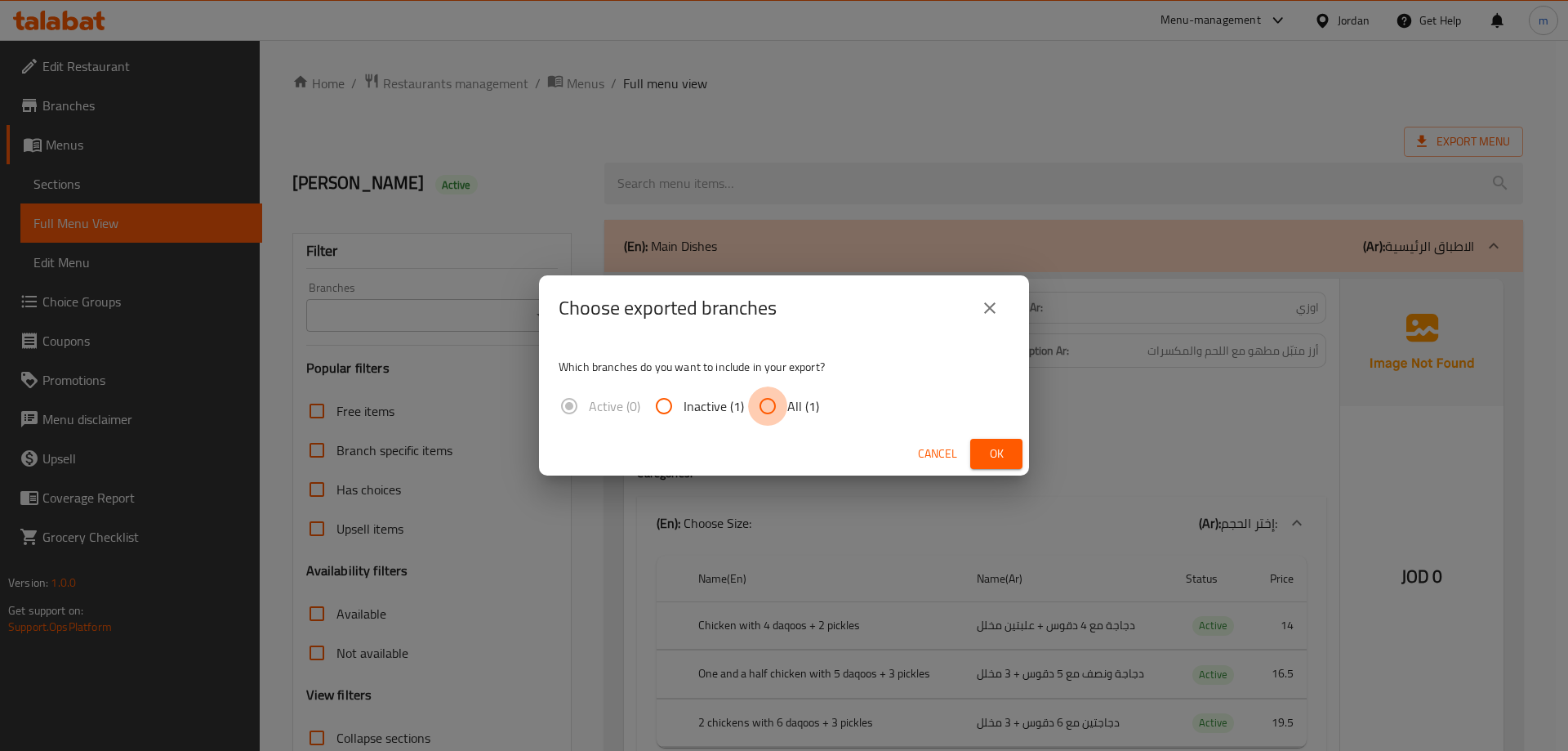
click at [777, 412] on input "All (1)" at bounding box center [767, 406] width 39 height 39
radio input "true"
click at [993, 452] on span "Ok" at bounding box center [996, 453] width 26 height 21
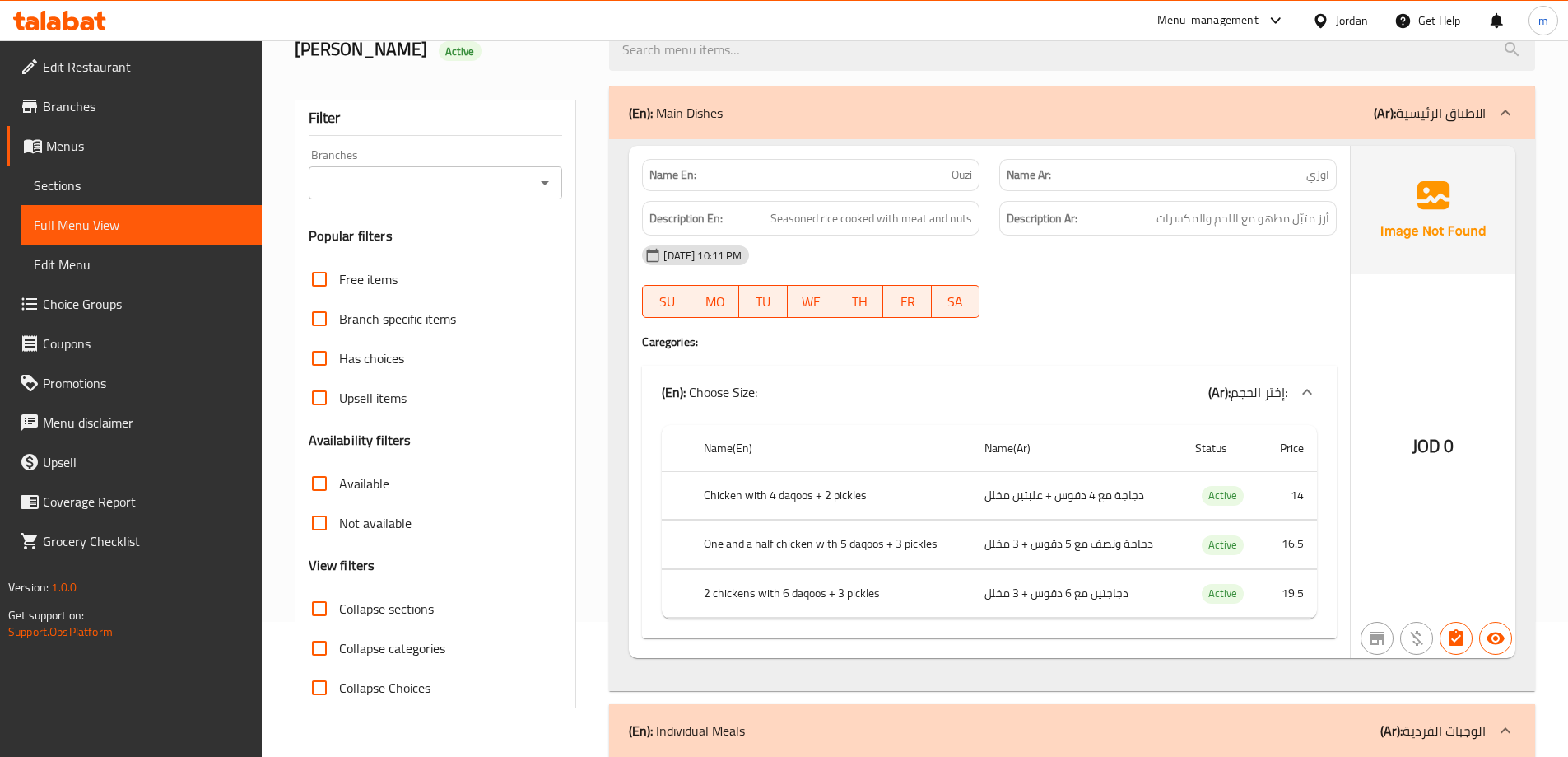
scroll to position [164, 0]
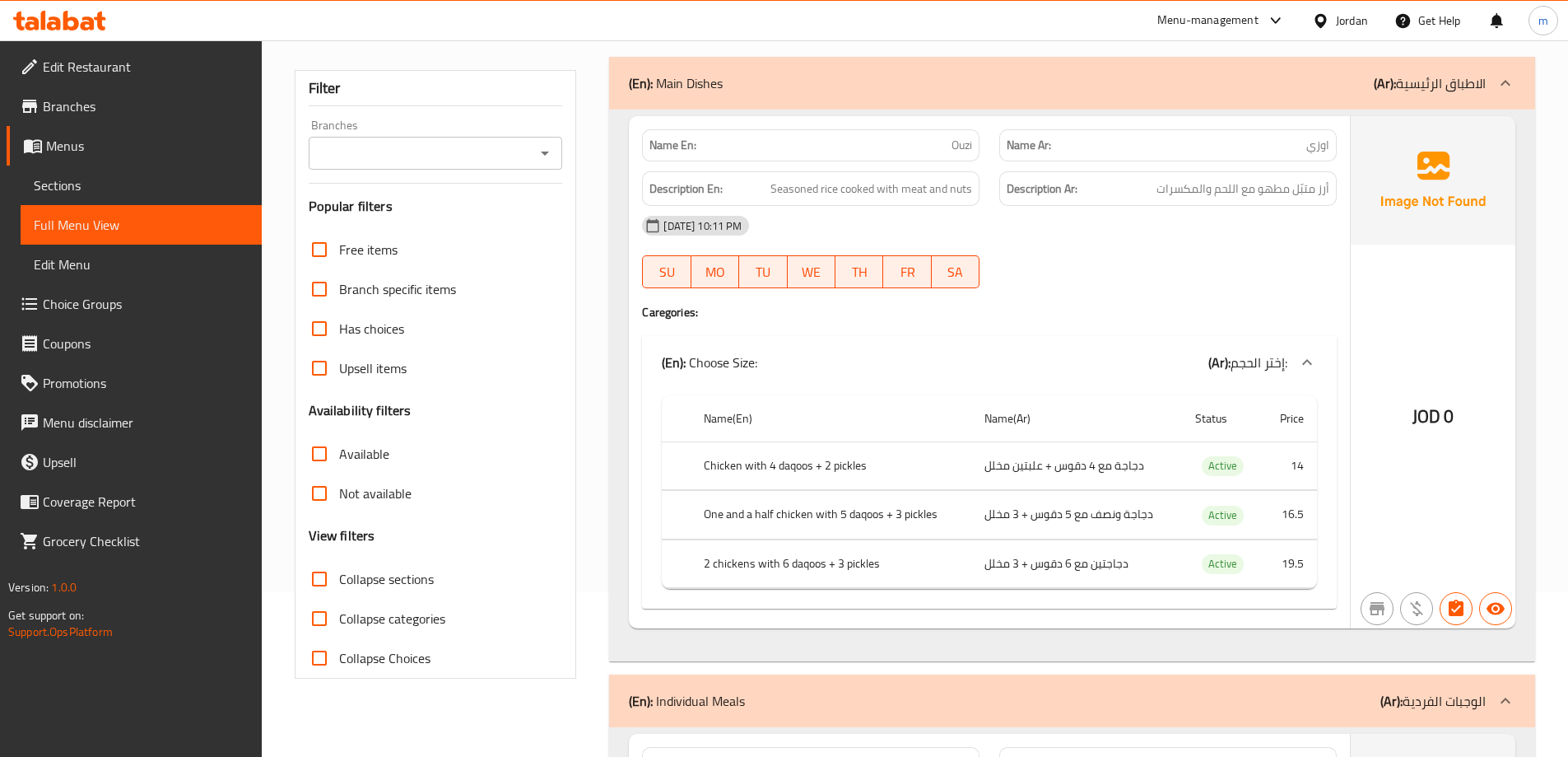
click at [1324, 137] on span "اوزي" at bounding box center [1317, 144] width 23 height 17
copy span "اوزي"
click at [968, 153] on span "Ouzi" at bounding box center [961, 144] width 21 height 17
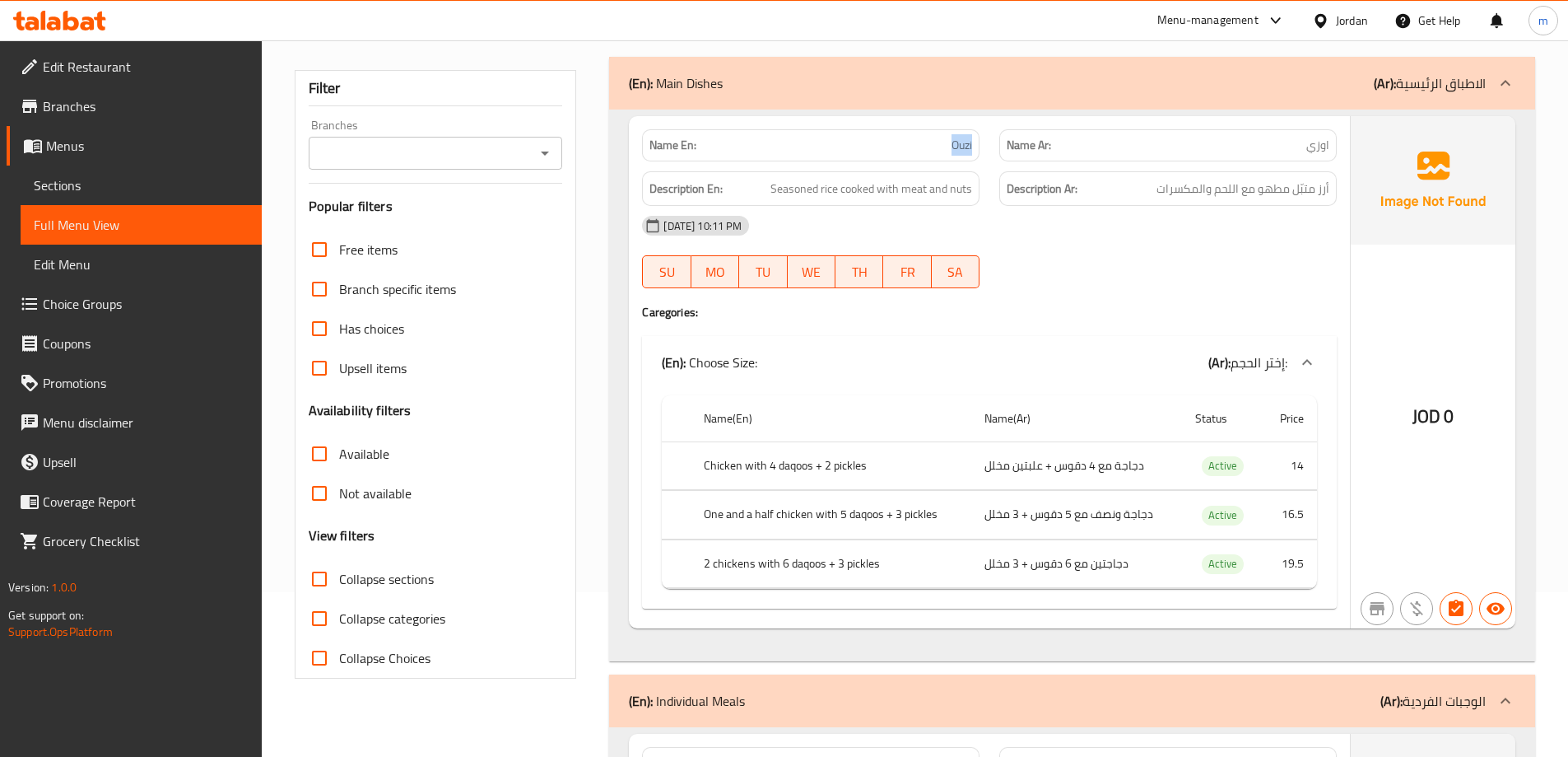
copy span "Ouzi"
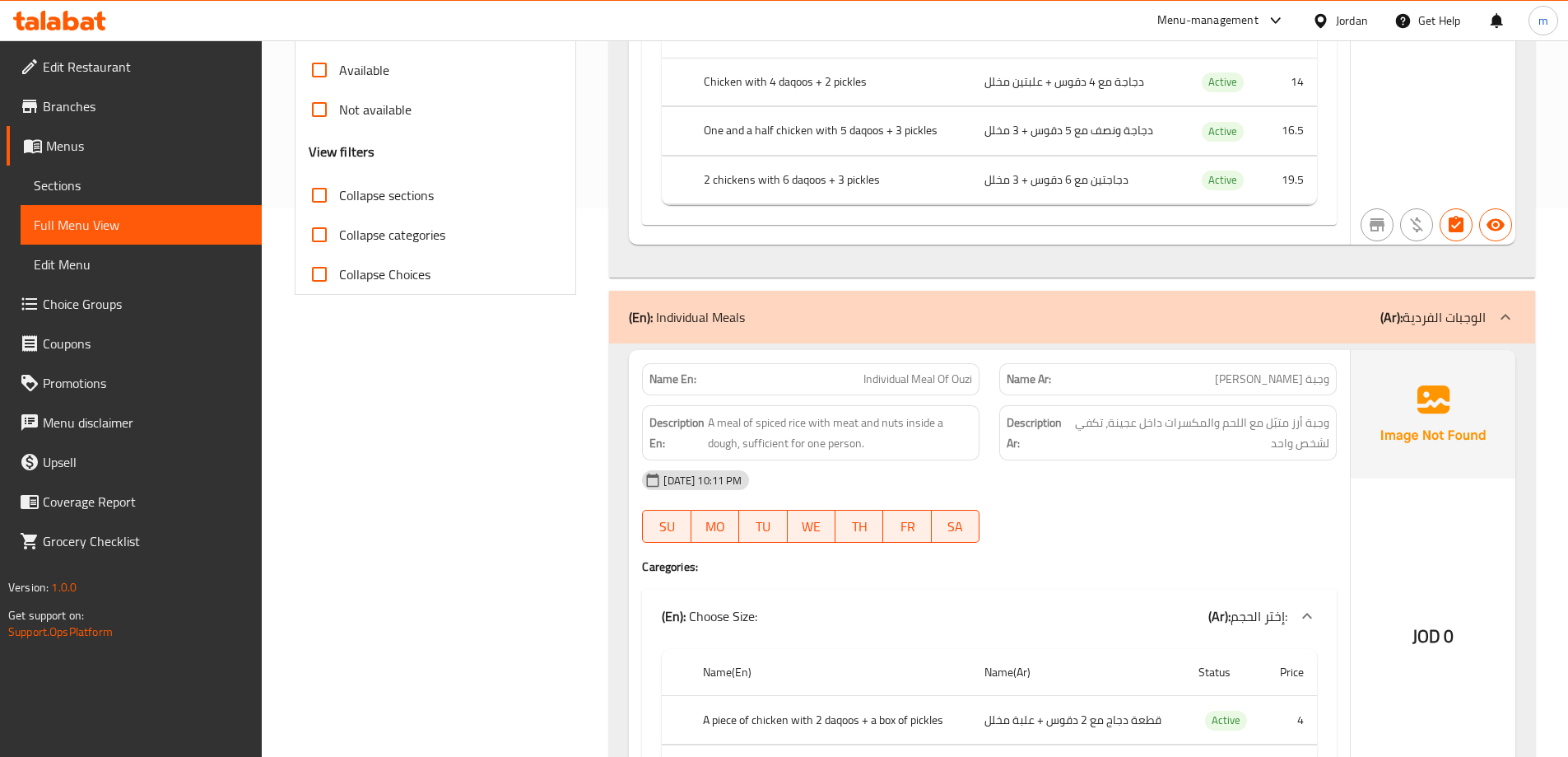
scroll to position [576, 0]
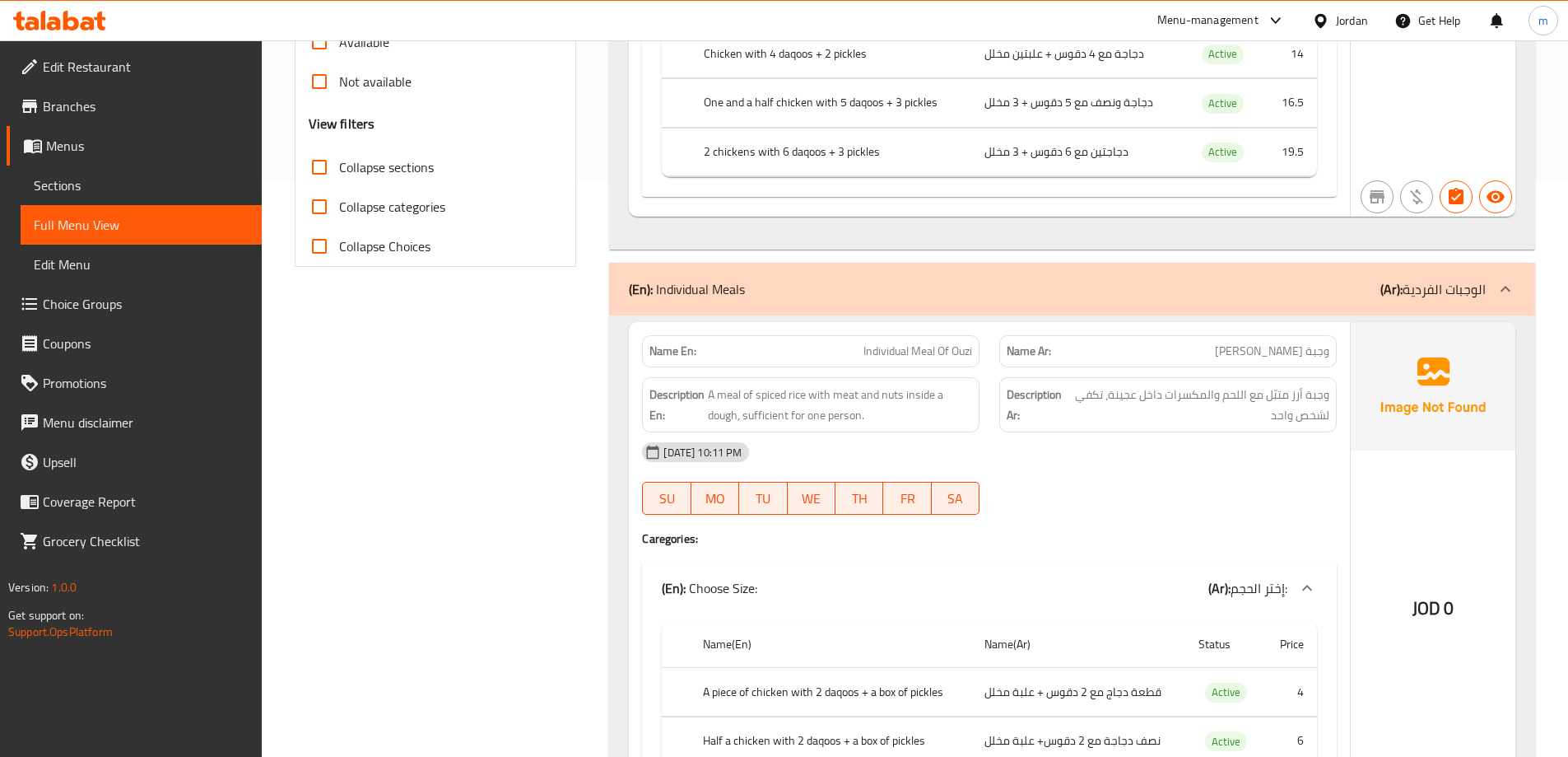
click at [878, 344] on span "Individual Meal Of Ouzi" at bounding box center [918, 351] width 109 height 17
copy span "Individual"
click at [1227, 500] on div "09-09-2025 10:11 PM SU MO TU WE TH FR SA" at bounding box center [989, 478] width 714 height 92
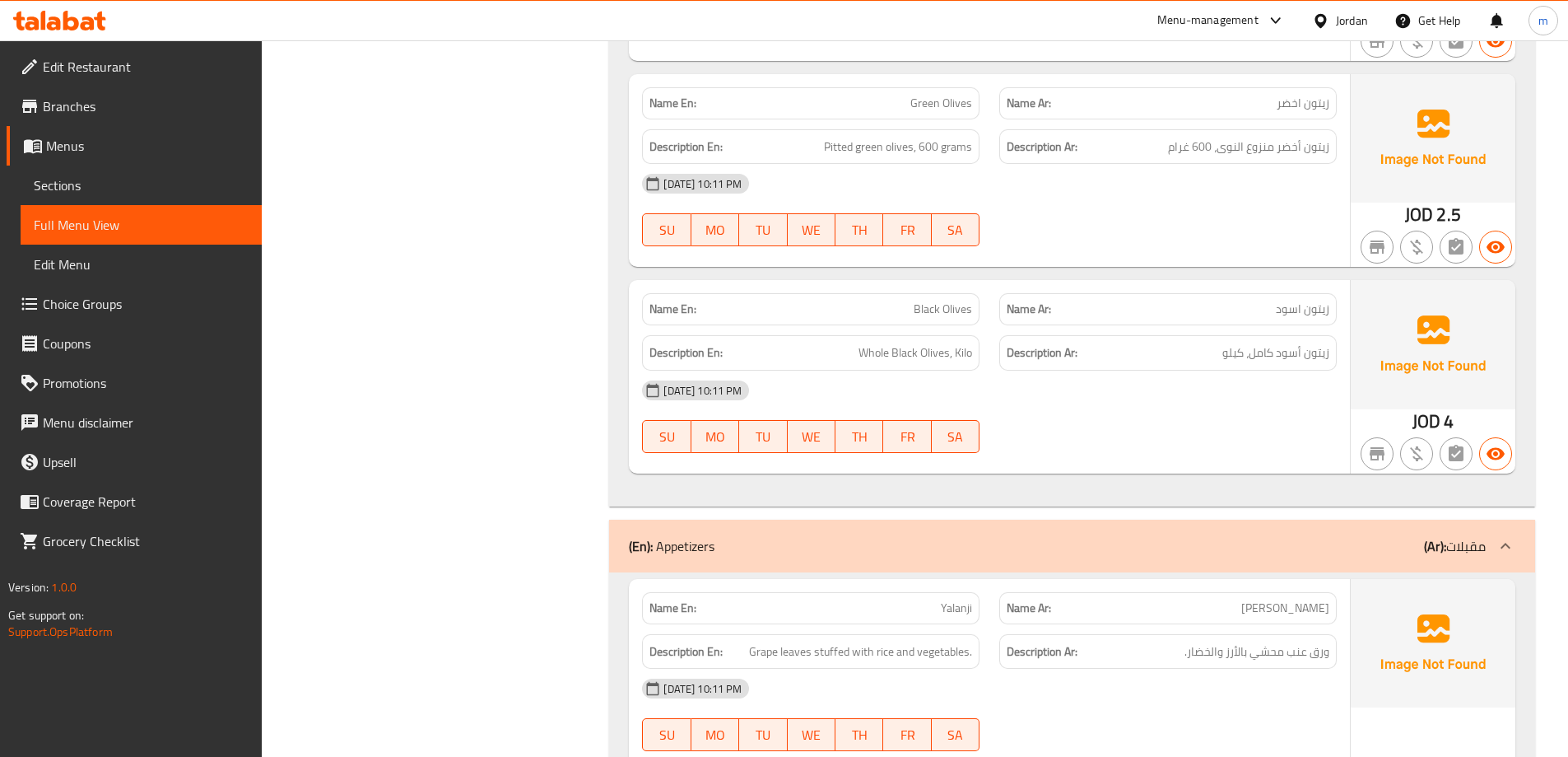
scroll to position [3870, 0]
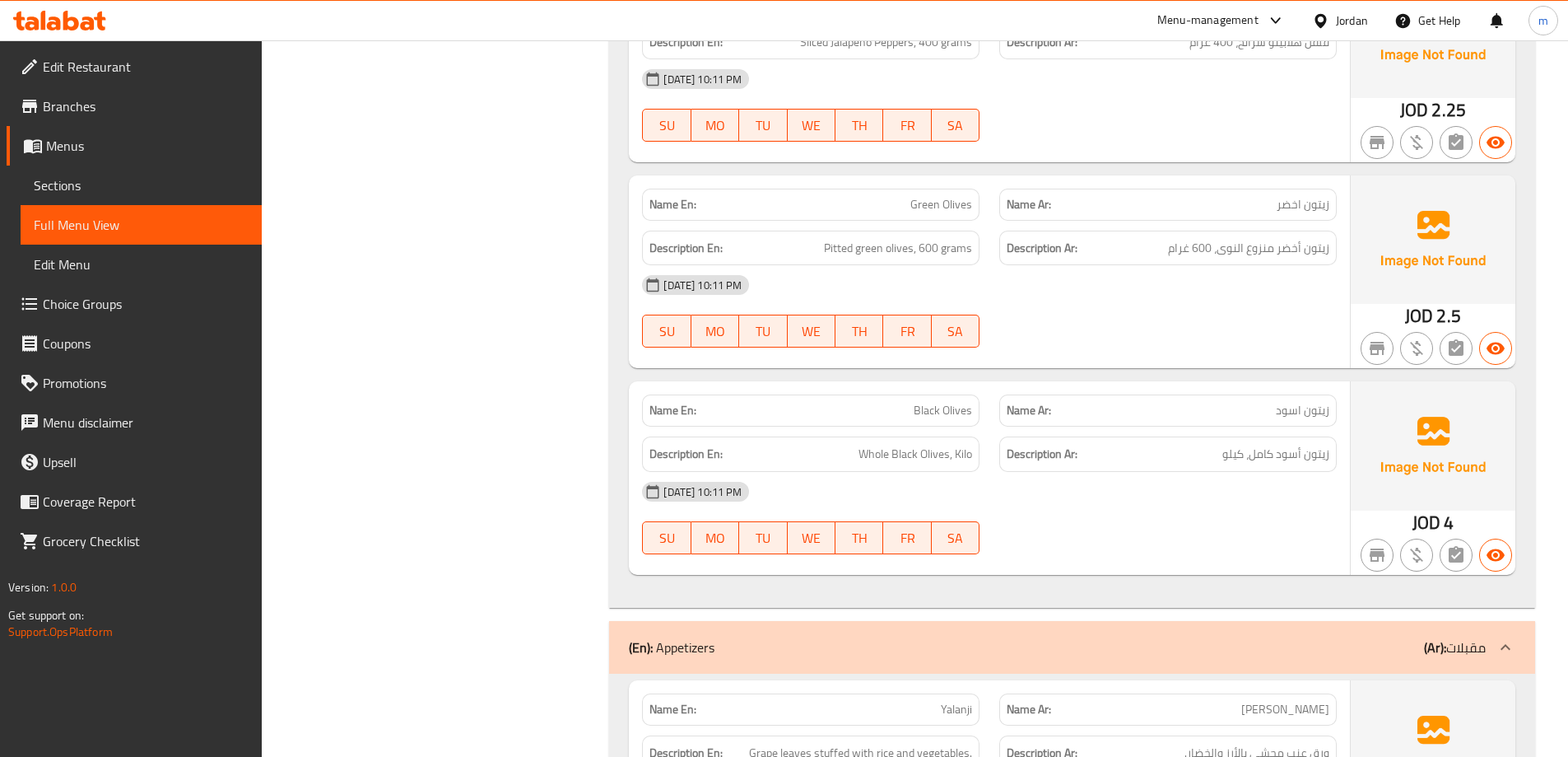
click at [1295, 198] on span "زيتون اخضر" at bounding box center [1303, 204] width 53 height 17
copy span "زيتون اخضر"
click at [1159, 332] on div "09-09-2025 10:11 PM SU MO TU WE TH FR SA" at bounding box center [989, 311] width 714 height 92
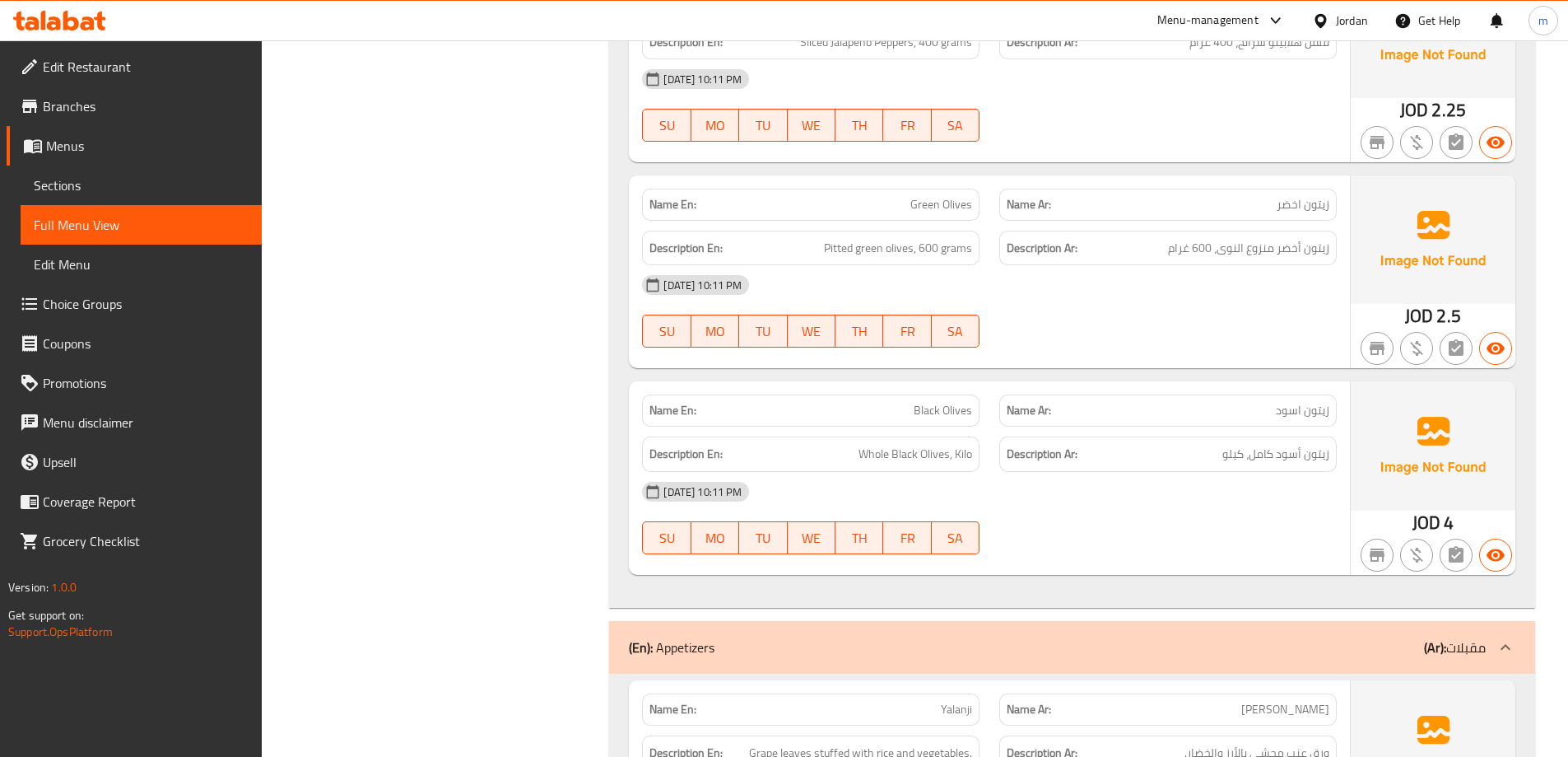
click at [848, 234] on div "Description En: Pitted green olives, 600 grams" at bounding box center [810, 248] width 337 height 35
click at [840, 254] on span "Pitted green olives, 600 grams" at bounding box center [898, 248] width 148 height 21
copy span "Pitted"
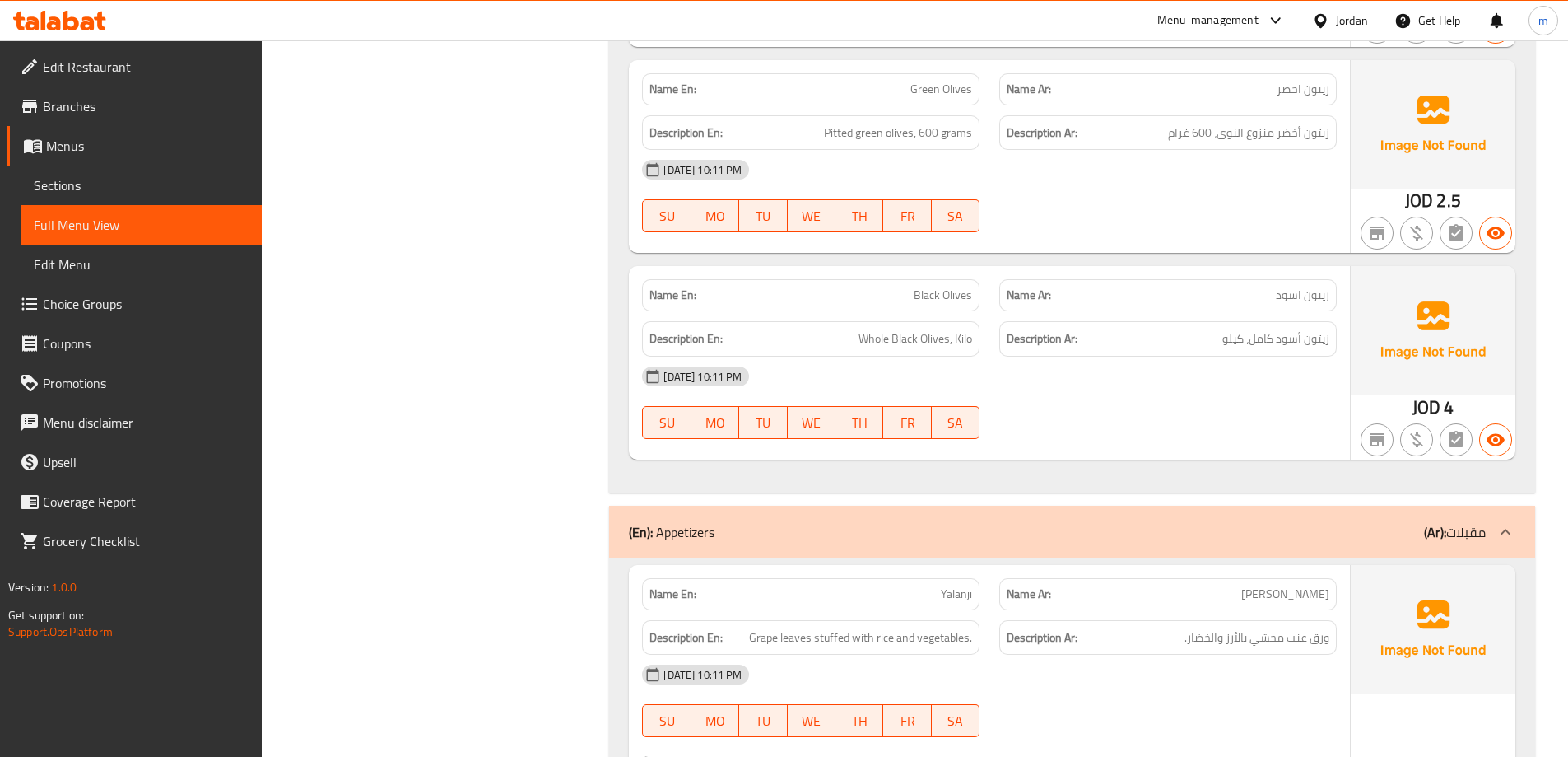
scroll to position [4034, 0]
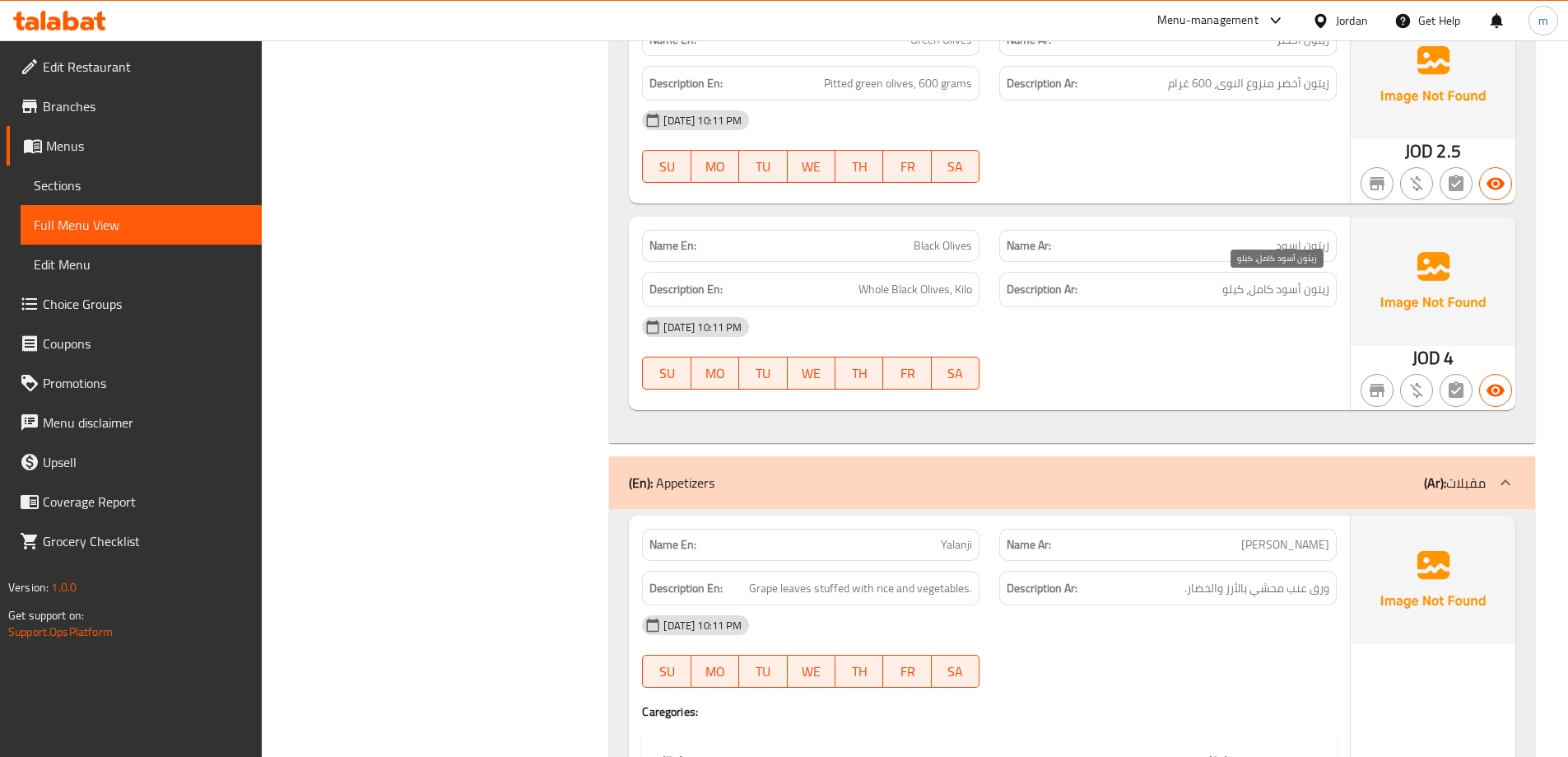
click at [1276, 293] on span "زيتون أسود كامل، كيلو" at bounding box center [1275, 289] width 107 height 21
click at [1268, 294] on span "زيتون أسود كامل، كيلو" at bounding box center [1275, 289] width 107 height 21
copy span "كامل"
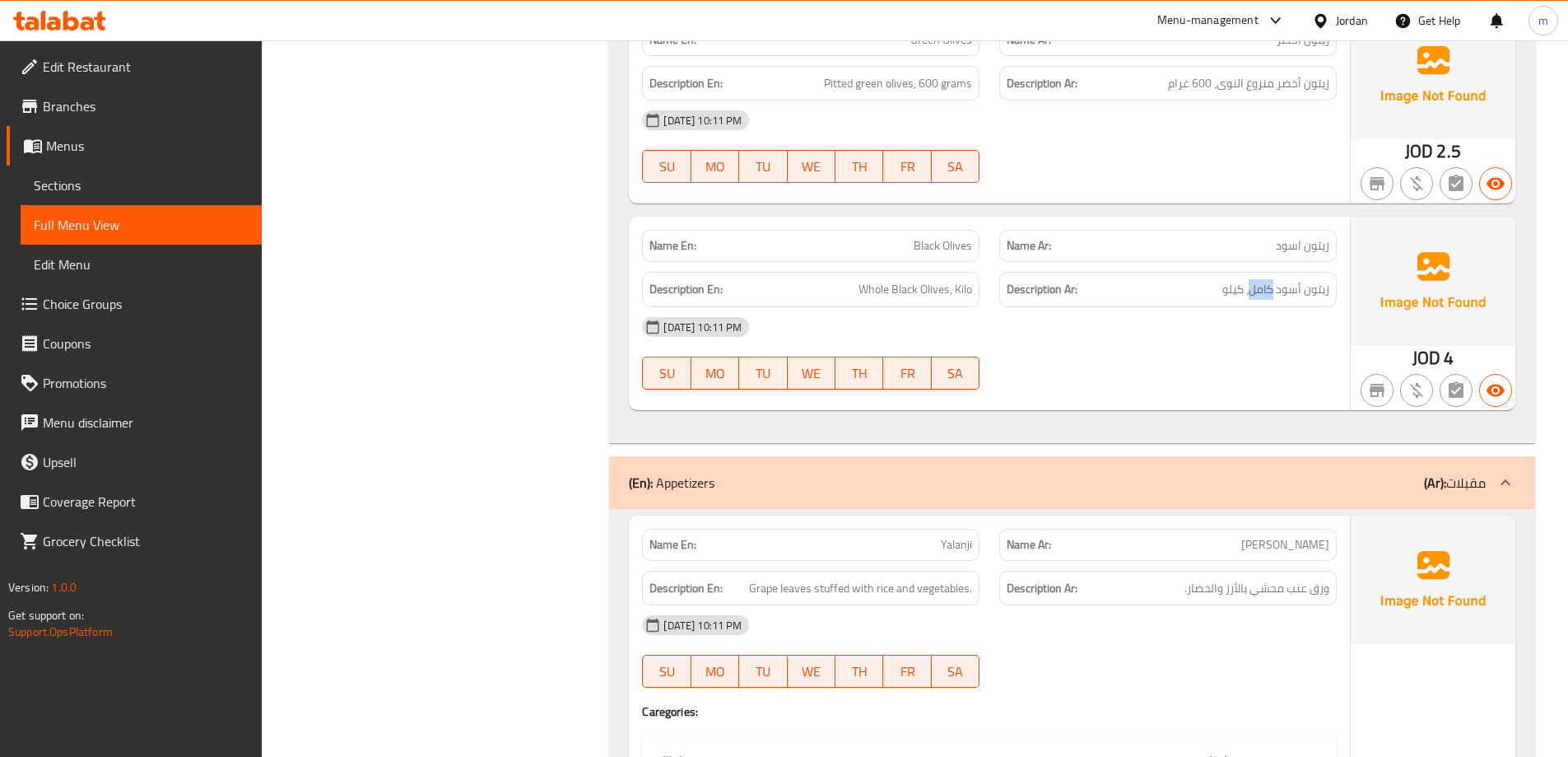
drag, startPoint x: 1149, startPoint y: 390, endPoint x: 1188, endPoint y: 325, distance: 75.8
click at [1149, 390] on div at bounding box center [1167, 390] width 357 height 20
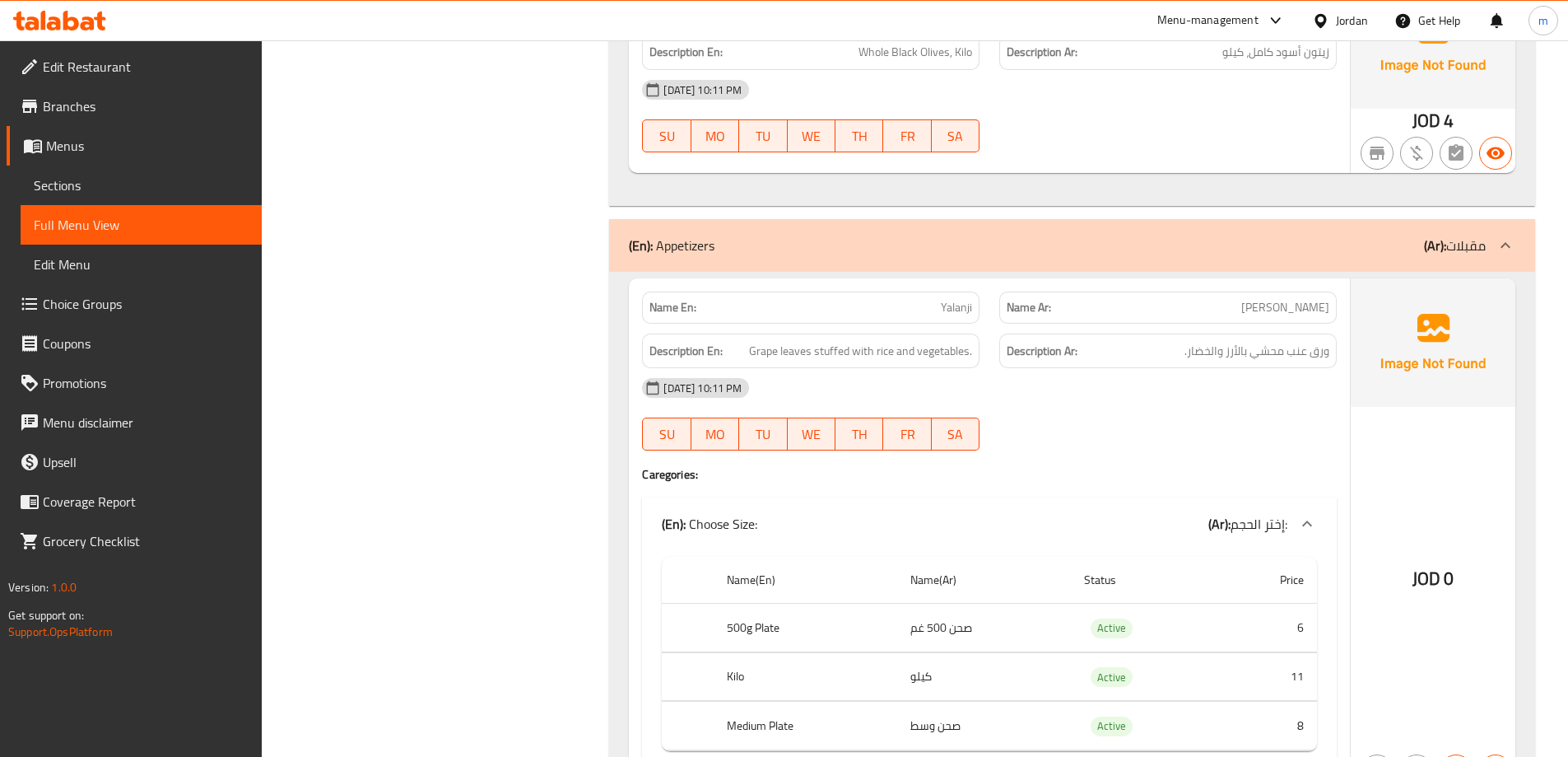
scroll to position [4281, 0]
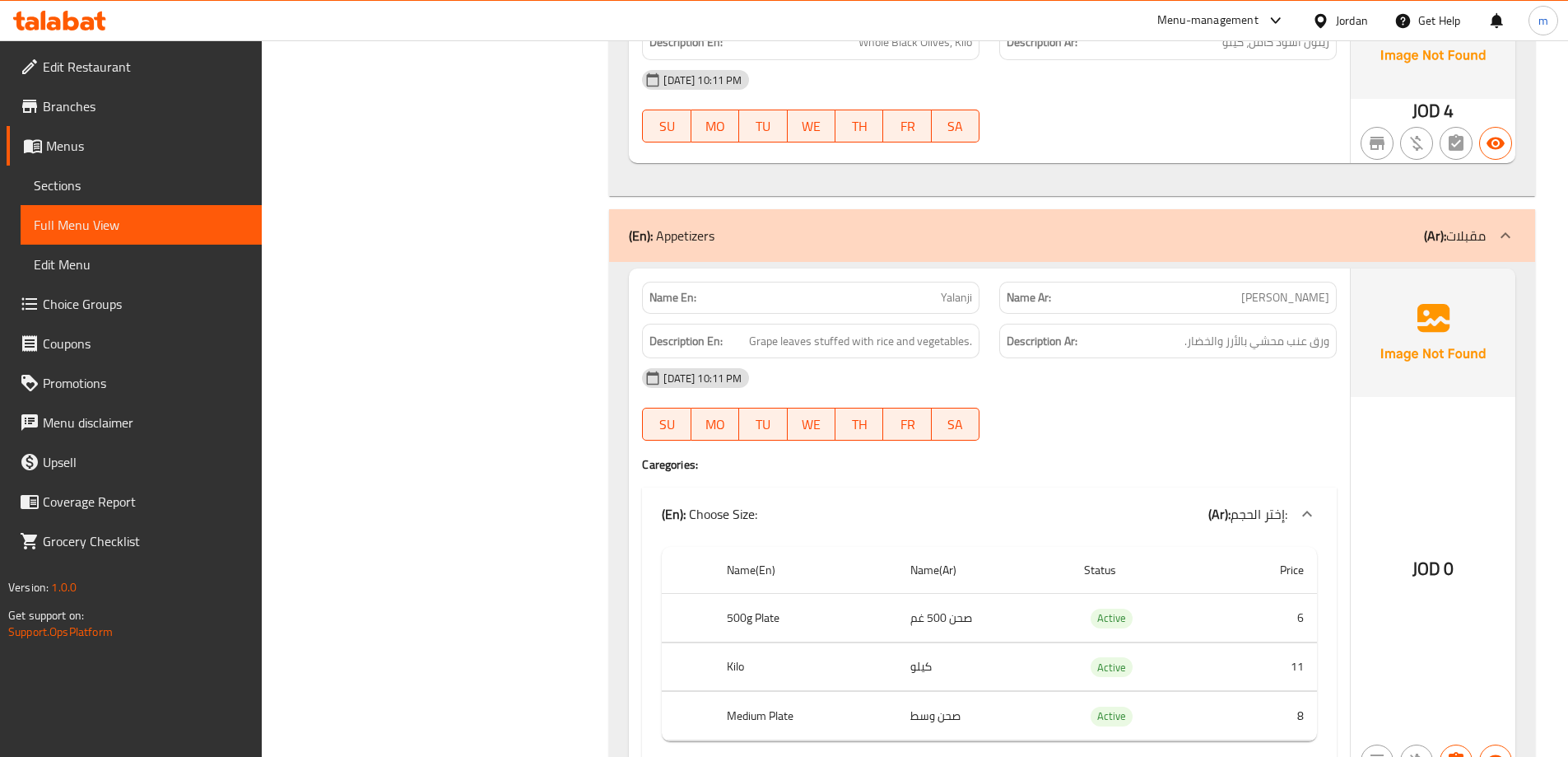
click at [948, 314] on div "Description En: Grape leaves stuffed with rice and vegetables." at bounding box center [810, 341] width 357 height 55
click at [956, 314] on div "Description En: Grape leaves stuffed with rice and vegetables." at bounding box center [810, 341] width 357 height 55
click at [929, 331] on span "Grape leaves stuffed with rice and vegetables." at bounding box center [860, 341] width 223 height 21
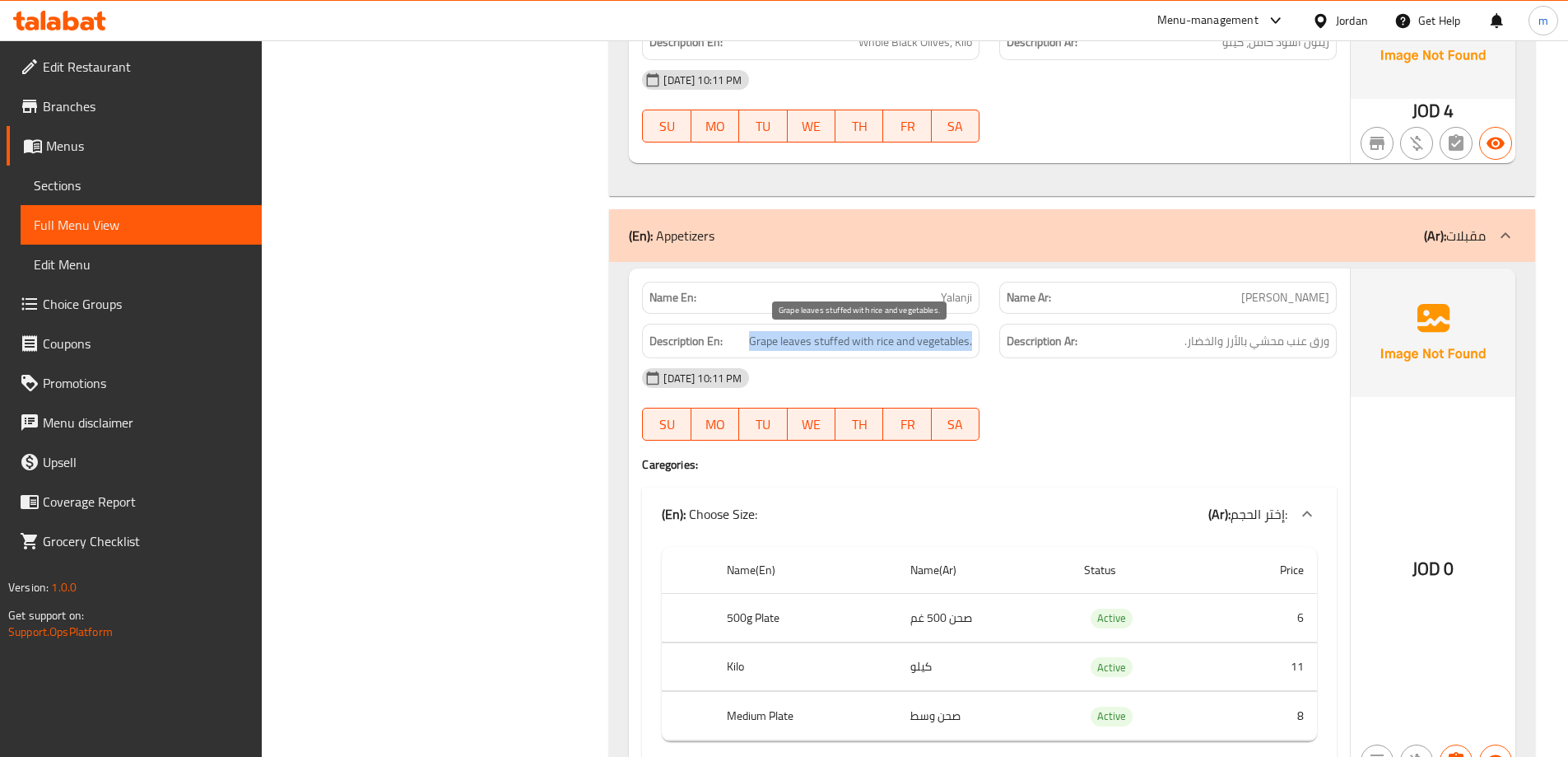
click at [929, 331] on span "Grape leaves stuffed with rice and vegetables." at bounding box center [860, 341] width 223 height 21
copy span "Grape leaves stuffed with rice and vegetables."
click at [952, 298] on span "Yalanji" at bounding box center [957, 297] width 31 height 17
copy span "Yalanji"
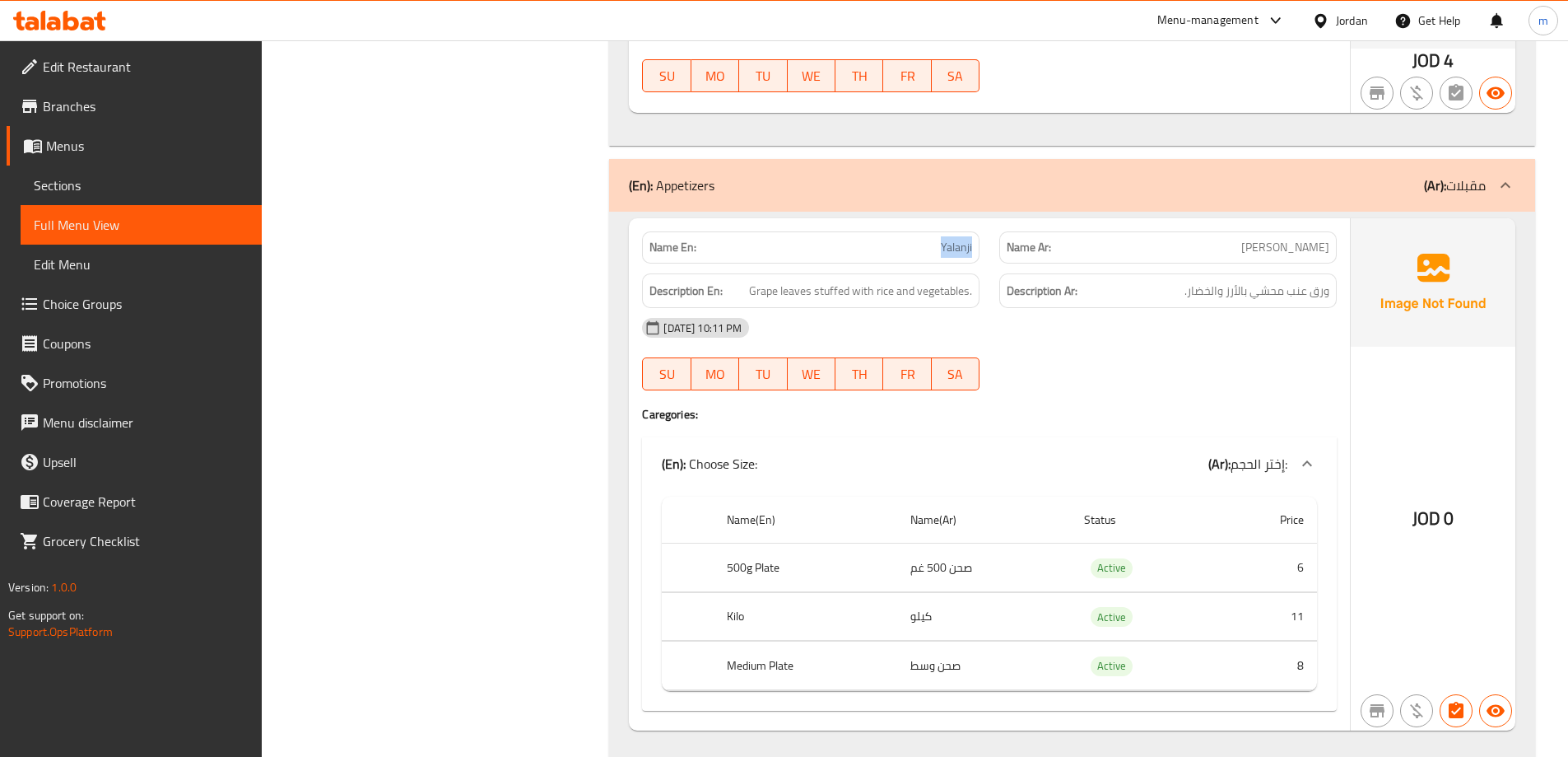
scroll to position [4371, 0]
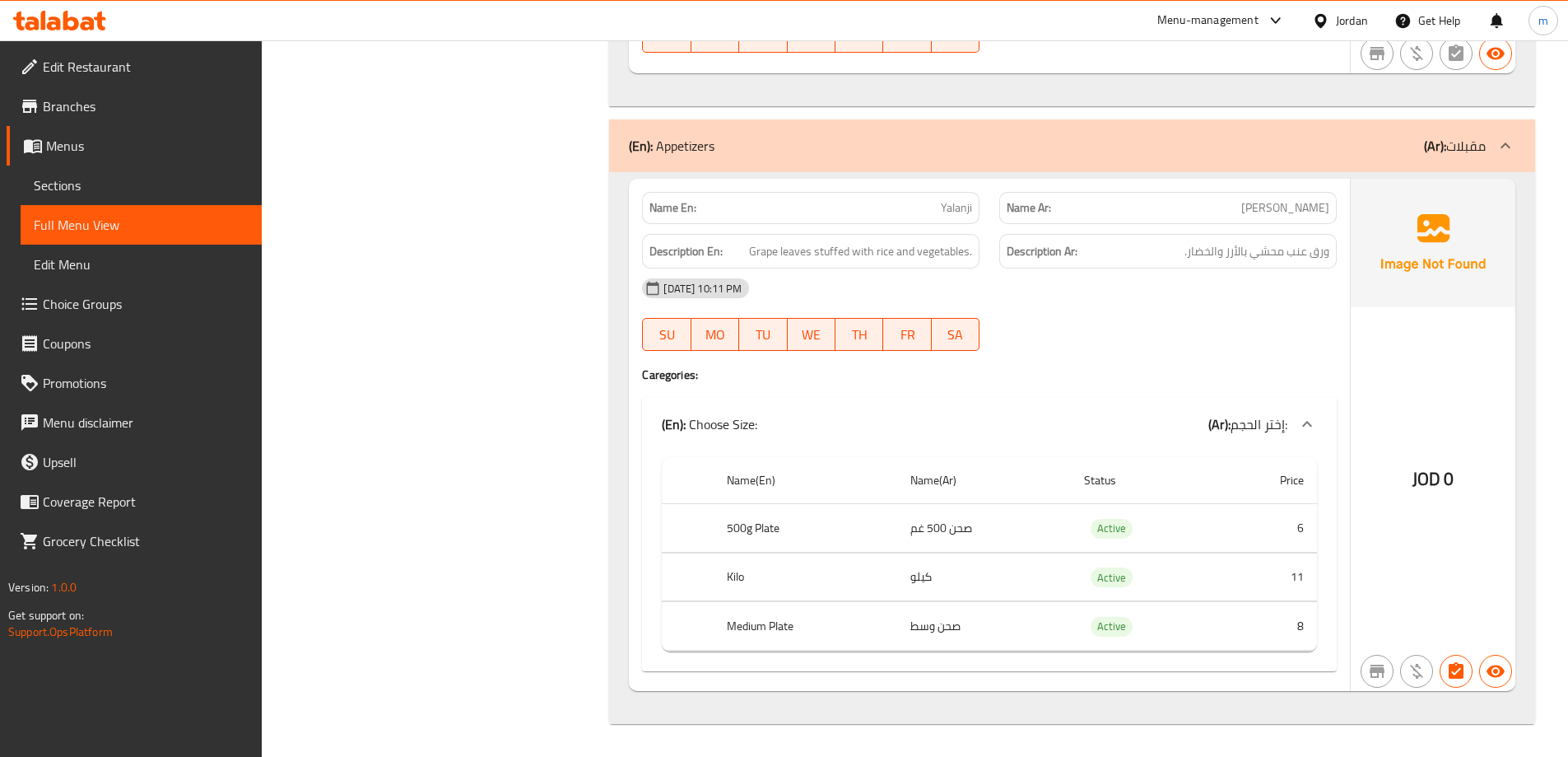
click at [1065, 322] on div "09-09-2025 10:11 PM SU MO TU WE TH FR SA" at bounding box center [989, 314] width 714 height 92
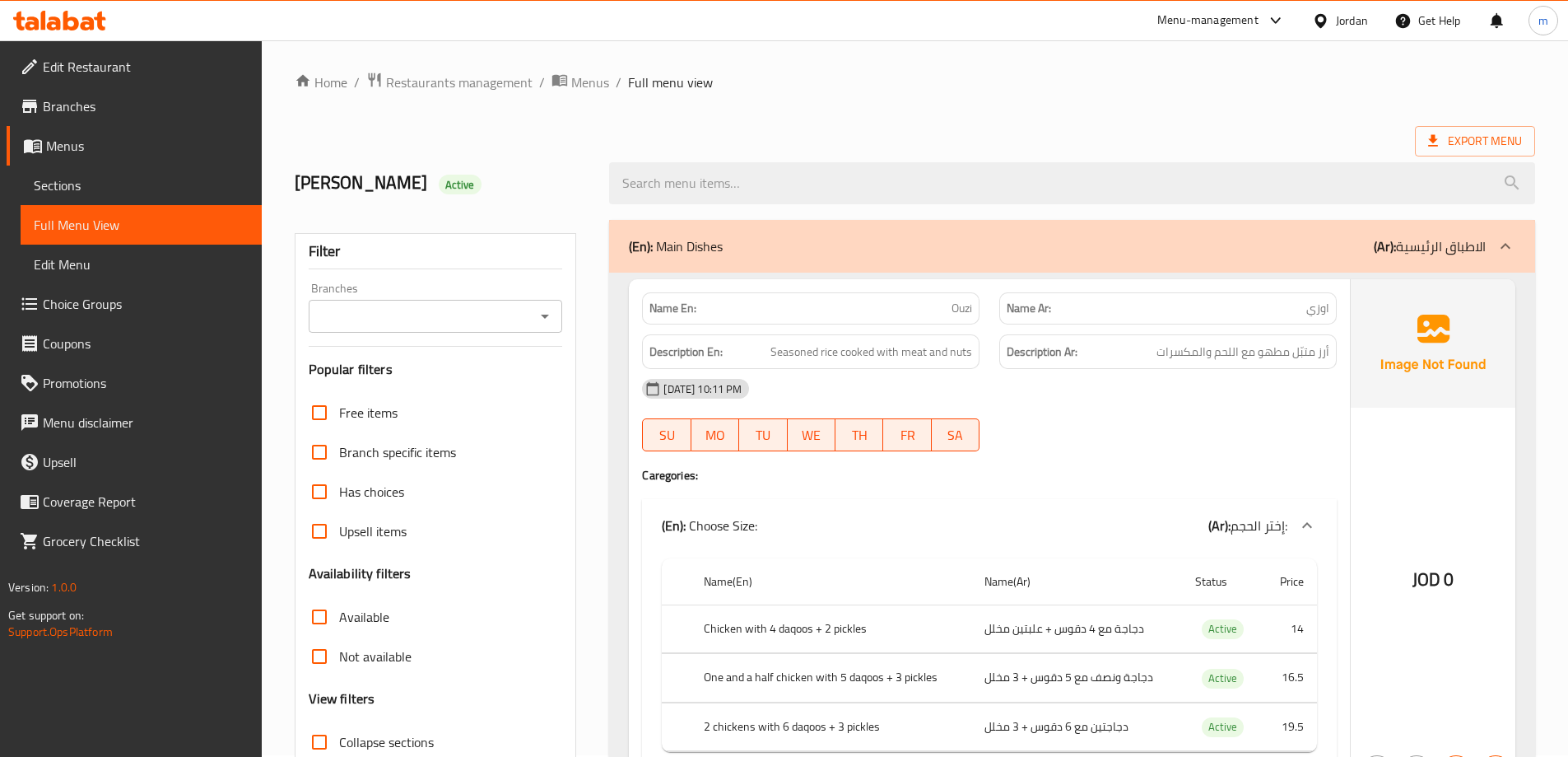
scroll to position [0, 0]
click at [969, 76] on ol "Home / Restaurants management / Menus / Full menu view" at bounding box center [914, 85] width 1240 height 22
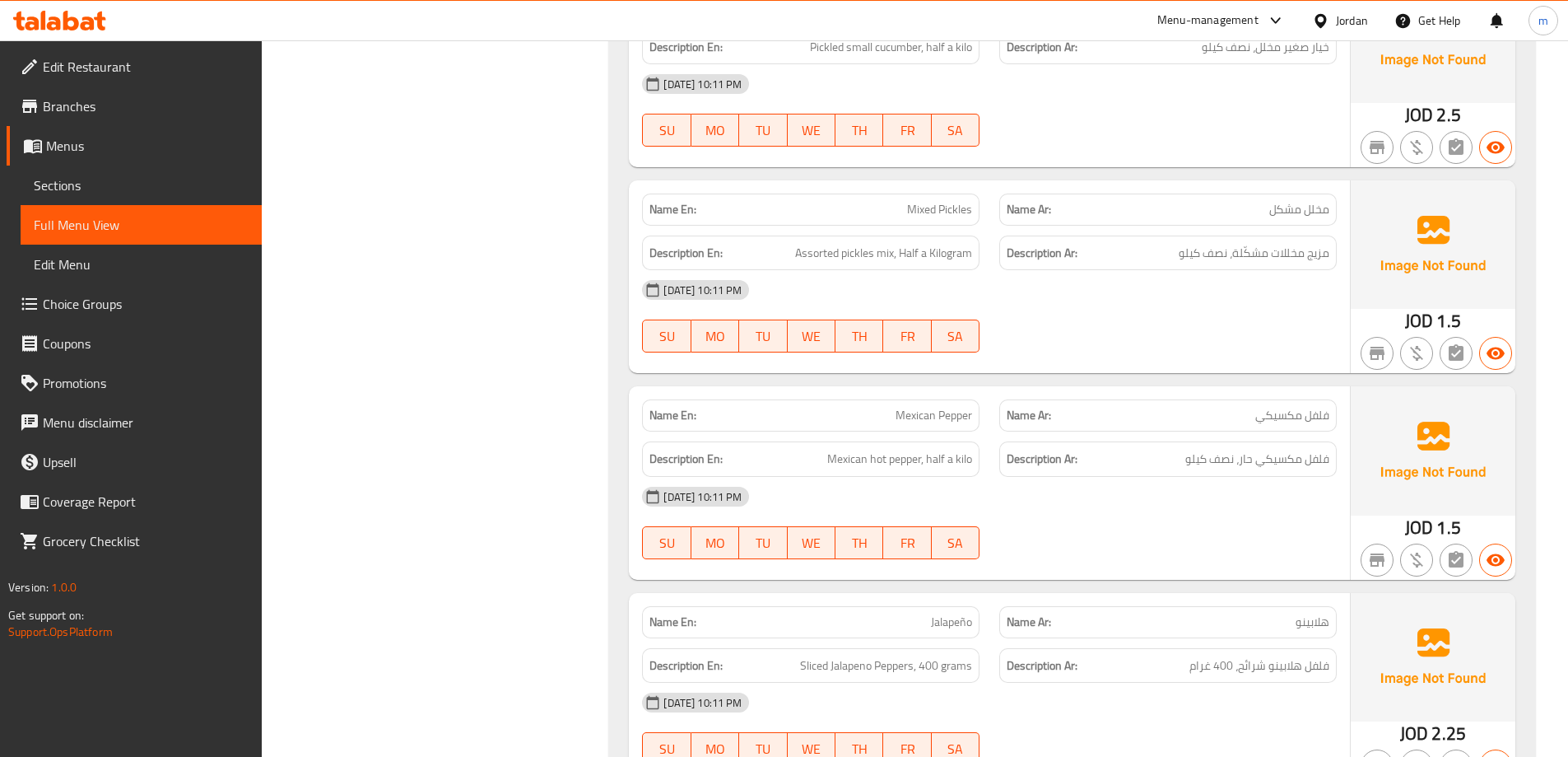
scroll to position [3219, 0]
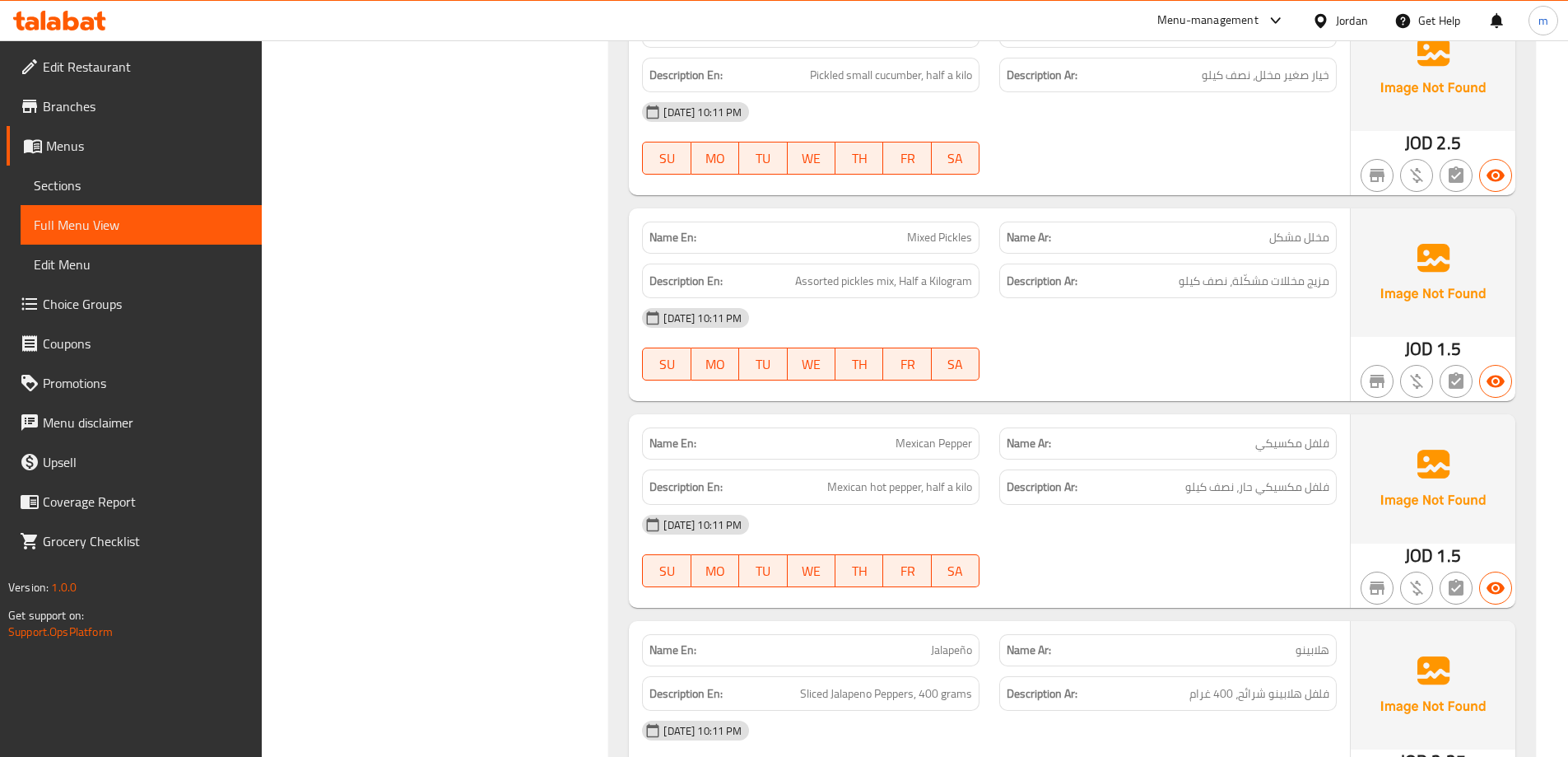
drag, startPoint x: 894, startPoint y: 276, endPoint x: 791, endPoint y: 298, distance: 105.3
click at [791, 298] on div "Name En: Mixed Pickles Name Ar: مخلل مشكل Description En: Assorted pickles mix,…" at bounding box center [989, 304] width 721 height 193
click at [792, 285] on h6 "Description En: Assorted pickles mix, Half a Kilogram" at bounding box center [810, 281] width 323 height 21
drag, startPoint x: 788, startPoint y: 283, endPoint x: 890, endPoint y: 291, distance: 102.3
click at [890, 291] on h6 "Description En: Assorted pickles mix, Half a Kilogram" at bounding box center [810, 281] width 323 height 21
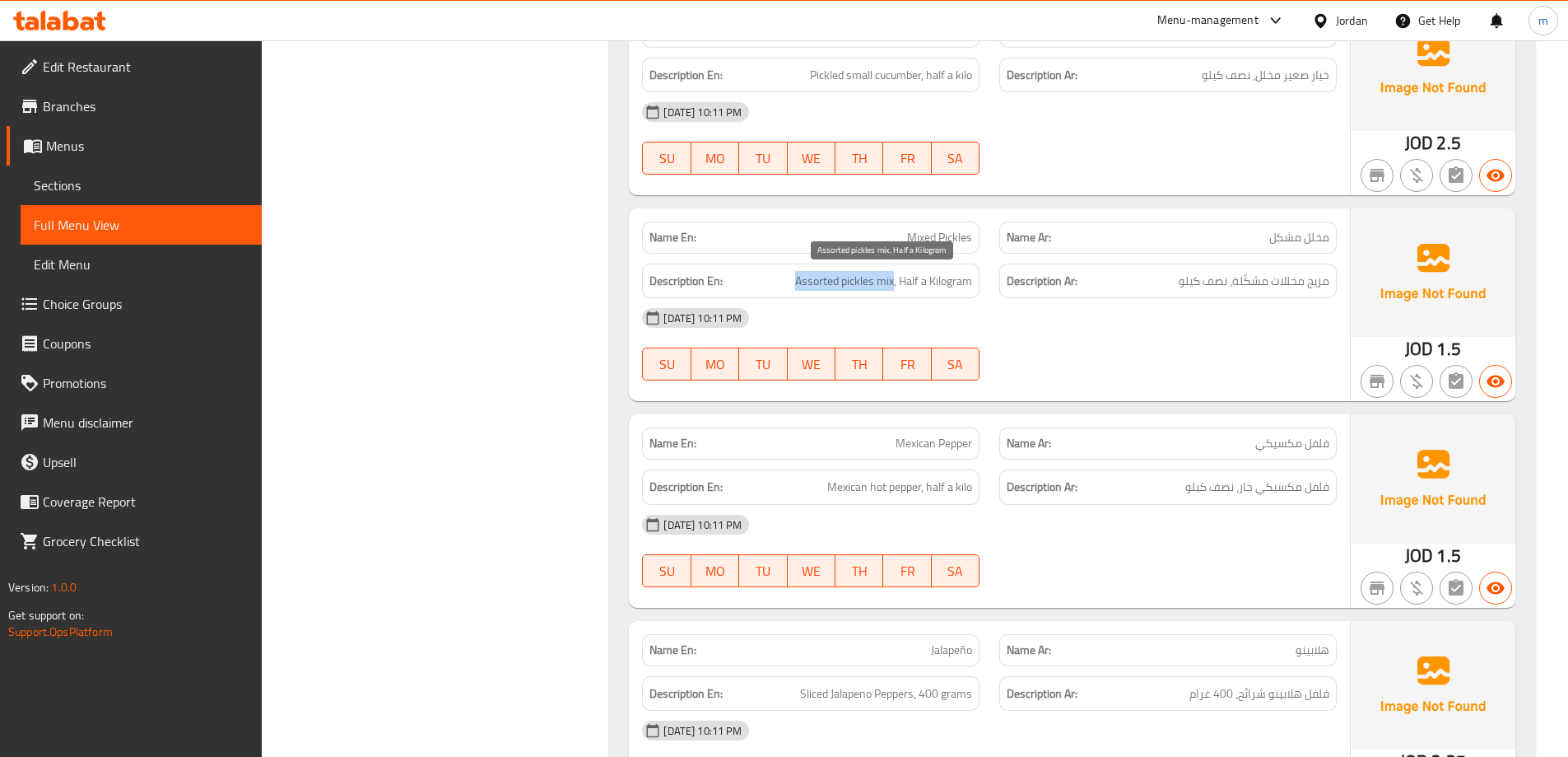
copy span "Assorted pickles mix"
click at [1185, 377] on div at bounding box center [1167, 381] width 357 height 20
click at [1278, 483] on span "فلفل مكسيكي حار، نصف كيلو" at bounding box center [1257, 487] width 144 height 21
click at [1253, 493] on span "فلفل مكسيكي حار، نصف كيلو" at bounding box center [1257, 487] width 144 height 21
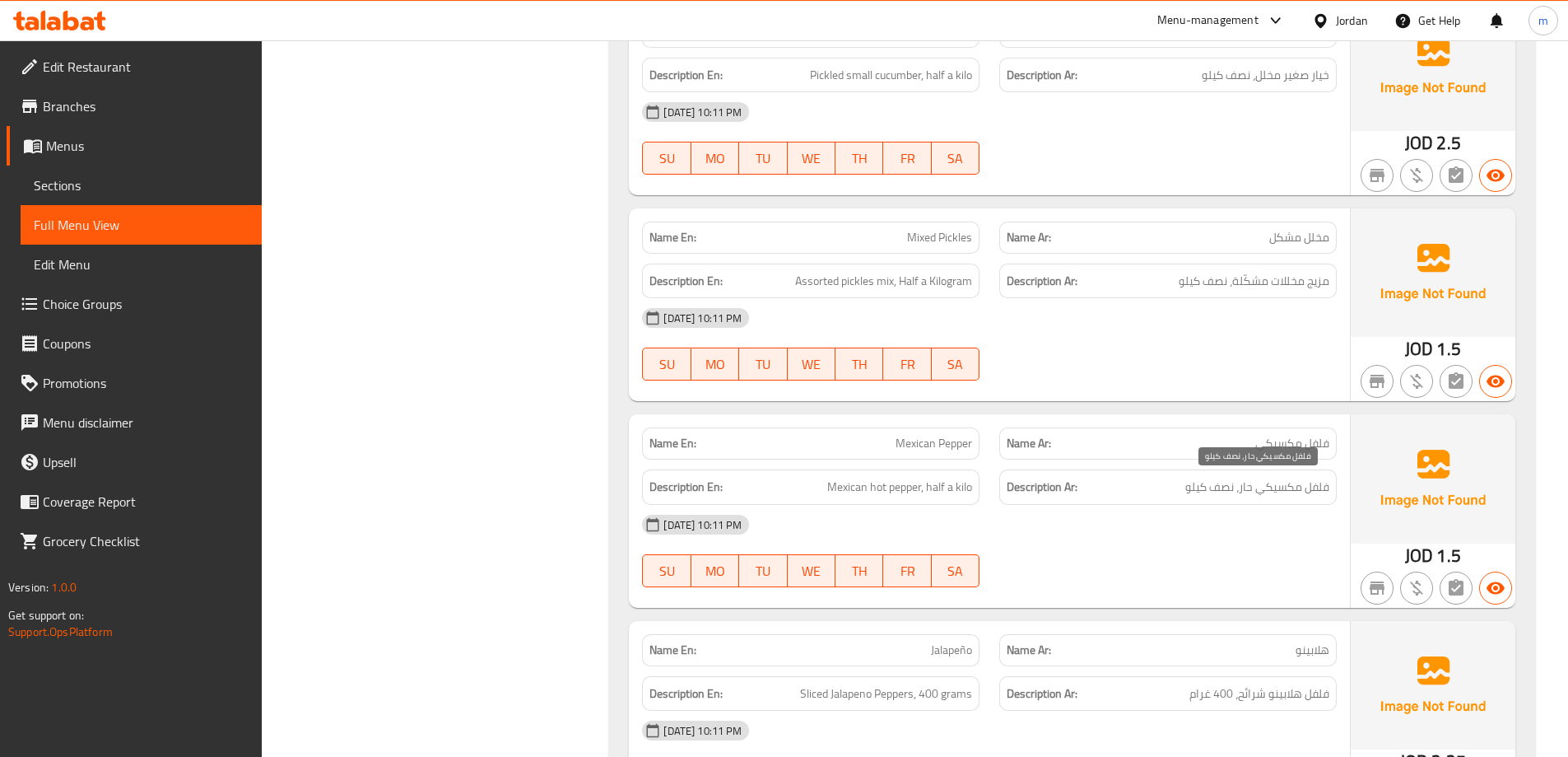
click at [1241, 493] on span "فلفل مكسيكي حار، نصف كيلو" at bounding box center [1257, 487] width 144 height 21
drag, startPoint x: 1239, startPoint y: 490, endPoint x: 1324, endPoint y: 493, distance: 85.1
click at [1324, 493] on span "فلفل مكسيكي حار، نصف كيلو" at bounding box center [1257, 487] width 144 height 21
click at [1316, 489] on span "فلفل مكسيكي حار، نصف كيلو" at bounding box center [1257, 487] width 144 height 21
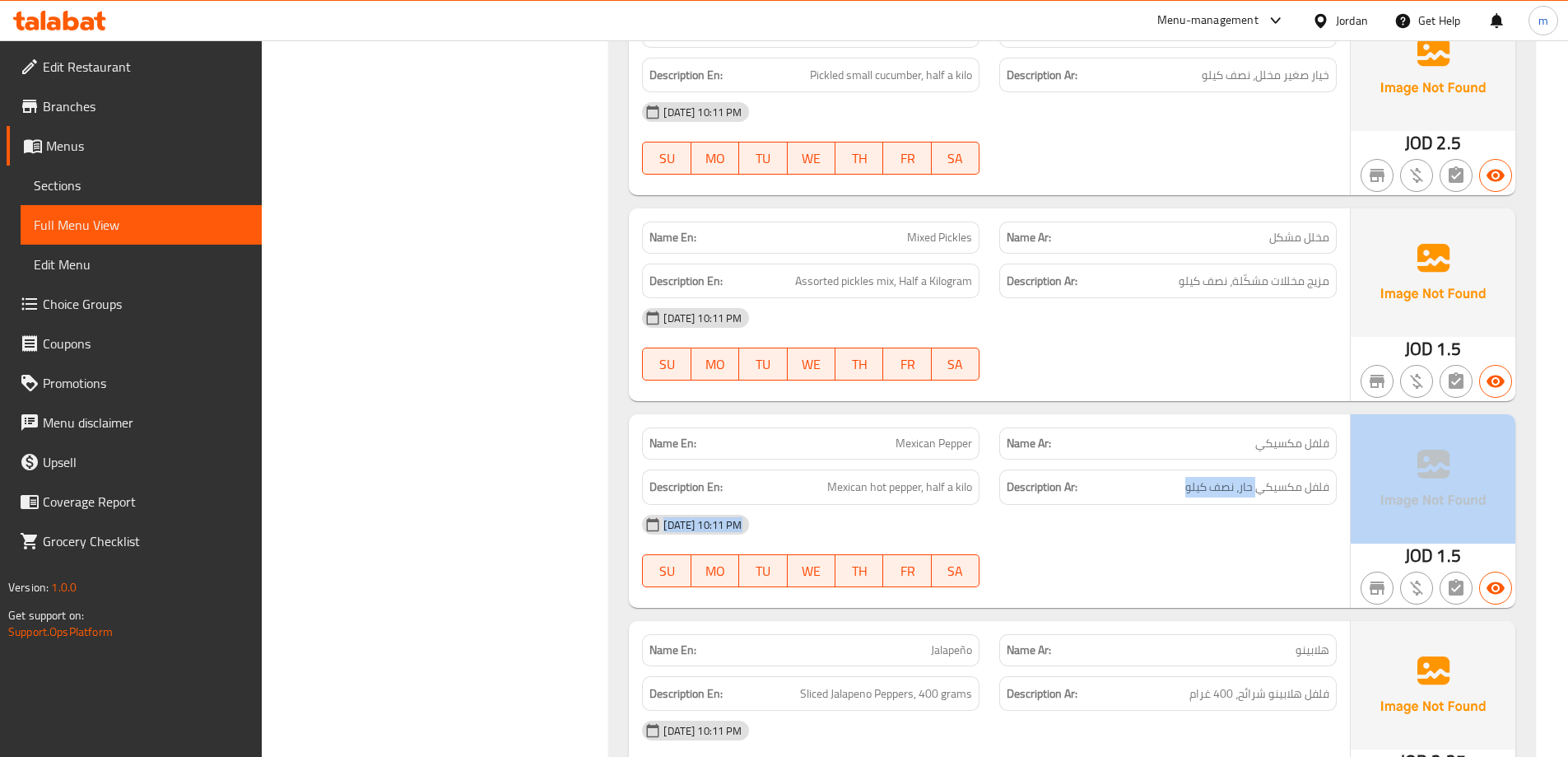
drag, startPoint x: 1256, startPoint y: 489, endPoint x: 1361, endPoint y: 495, distance: 105.2
click at [1361, 495] on div "Name En: Mexican Pepper Name Ar: فلفل مكسيكي Description En: Mexican hot pepper…" at bounding box center [1072, 511] width 887 height 193
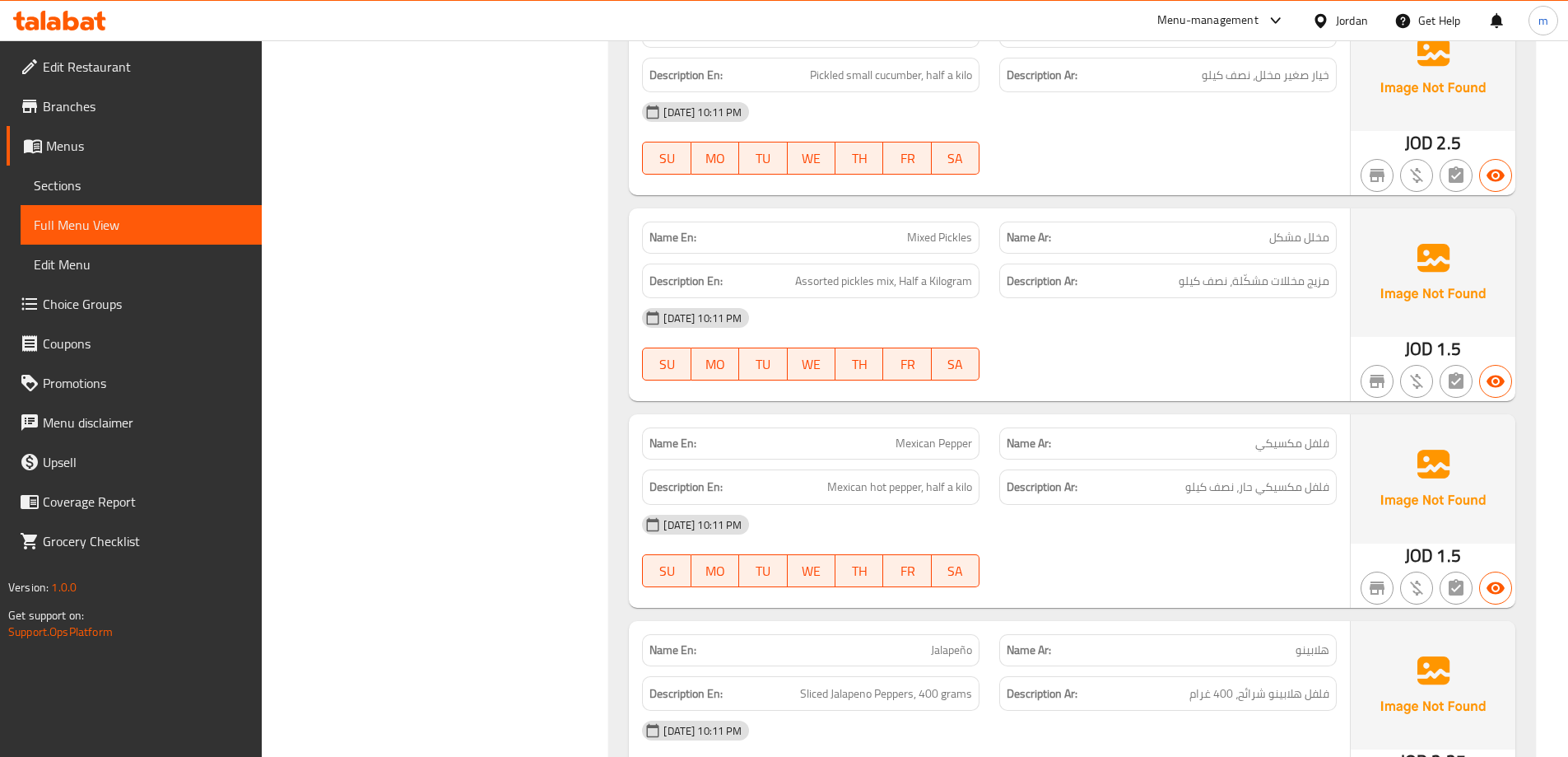
click at [1265, 476] on div "Description Ar: فلفل مكسيكي حار، نصف كيلو" at bounding box center [1167, 486] width 337 height 35
drag, startPoint x: 1239, startPoint y: 486, endPoint x: 1336, endPoint y: 491, distance: 97.1
click at [1336, 491] on div "Description Ar: فلفل مكسيكي حار، نصف كيلو" at bounding box center [1167, 487] width 357 height 55
copy span "فلفل مكسيكي حار"
click at [1090, 493] on h6 "Description Ar: فلفل مكسيكي حار، نصف كيلو" at bounding box center [1167, 487] width 323 height 21
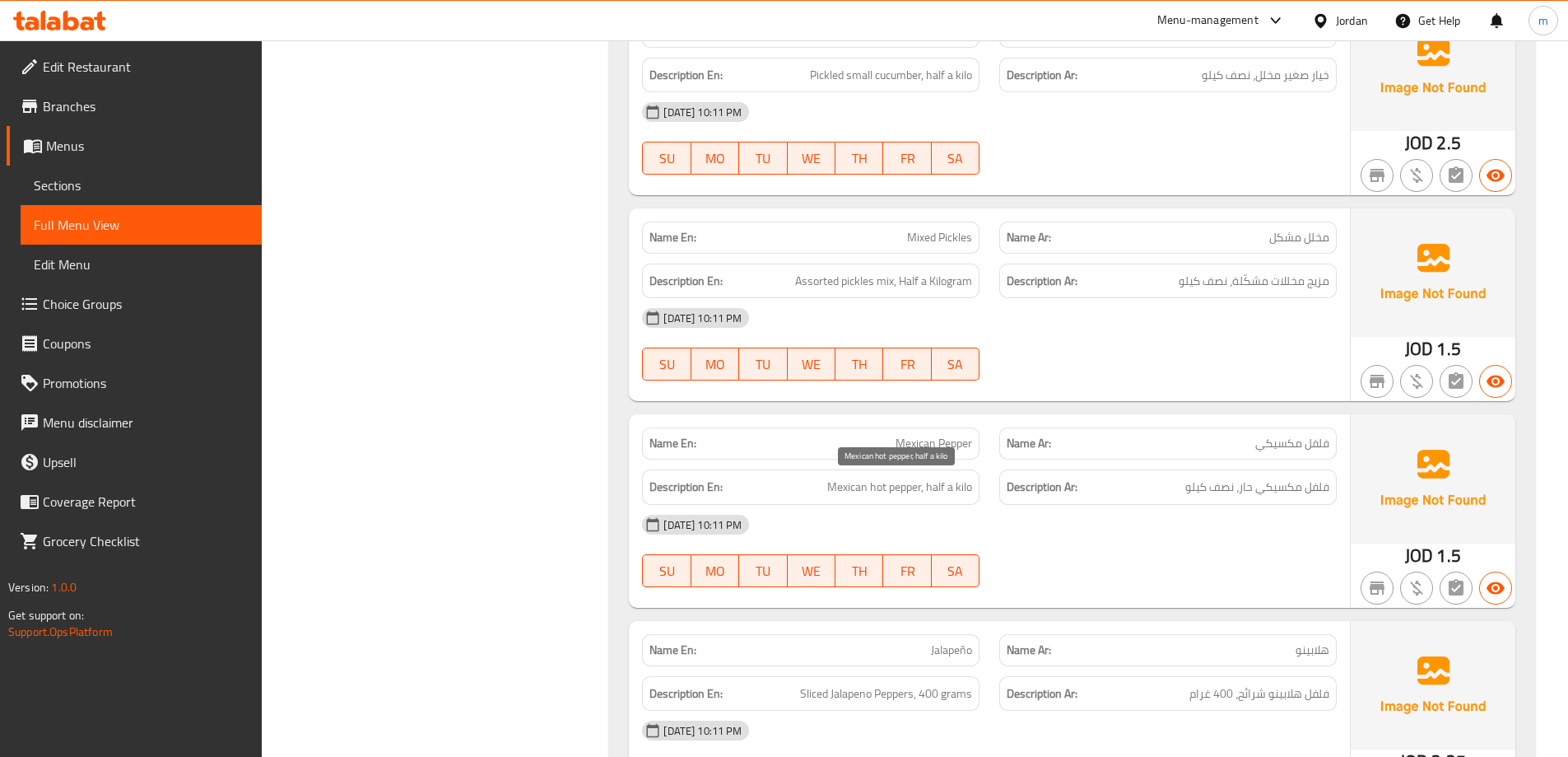
click at [871, 493] on span "Mexican hot pepper, half a kilo" at bounding box center [899, 487] width 144 height 21
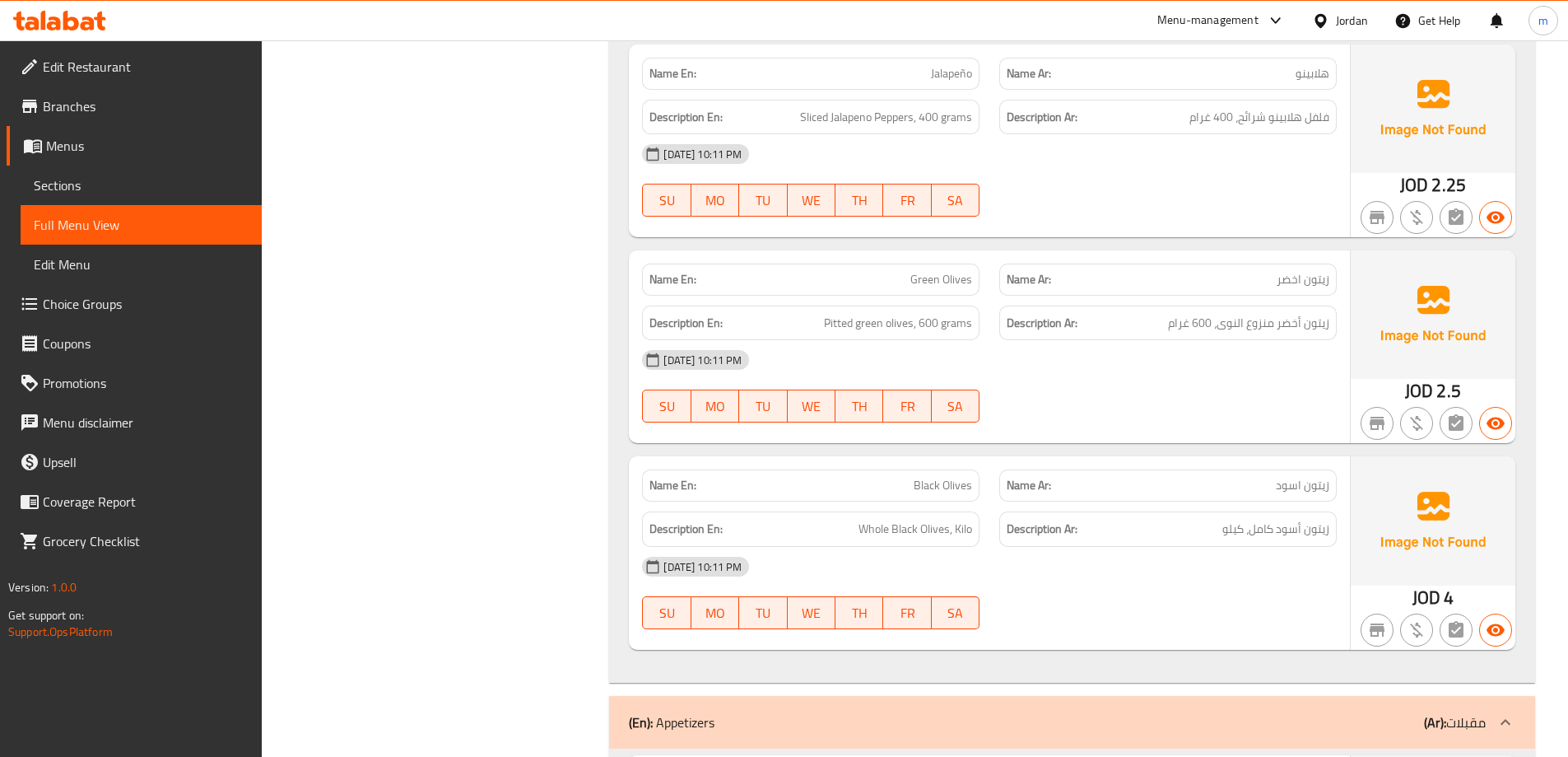
scroll to position [3301, 0]
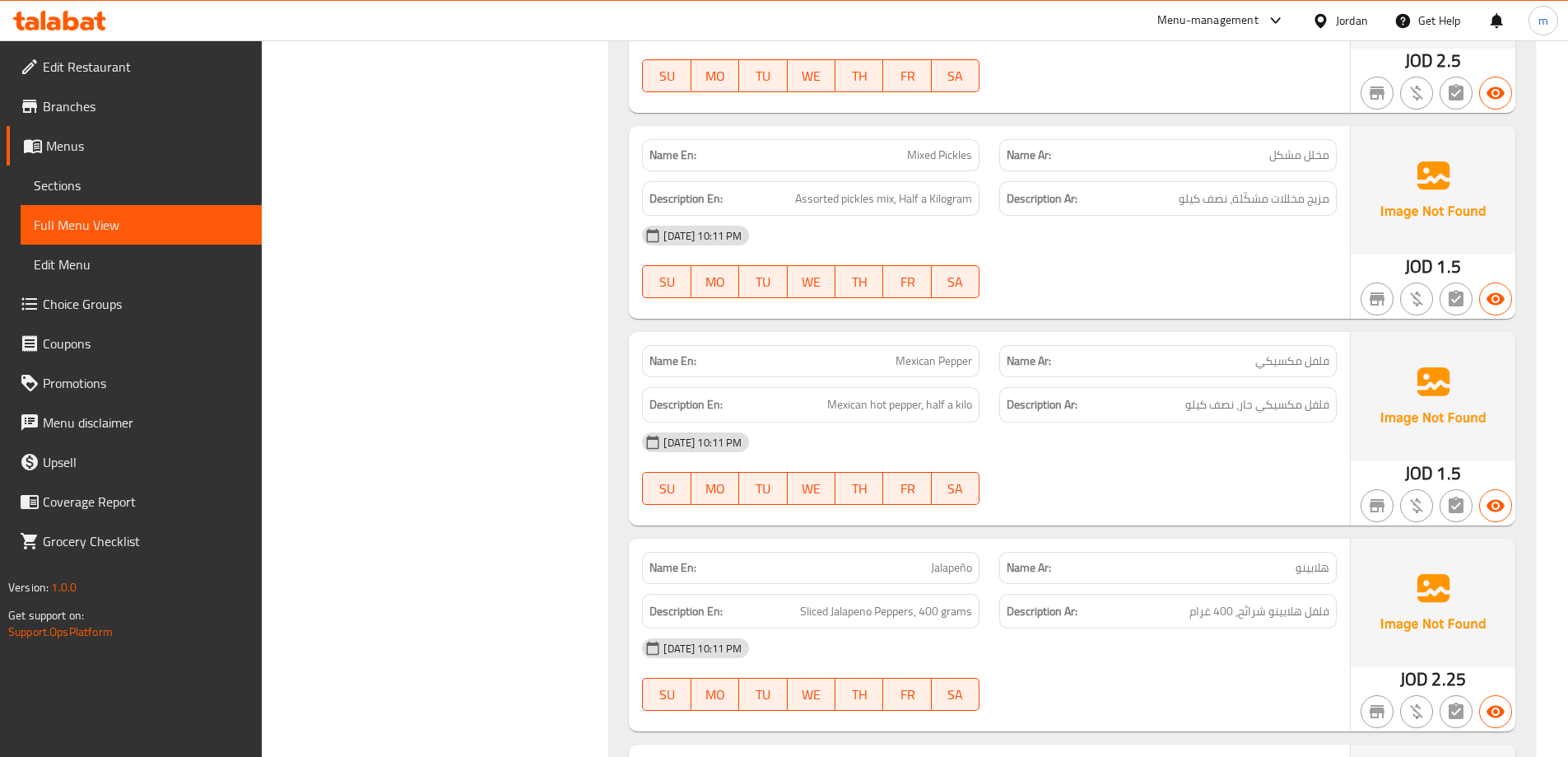
click at [951, 201] on span "Assorted pickles mix, Half a Kilogram" at bounding box center [883, 198] width 177 height 21
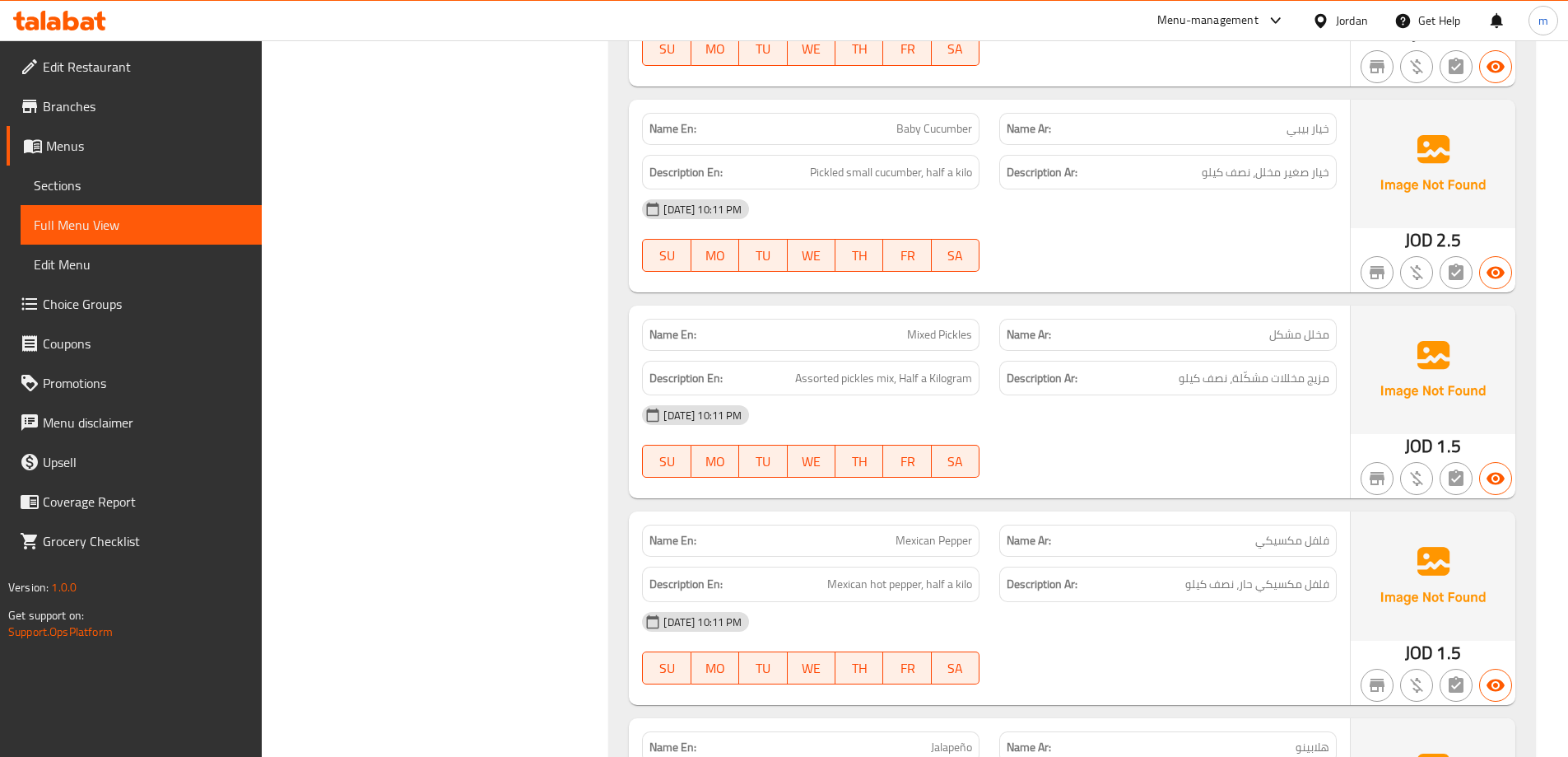
scroll to position [2503, 0]
click at [954, 377] on span "Spicy Hot Sauce, Half a Kilogram" at bounding box center [895, 378] width 154 height 21
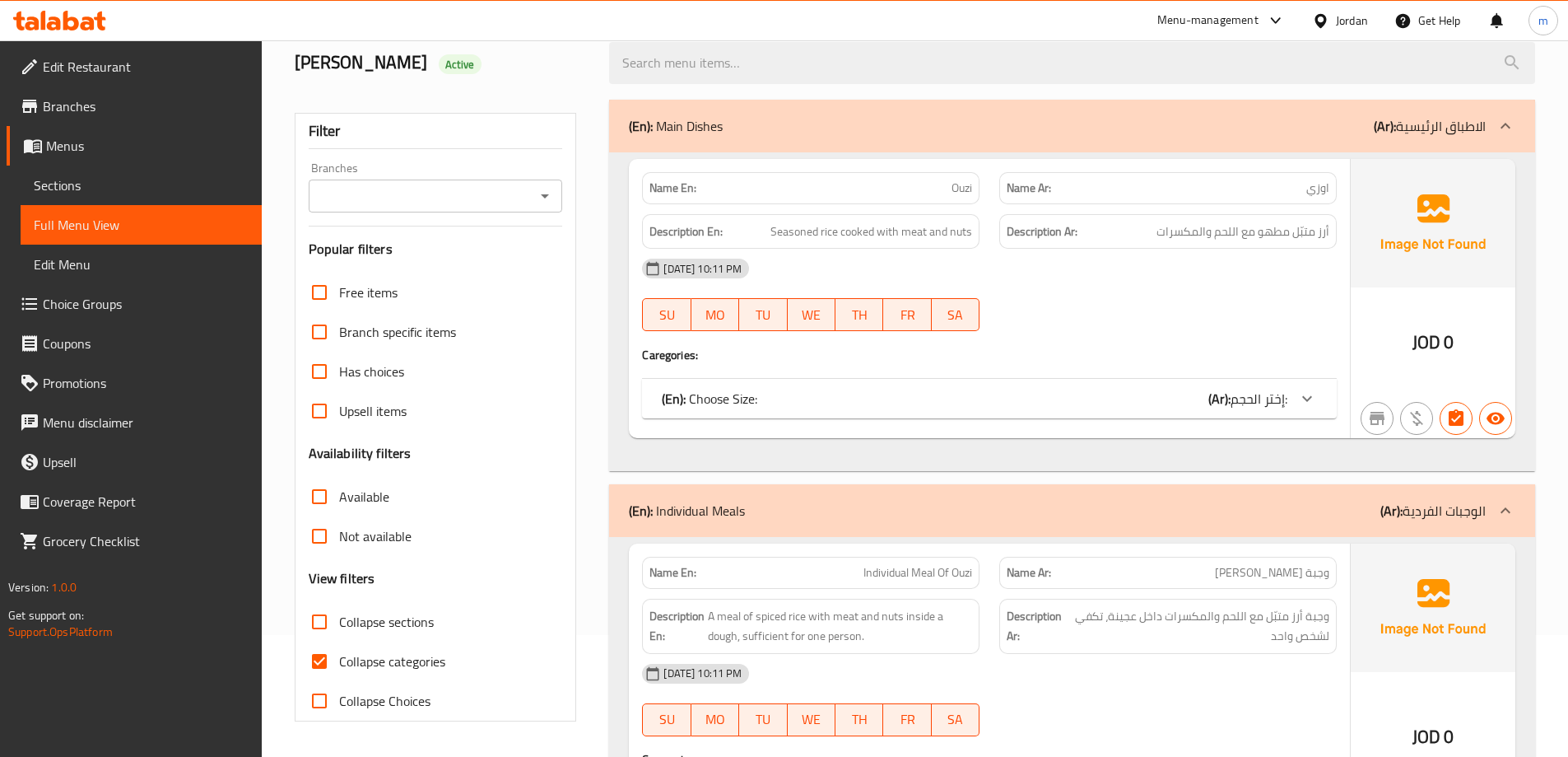
scroll to position [247, 0]
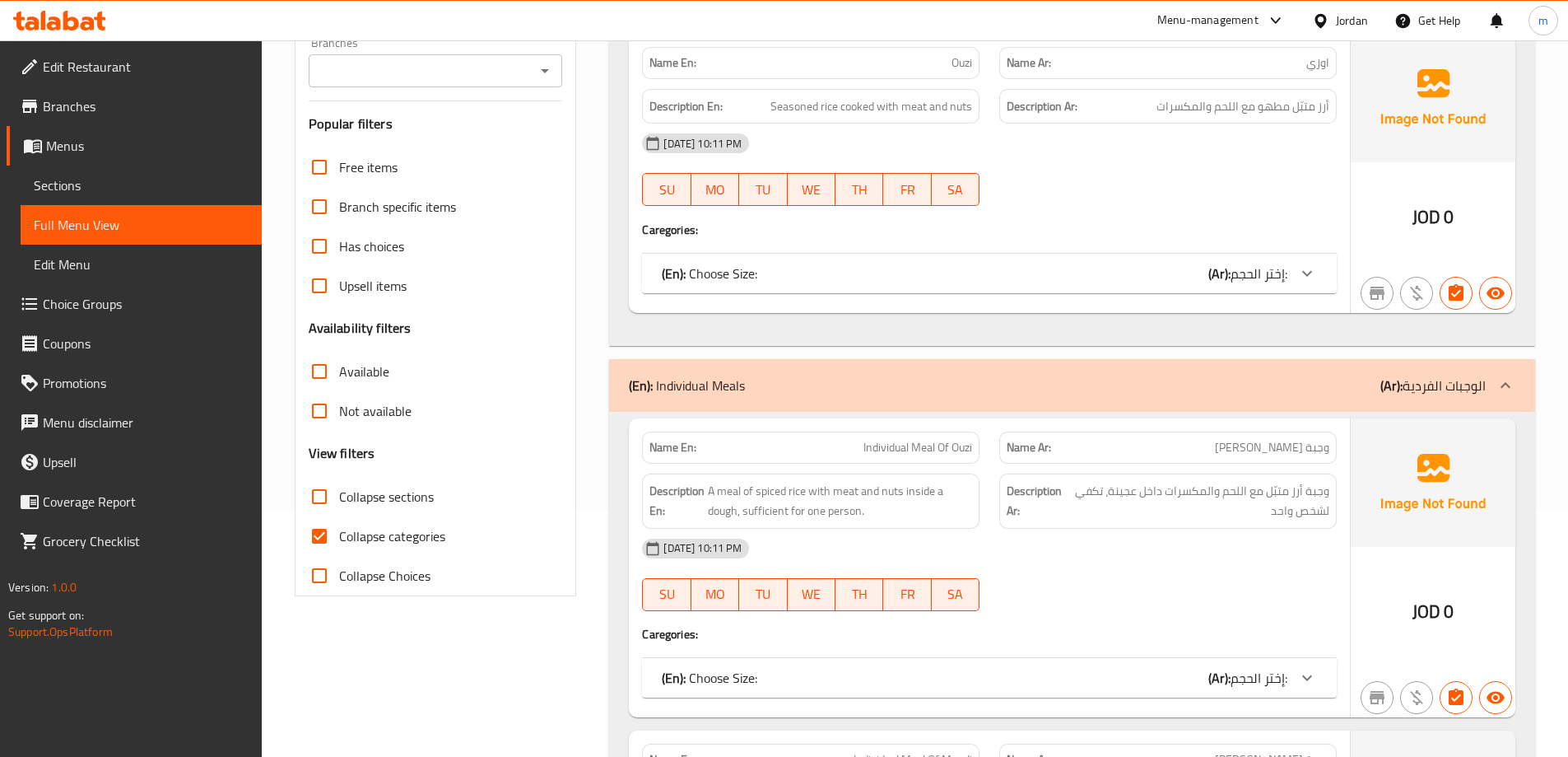
click at [402, 531] on span "Collapse categories" at bounding box center [392, 536] width 106 height 20
click at [339, 531] on input "Collapse categories" at bounding box center [319, 535] width 39 height 39
checkbox input "false"
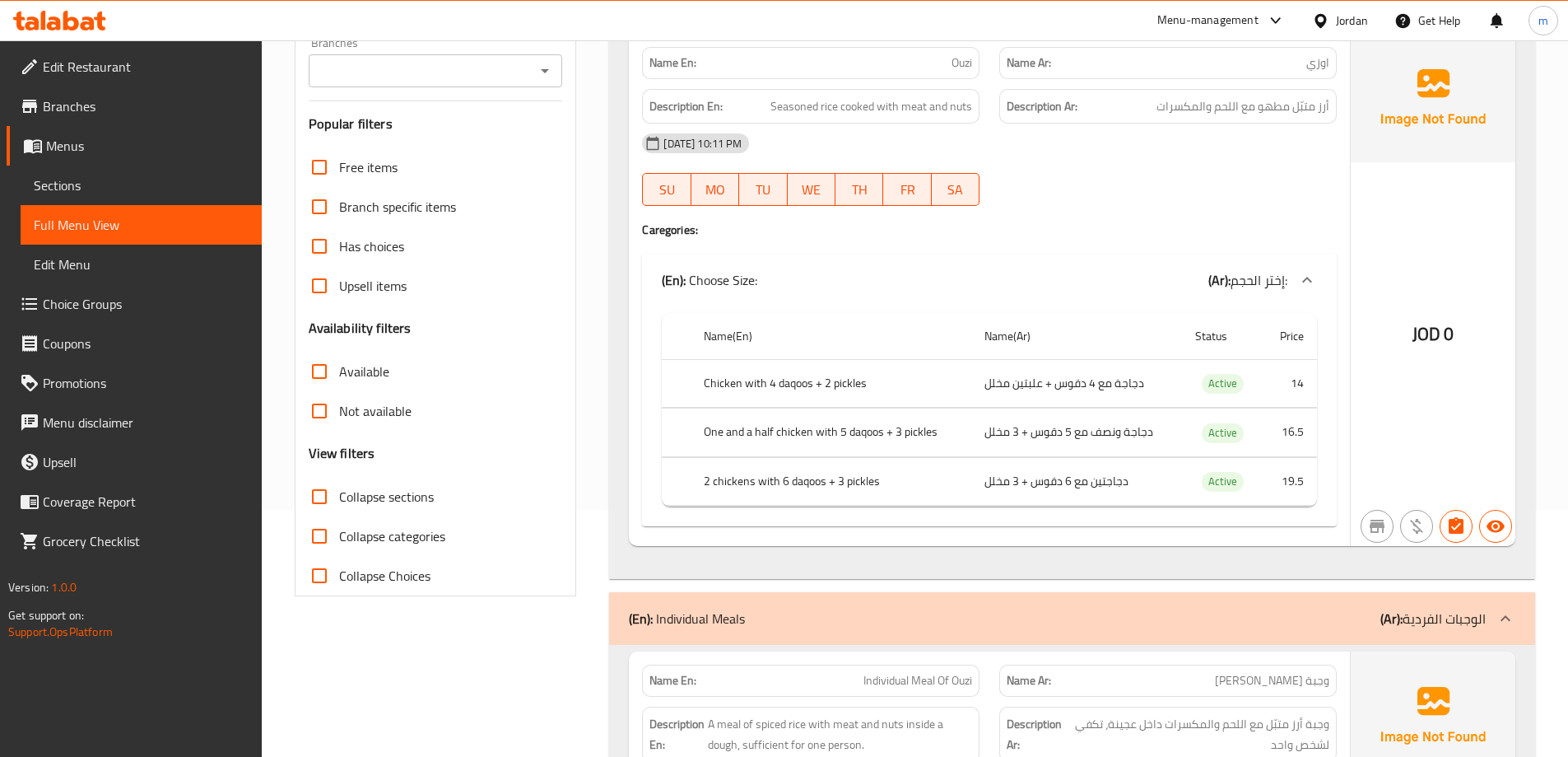
click at [1345, 18] on div "Jordan" at bounding box center [1351, 21] width 32 height 18
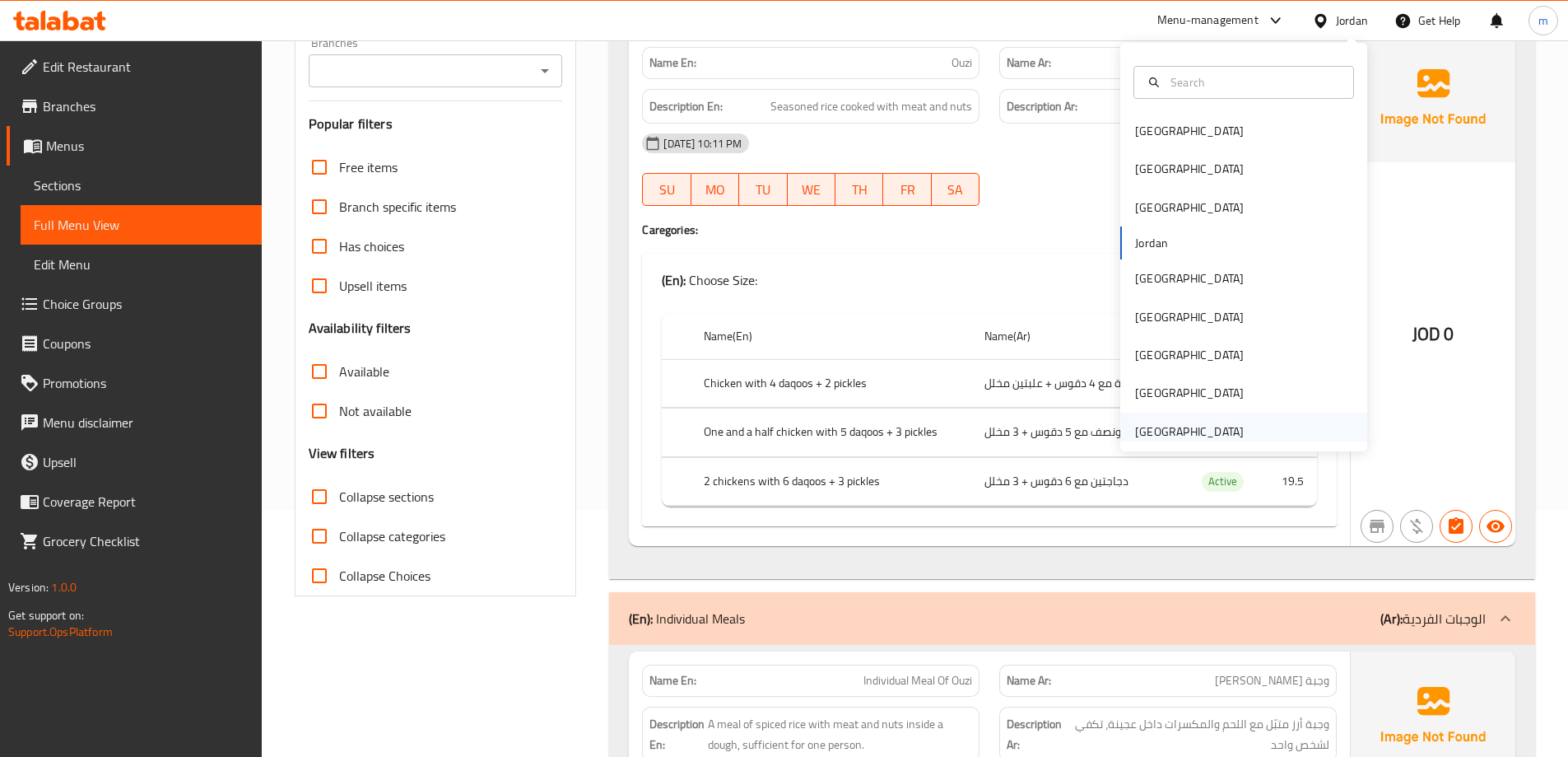
click at [1186, 423] on div "[GEOGRAPHIC_DATA]" at bounding box center [1189, 432] width 109 height 18
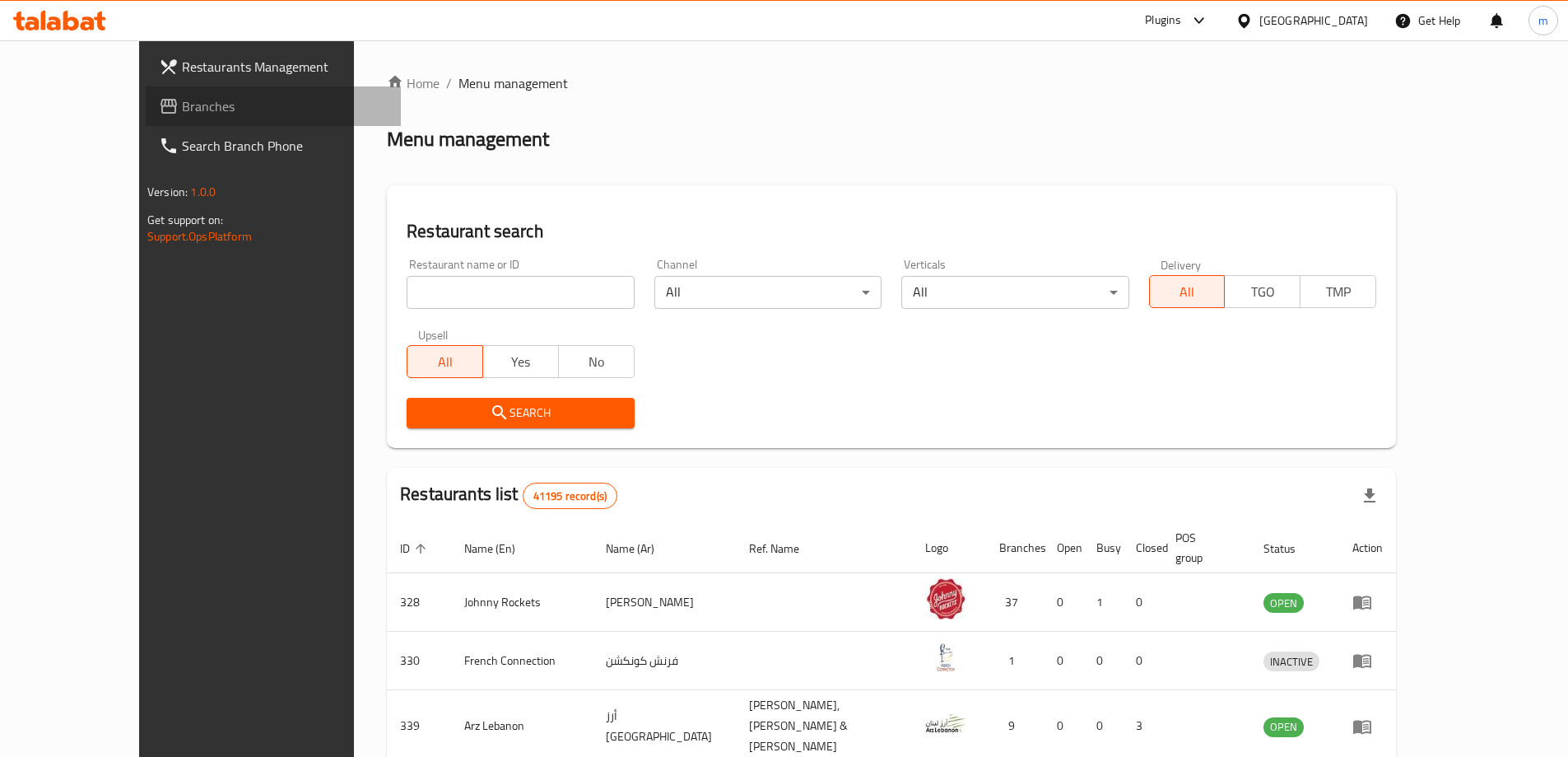
click at [182, 109] on span "Branches" at bounding box center [284, 106] width 206 height 20
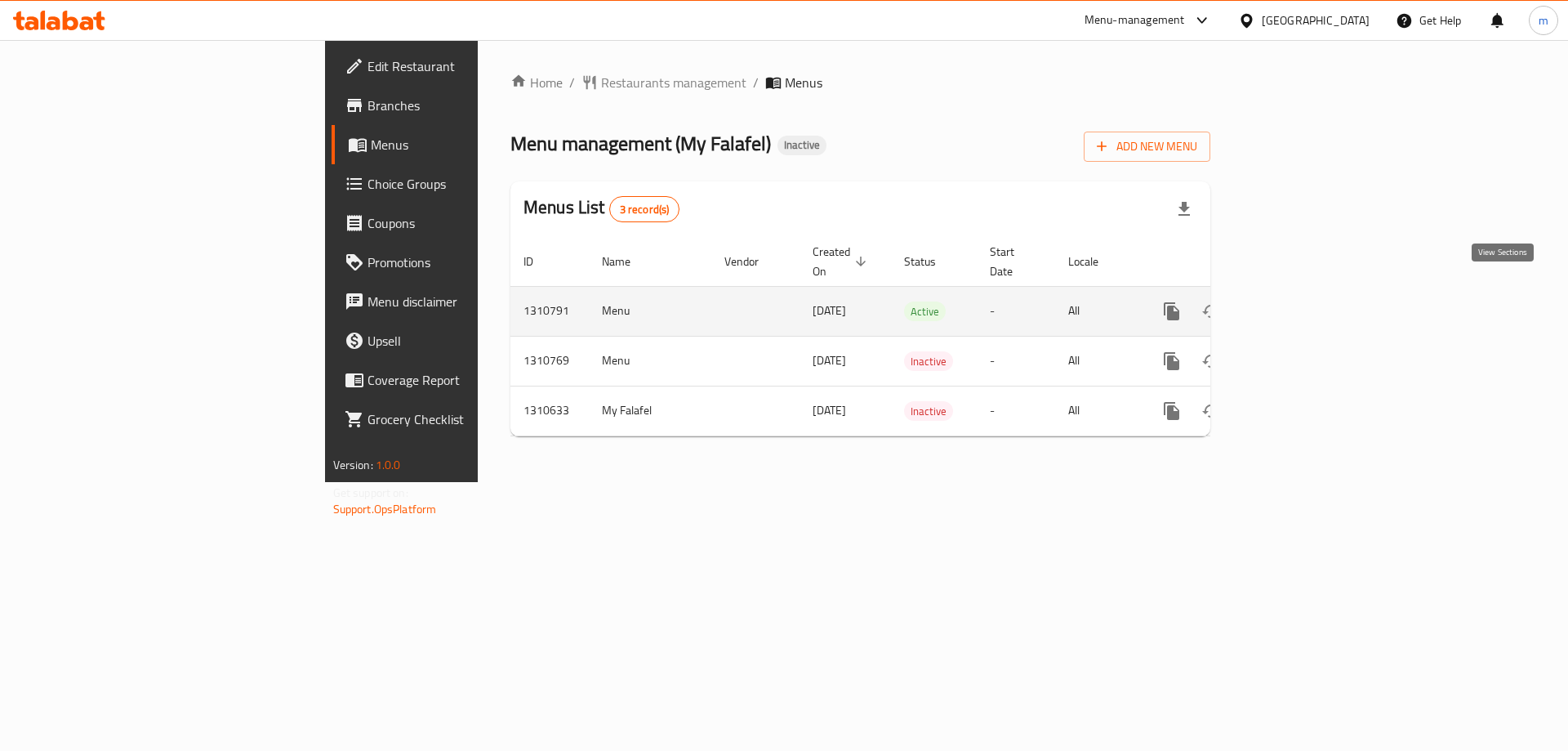
click at [1299, 301] on icon "enhanced table" at bounding box center [1290, 311] width 20 height 20
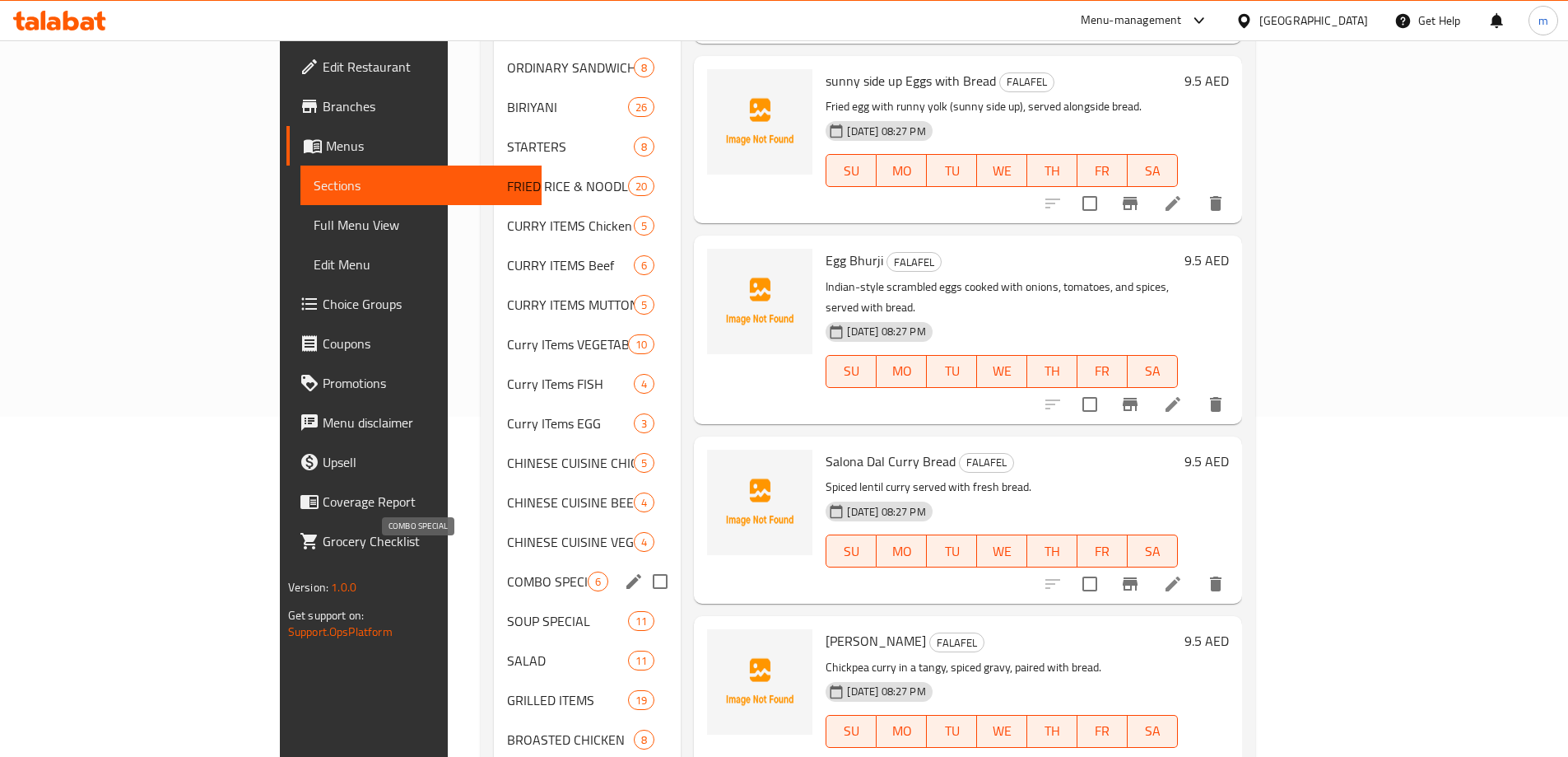
scroll to position [410, 0]
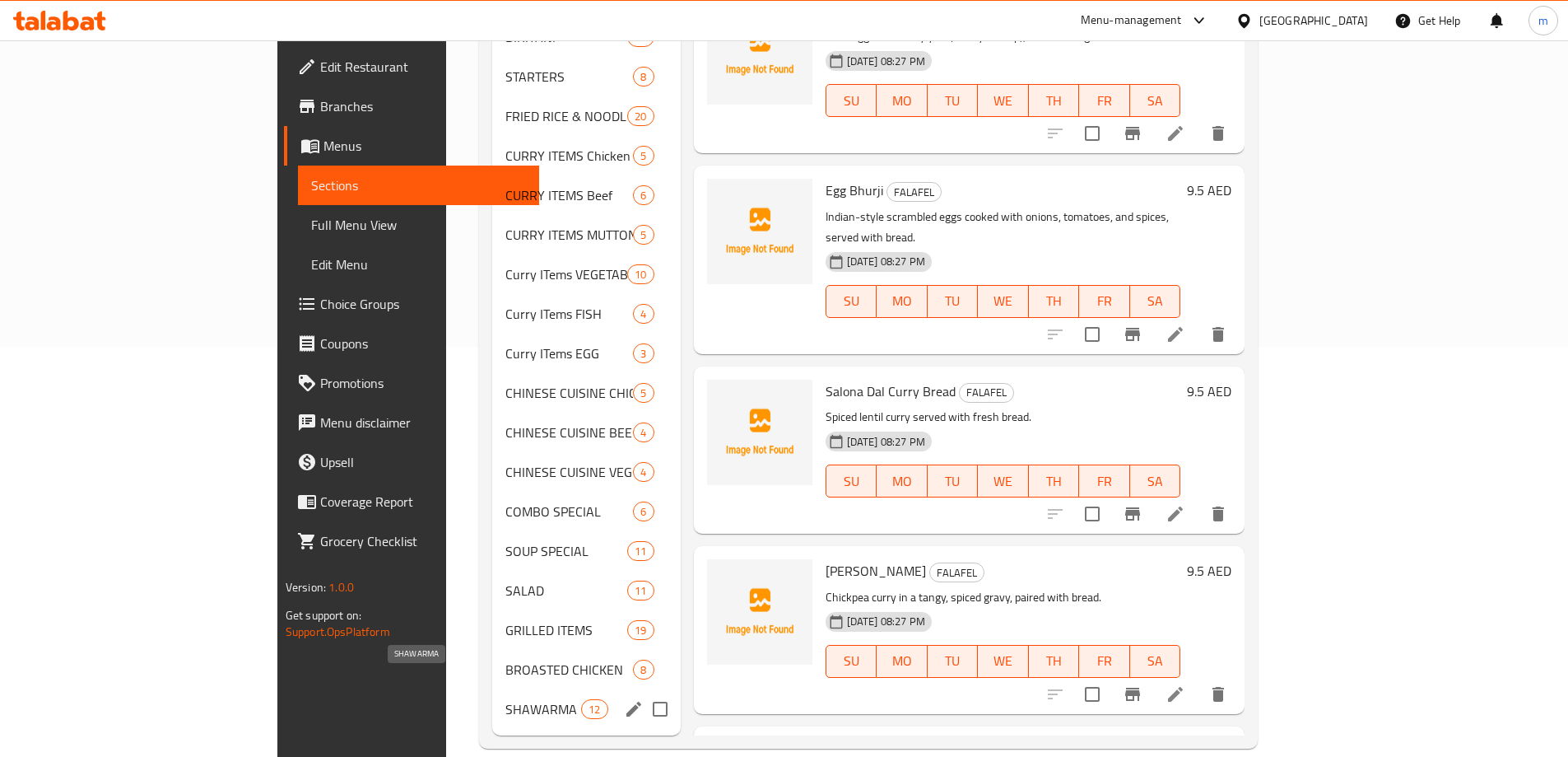
click at [505, 699] on span "SHAWARMA" at bounding box center [542, 709] width 75 height 20
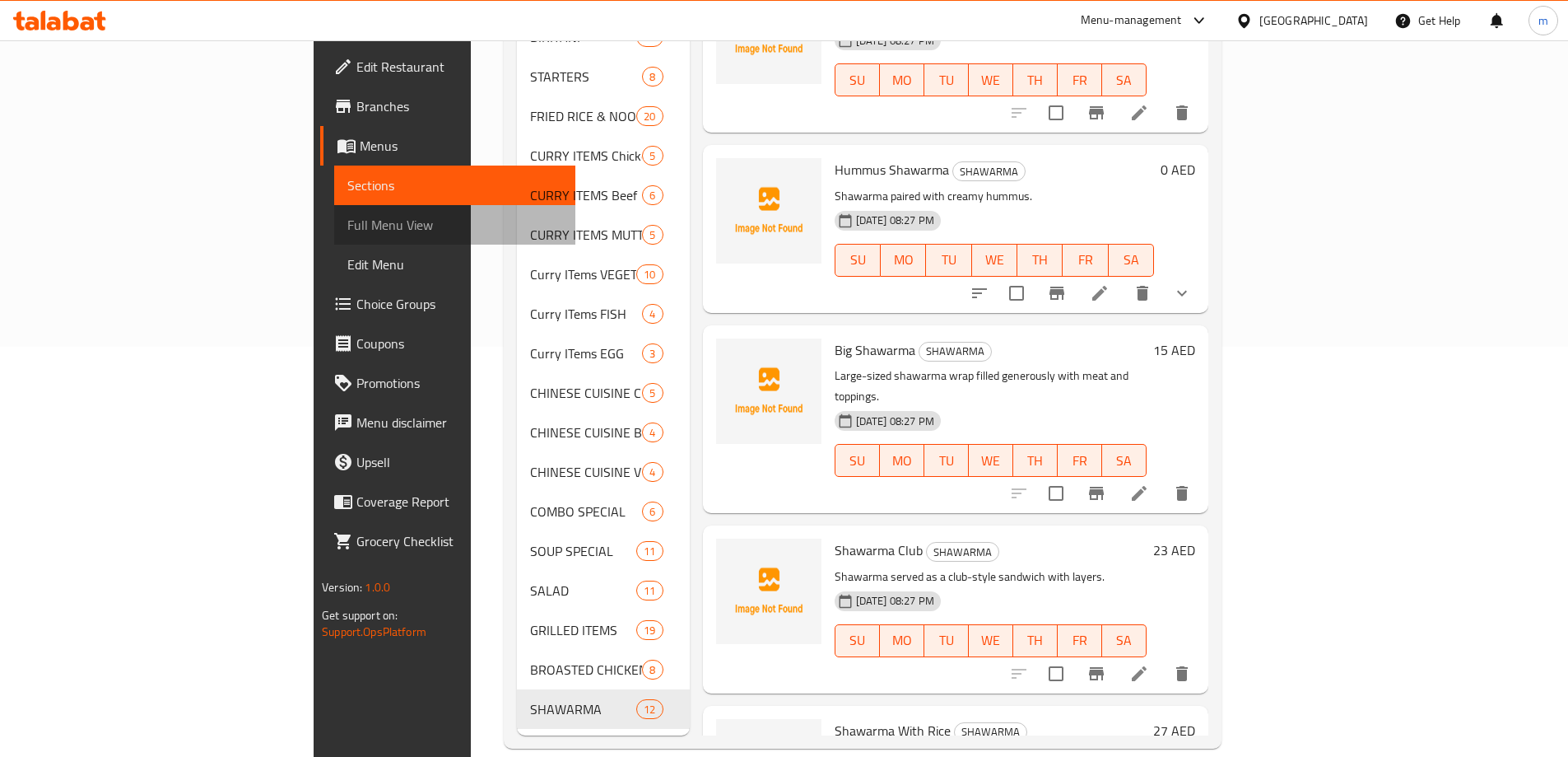
click at [347, 224] on span "Full Menu View" at bounding box center [454, 224] width 214 height 20
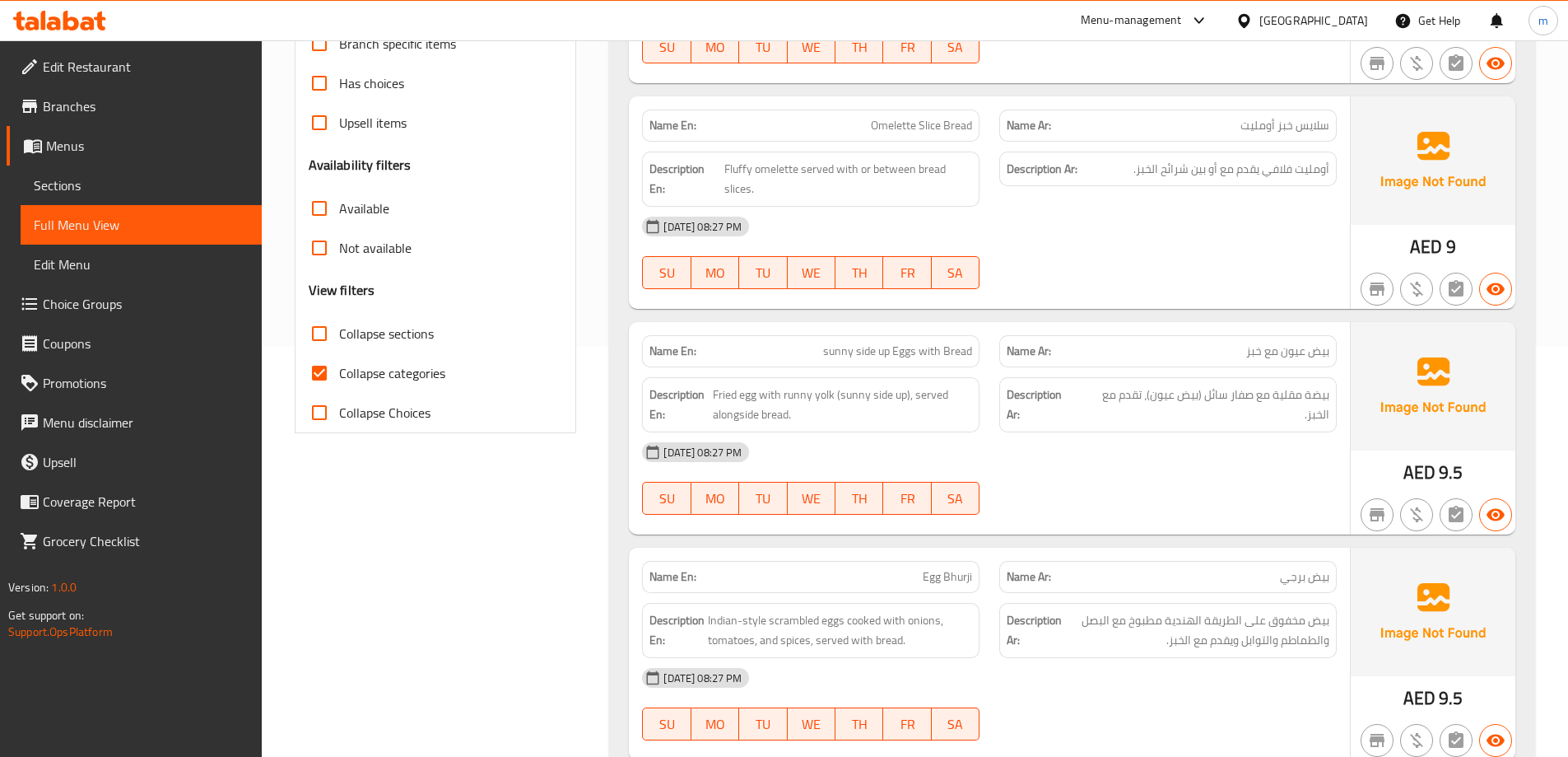
click at [423, 364] on span "Collapse categories" at bounding box center [392, 374] width 106 height 20
click at [339, 354] on input "Collapse categories" at bounding box center [319, 373] width 39 height 39
checkbox input "false"
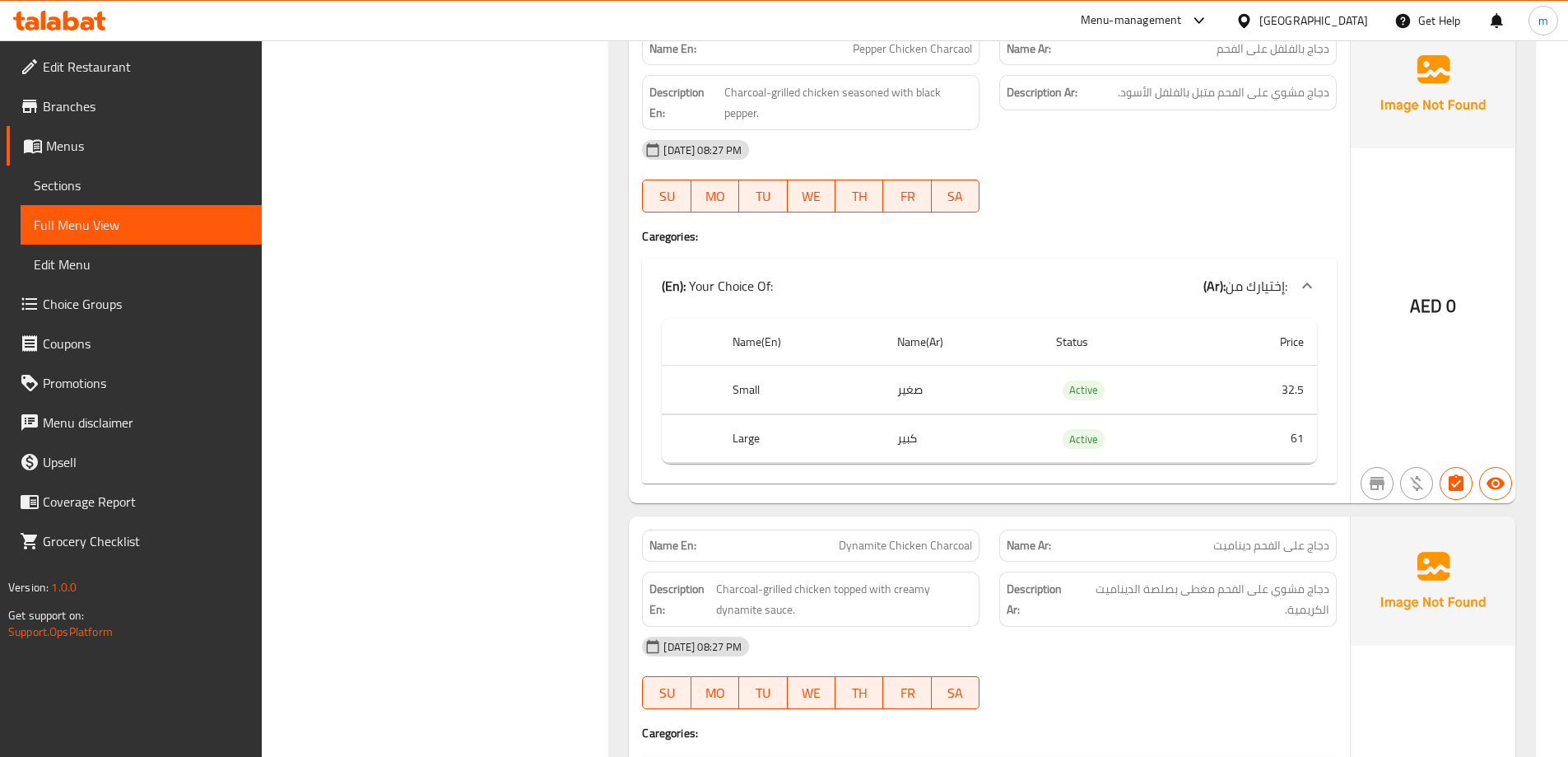
scroll to position [50122, 0]
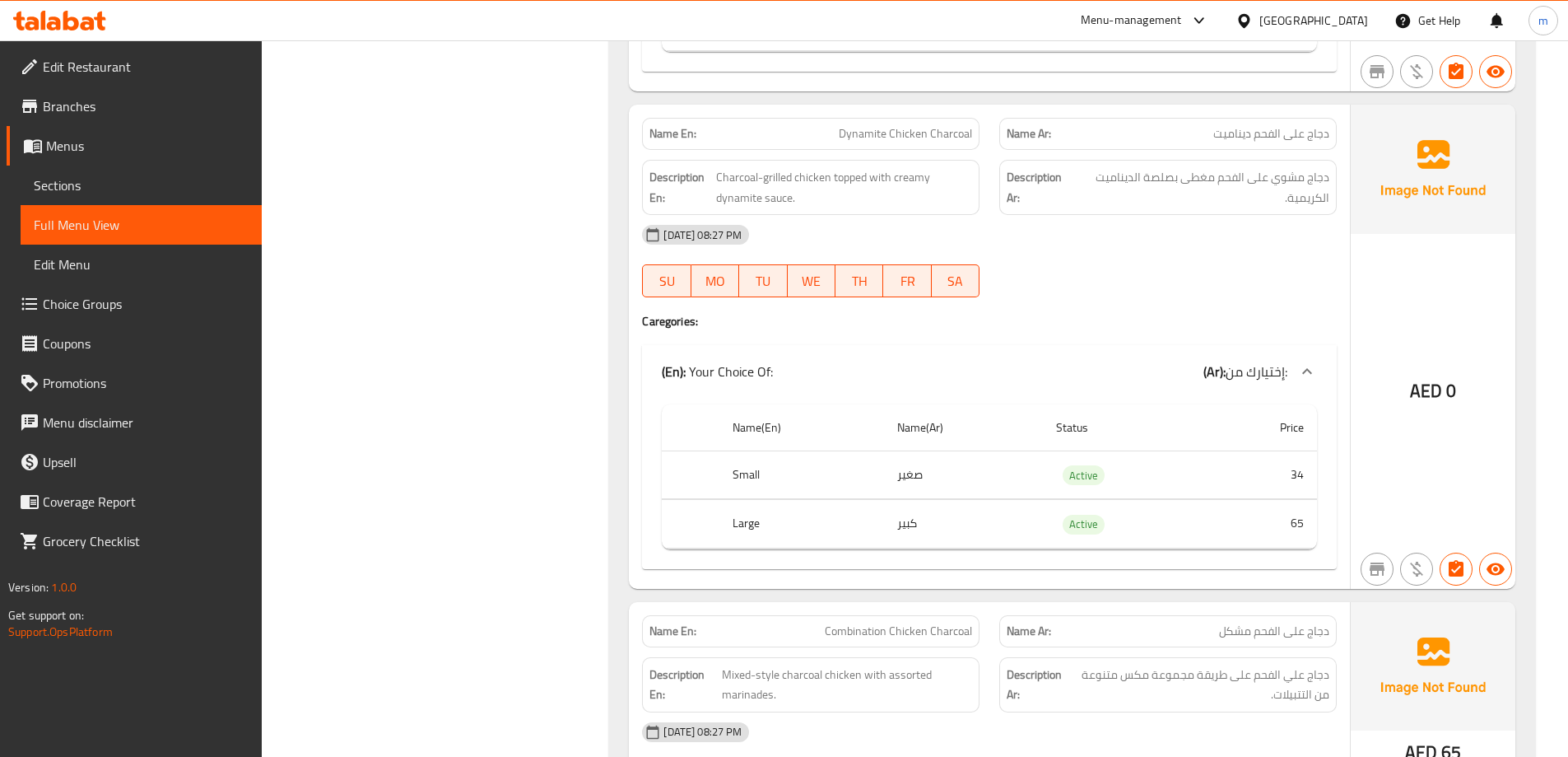
click at [1020, 404] on th "Name(Ar)" at bounding box center [963, 428] width 159 height 47
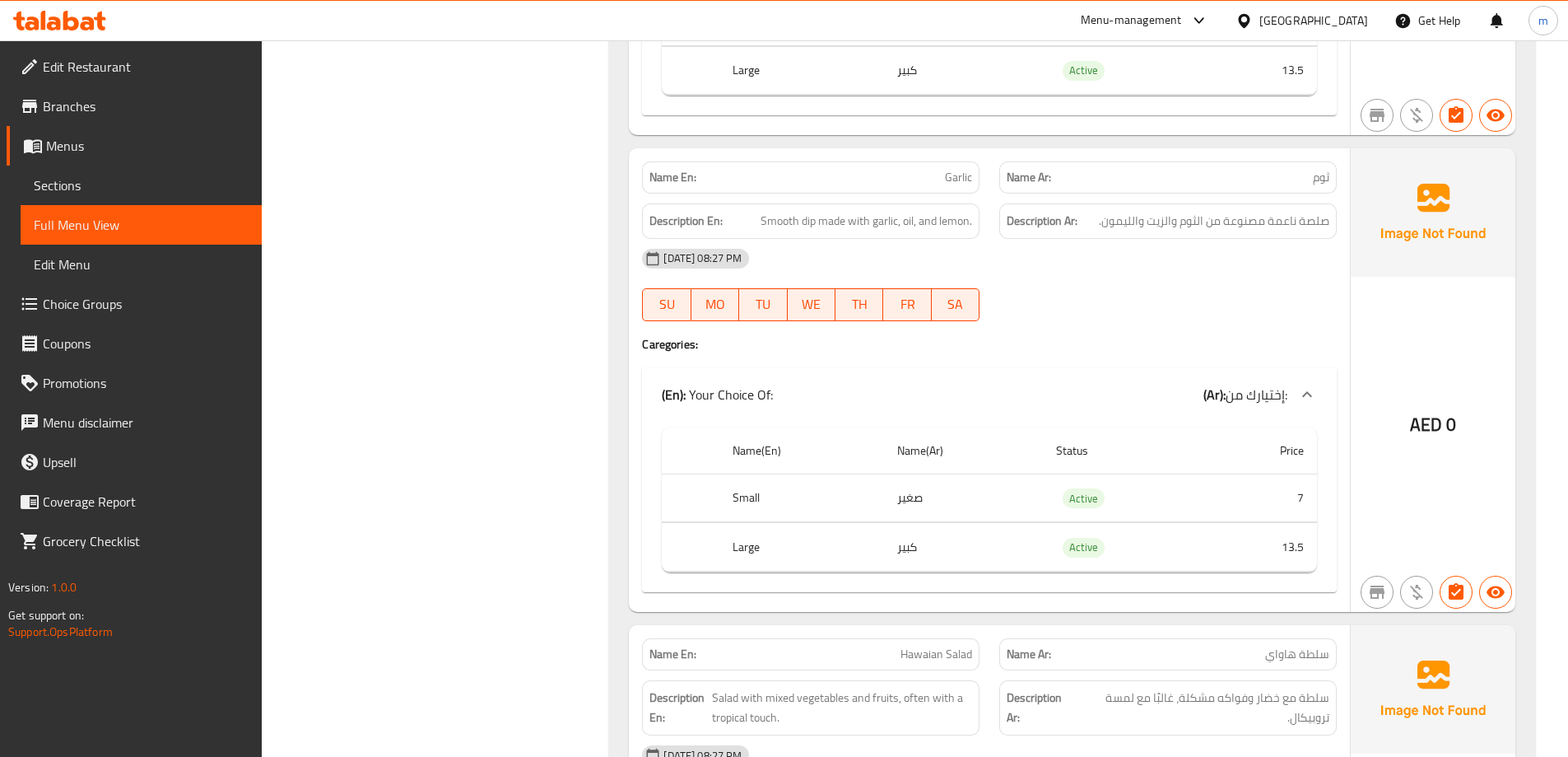
scroll to position [0, 0]
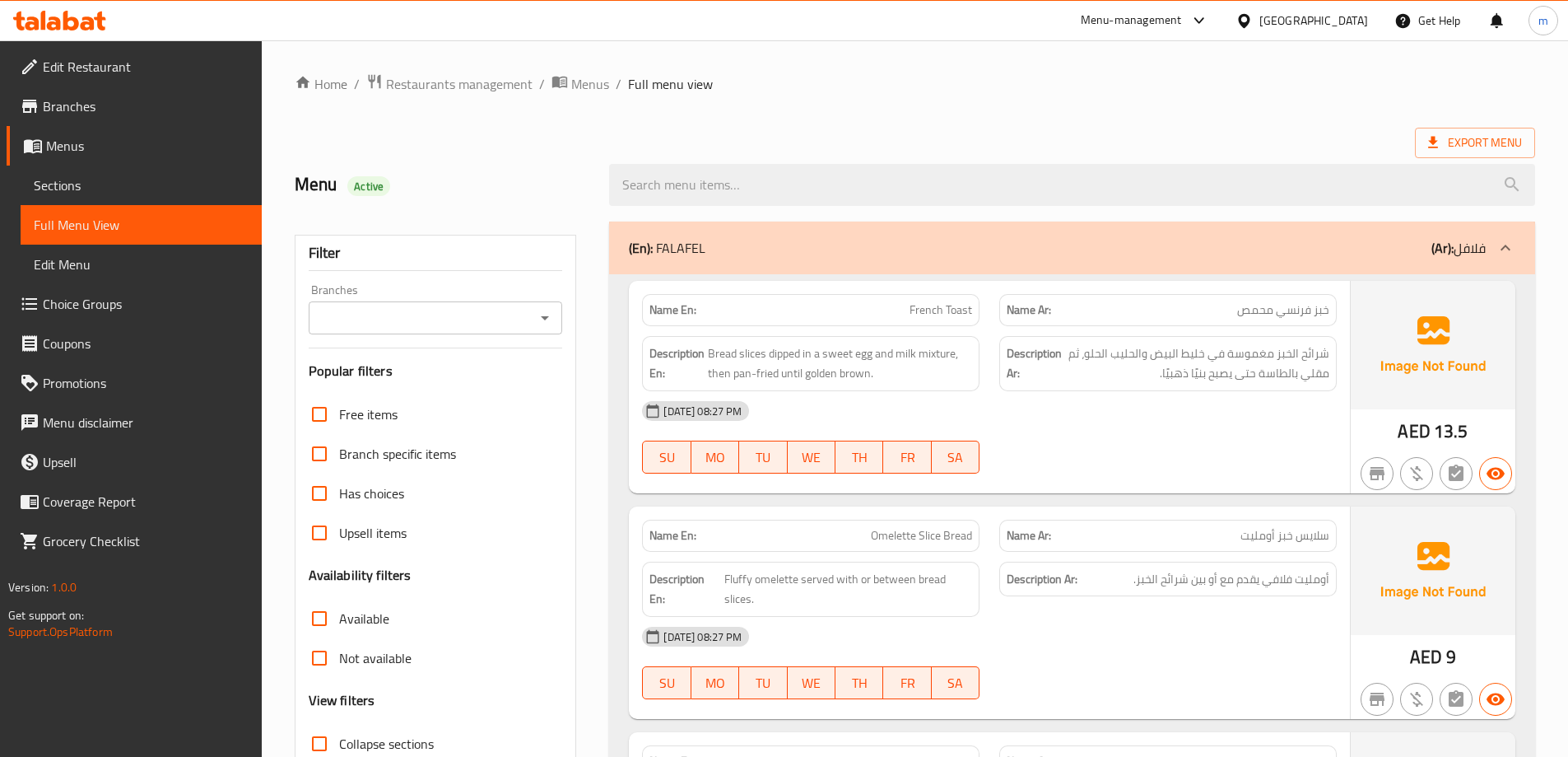
click at [89, 125] on link "Branches" at bounding box center [134, 105] width 255 height 39
